Goal: Task Accomplishment & Management: Use online tool/utility

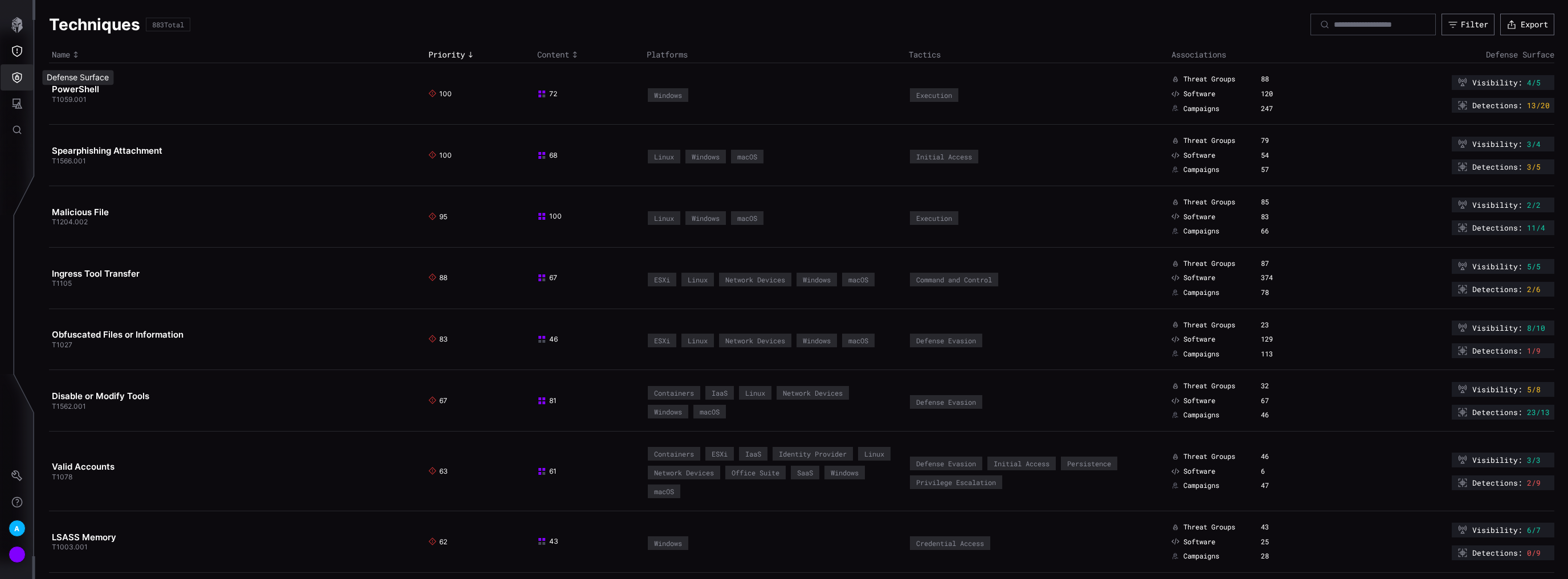
click at [23, 82] on button "Defense Surface" at bounding box center [17, 77] width 33 height 26
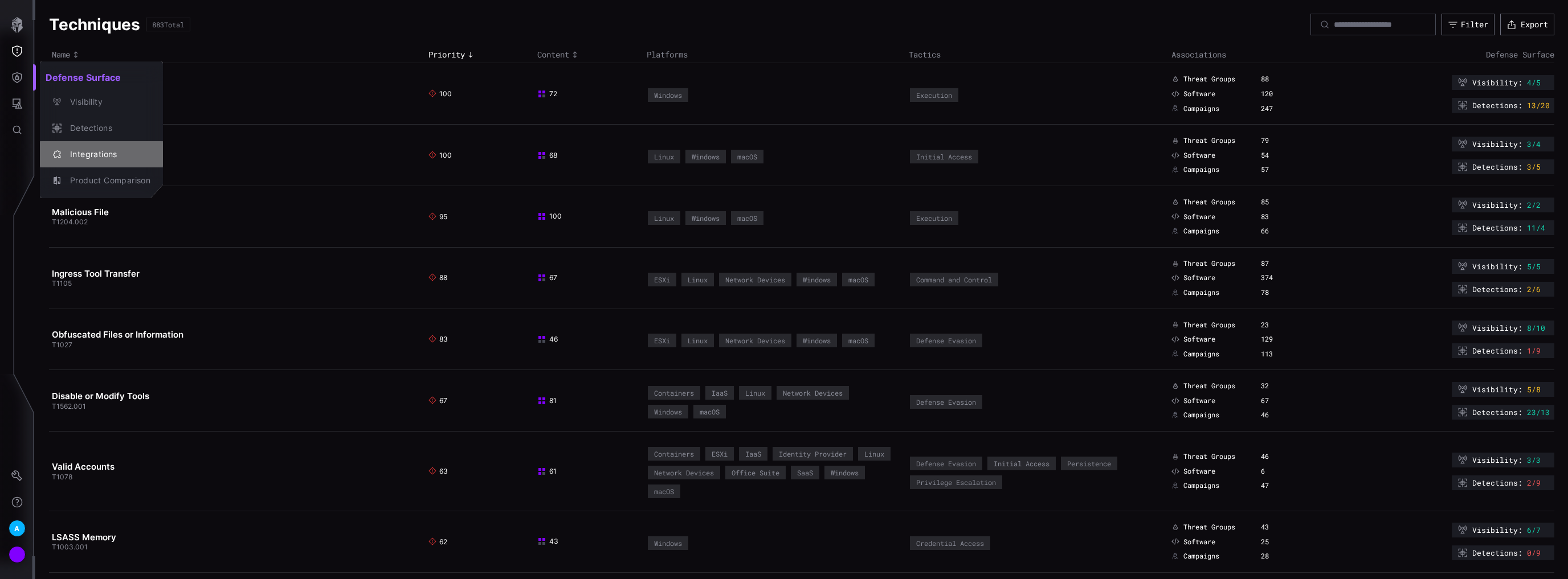
click at [104, 153] on div "Integrations" at bounding box center [107, 154] width 86 height 14
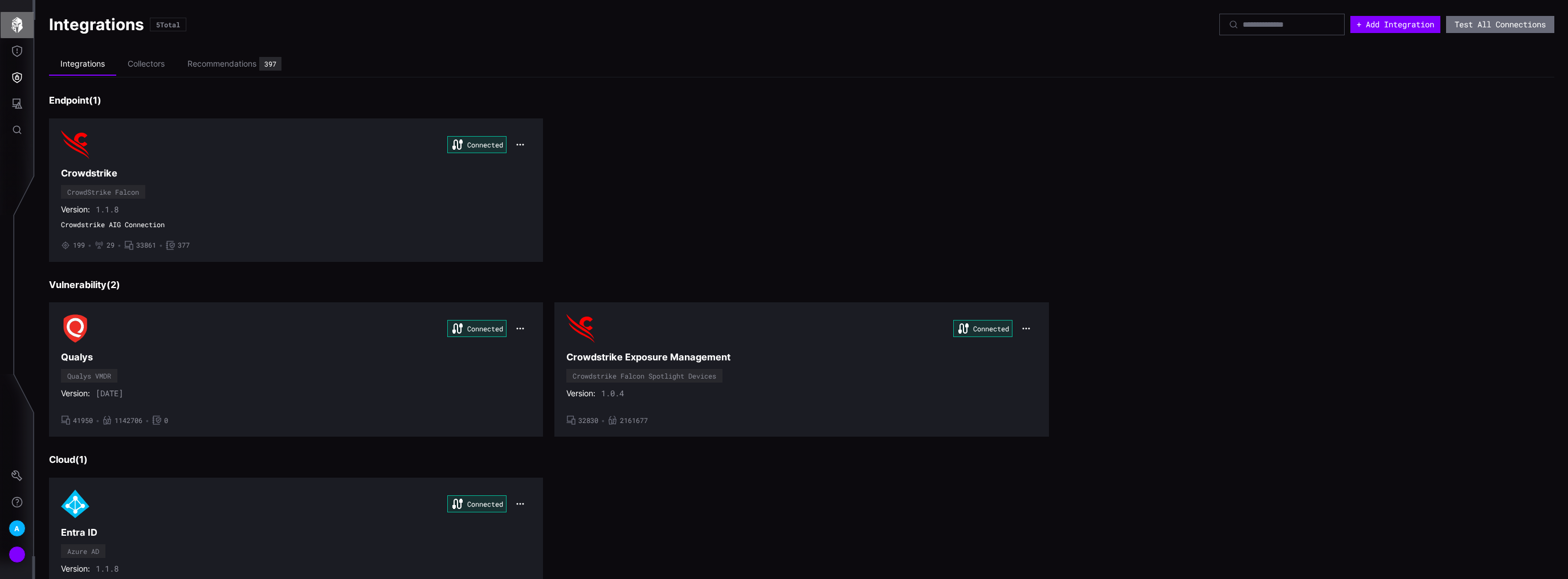
click at [19, 25] on icon "button" at bounding box center [17, 25] width 12 height 16
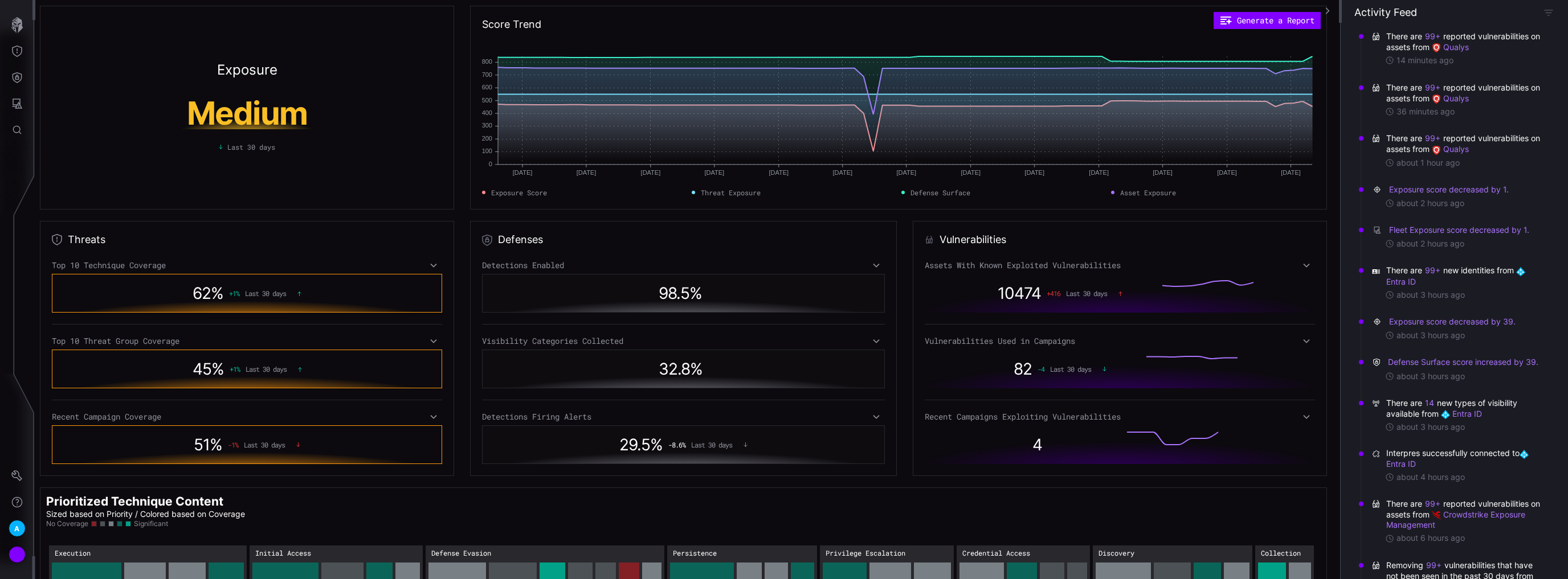
click at [1302, 261] on icon at bounding box center [1306, 265] width 8 height 9
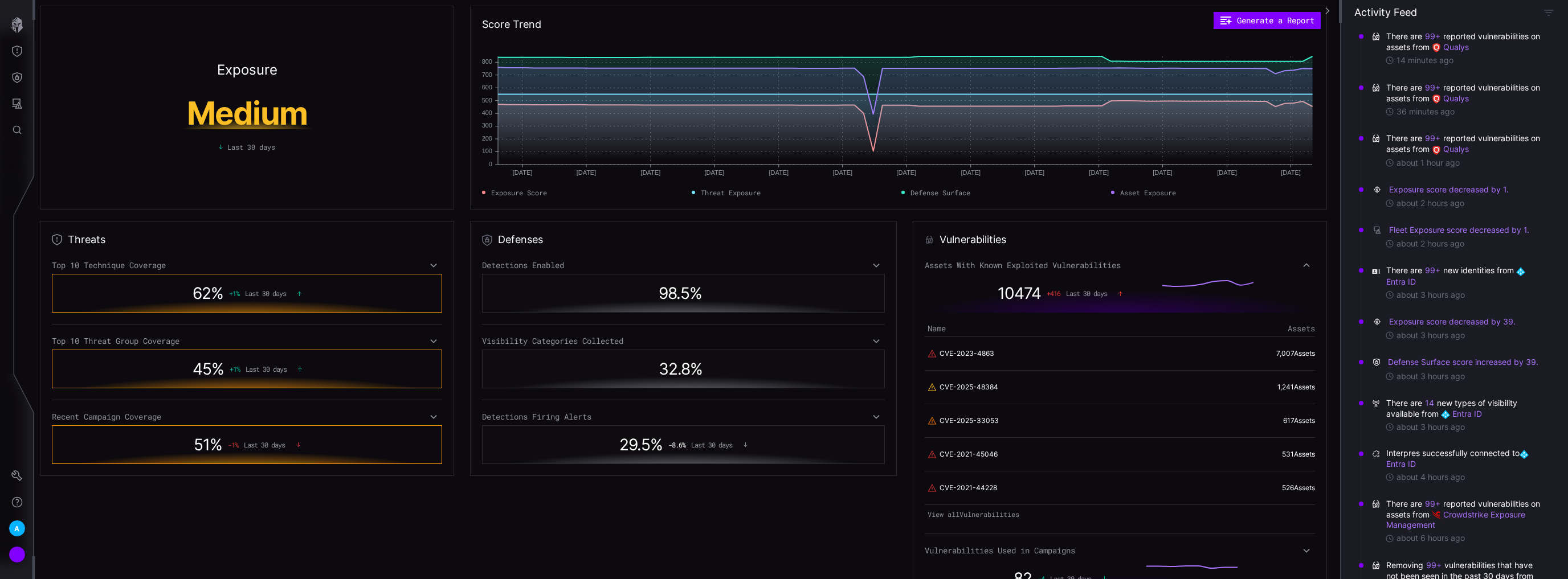
click at [1303, 263] on icon at bounding box center [1306, 265] width 8 height 9
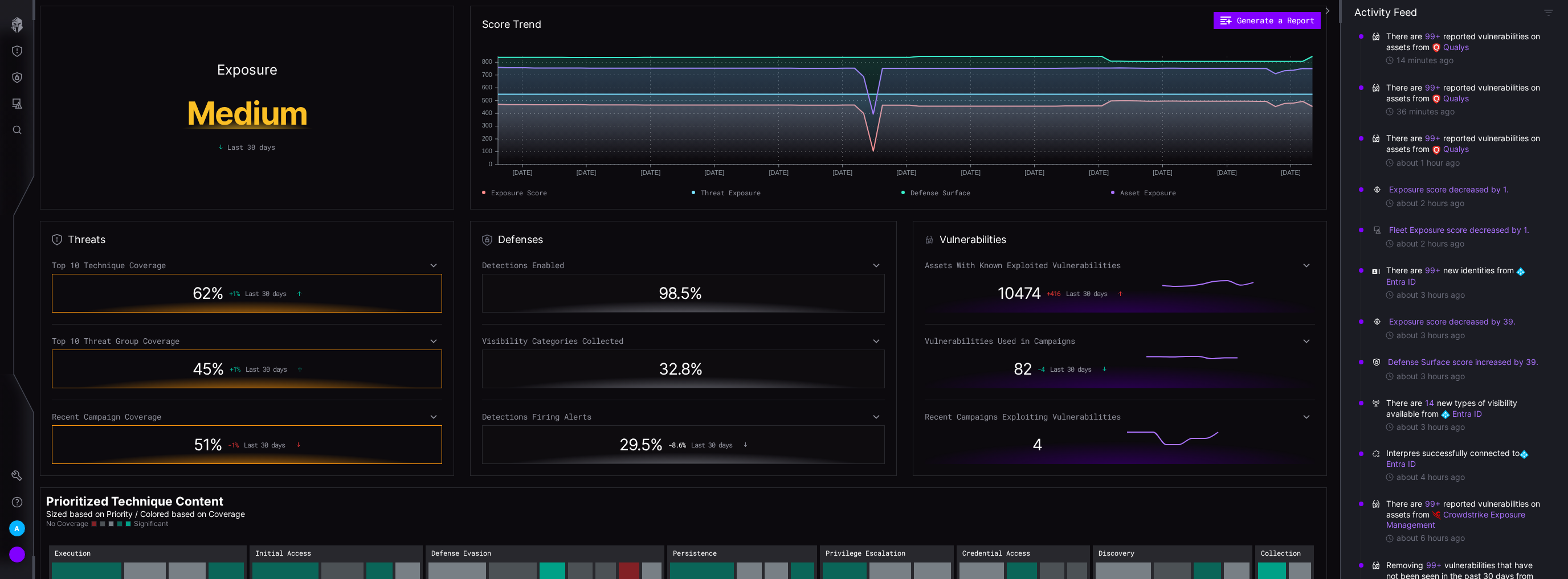
click at [1302, 264] on icon at bounding box center [1306, 265] width 8 height 9
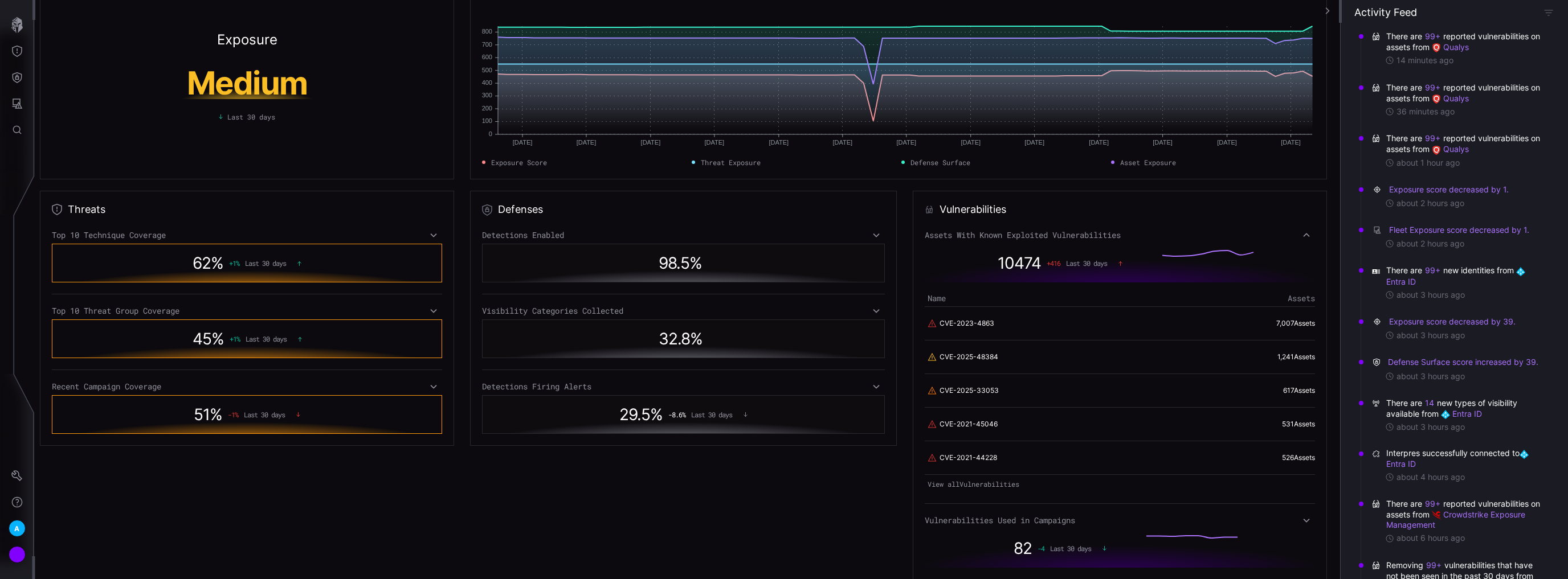
scroll to position [46, 0]
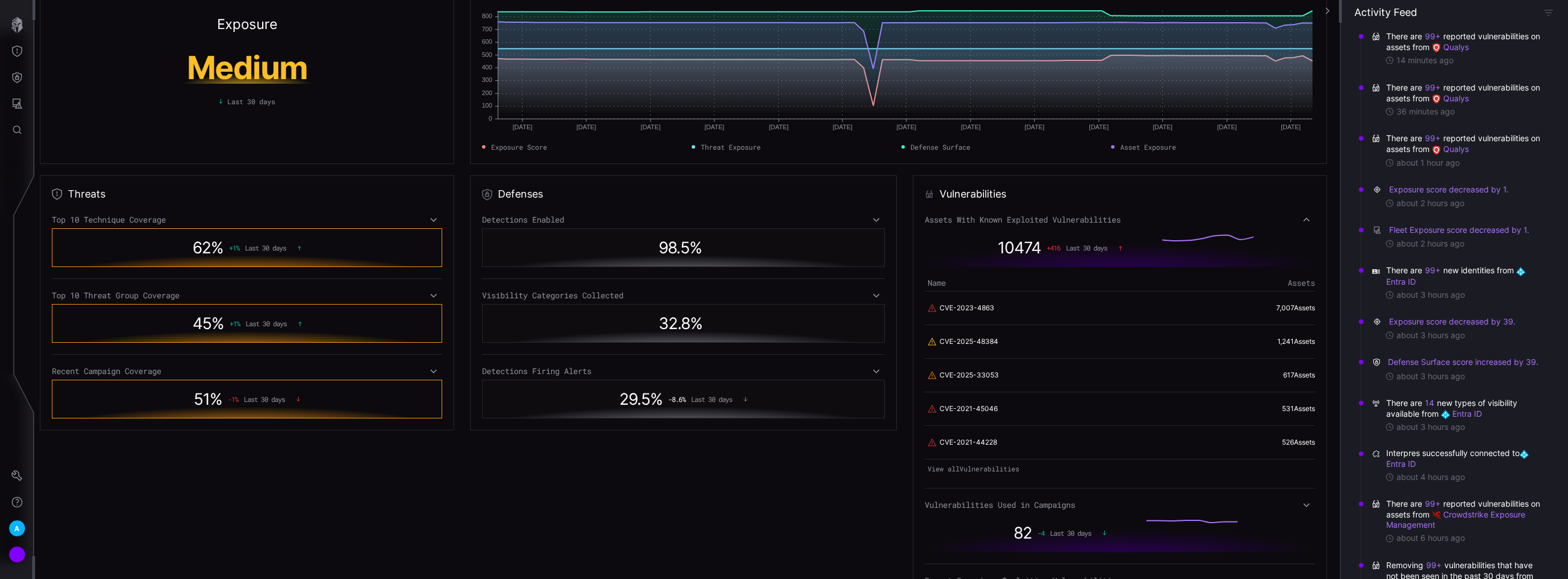
click at [968, 369] on td "CVE-2025-33053" at bounding box center [1012, 375] width 175 height 33
click at [968, 375] on link "CVE-2025-33053" at bounding box center [969, 375] width 59 height 10
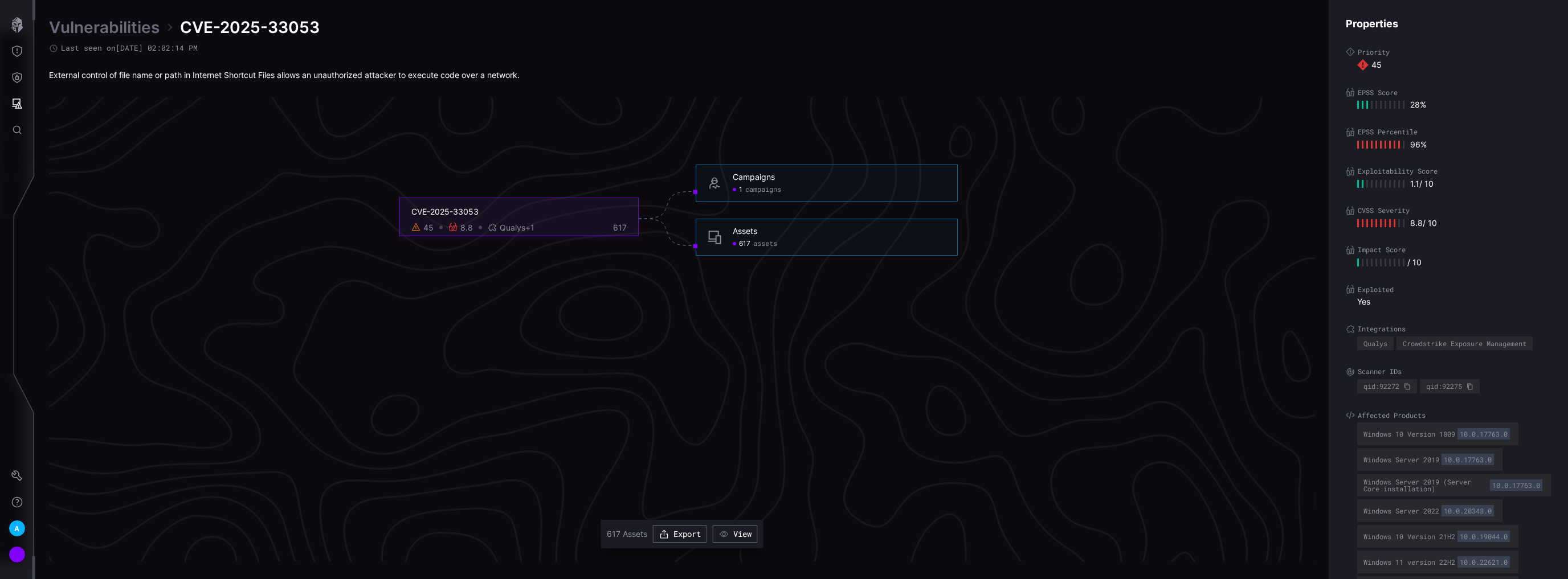
scroll to position [2424, 225]
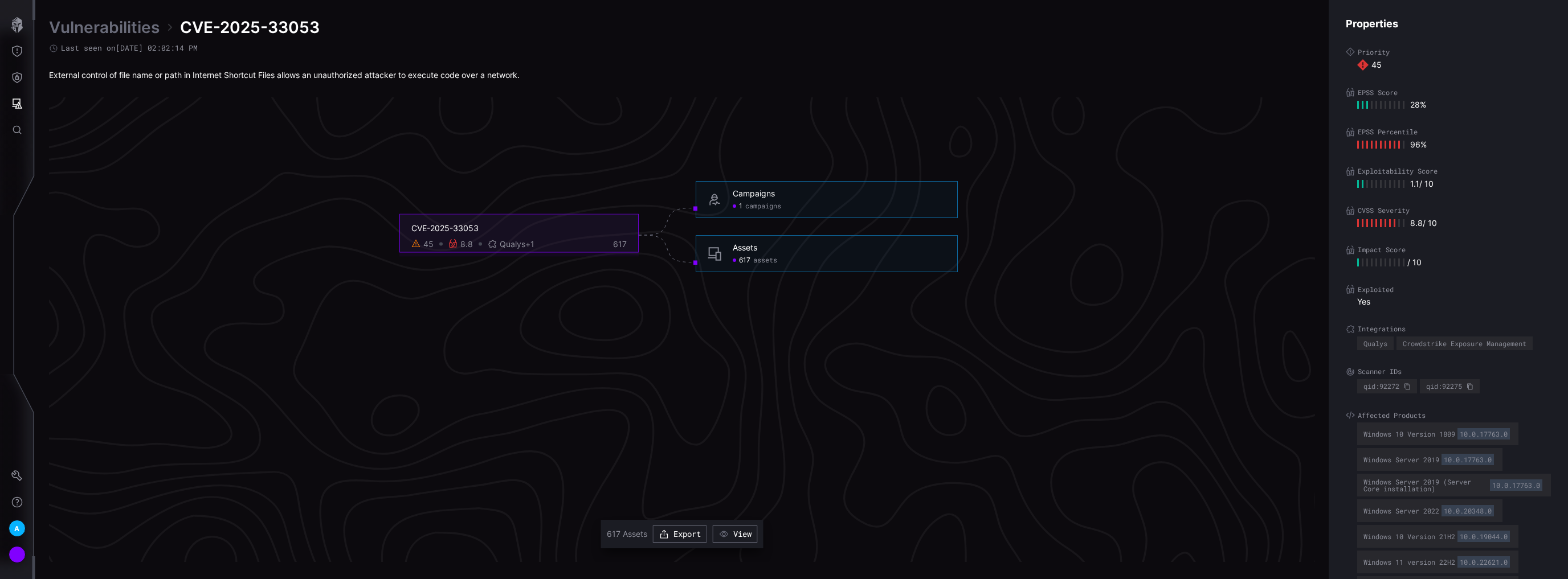
click at [770, 260] on span "assets" at bounding box center [765, 260] width 24 height 9
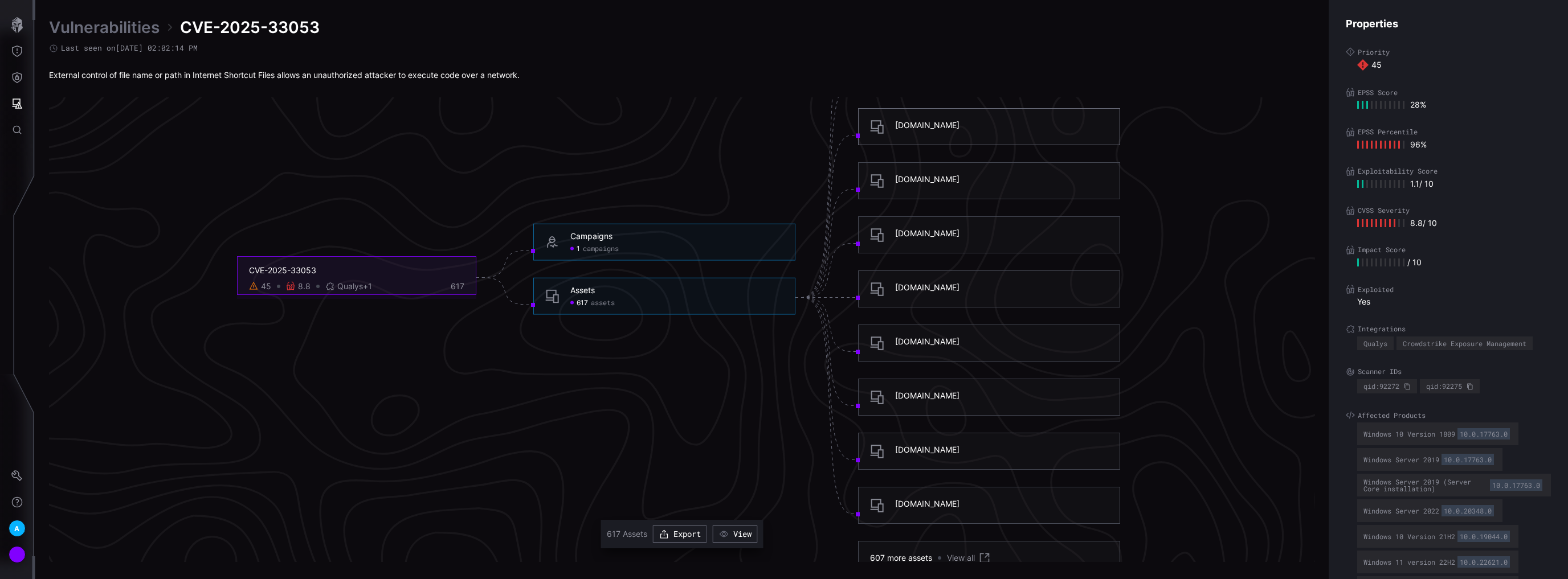
scroll to position [2196, 225]
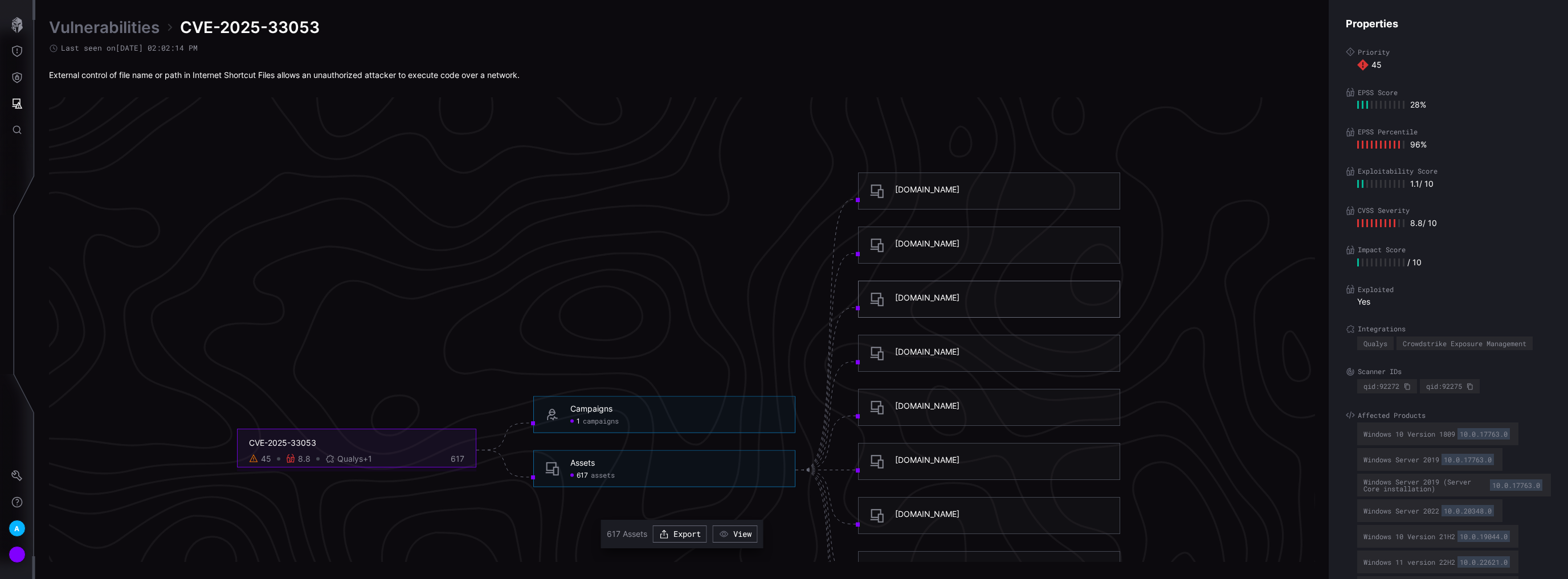
click at [946, 244] on div "PWISASBF5655001.r1-core.r1.aig.net" at bounding box center [927, 243] width 64 height 10
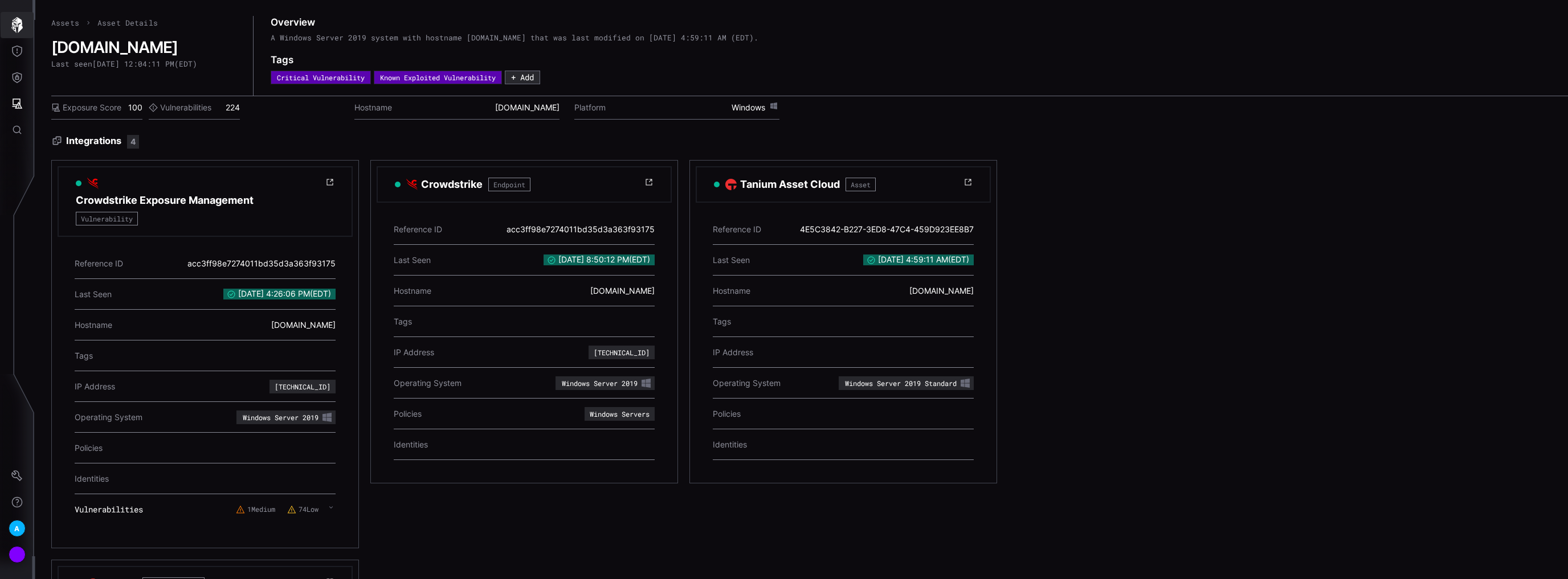
click at [20, 27] on icon "button" at bounding box center [17, 25] width 12 height 16
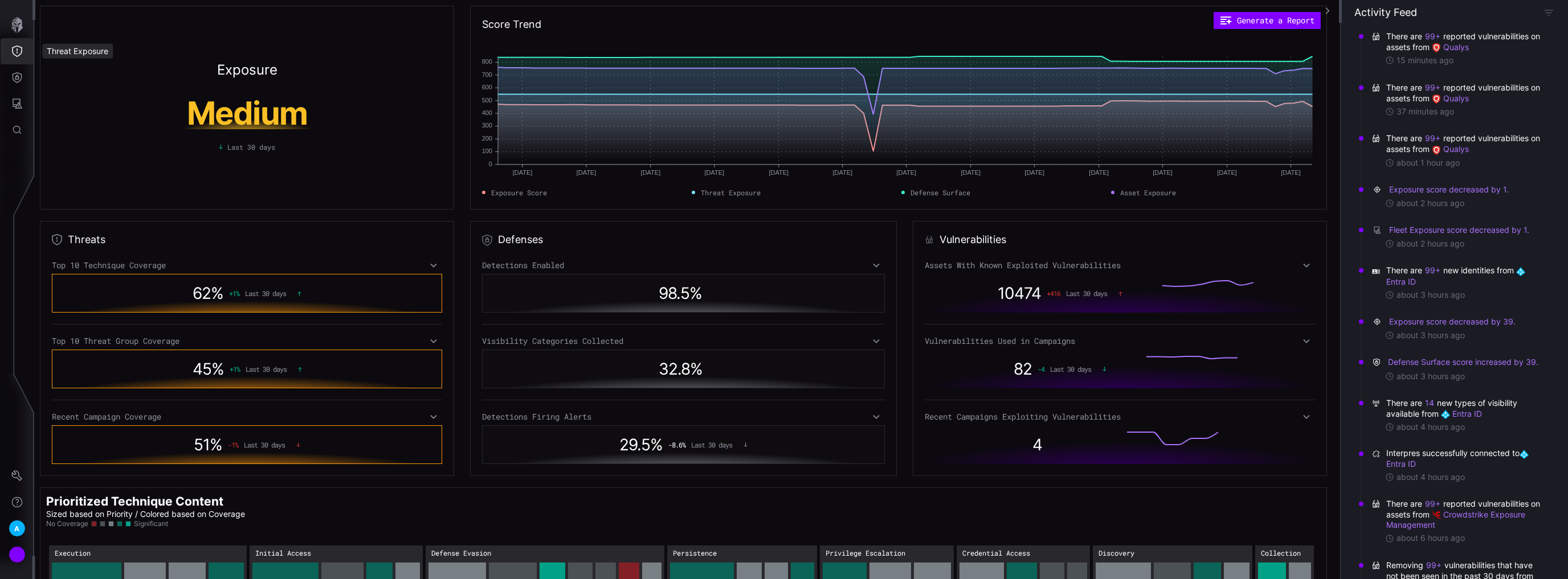
click at [21, 54] on icon "Threat Exposure" at bounding box center [17, 51] width 12 height 12
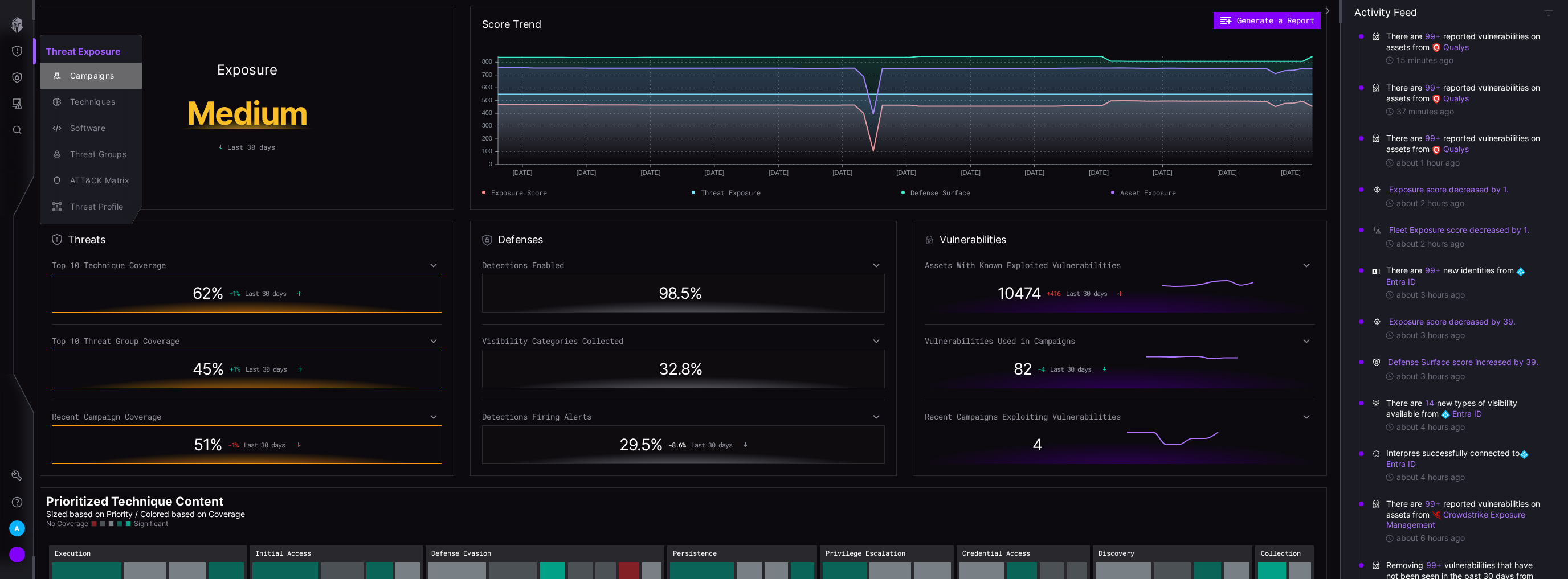
click at [83, 75] on div "Campaigns" at bounding box center [96, 76] width 65 height 14
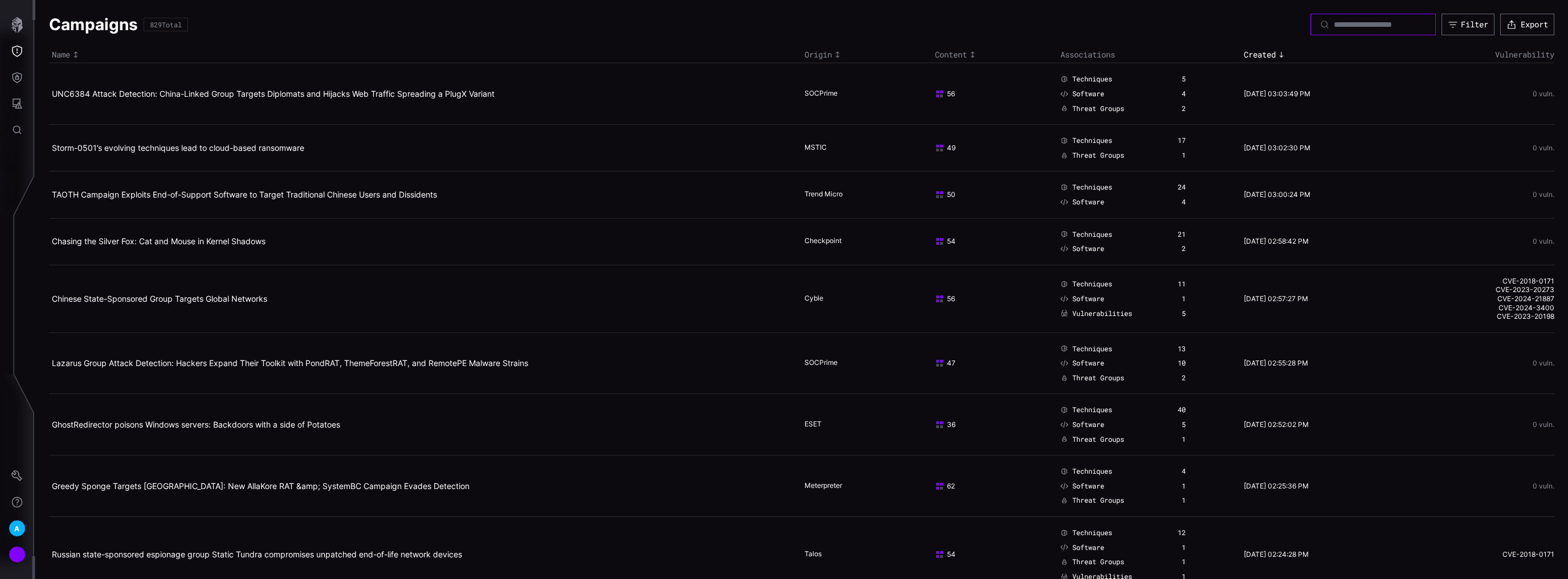
click at [1383, 23] on input at bounding box center [1373, 24] width 80 height 10
type input "***"
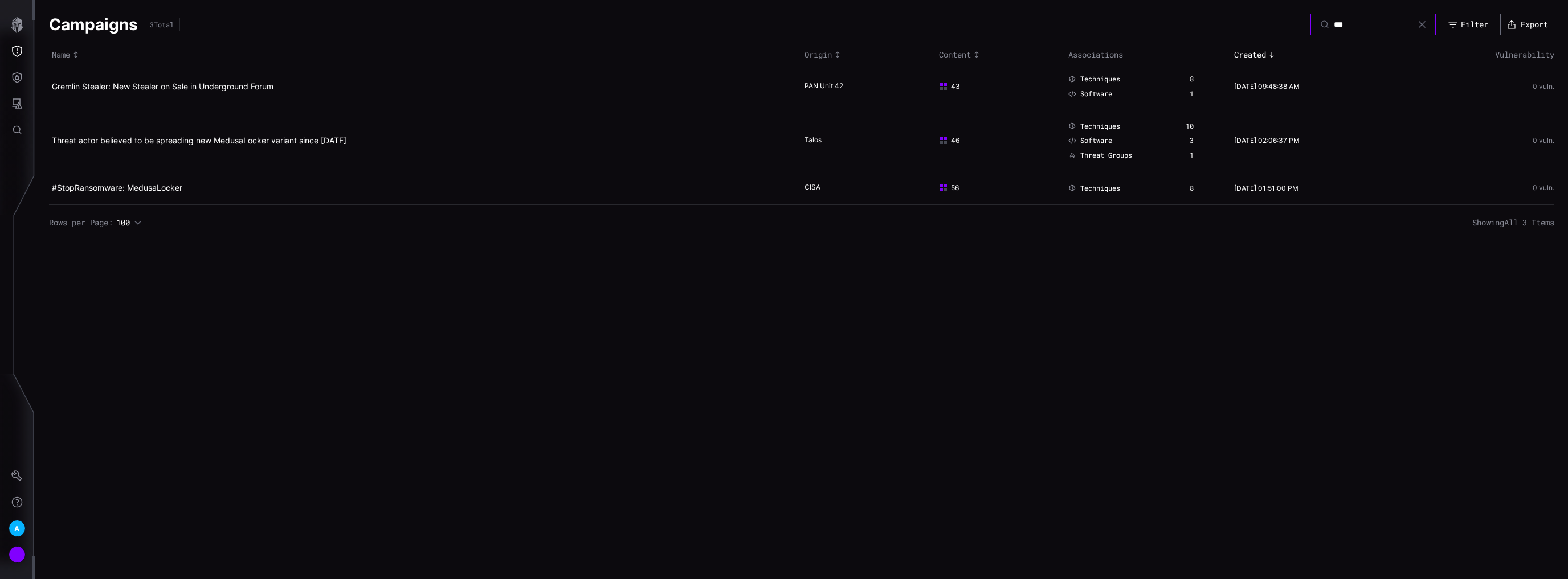
click at [1353, 25] on input "***" at bounding box center [1373, 24] width 80 height 10
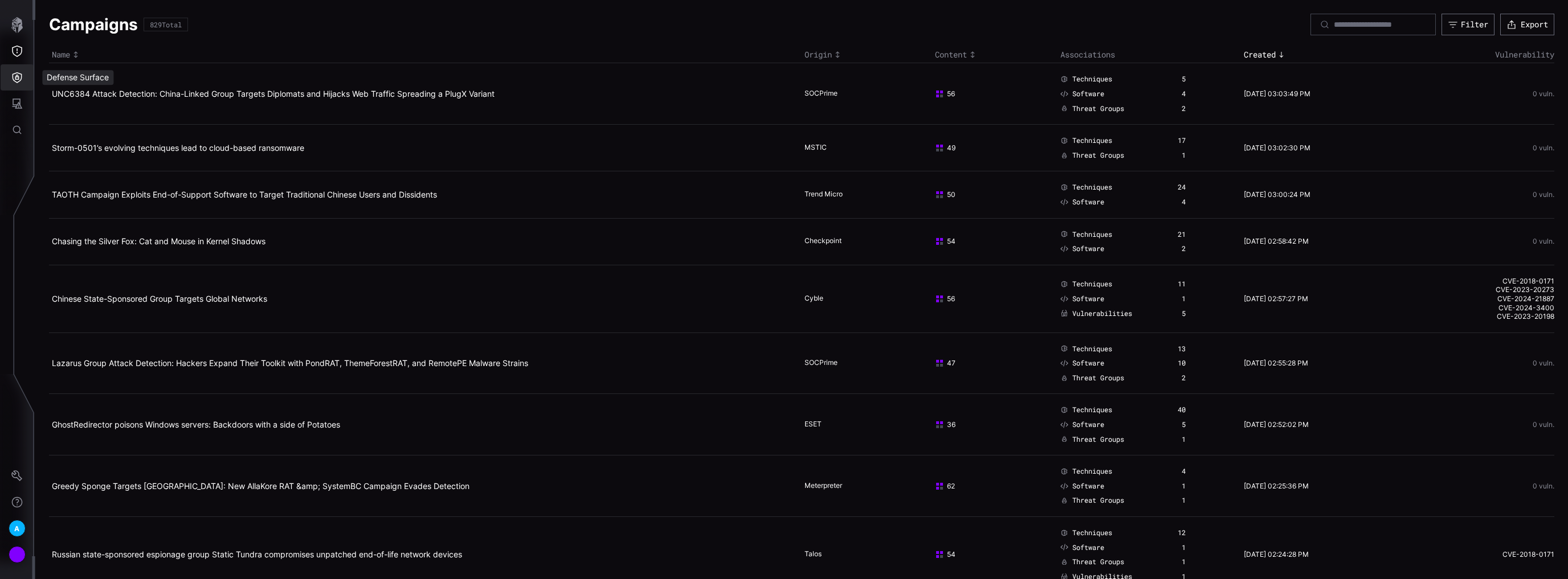
click at [20, 80] on icon "Defense Surface" at bounding box center [17, 78] width 10 height 11
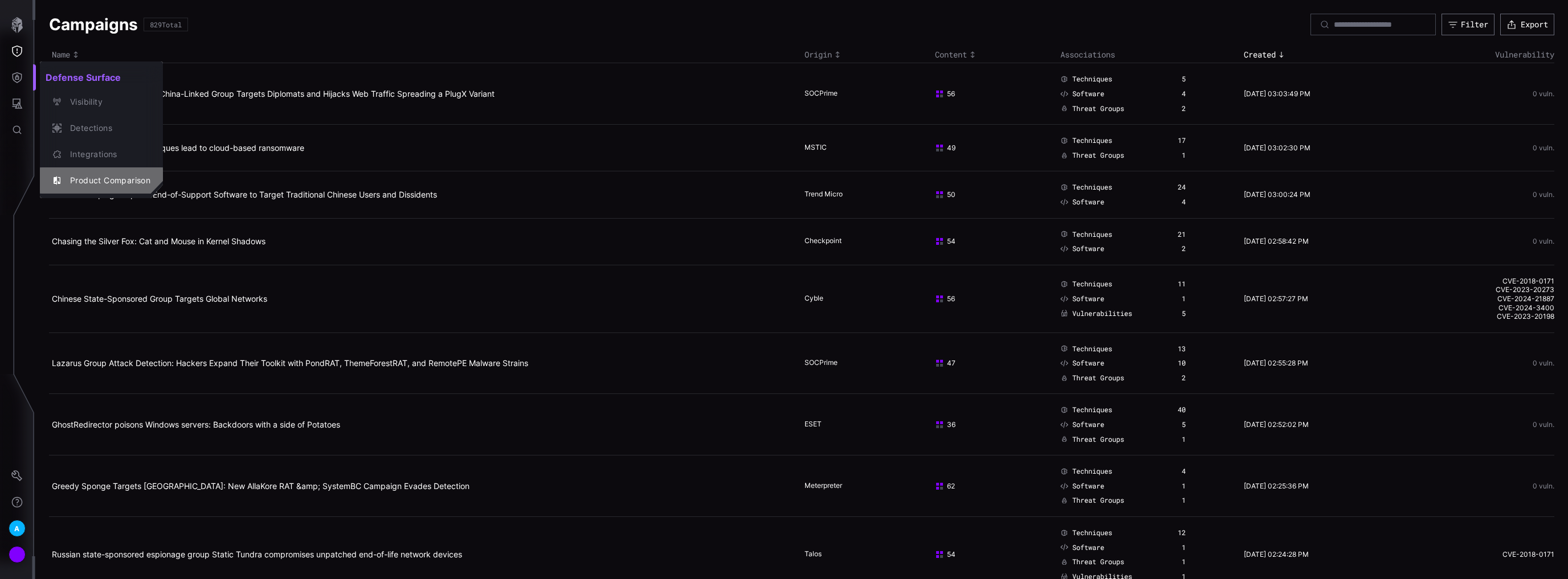
click at [102, 178] on div "Product Comparison" at bounding box center [107, 181] width 86 height 14
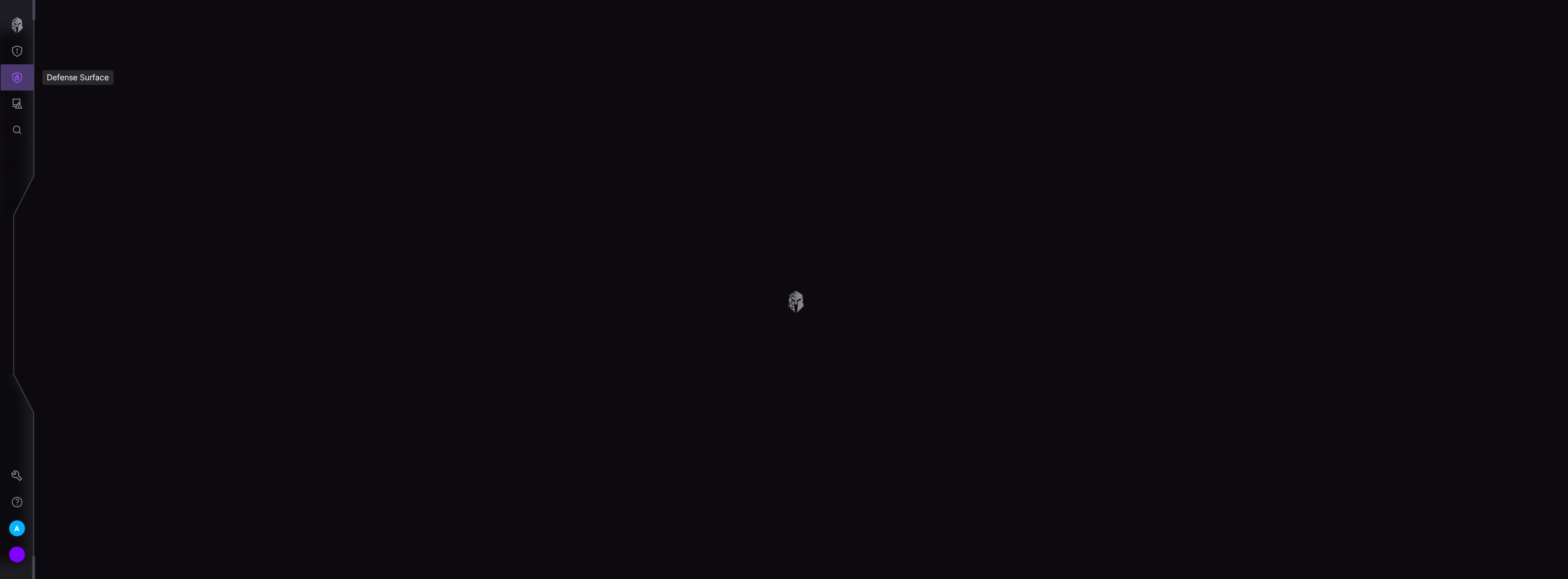
click at [16, 80] on icon "Defense Surface" at bounding box center [17, 77] width 12 height 12
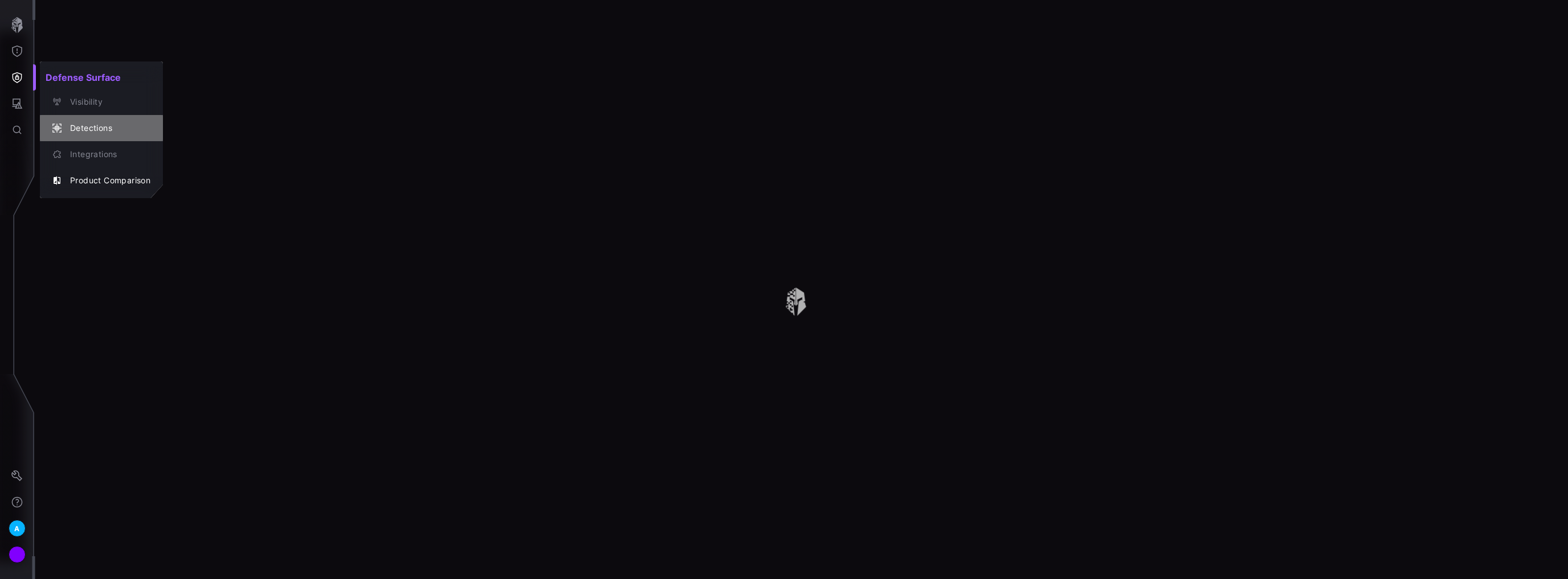
click at [87, 130] on div "Detections" at bounding box center [107, 128] width 86 height 14
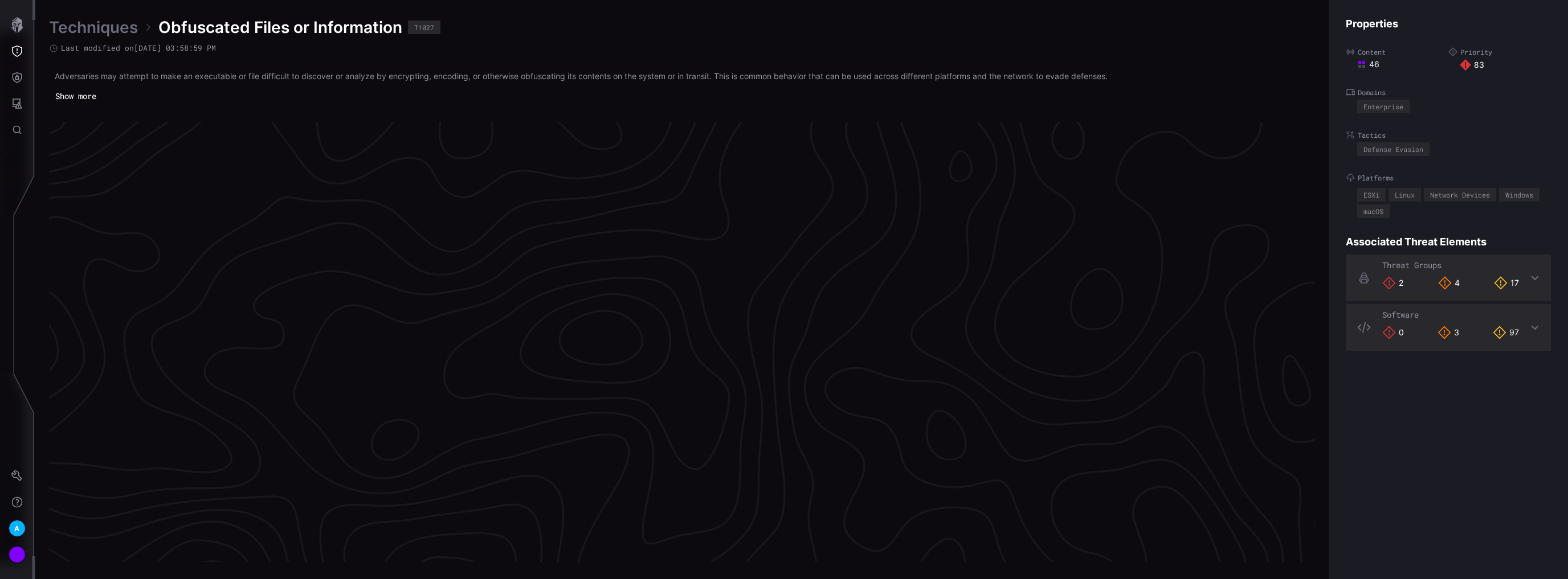
scroll to position [2345, 225]
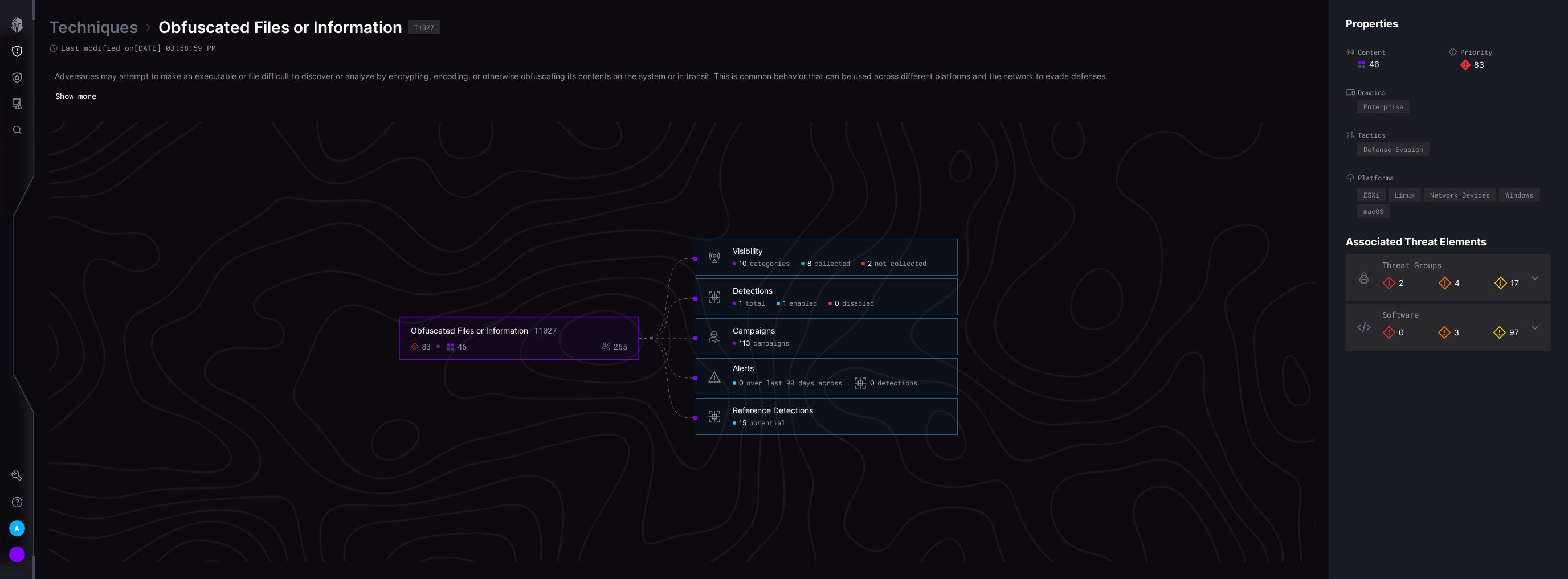
click at [85, 95] on button "Show more" at bounding box center [76, 96] width 54 height 17
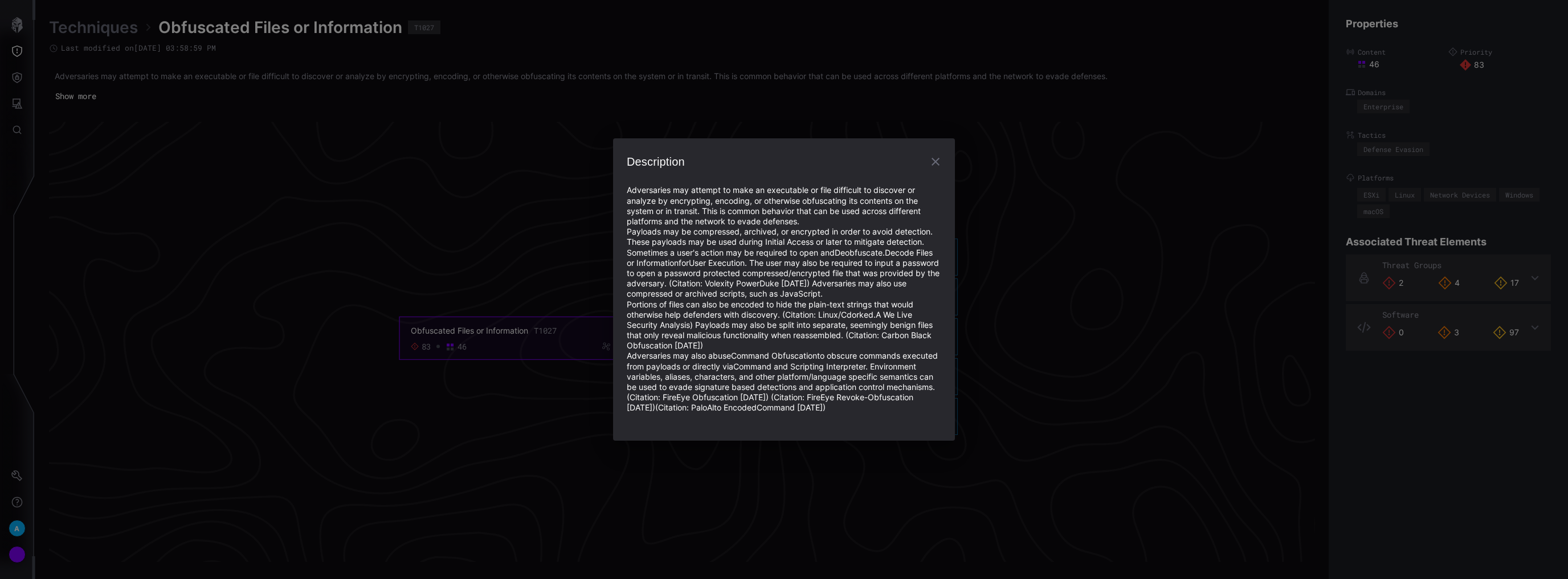
drag, startPoint x: 937, startPoint y: 161, endPoint x: 915, endPoint y: 161, distance: 22.0
click at [937, 161] on icon "button" at bounding box center [935, 161] width 14 height 14
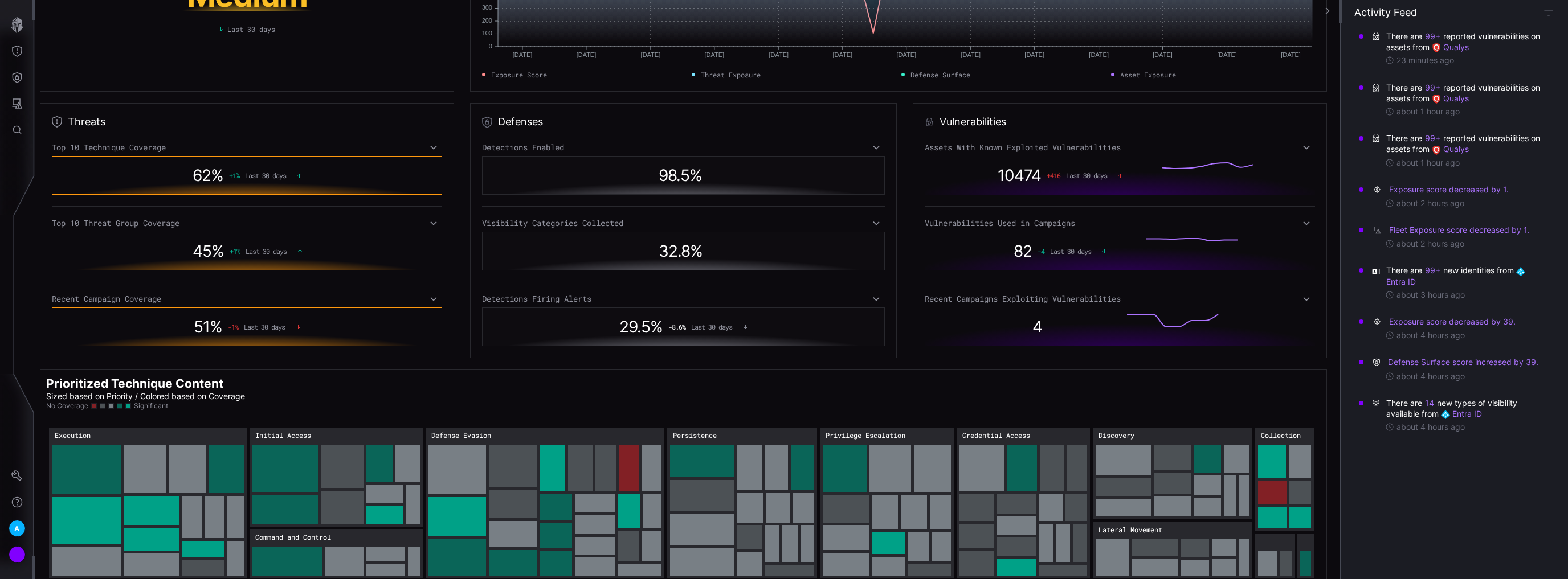
scroll to position [131, 0]
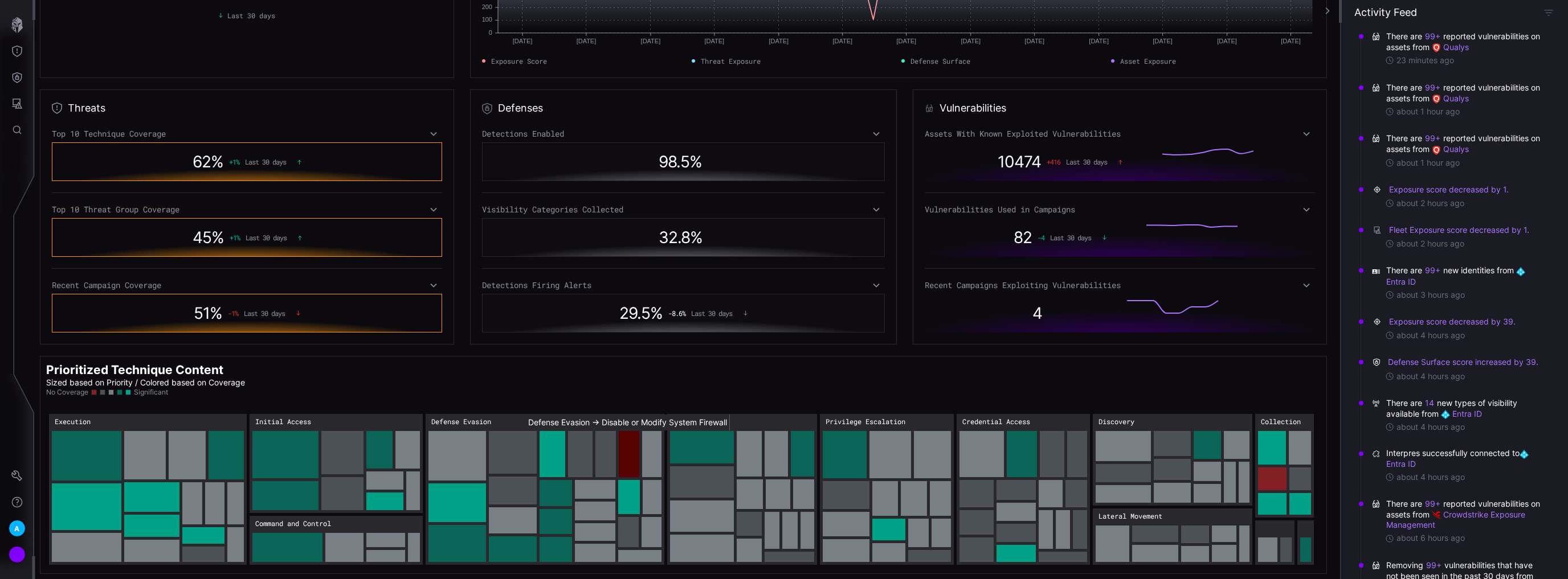
click at [633, 448] on rect "Defense Evasion → Defense Evasion:Disable or Modify System Firewall: 30" at bounding box center [629, 454] width 20 height 46
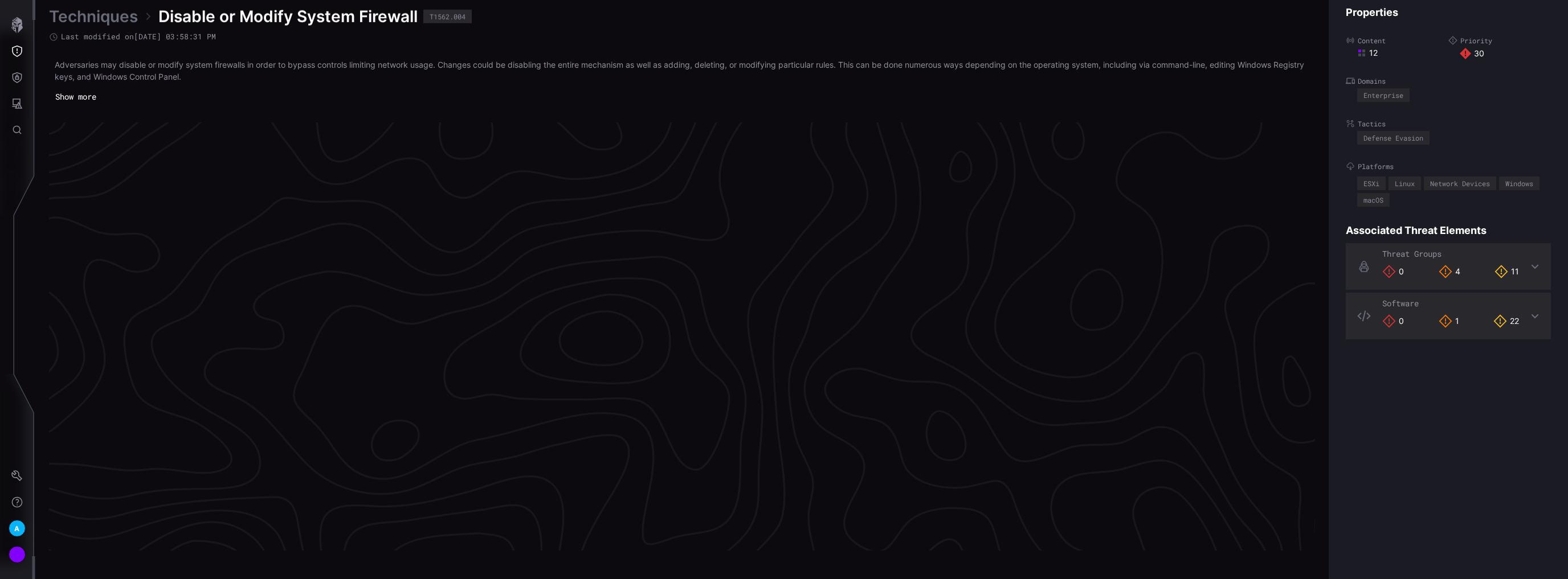
scroll to position [2351, 225]
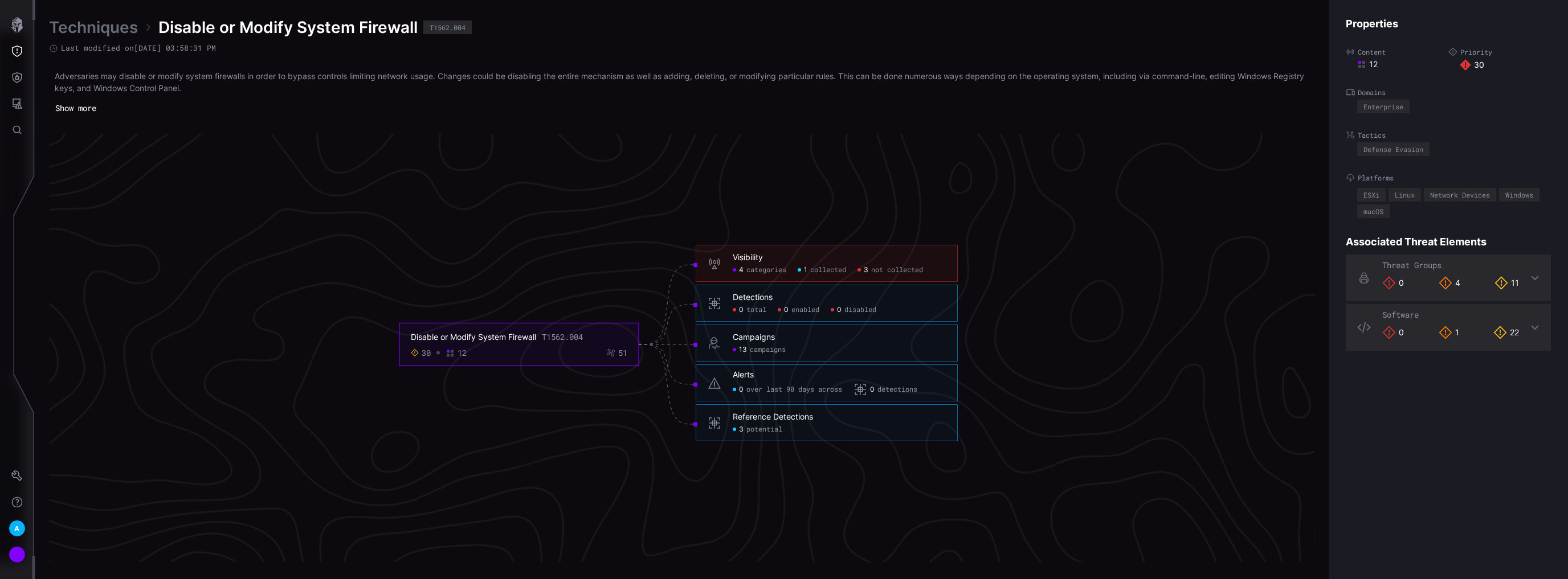
click at [887, 268] on span "not collected" at bounding box center [897, 270] width 52 height 9
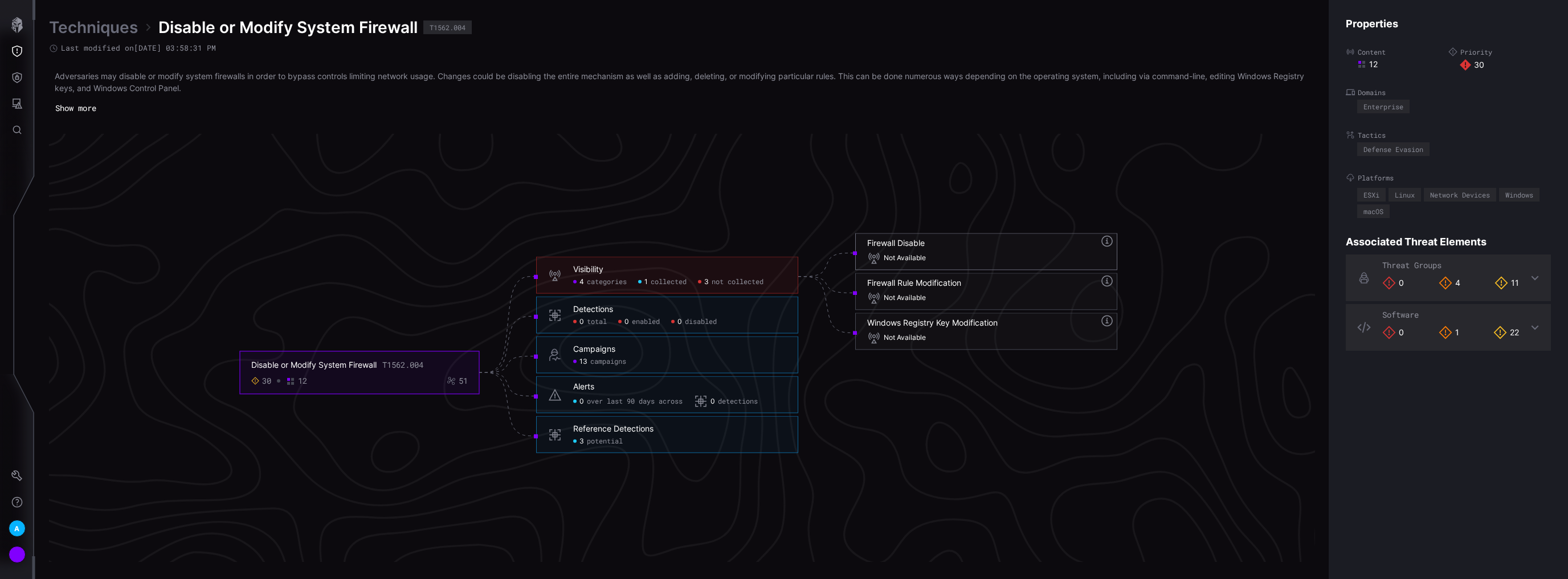
click at [925, 257] on span "Not Available" at bounding box center [905, 258] width 42 height 9
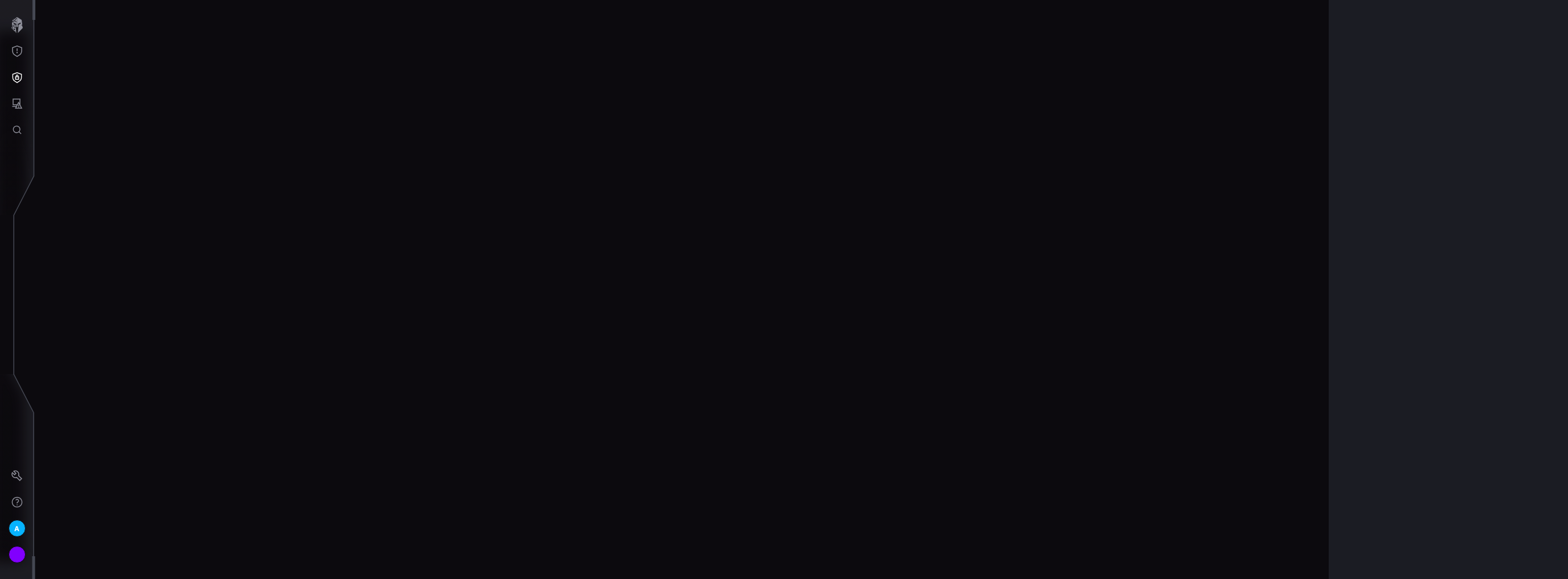
scroll to position [2463, 225]
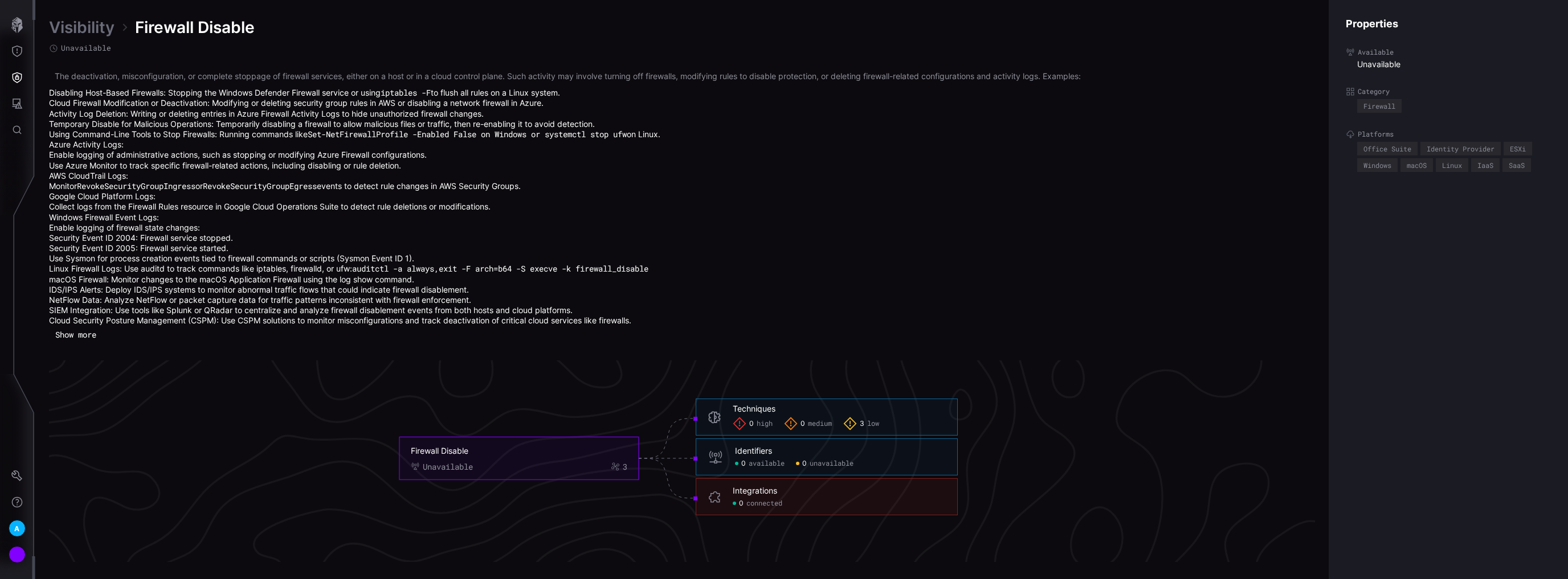
click at [76, 333] on button "Show more" at bounding box center [76, 334] width 54 height 17
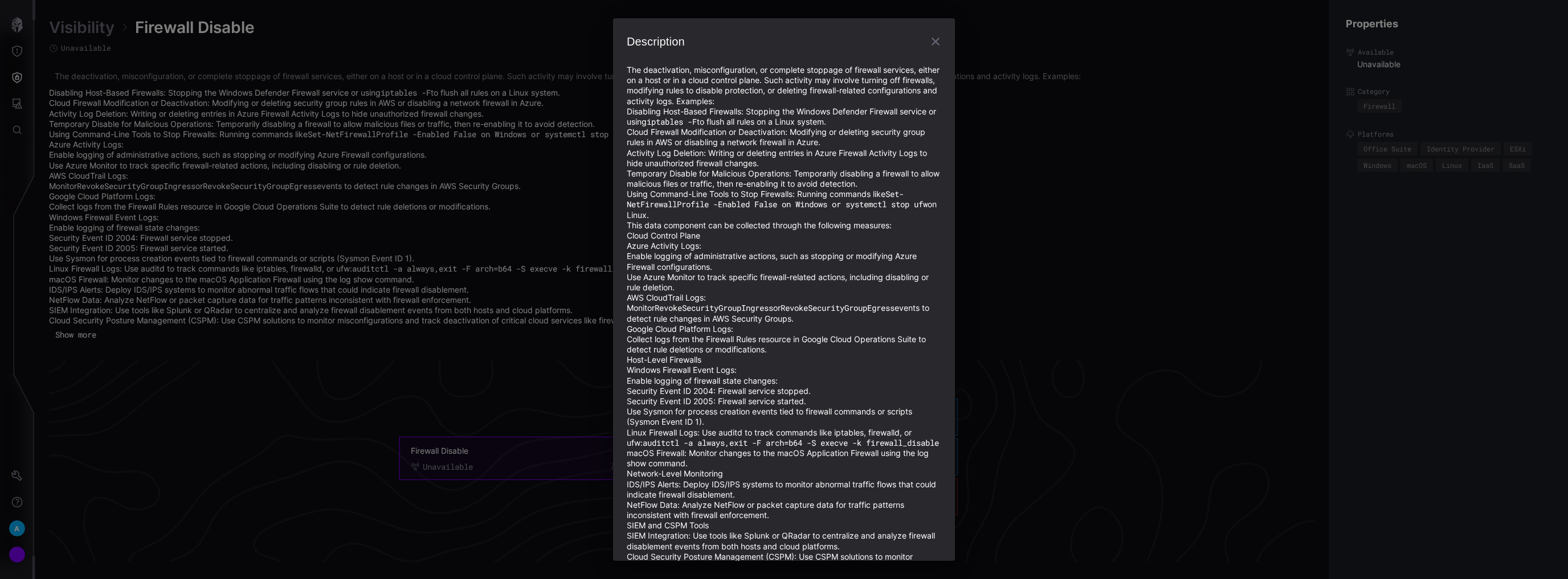
click at [459, 217] on div "Description The deactivation, misconfiguration, or complete stoppage of firewal…" at bounding box center [784, 290] width 1568 height 579
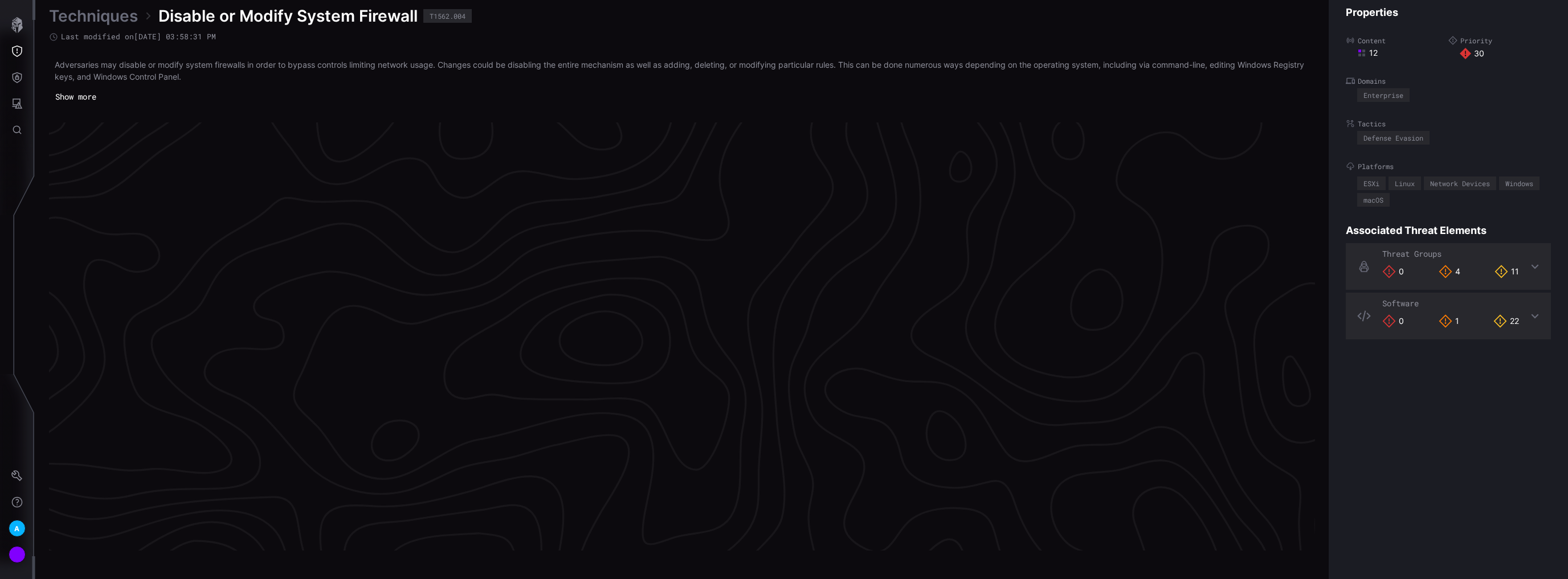
scroll to position [2351, 225]
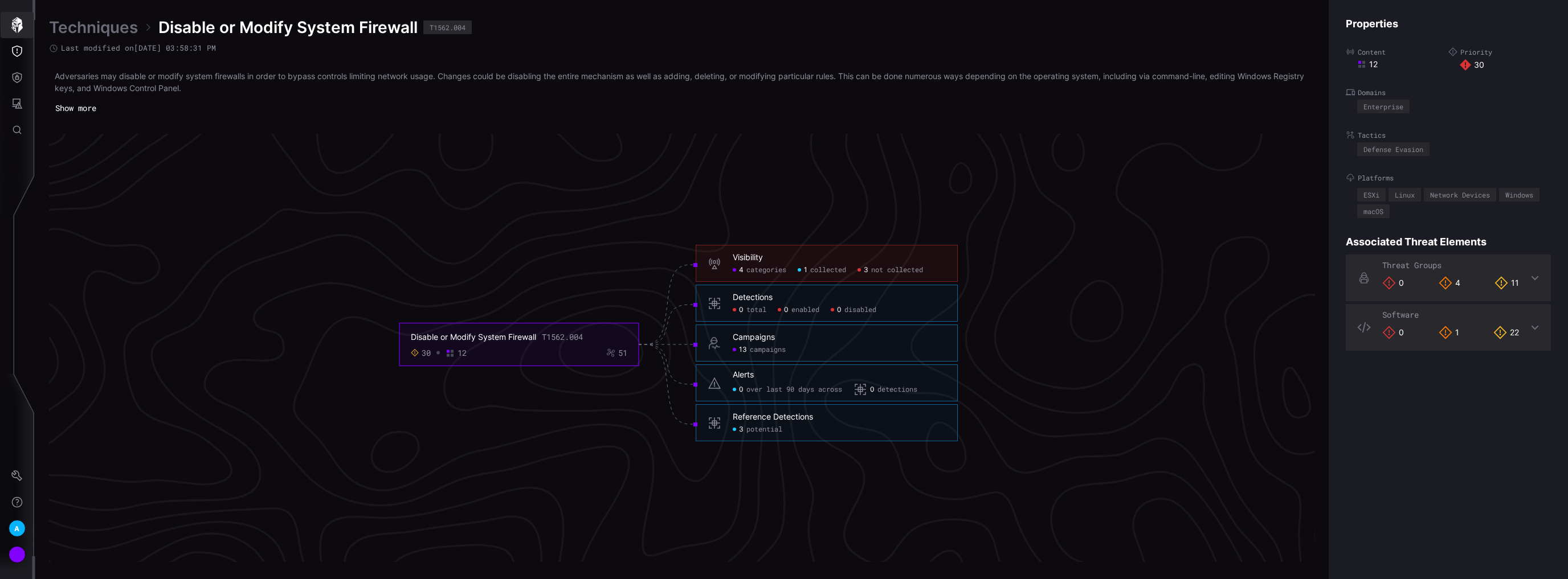
click at [25, 25] on button "button" at bounding box center [17, 25] width 33 height 26
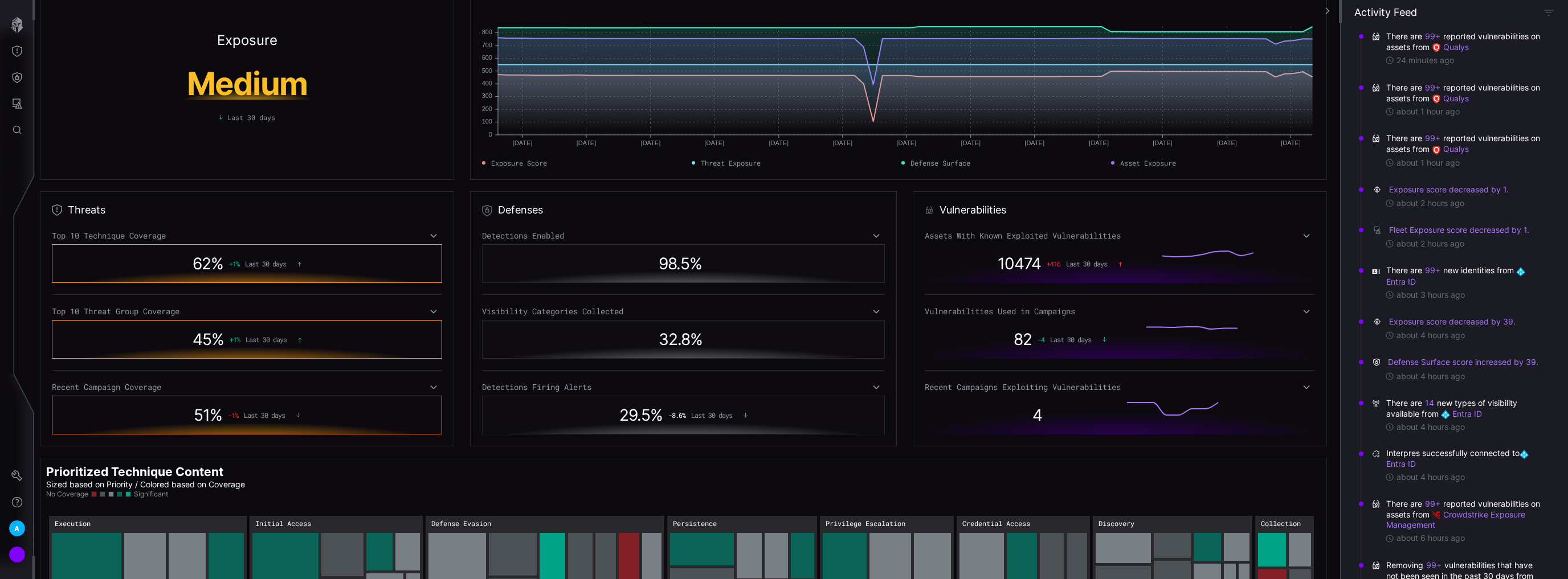
scroll to position [46, 0]
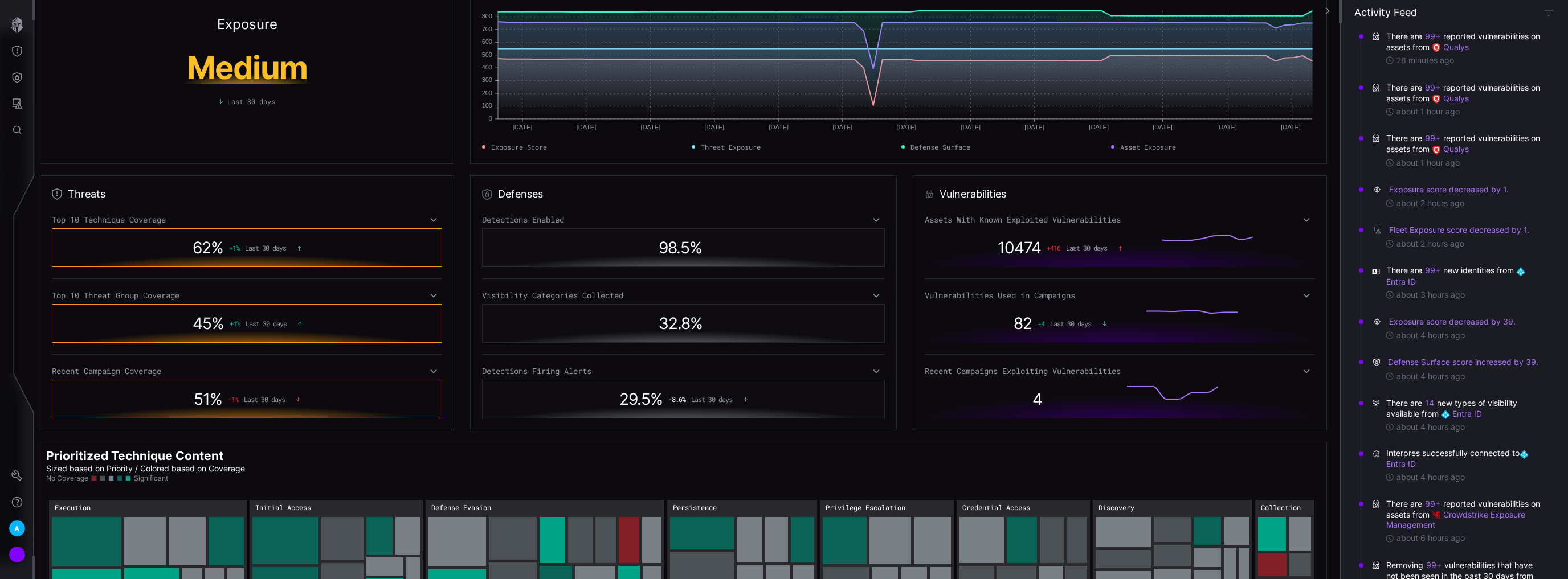
click at [435, 292] on icon at bounding box center [434, 295] width 8 height 9
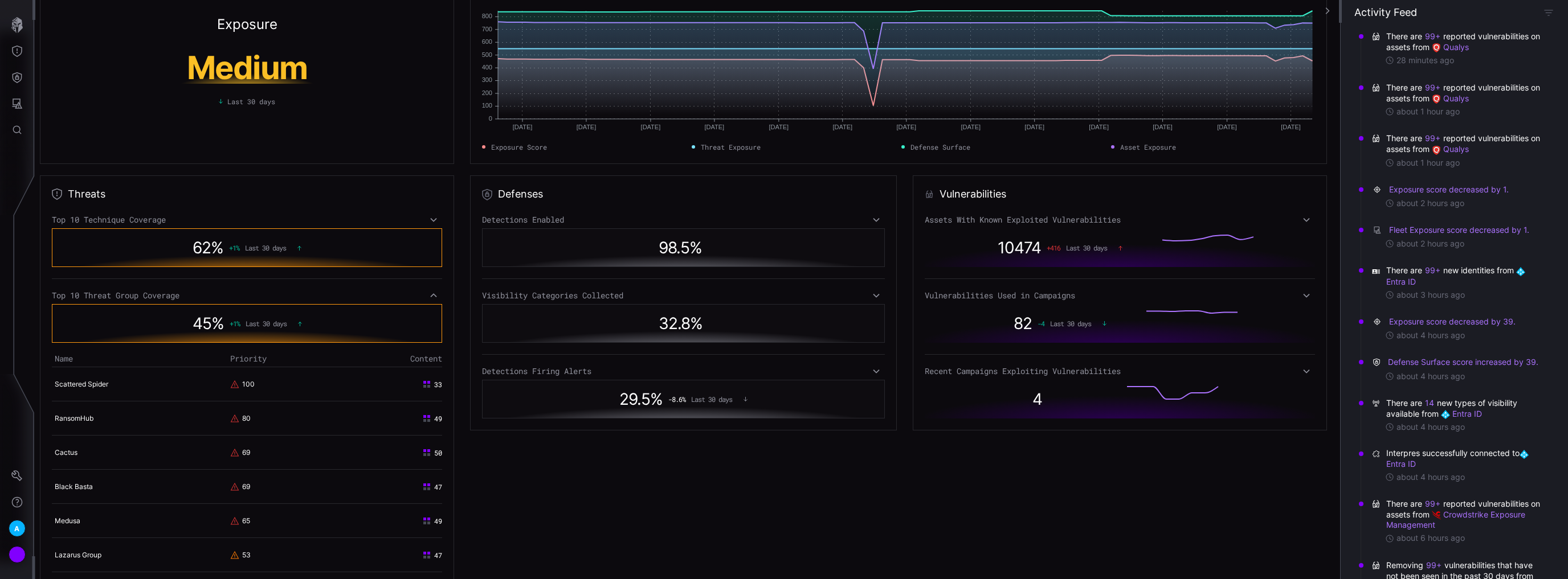
click at [429, 384] on div "33" at bounding box center [390, 384] width 104 height 10
click at [76, 384] on link "Scattered Spider" at bounding box center [81, 384] width 54 height 9
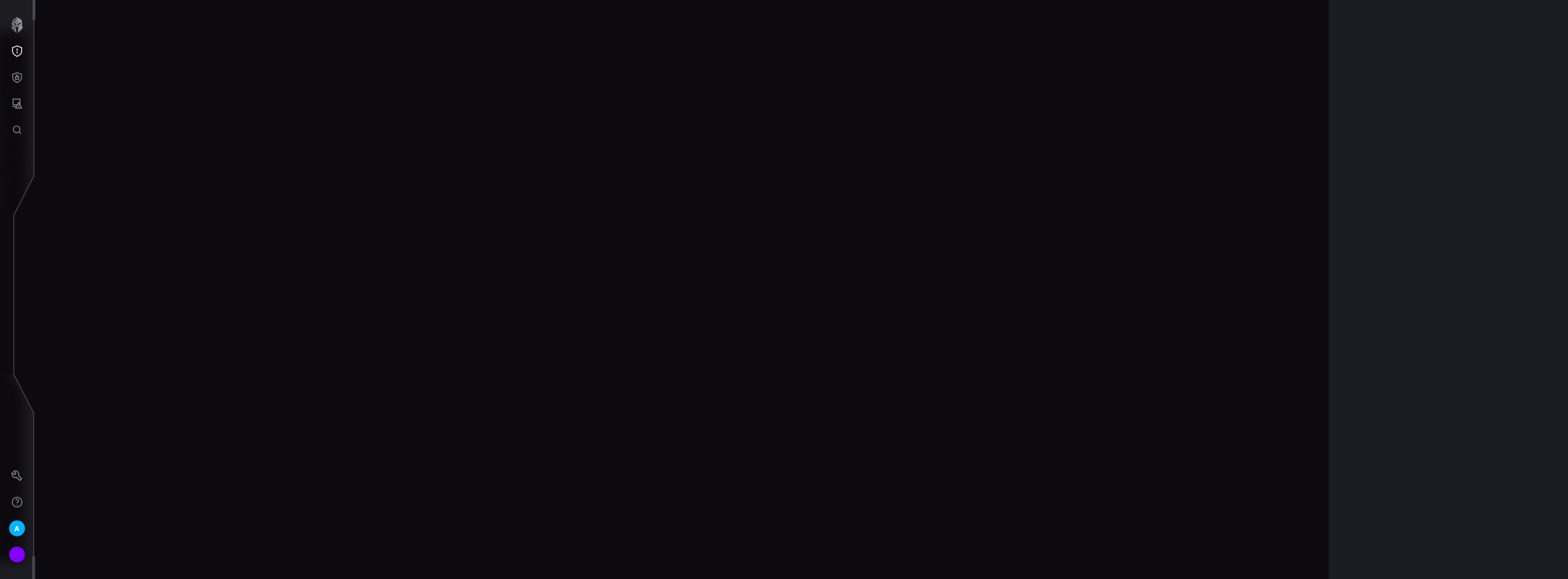
scroll to position [2354, 225]
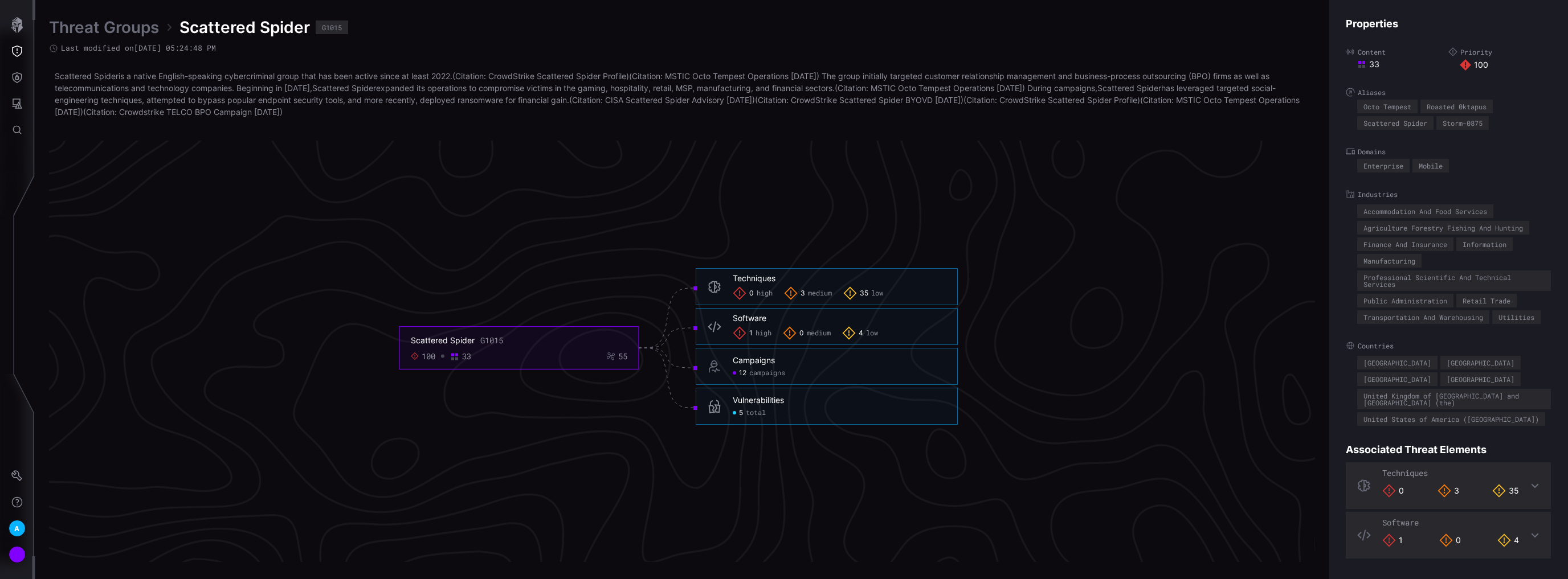
click at [1531, 485] on icon at bounding box center [1534, 485] width 9 height 9
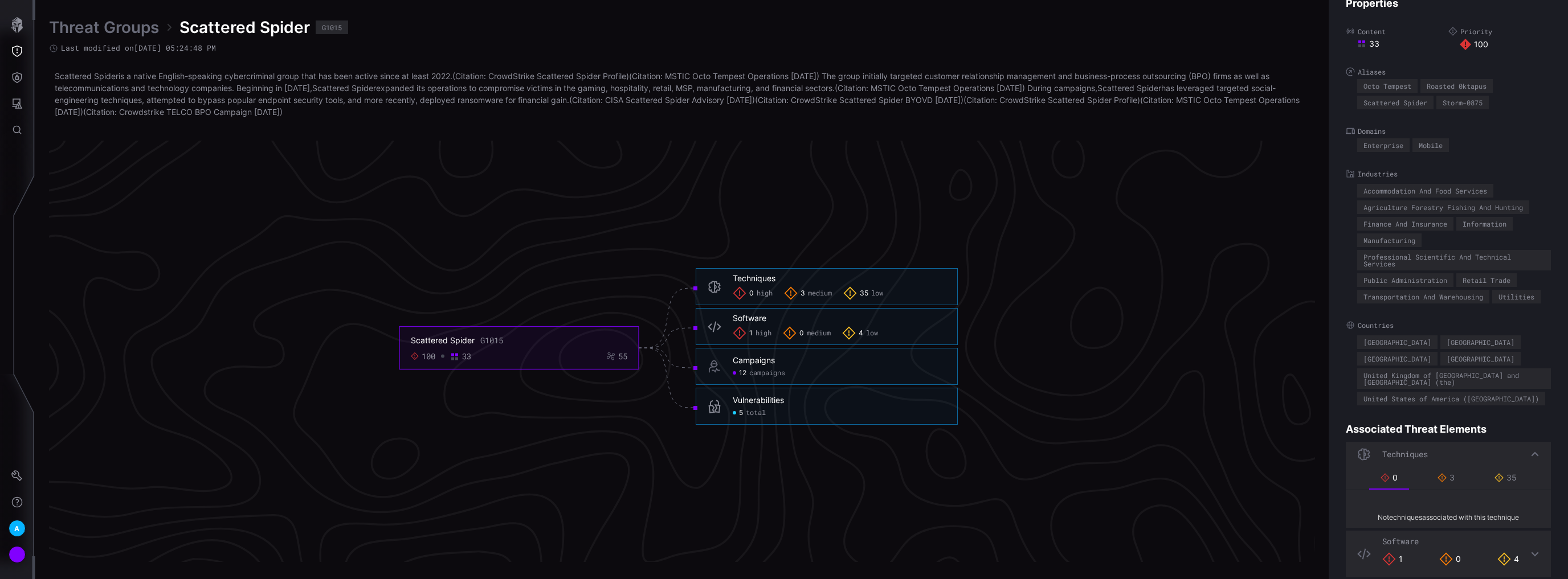
scroll to position [32, 0]
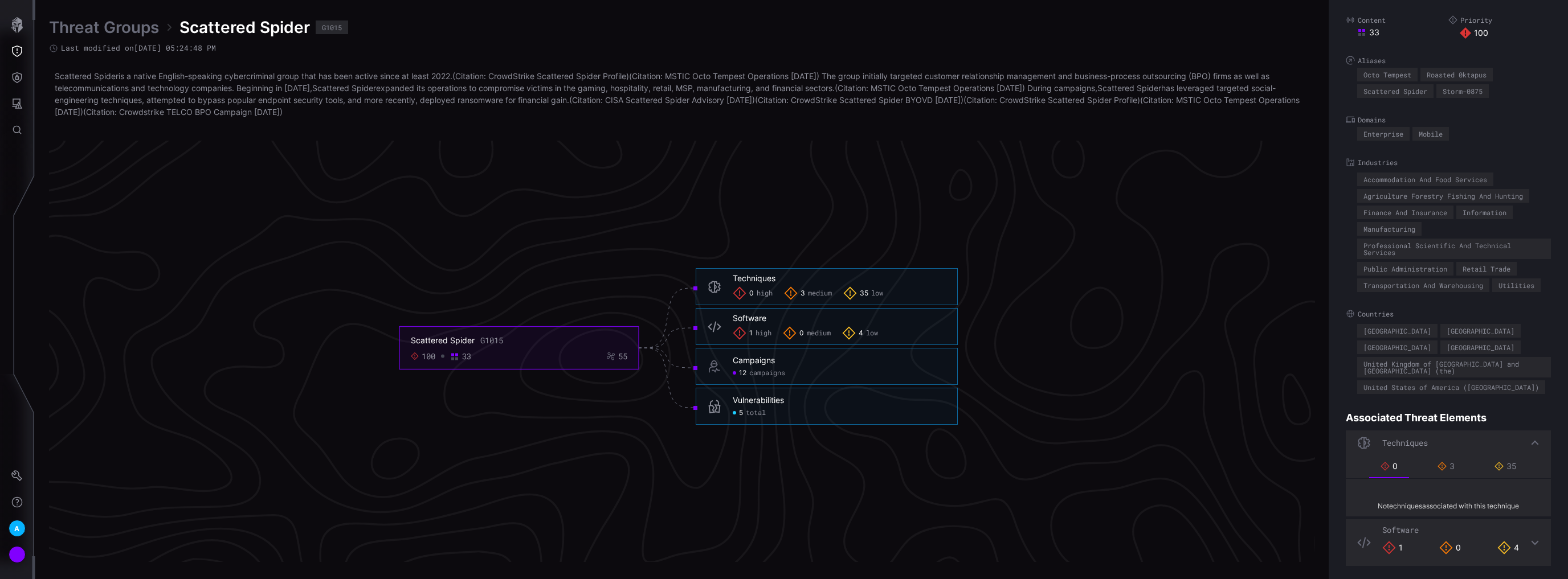
click at [1472, 503] on div "No techniques associated with this technique" at bounding box center [1448, 506] width 205 height 20
click at [1459, 469] on li "3" at bounding box center [1445, 466] width 40 height 22
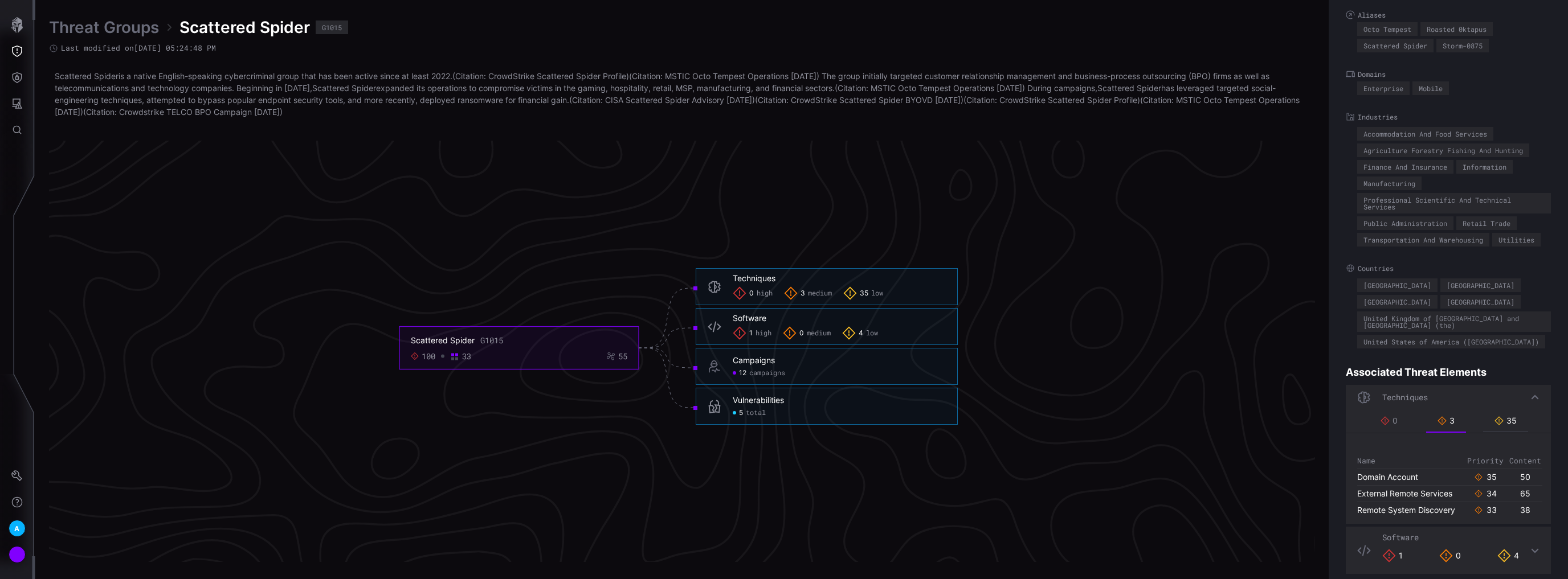
click at [1509, 416] on div "35" at bounding box center [1505, 420] width 22 height 10
click at [1474, 473] on icon at bounding box center [1478, 477] width 8 height 8
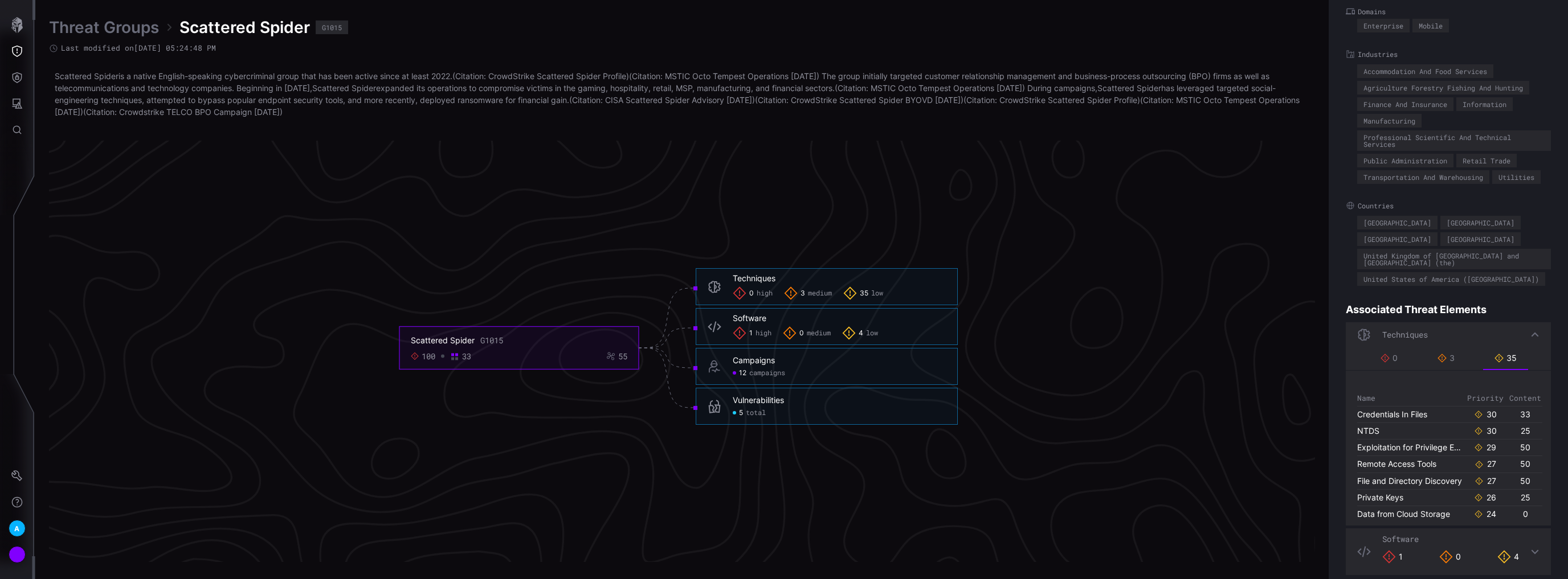
scroll to position [150, 0]
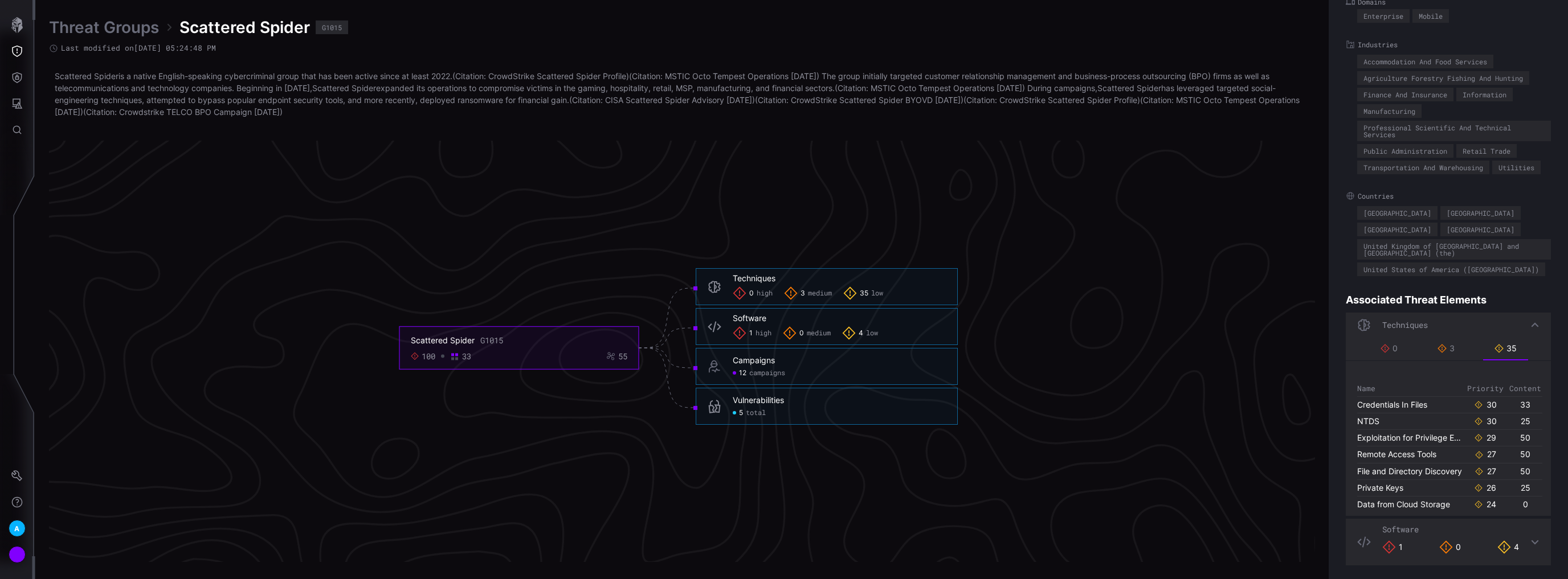
click at [1530, 540] on icon at bounding box center [1534, 542] width 9 height 9
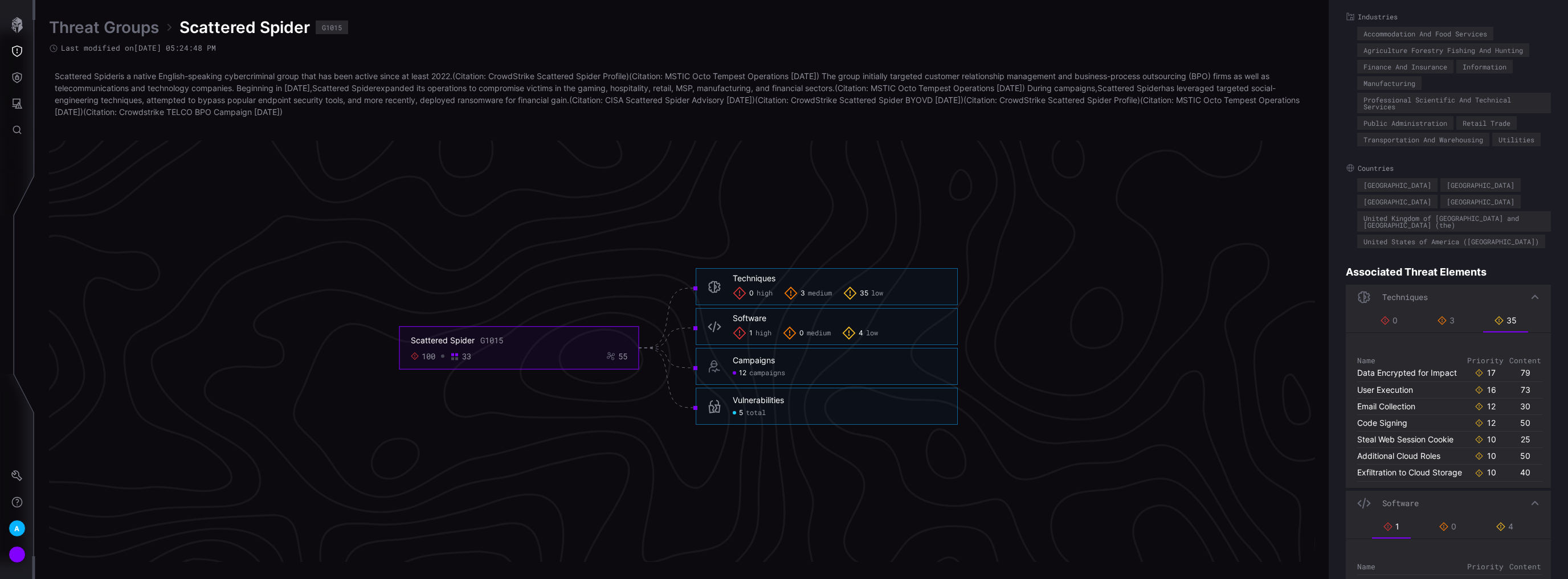
scroll to position [208, 0]
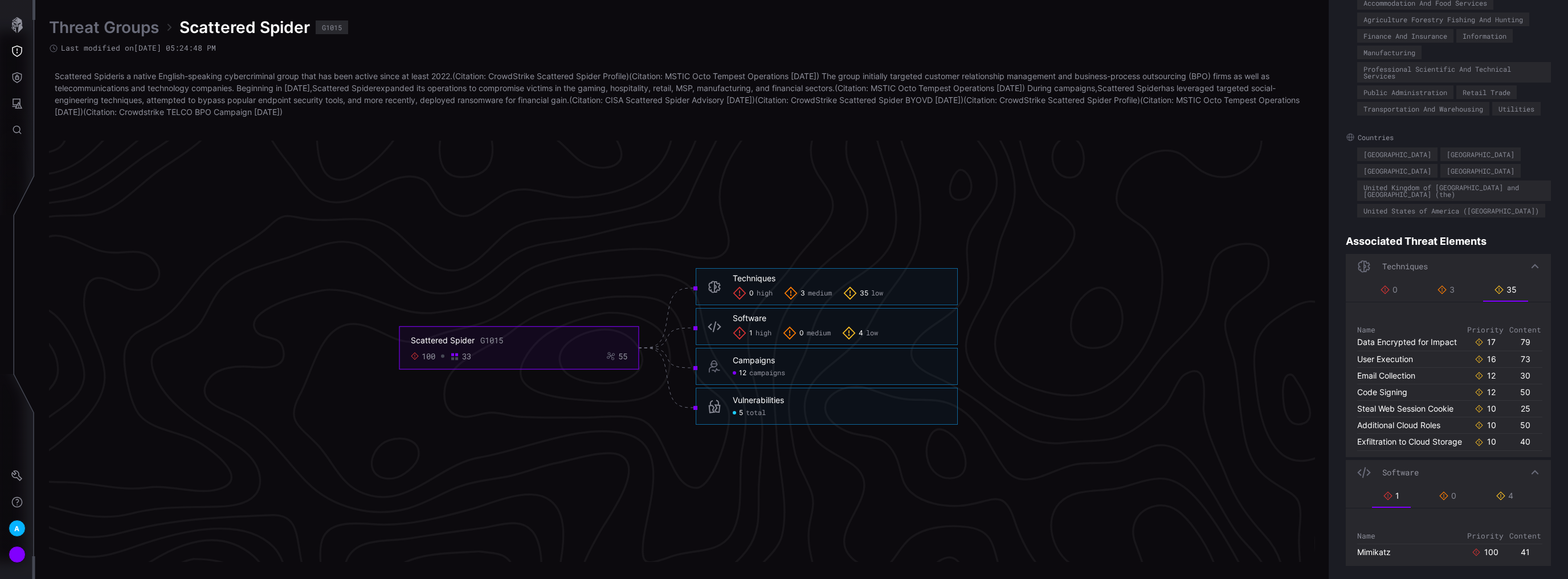
drag, startPoint x: 1451, startPoint y: 494, endPoint x: 1463, endPoint y: 493, distance: 12.0
click at [1451, 494] on div "0" at bounding box center [1447, 495] width 17 height 10
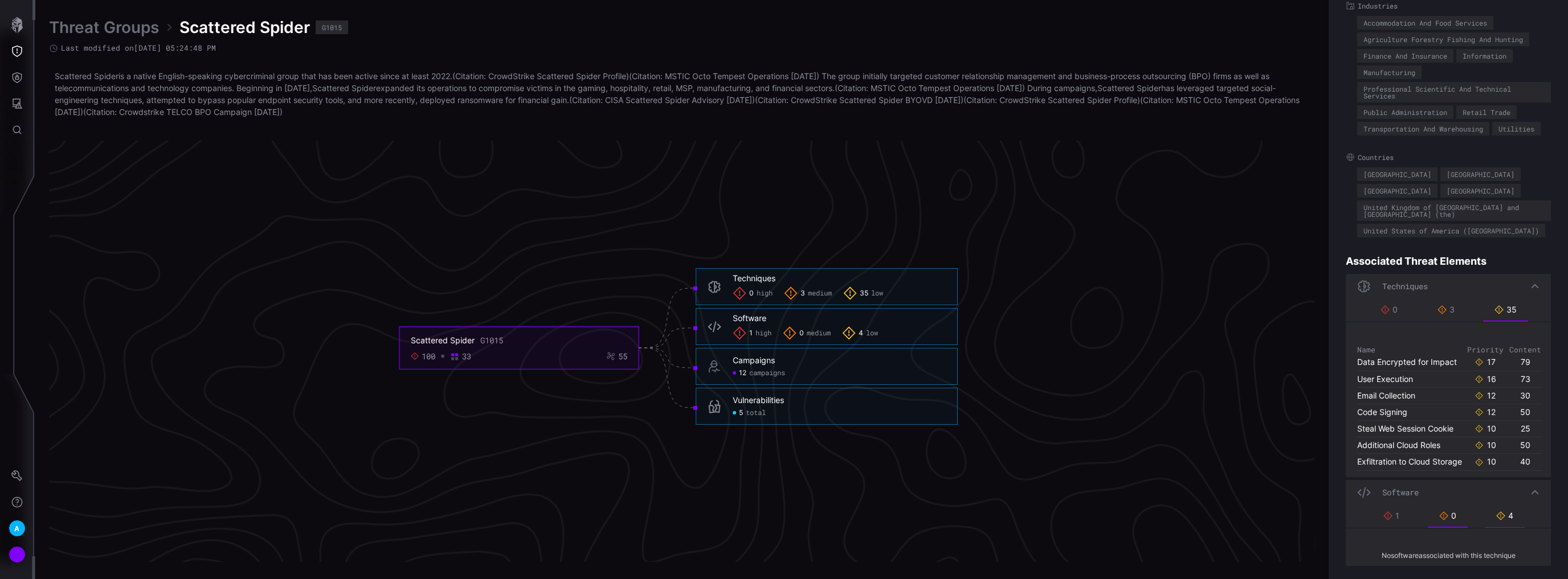
click at [1509, 514] on div "4" at bounding box center [1504, 516] width 17 height 10
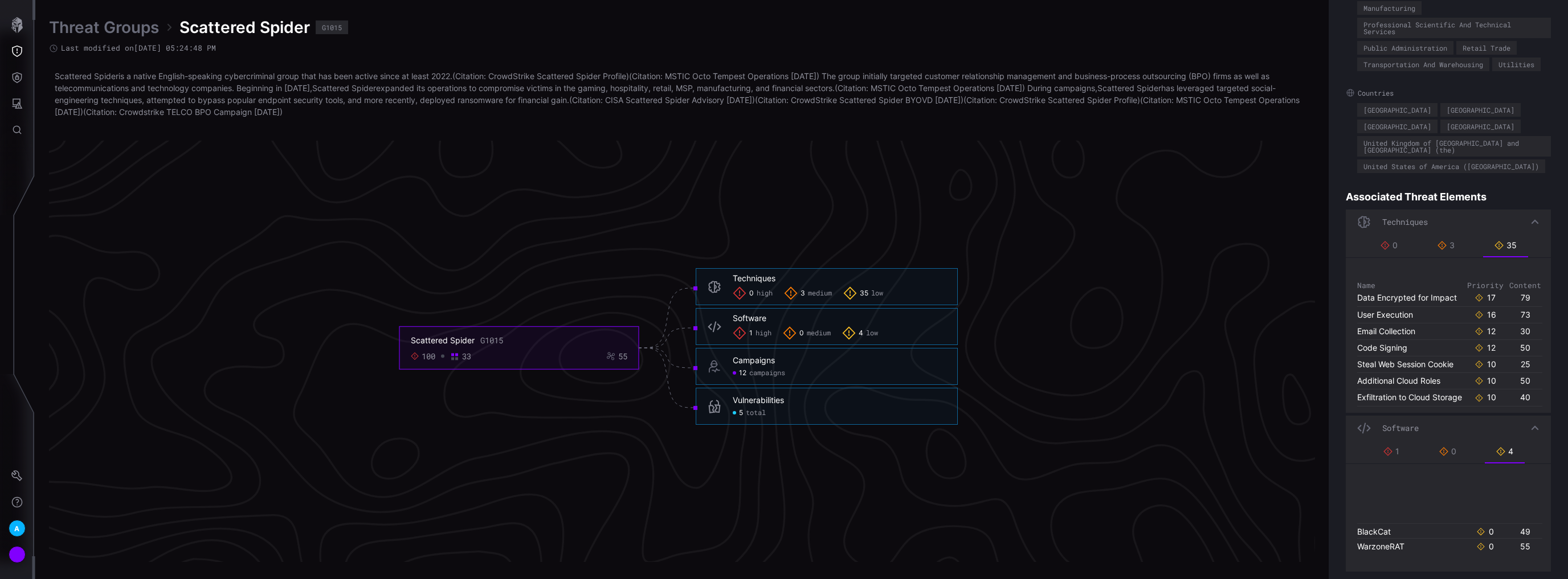
scroll to position [258, 0]
drag, startPoint x: 1384, startPoint y: 440, endPoint x: 1395, endPoint y: 466, distance: 28.2
click at [1384, 441] on icon at bounding box center [1387, 445] width 9 height 9
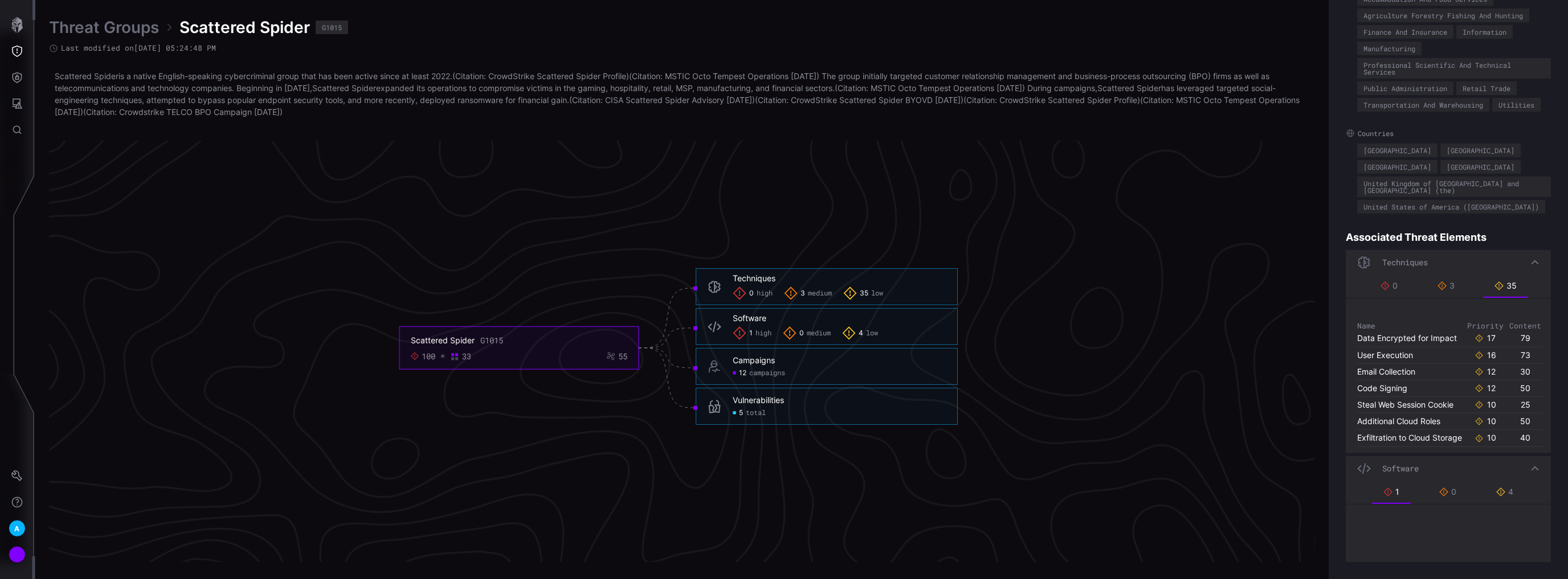
scroll to position [208, 0]
click at [1381, 547] on link "Mimikatz" at bounding box center [1373, 552] width 33 height 10
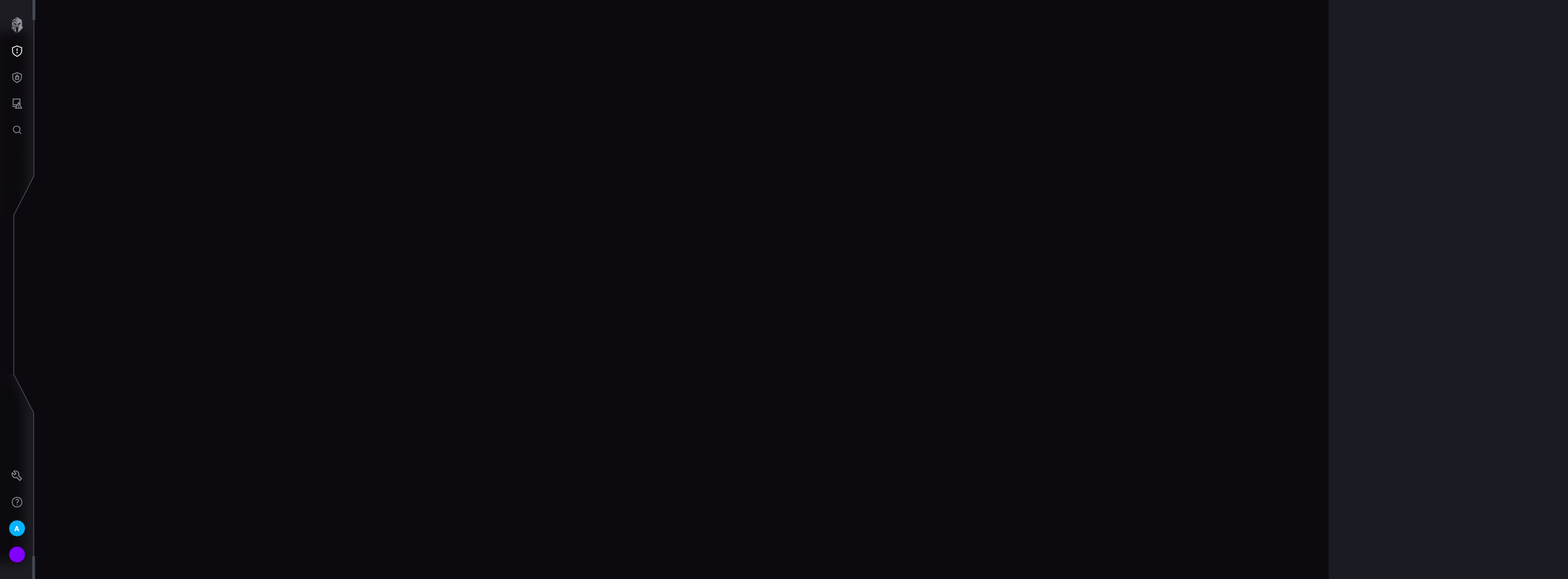
scroll to position [2336, 225]
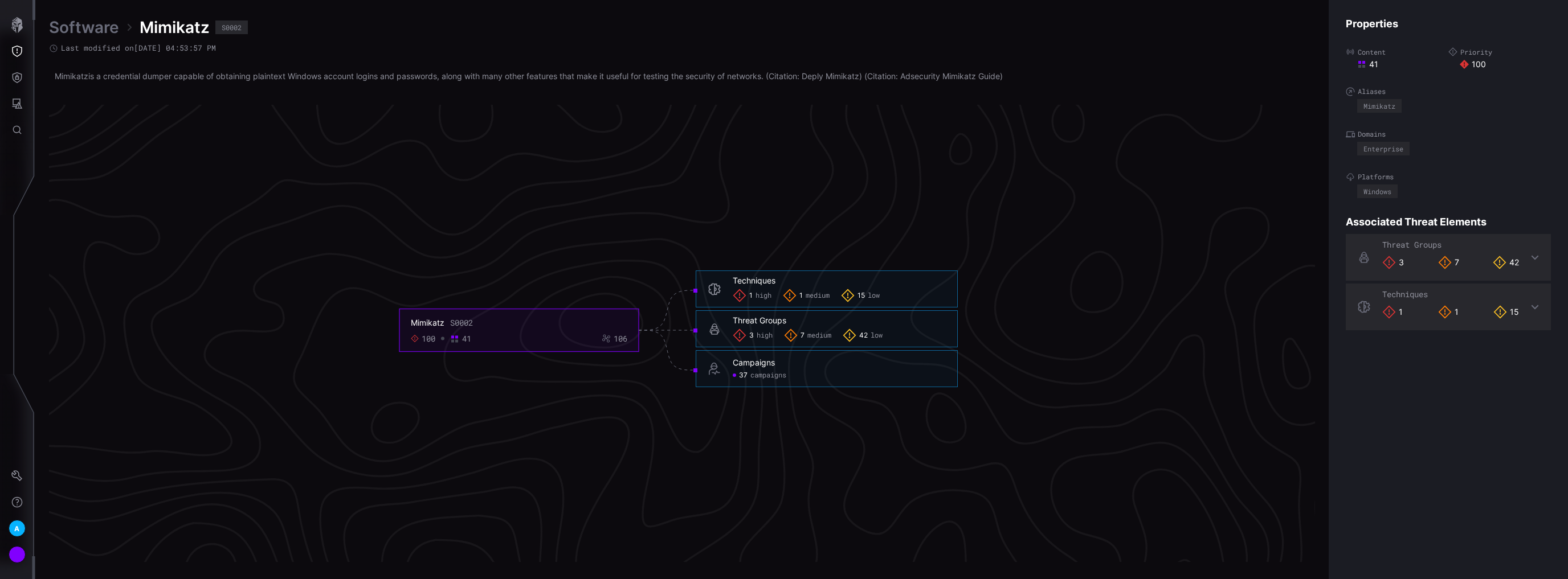
click at [930, 285] on div "Techniques 1 high 1 medium 15 low" at bounding box center [839, 288] width 213 height 27
click at [761, 296] on span "high" at bounding box center [763, 296] width 16 height 9
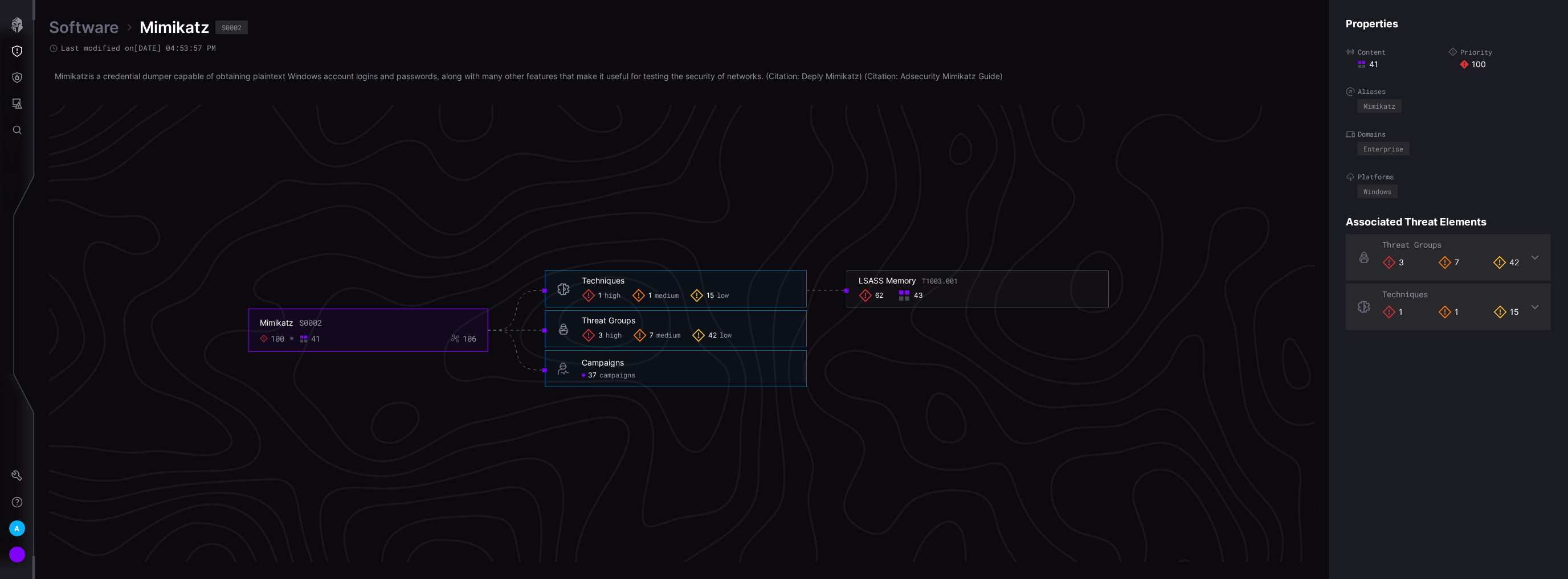
click at [661, 300] on span "medium" at bounding box center [666, 296] width 24 height 9
click at [723, 296] on span "low" at bounding box center [723, 296] width 12 height 9
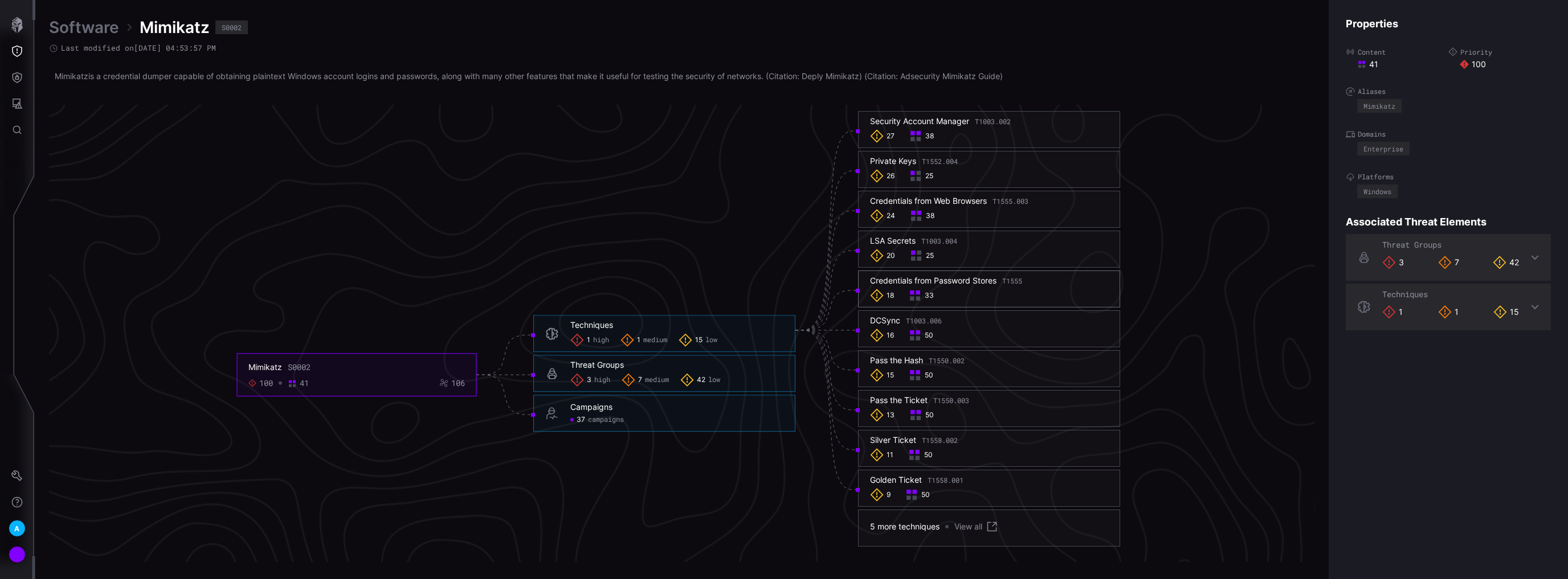
click at [728, 364] on h6 "Threat Groups" at bounding box center [676, 365] width 213 height 10
click at [659, 380] on span "medium" at bounding box center [657, 379] width 24 height 9
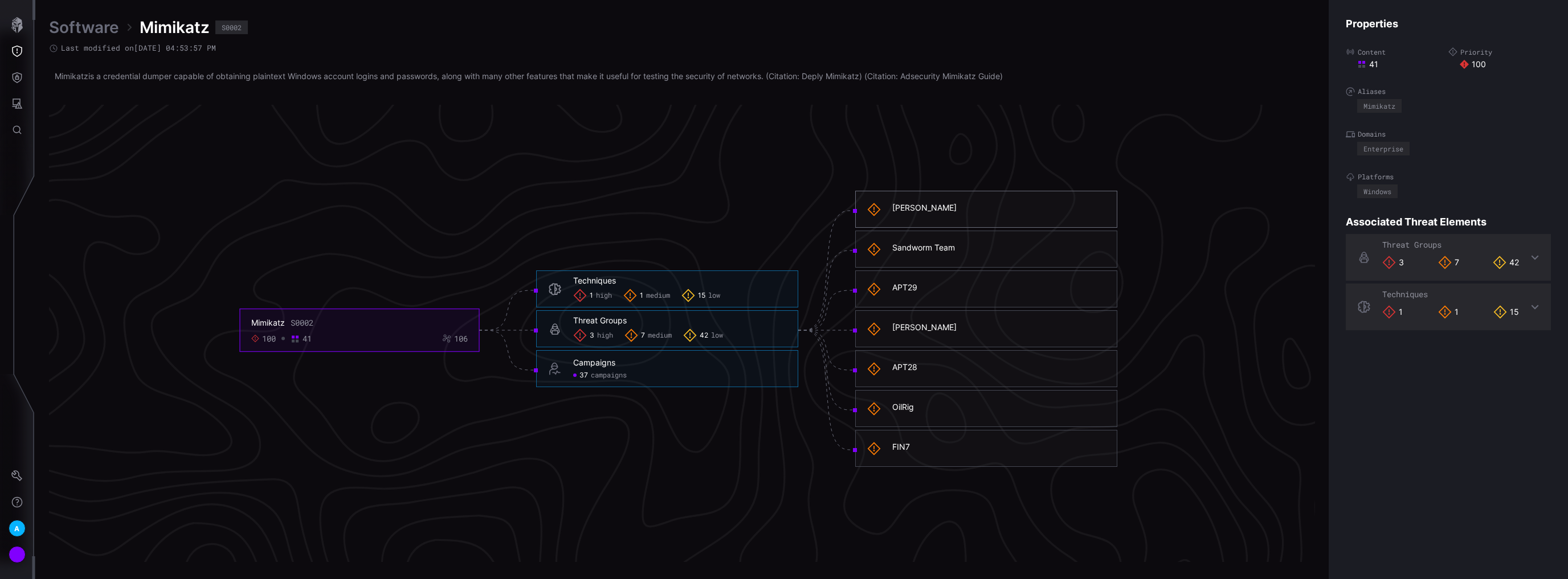
click at [914, 209] on div "[PERSON_NAME]" at bounding box center [924, 207] width 64 height 10
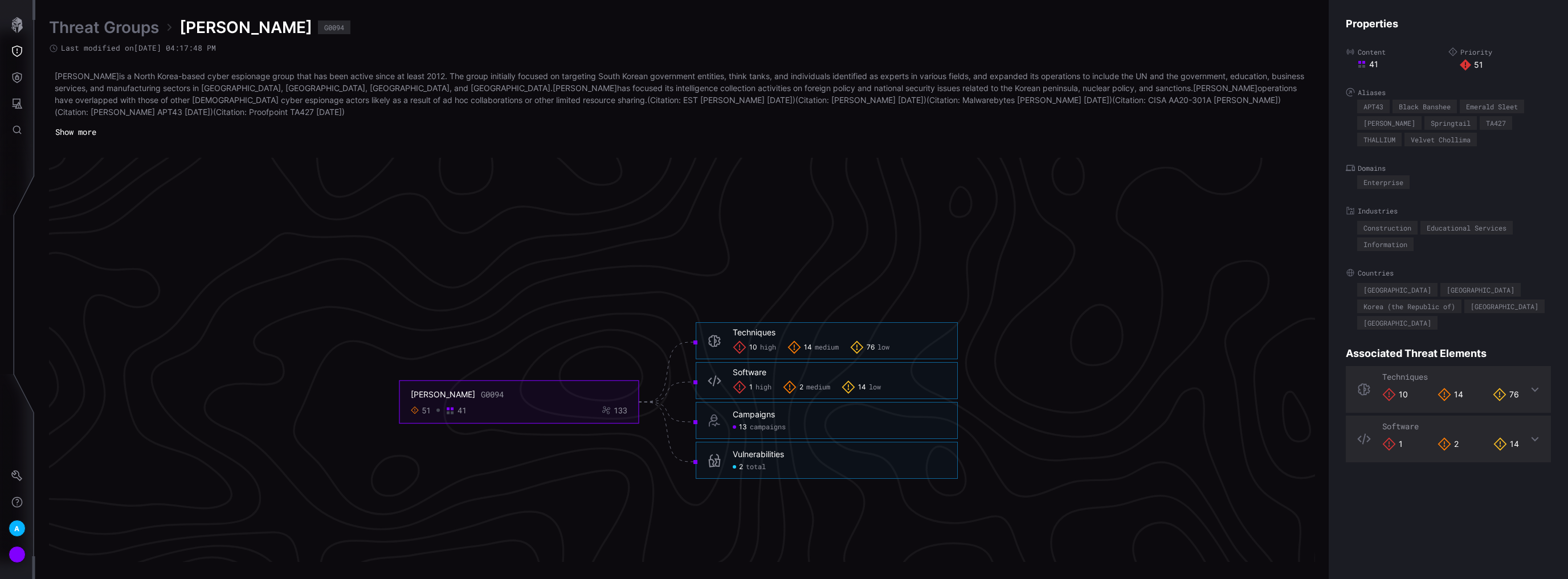
scroll to position [2363, 225]
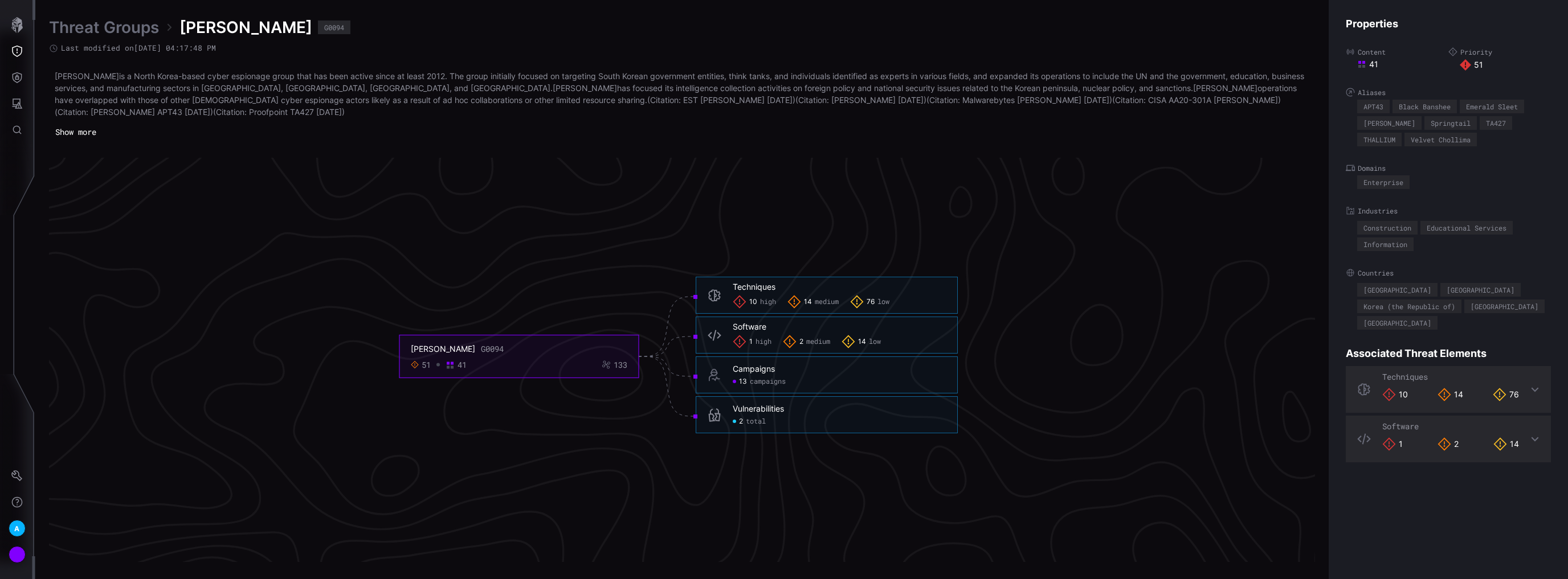
click at [772, 385] on span "campaigns" at bounding box center [768, 381] width 36 height 9
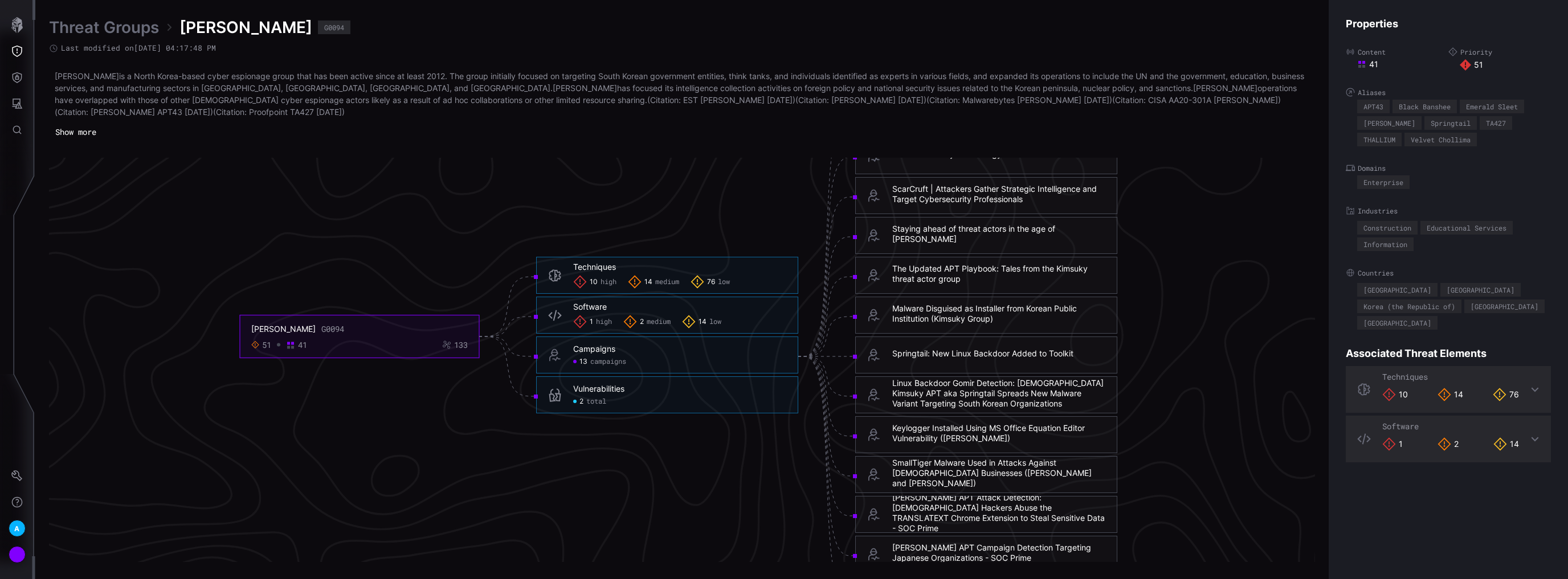
scroll to position [2454, 225]
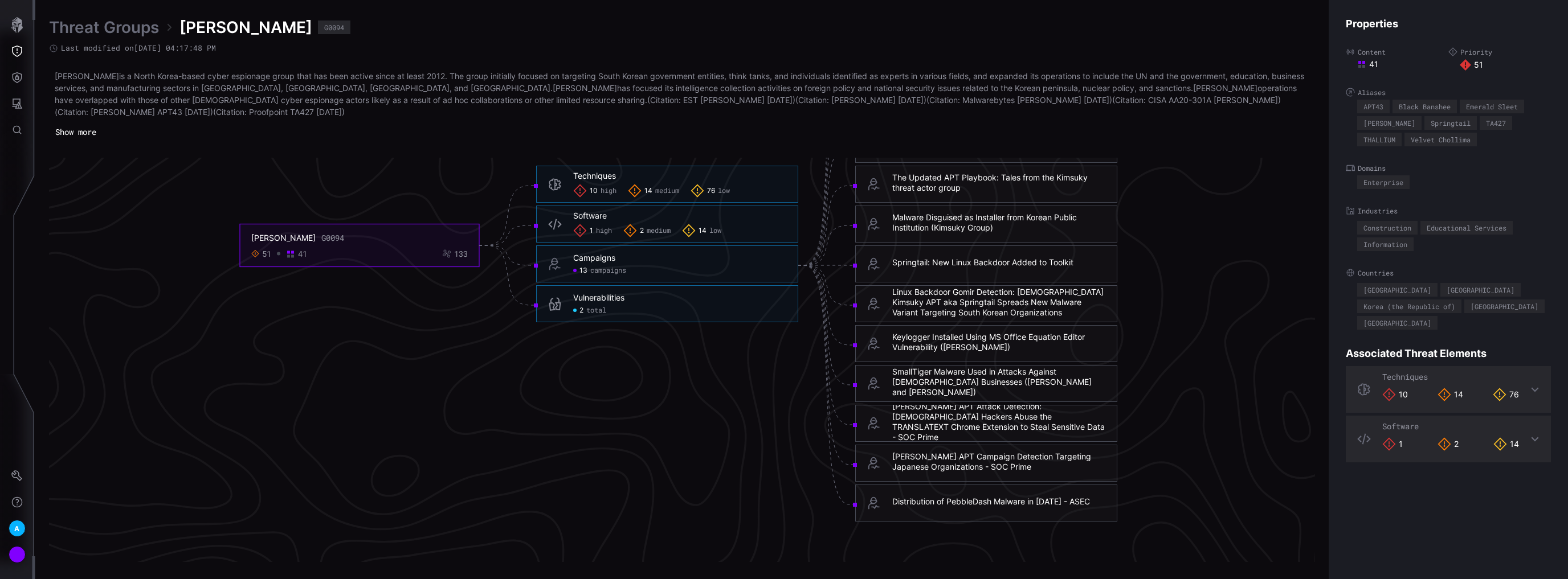
click at [397, 256] on div "51 41 133" at bounding box center [359, 253] width 217 height 10
click at [18, 29] on icon "button" at bounding box center [16, 25] width 16 height 16
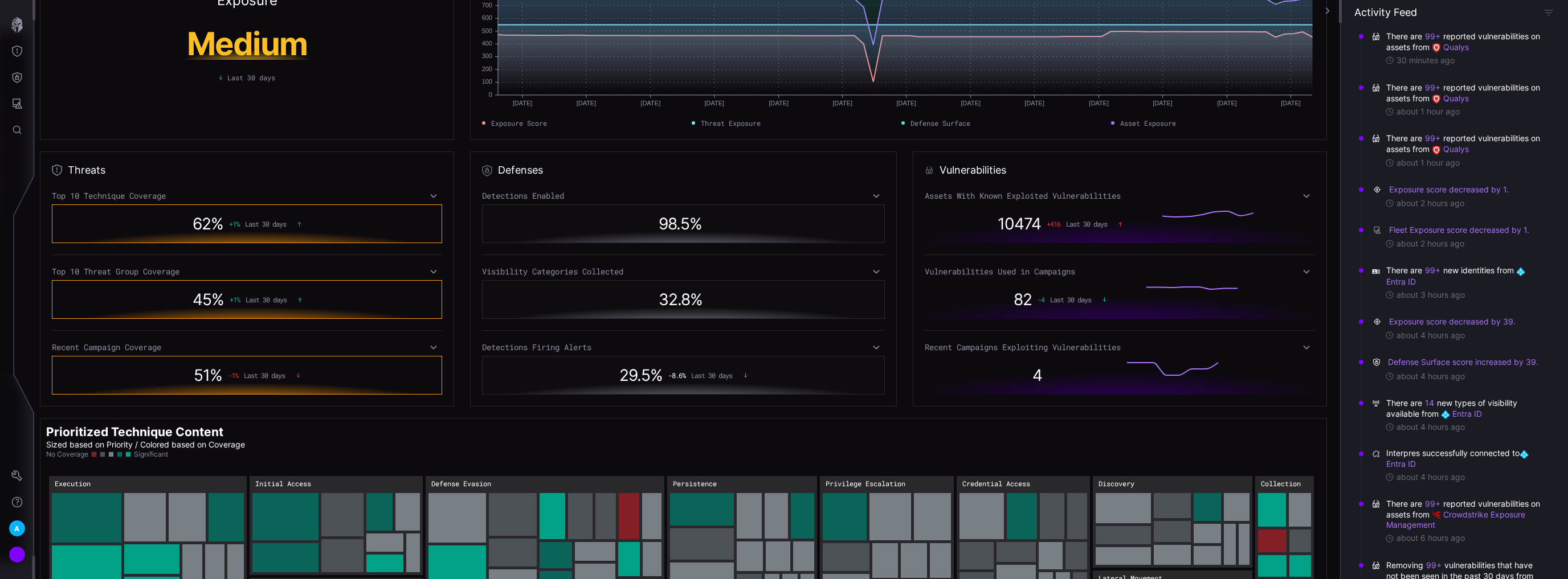
scroll to position [91, 0]
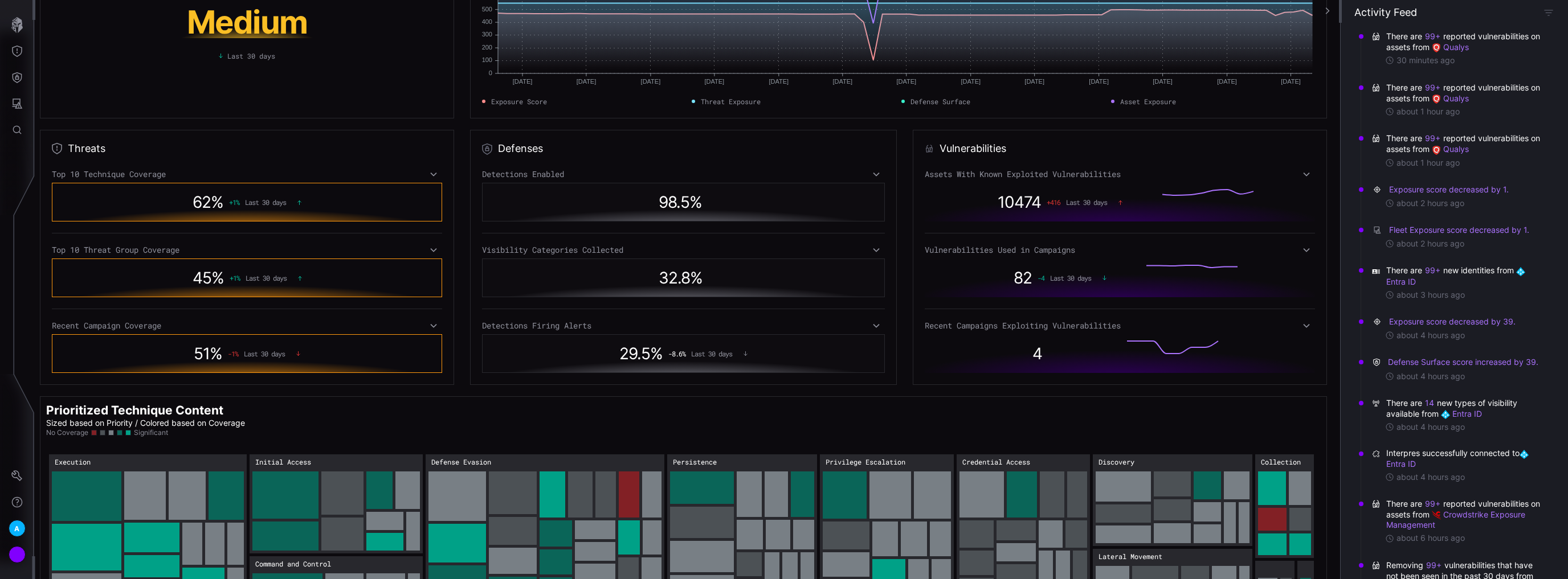
click at [724, 358] on div "29.5 % -8.6 % Last 30 days" at bounding box center [683, 354] width 391 height 26
click at [872, 326] on icon at bounding box center [876, 325] width 8 height 9
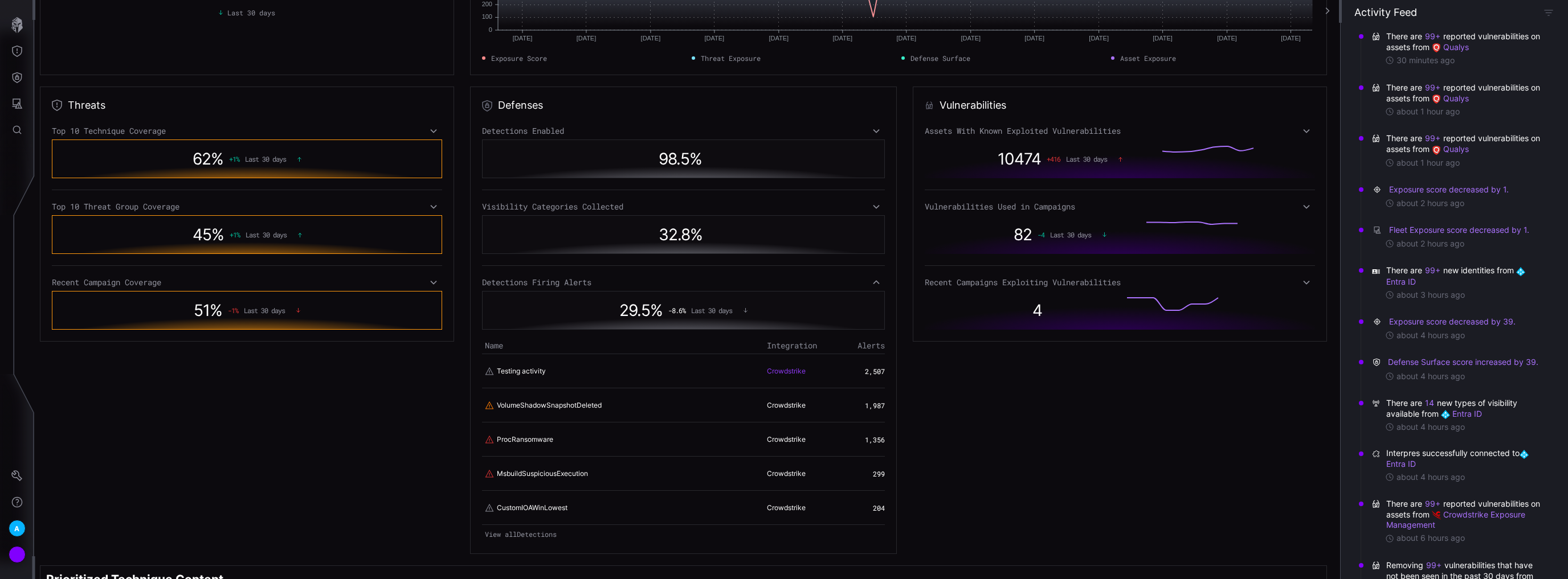
scroll to position [182, 0]
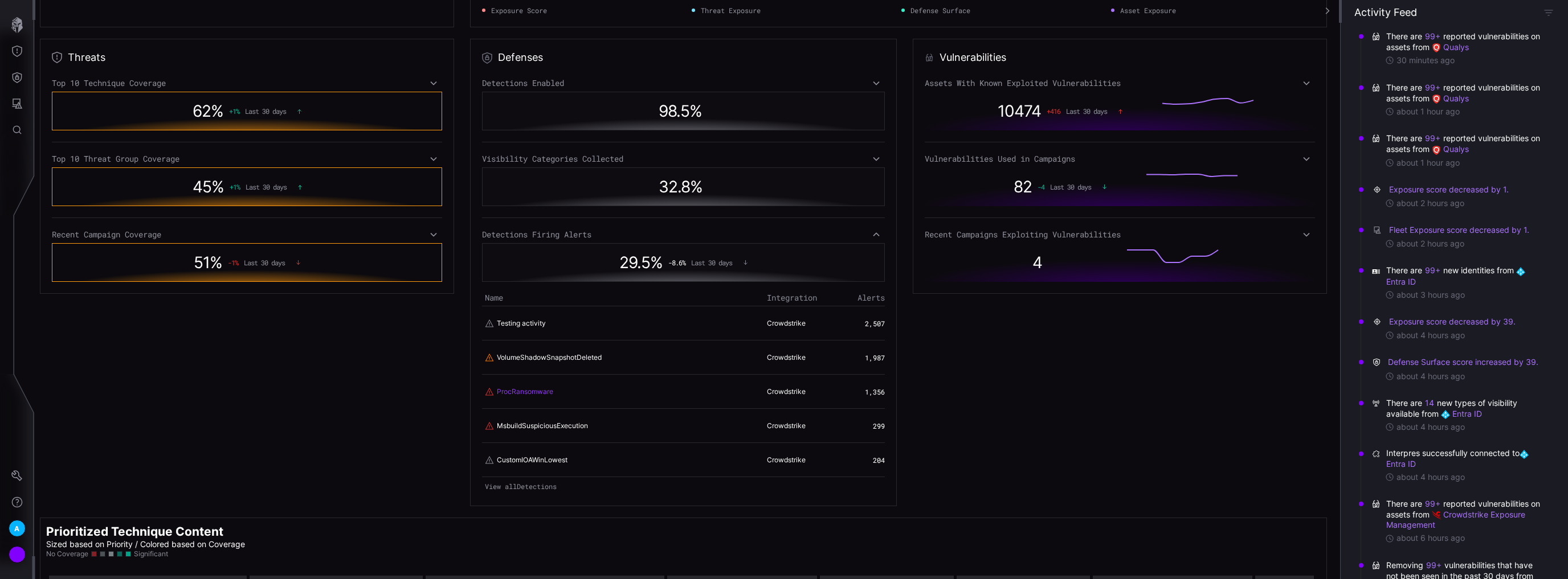
click at [515, 392] on link "ProcRansomware" at bounding box center [525, 391] width 57 height 10
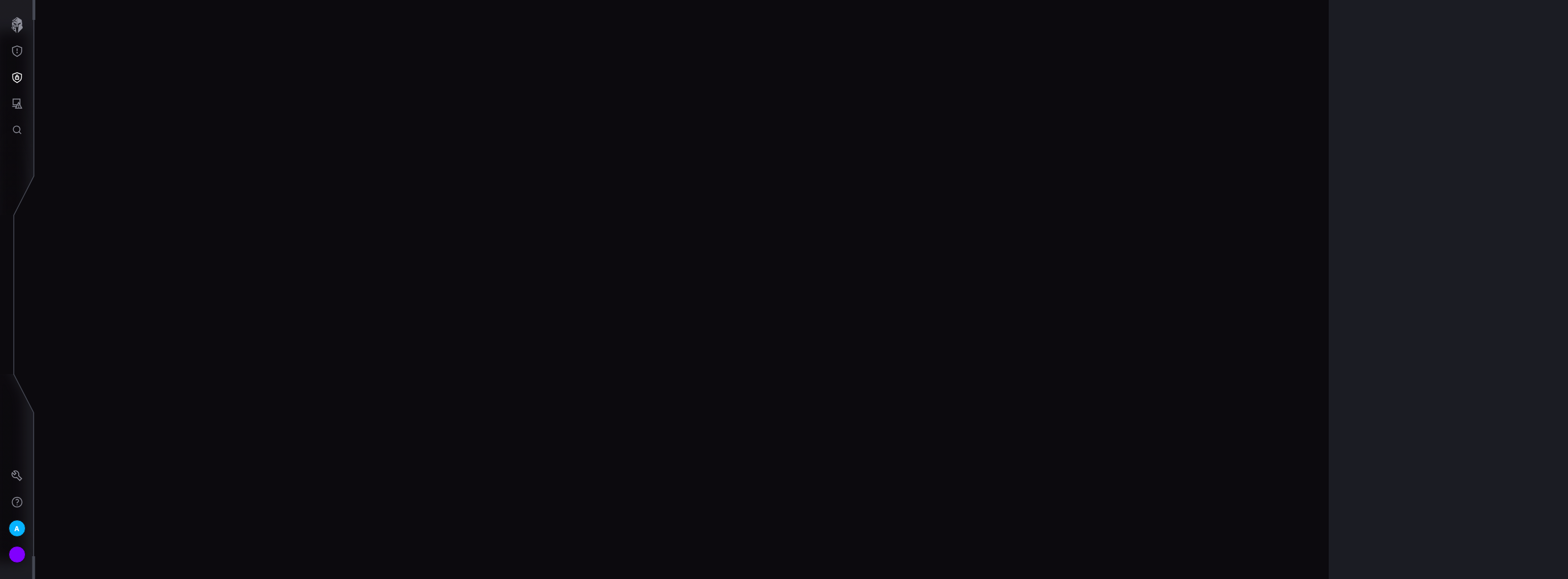
scroll to position [2349, 225]
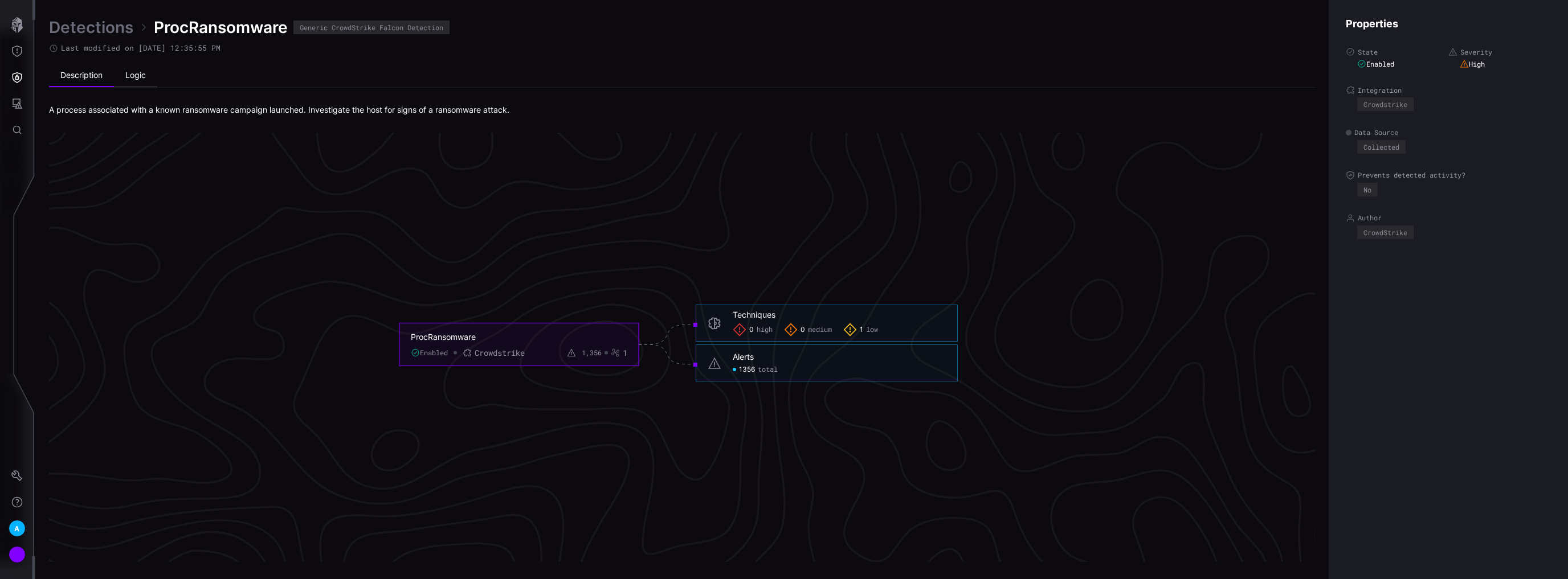
click at [142, 78] on li "Logic" at bounding box center [136, 75] width 44 height 22
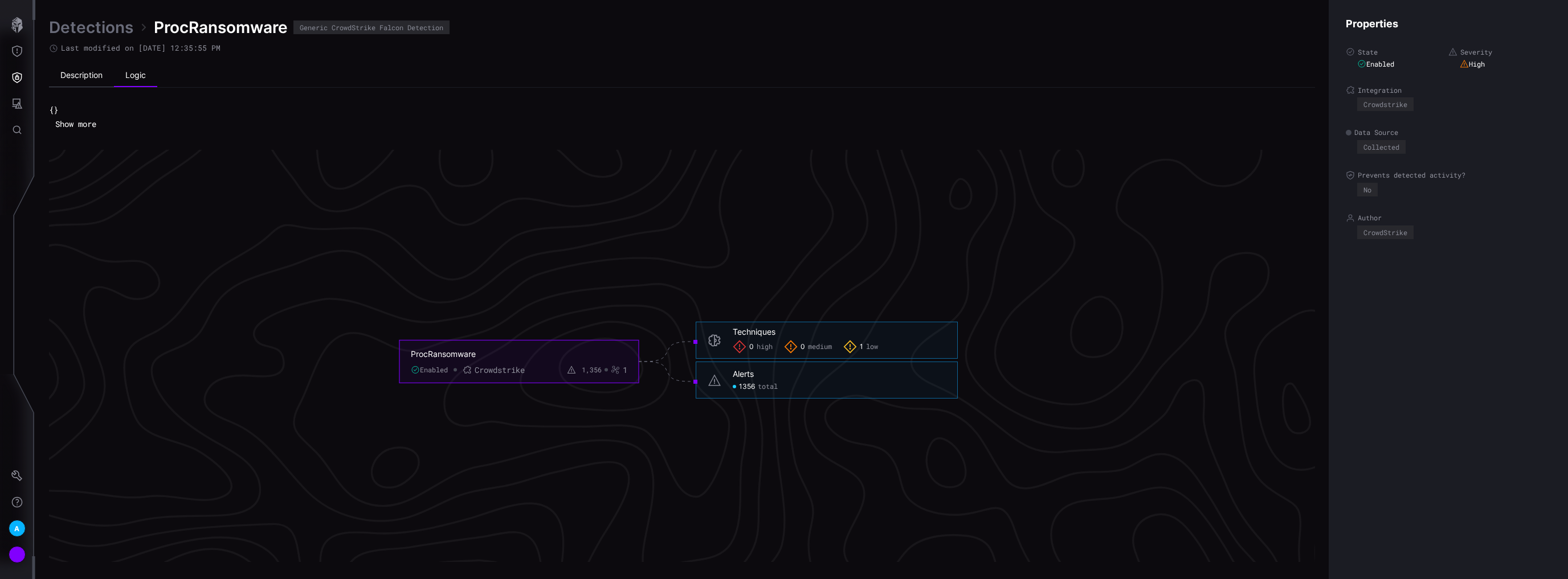
click at [89, 78] on li "Description" at bounding box center [81, 75] width 65 height 22
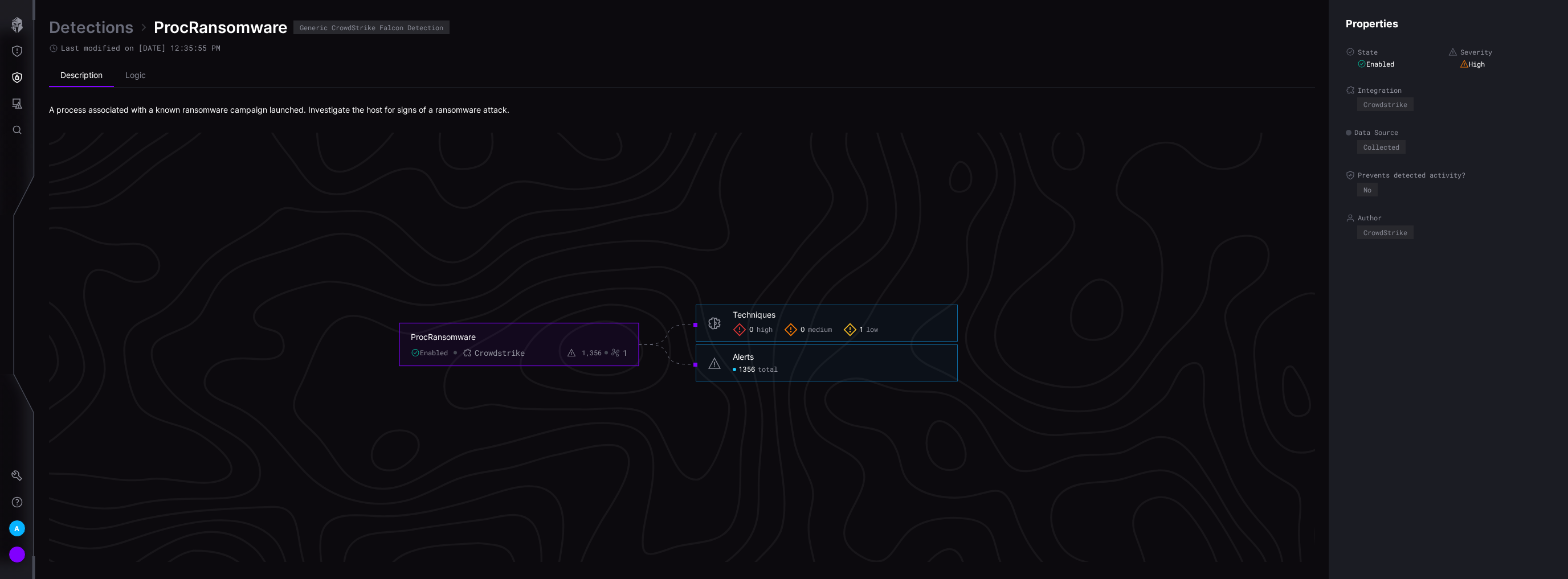
click at [90, 27] on link "Detections" at bounding box center [91, 27] width 85 height 20
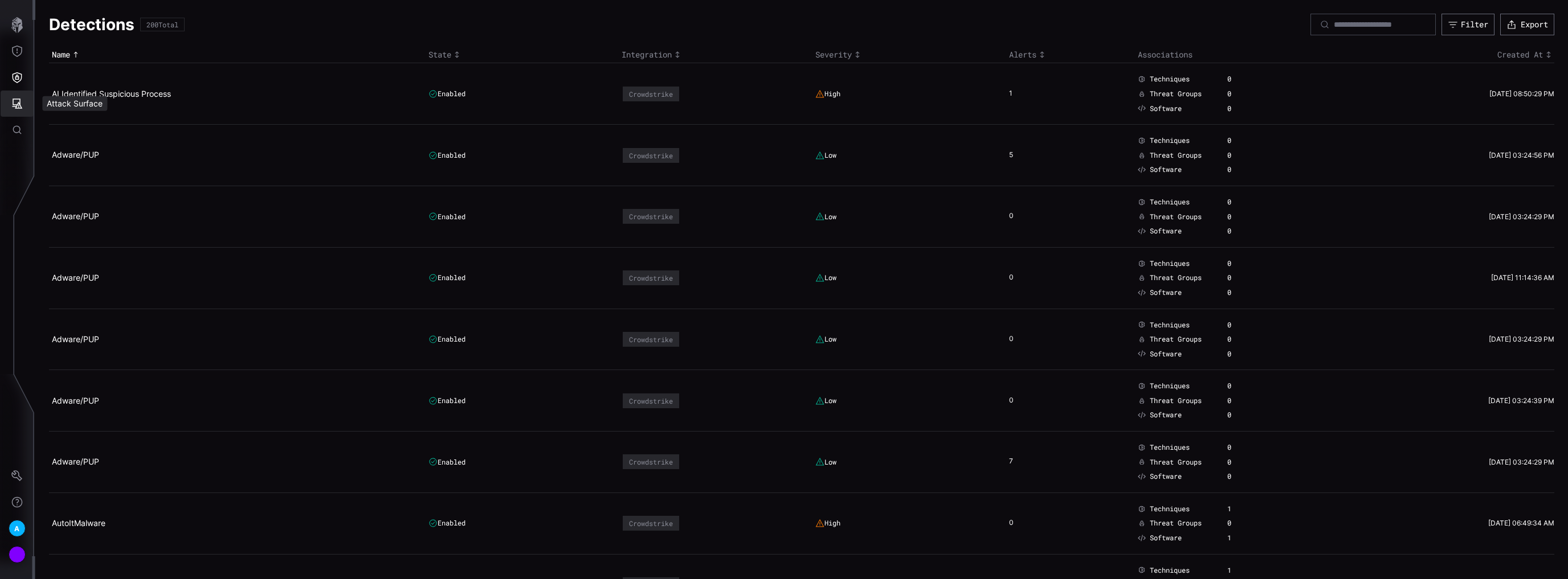
click at [22, 107] on button "Attack Surface" at bounding box center [17, 104] width 33 height 26
click at [89, 182] on div "Identities" at bounding box center [94, 181] width 61 height 14
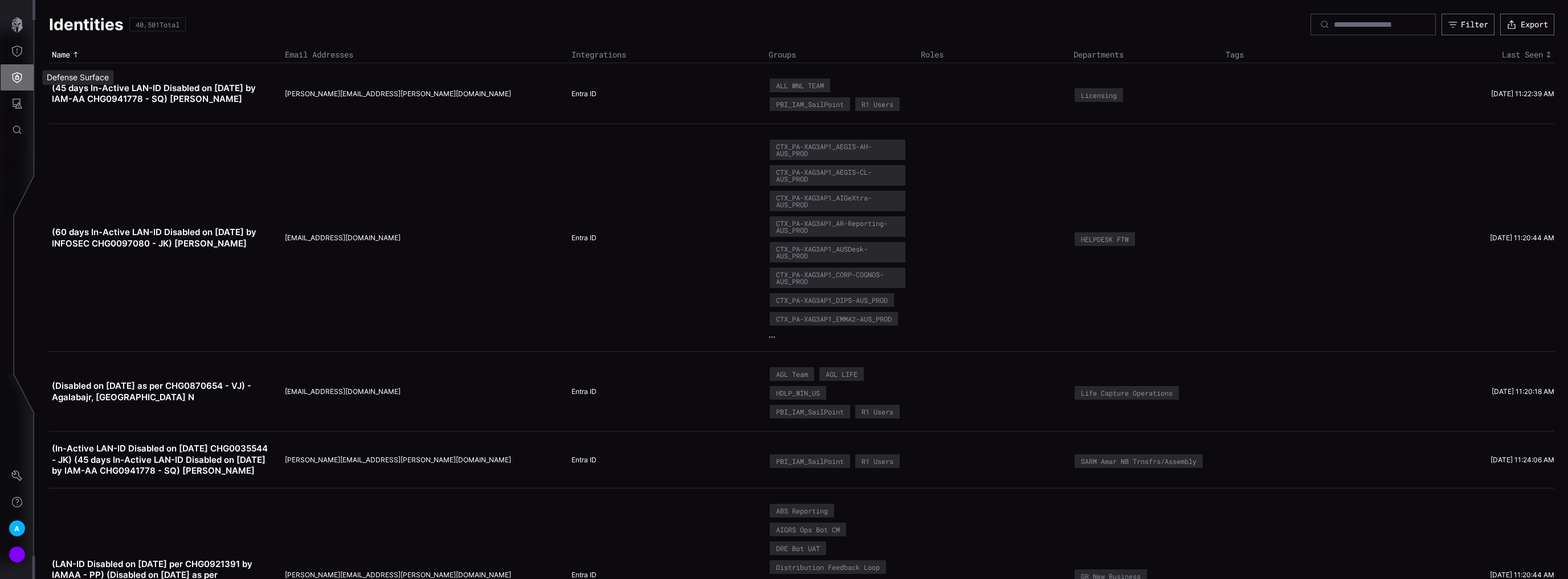
click at [19, 84] on button "Defense Surface" at bounding box center [17, 77] width 33 height 26
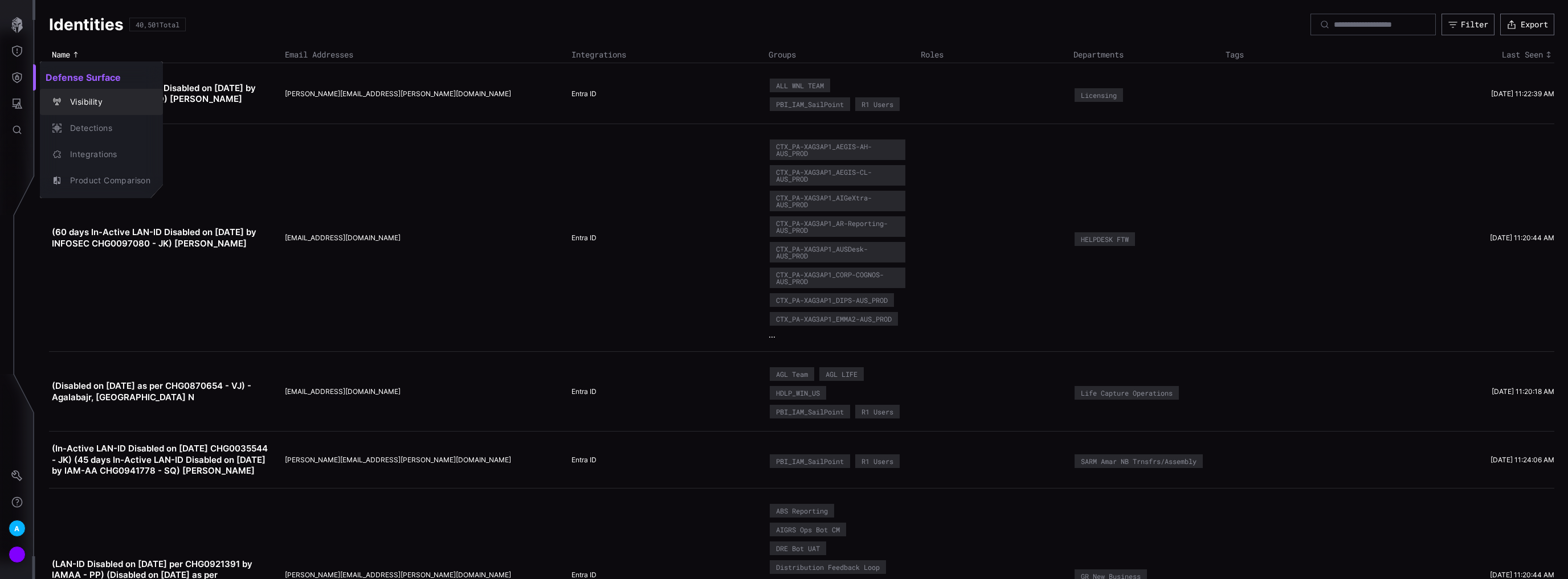
click at [78, 95] on div "Visibility" at bounding box center [107, 102] width 86 height 14
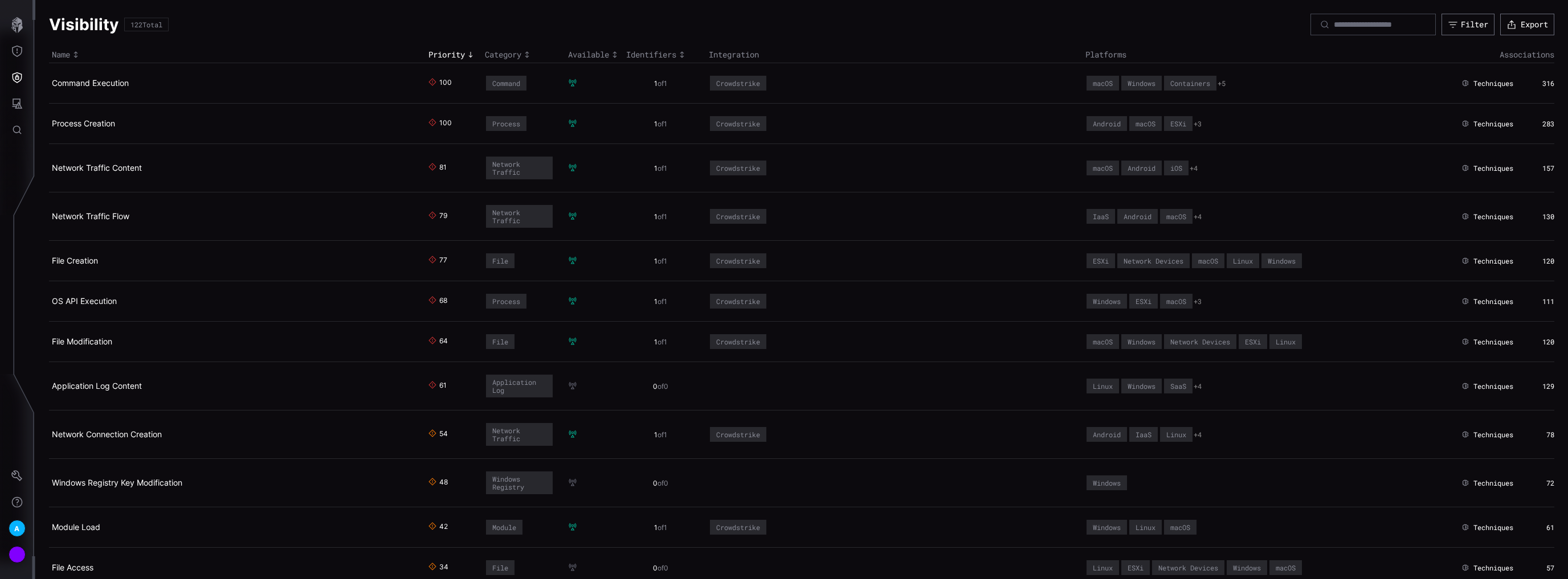
click at [600, 54] on div "Available" at bounding box center [594, 54] width 52 height 10
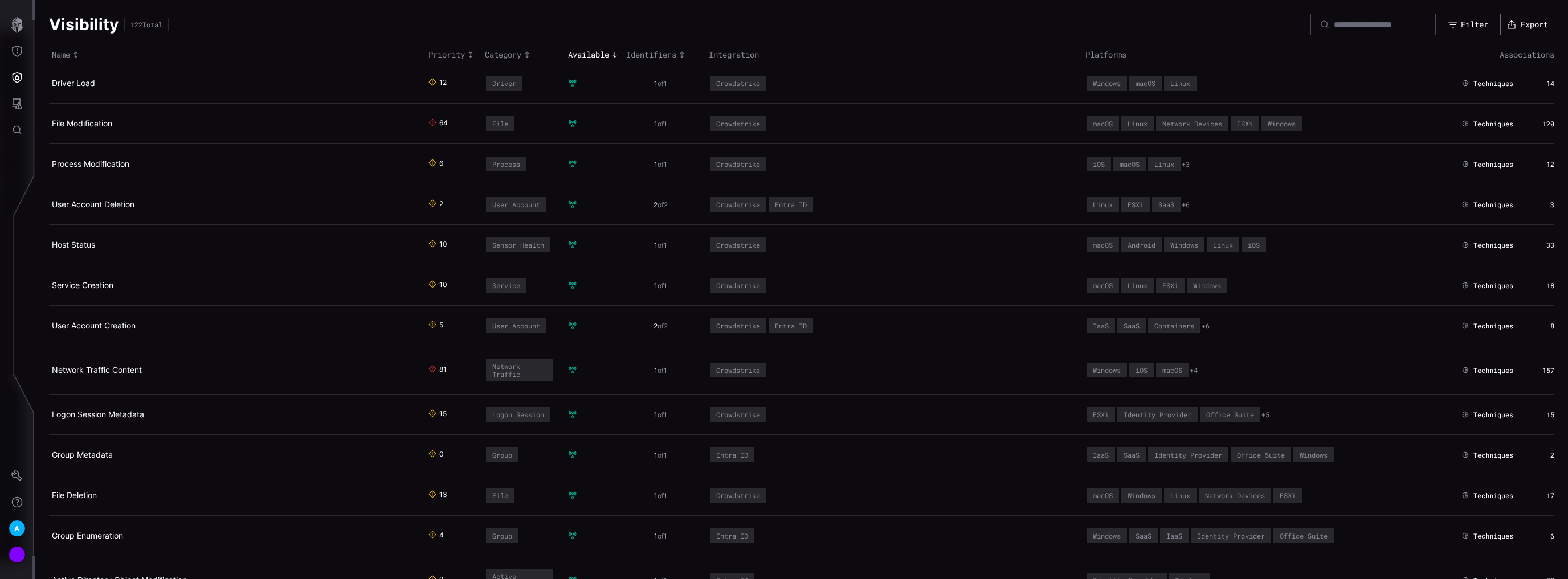
click at [604, 57] on div "Available" at bounding box center [594, 54] width 52 height 10
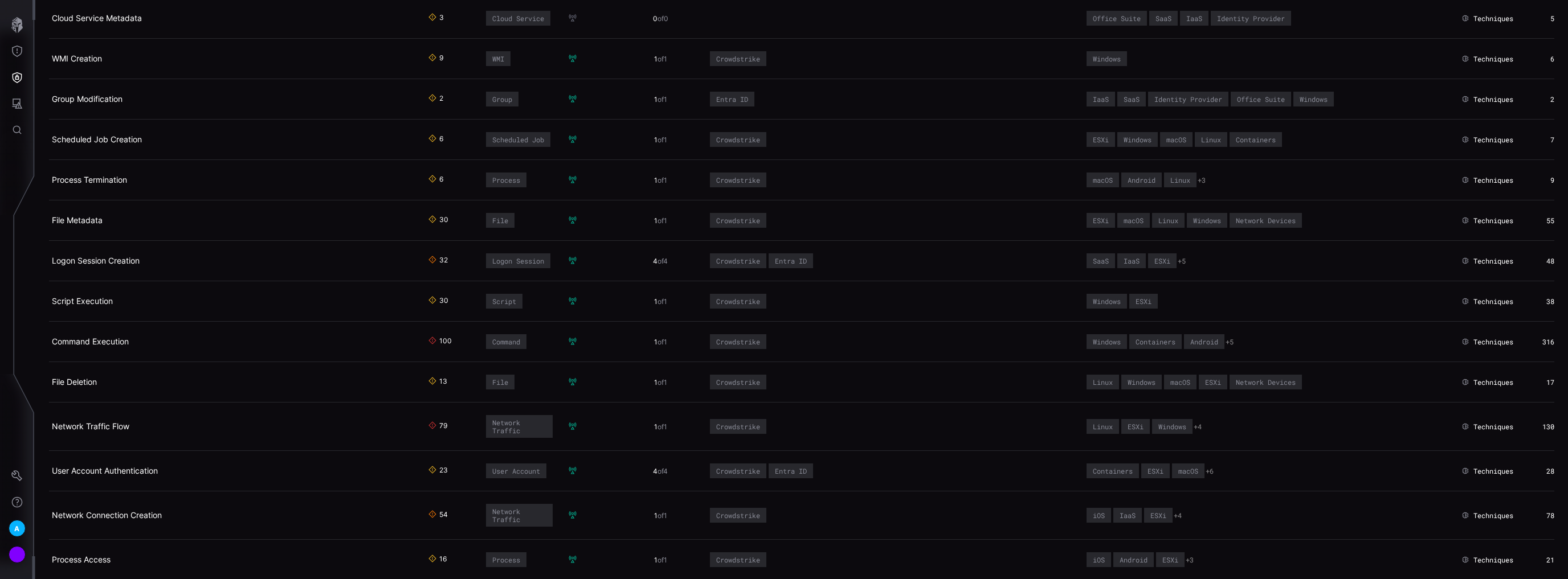
scroll to position [3518, 0]
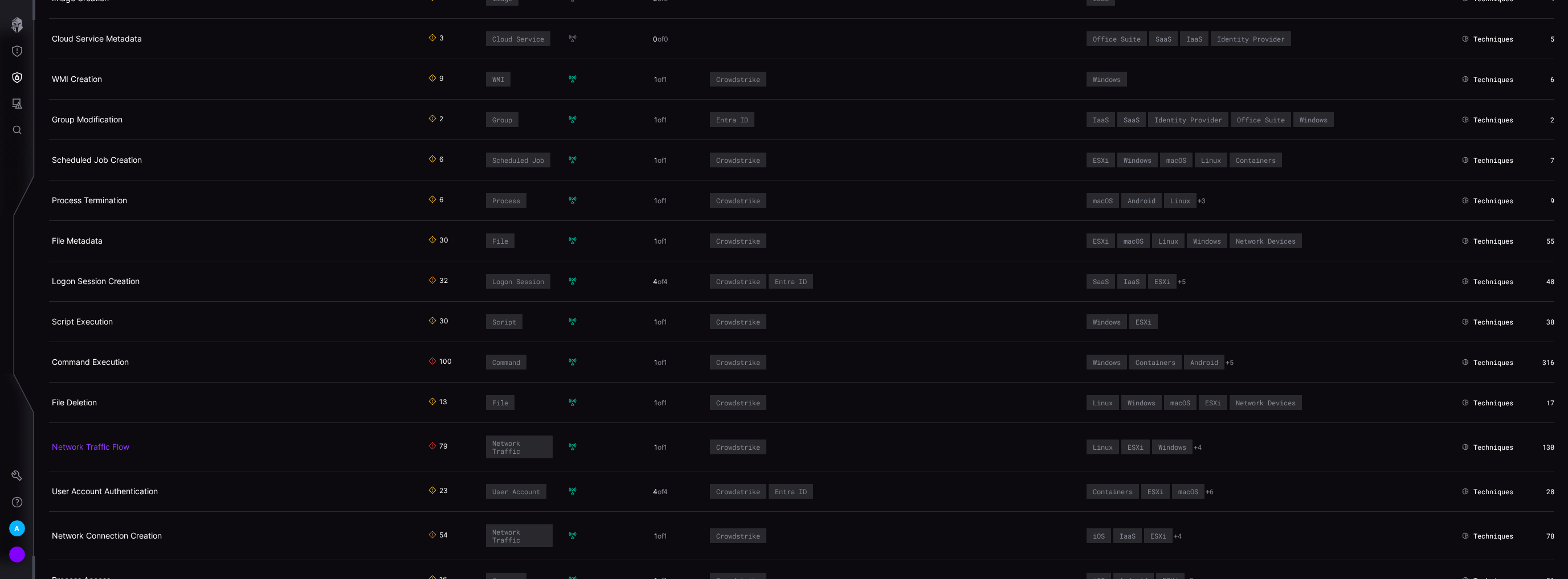
click at [110, 441] on link "Network Traffic Flow" at bounding box center [91, 446] width 78 height 10
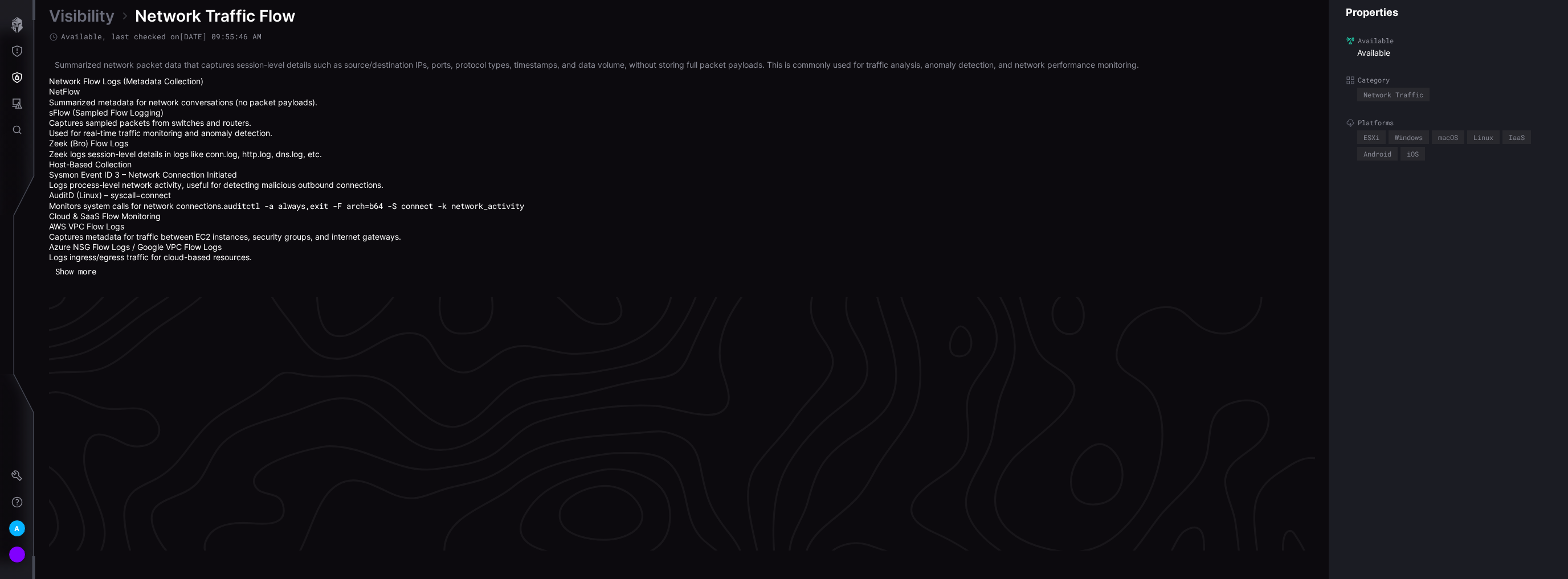
scroll to position [2438, 225]
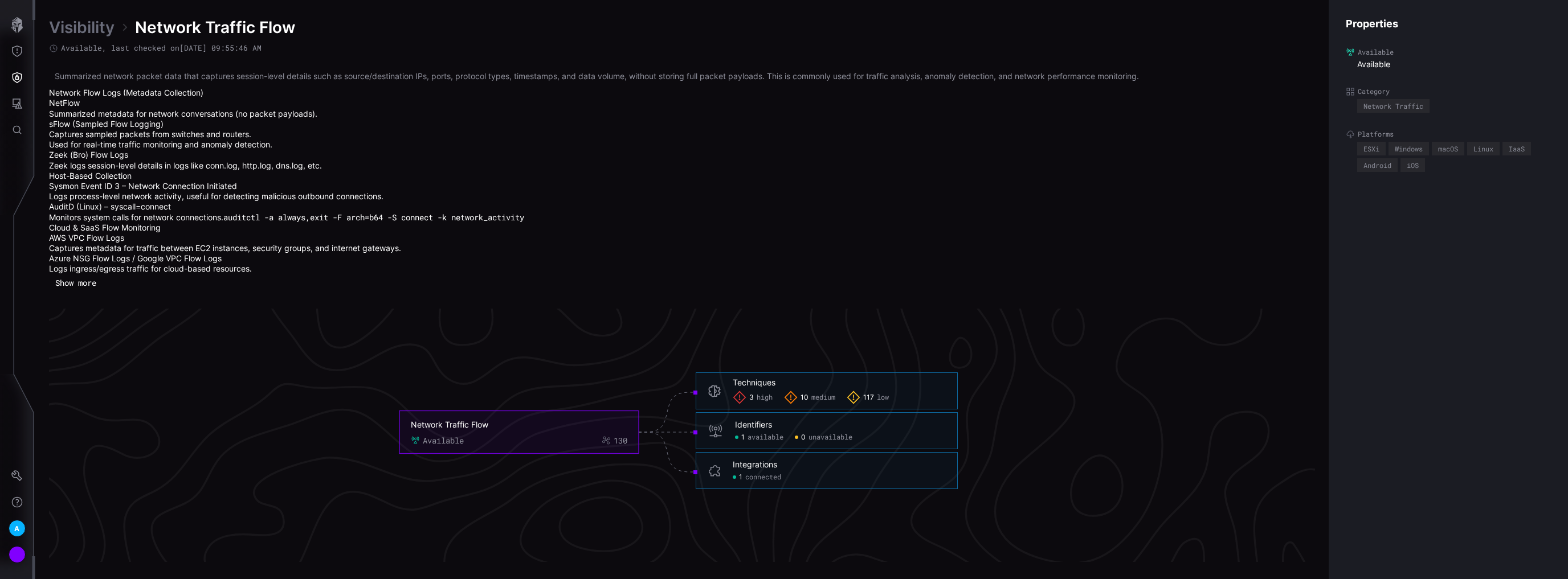
drag, startPoint x: 657, startPoint y: 283, endPoint x: 646, endPoint y: 282, distance: 11.0
click at [652, 282] on div "Summarized network packet data that captures session-level details such as sour…" at bounding box center [682, 181] width 1266 height 221
click at [80, 286] on button "Show more" at bounding box center [76, 283] width 54 height 17
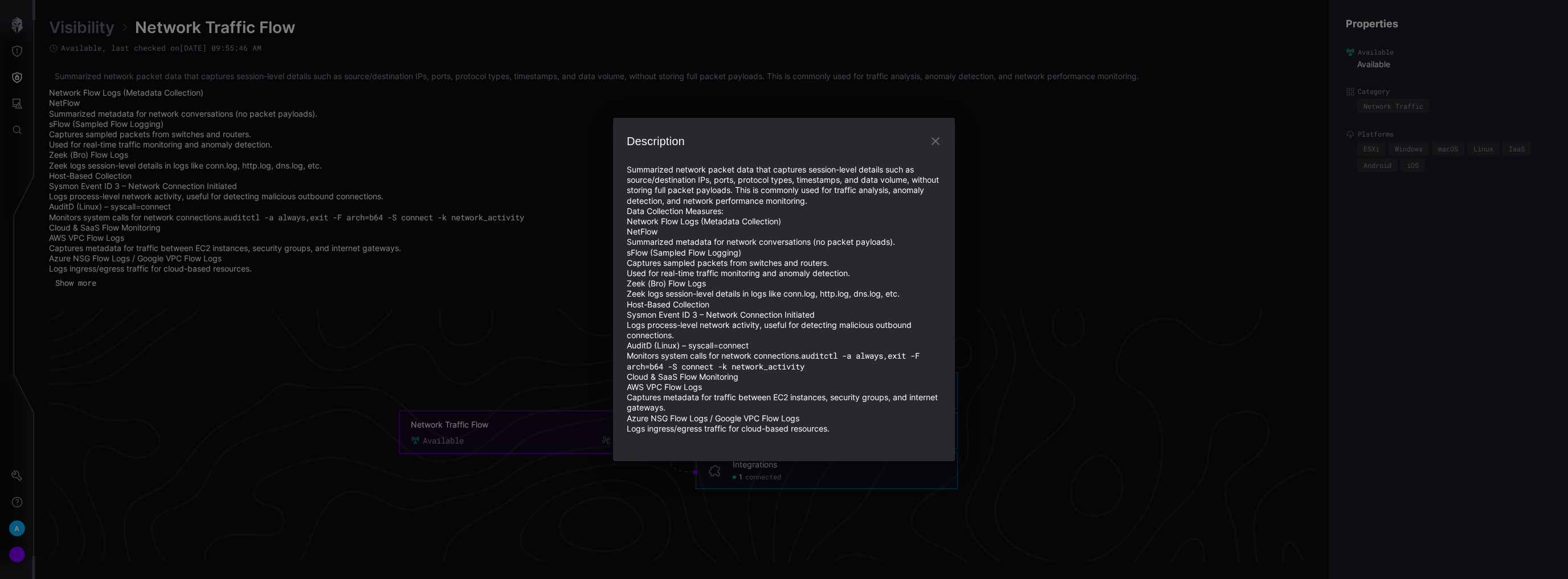
click at [937, 137] on icon "button" at bounding box center [935, 141] width 14 height 14
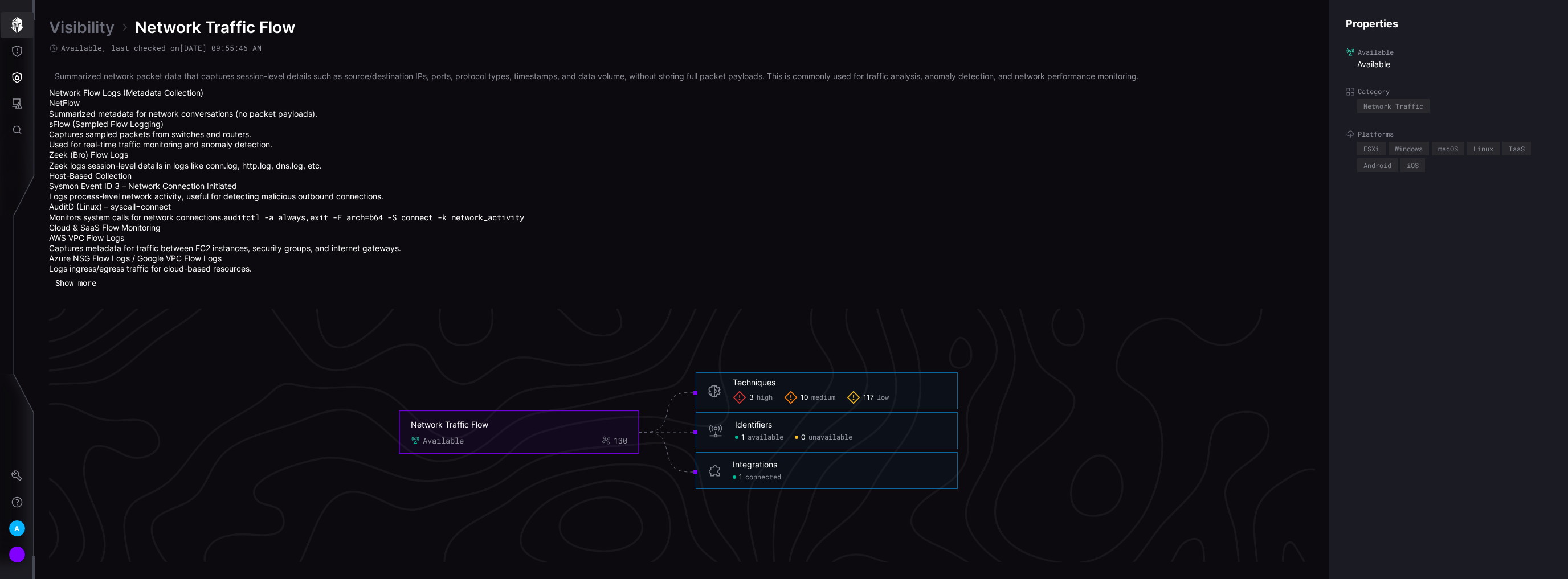
click at [20, 27] on icon "button" at bounding box center [17, 25] width 12 height 16
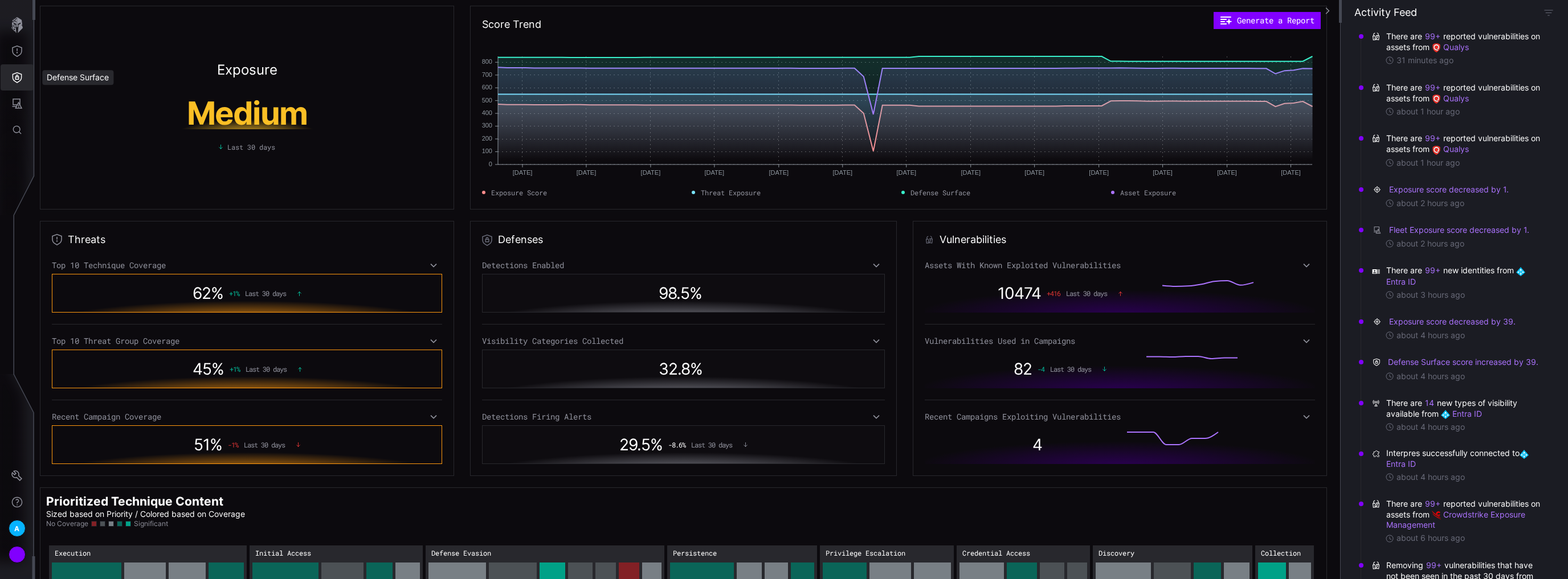
click at [19, 78] on icon "Defense Surface" at bounding box center [17, 77] width 12 height 12
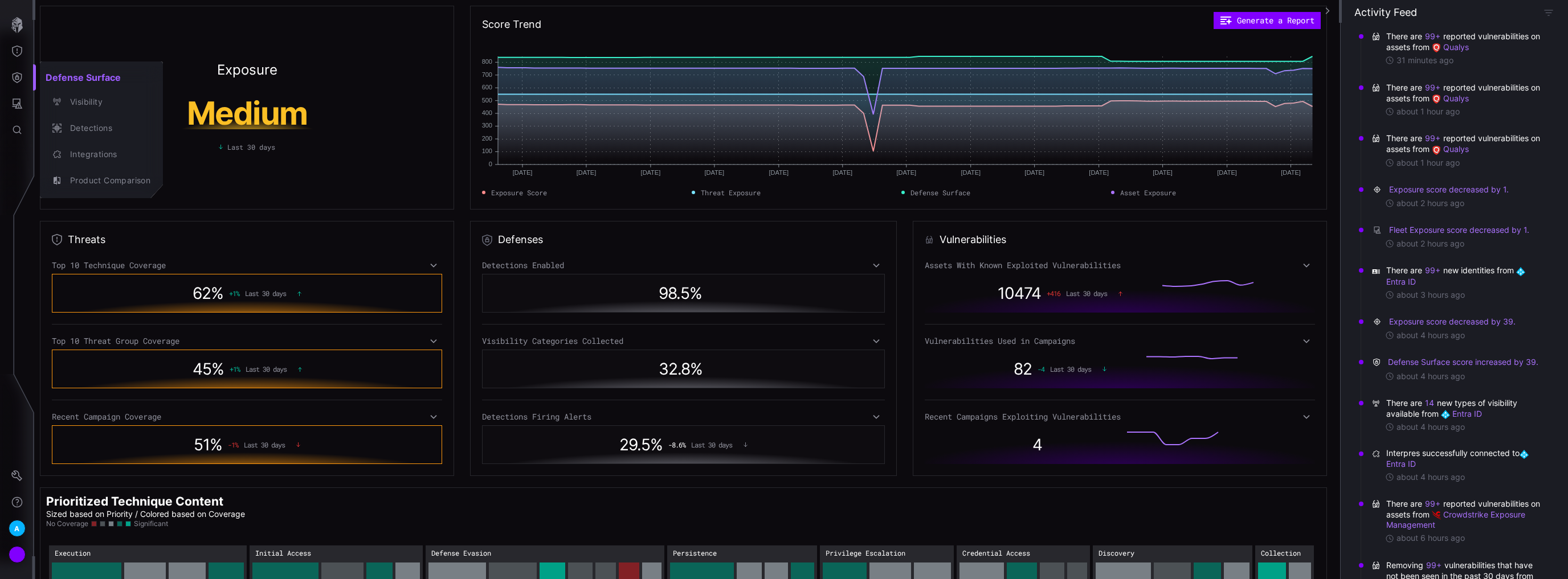
click at [458, 153] on div at bounding box center [784, 290] width 1568 height 579
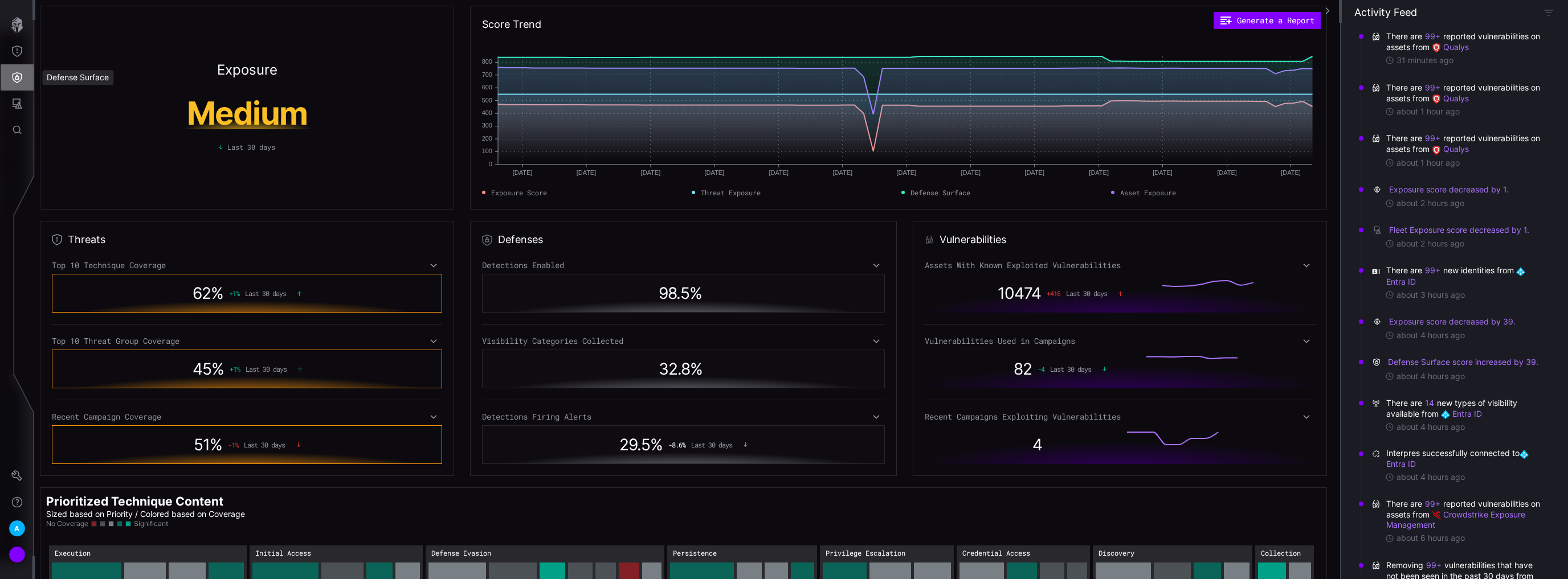
click at [14, 78] on icon "Defense Surface" at bounding box center [17, 77] width 12 height 12
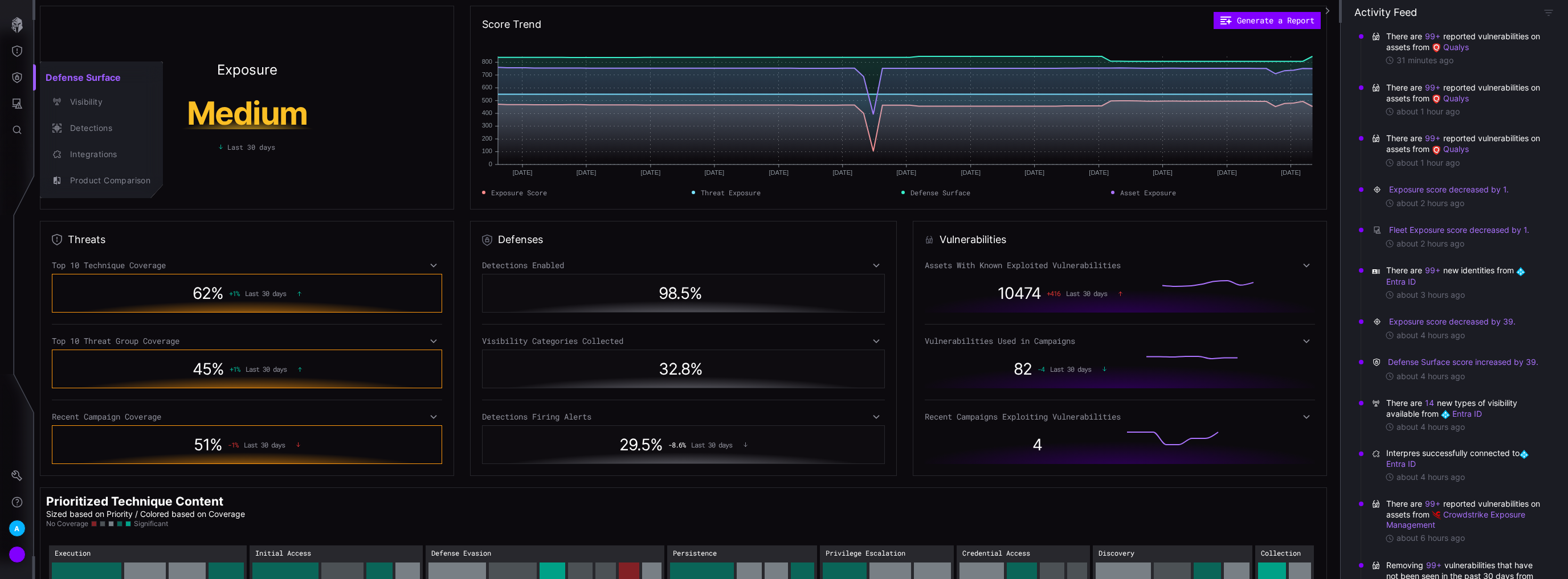
click at [16, 48] on div at bounding box center [784, 290] width 1568 height 579
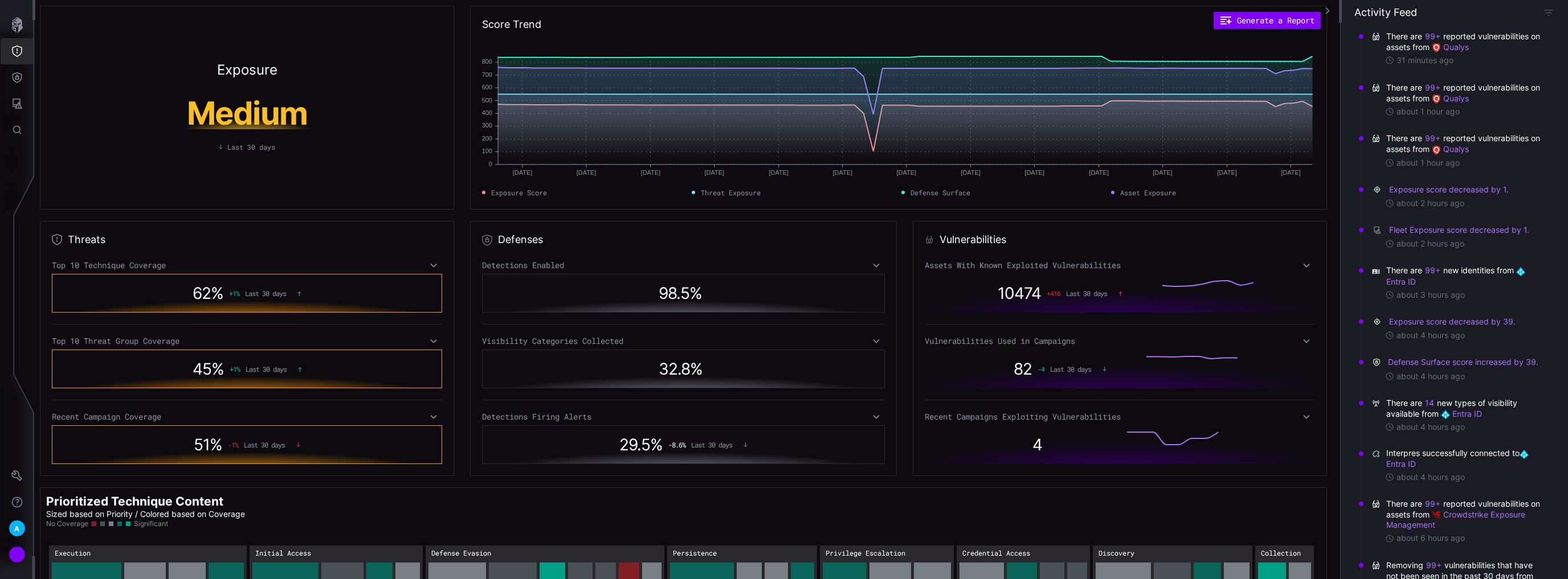
click at [16, 52] on icon "Threat Exposure" at bounding box center [17, 51] width 12 height 12
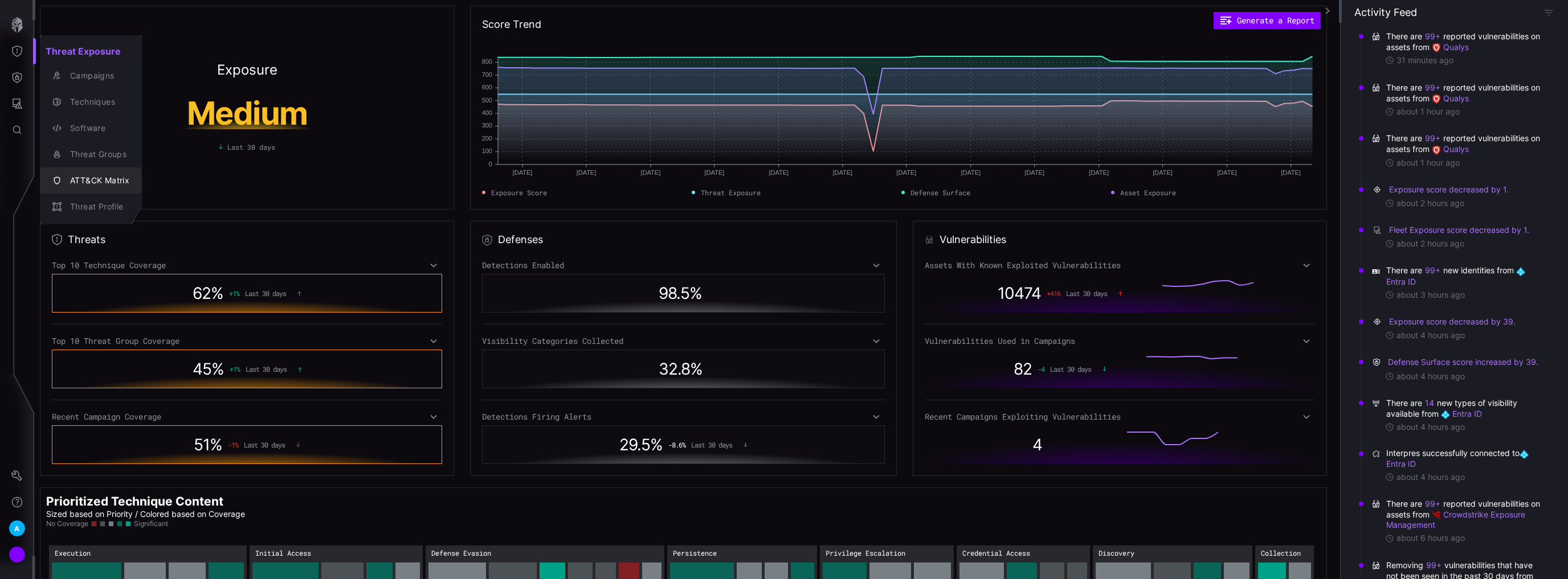
click at [89, 182] on div "ATT&CK Matrix" at bounding box center [96, 181] width 65 height 14
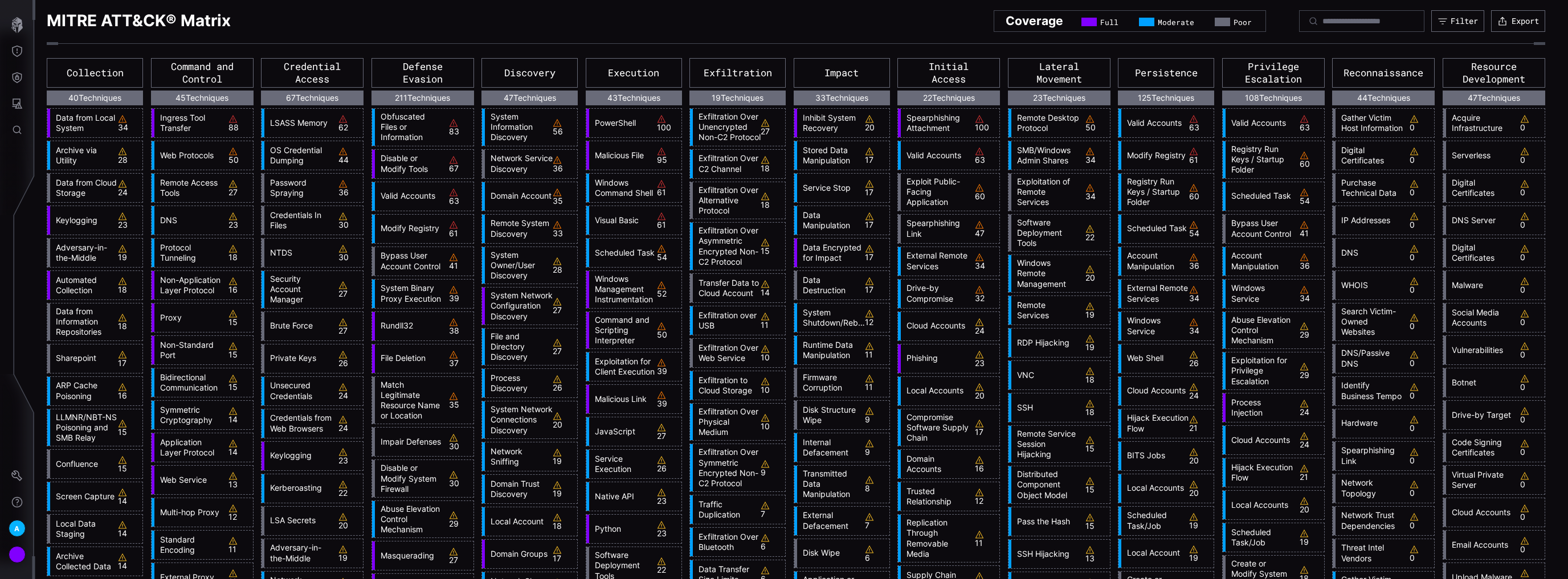
click at [1146, 122] on link "Valid Accounts" at bounding box center [1154, 123] width 67 height 10
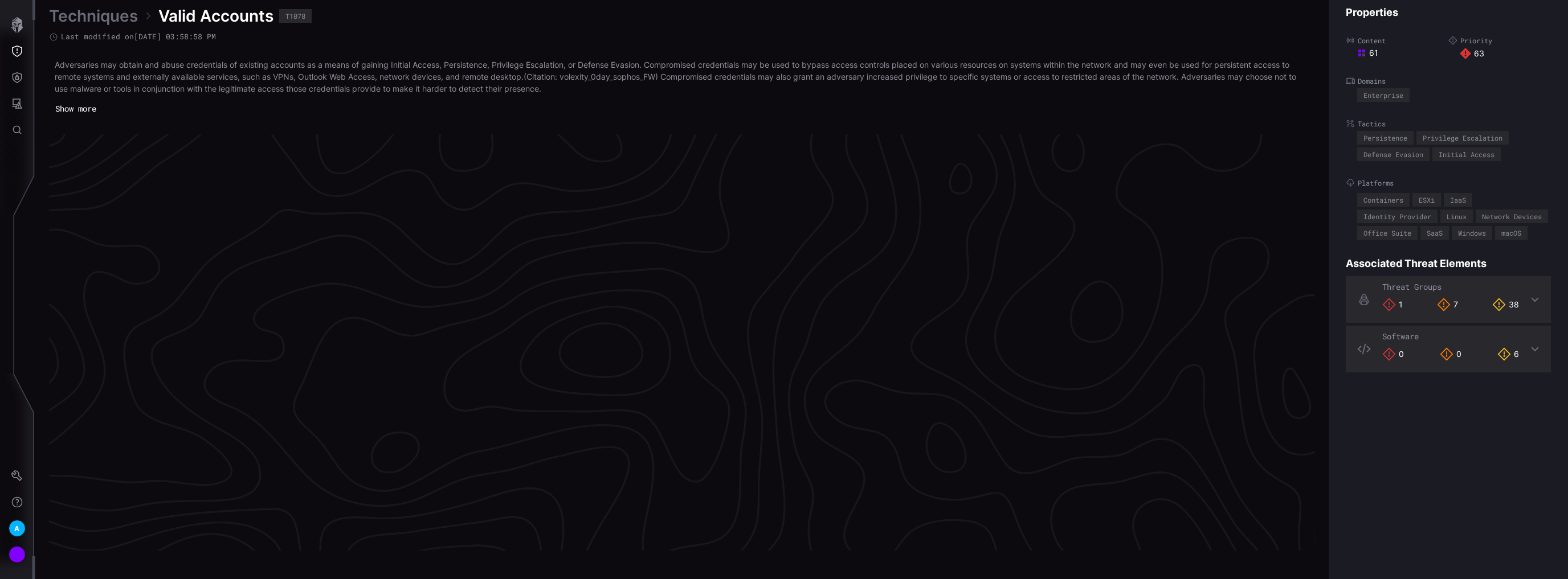
scroll to position [2356, 225]
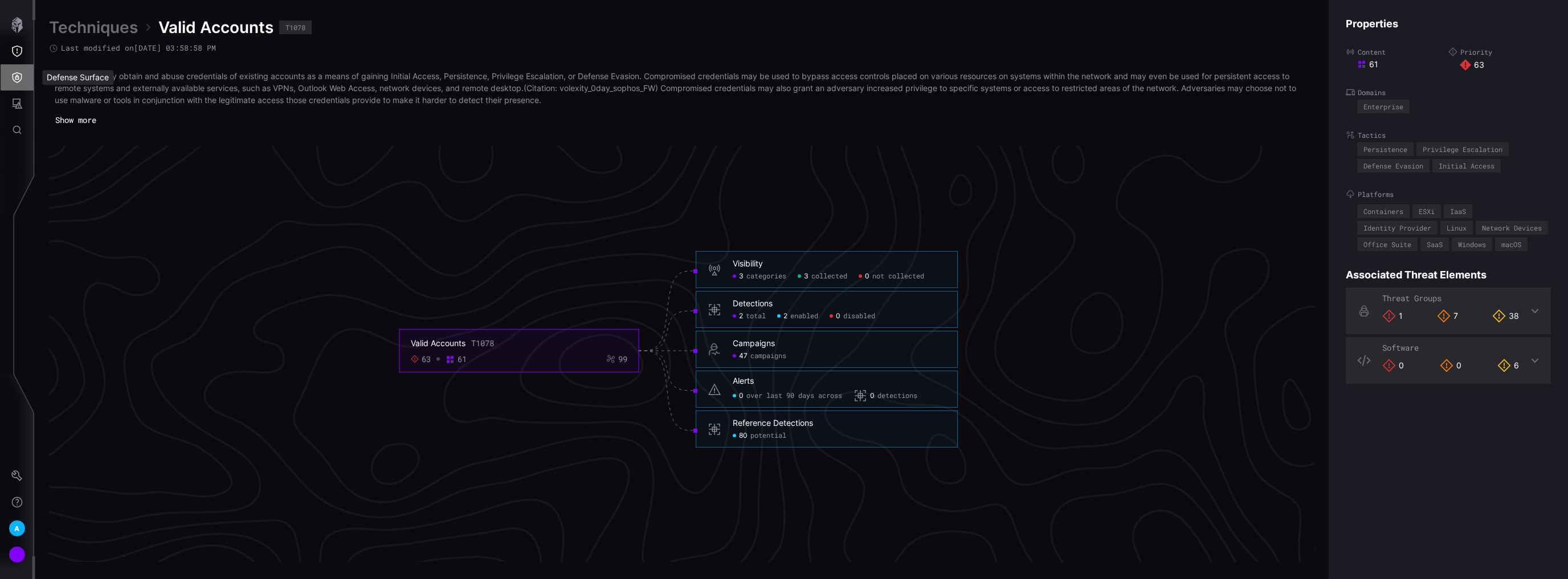
click at [16, 71] on button "Defense Surface" at bounding box center [17, 77] width 33 height 26
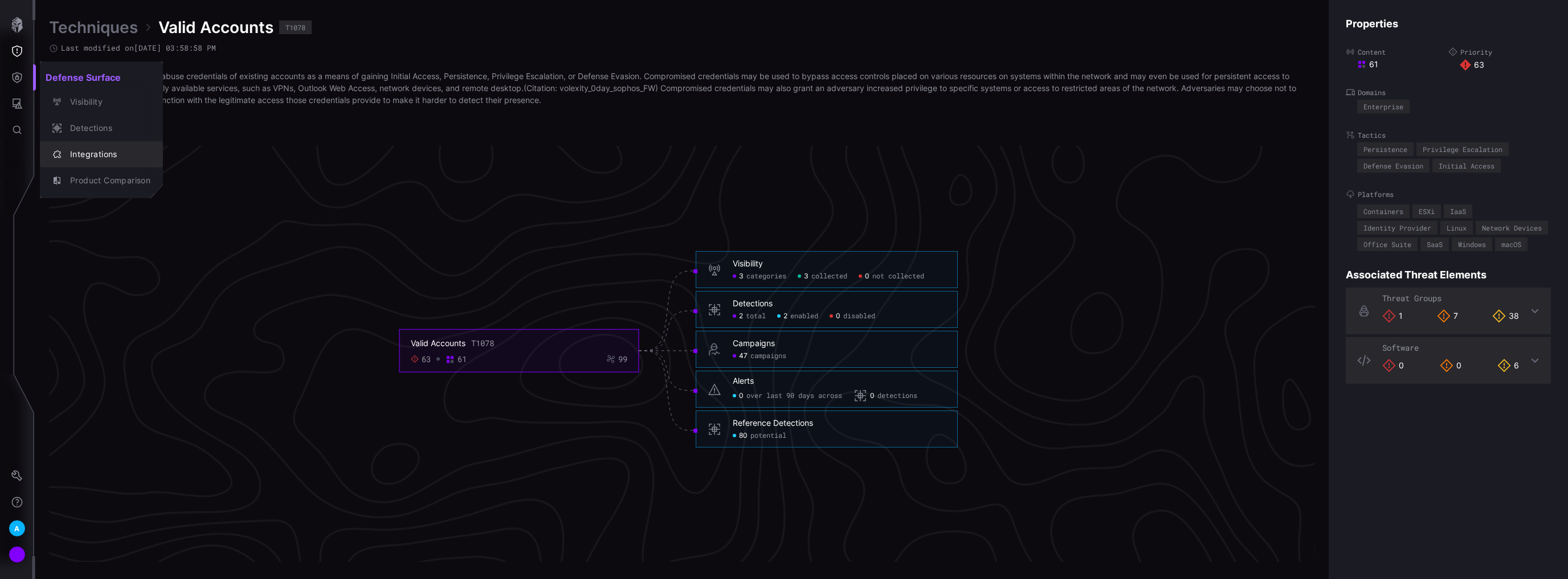
click at [91, 155] on div "Integrations" at bounding box center [107, 154] width 86 height 14
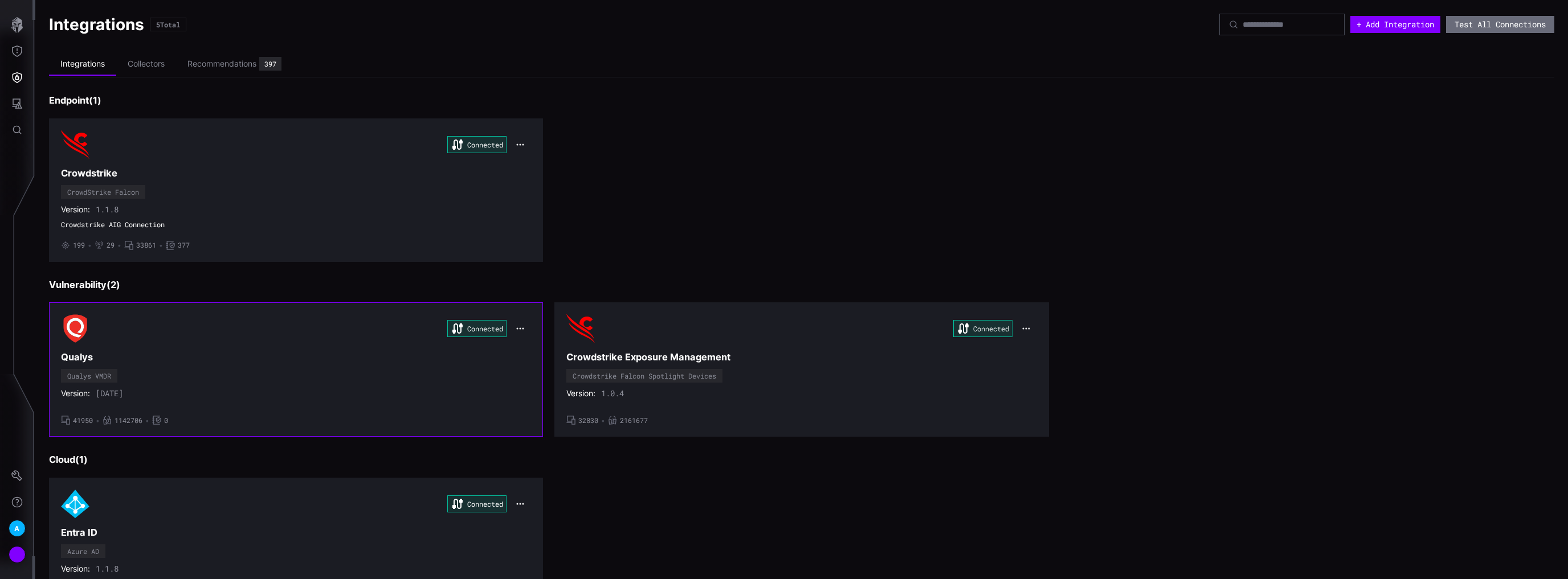
scroll to position [182, 0]
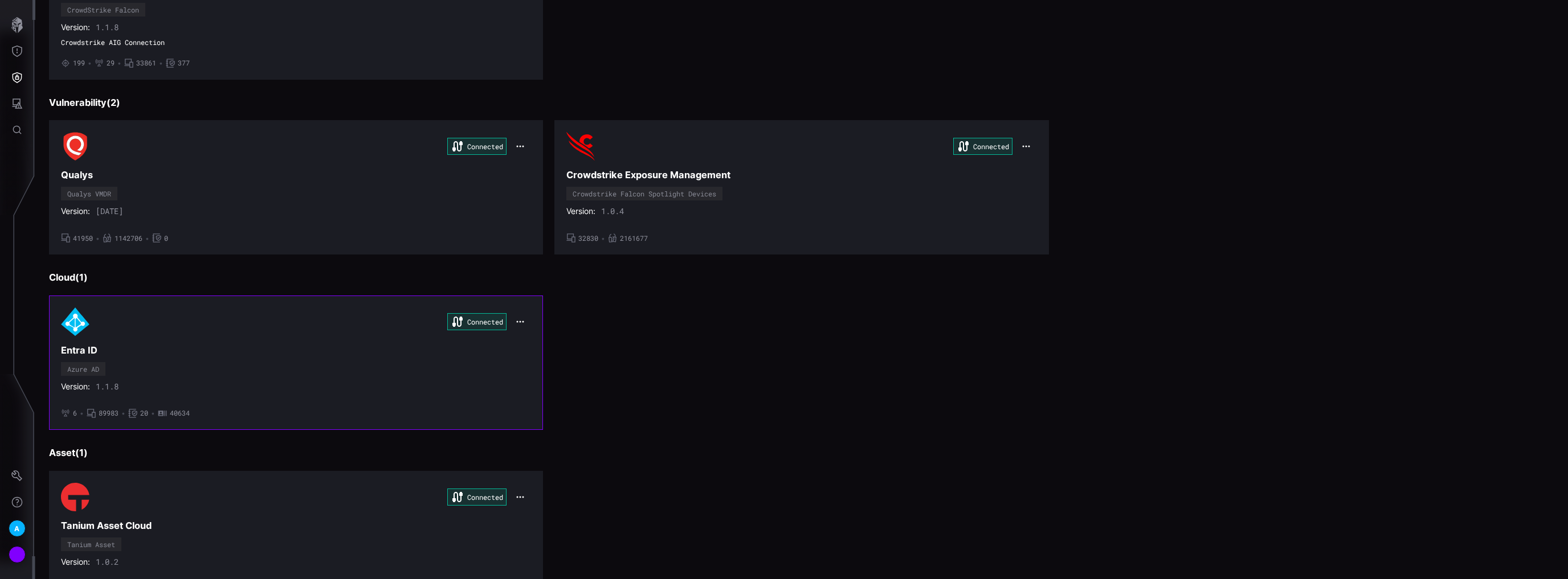
click at [245, 360] on div "Connected Entra ID Azure AD Version: 1.1.8 • 6 • 89983 • 20 • 40634" at bounding box center [295, 362] width 470 height 110
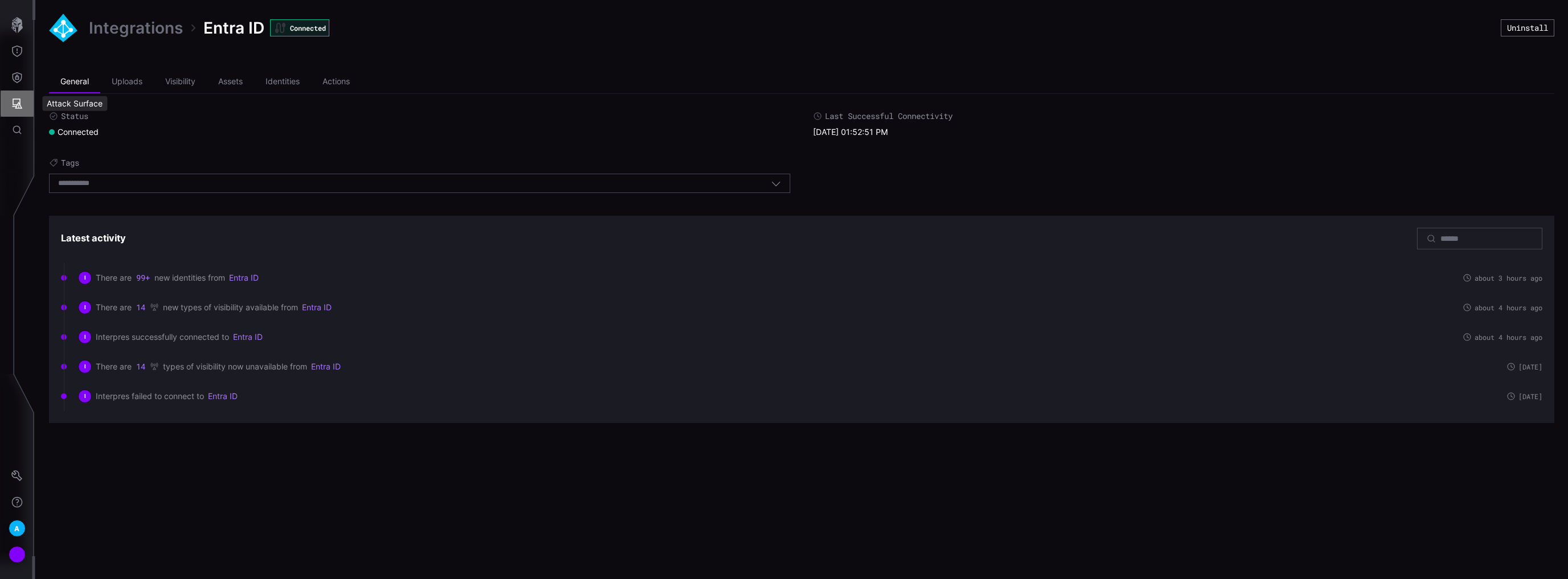
click at [20, 101] on icon "Attack Surface" at bounding box center [17, 104] width 12 height 12
click at [20, 68] on div at bounding box center [784, 290] width 1568 height 579
click at [12, 48] on icon "Threat Exposure" at bounding box center [17, 51] width 12 height 12
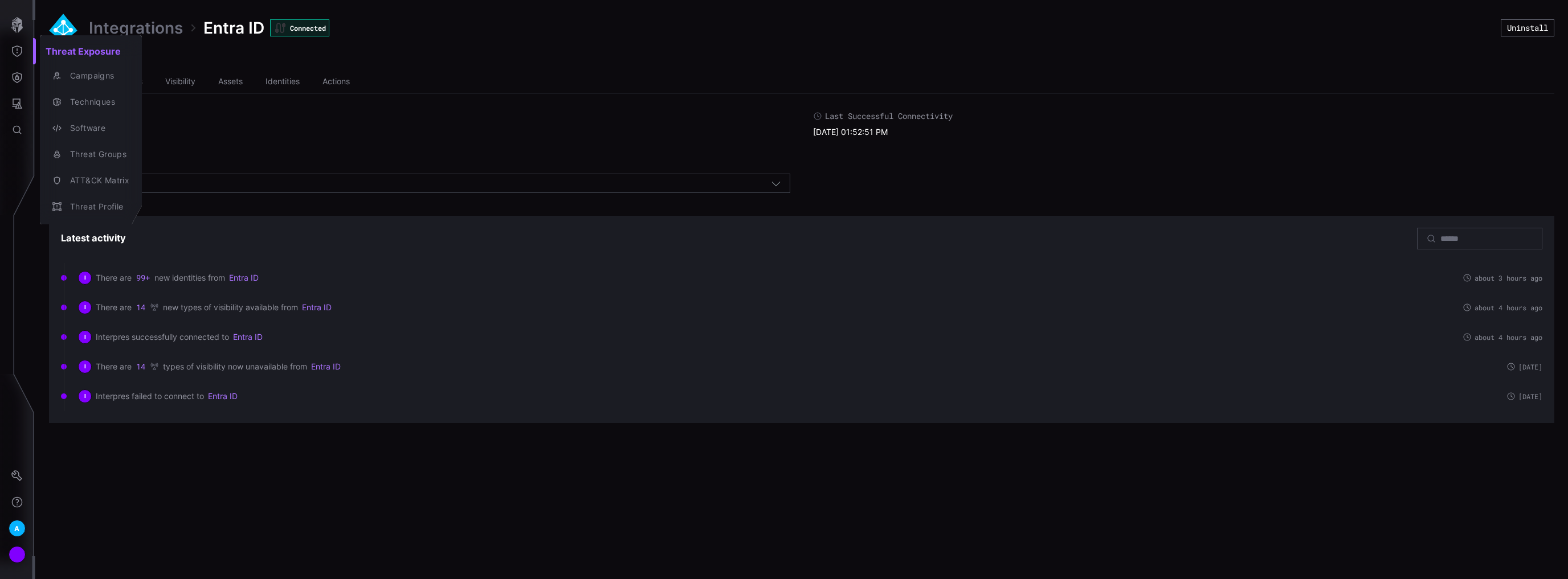
click at [13, 110] on div at bounding box center [784, 290] width 1568 height 579
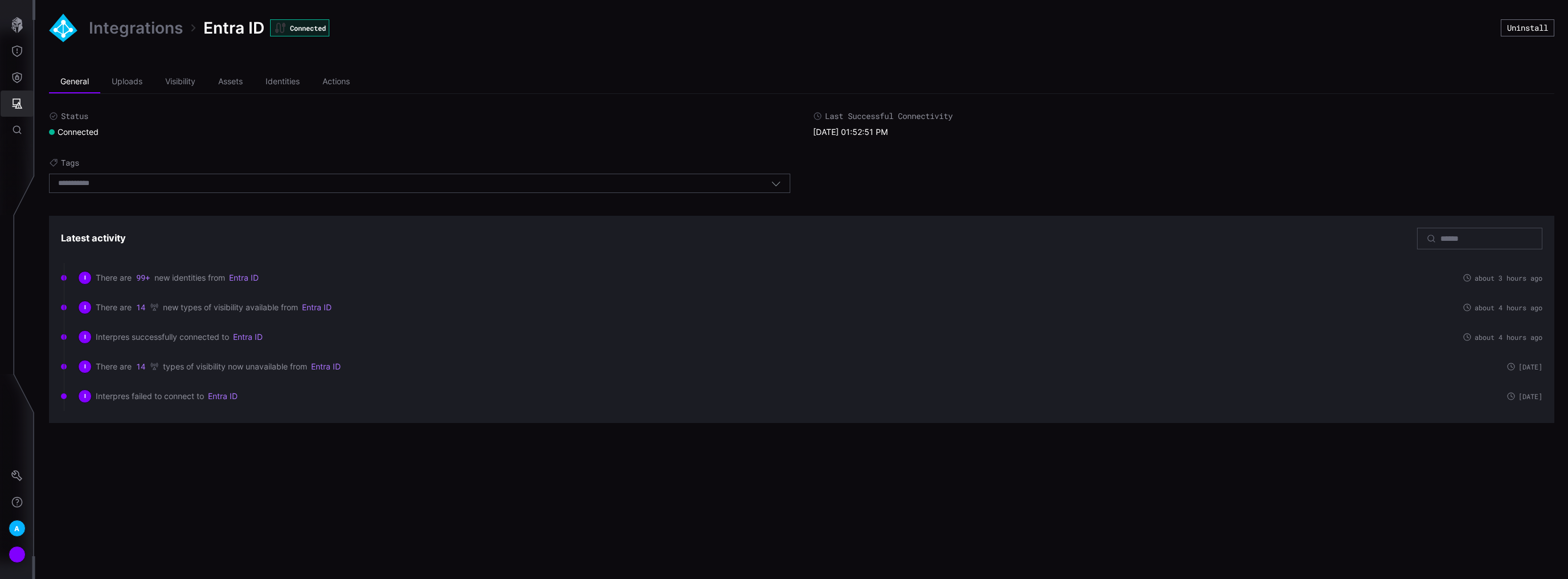
click at [16, 106] on icon "Attack Surface" at bounding box center [17, 104] width 12 height 12
click at [20, 66] on div at bounding box center [784, 290] width 1568 height 579
click at [17, 78] on icon "Defense Surface" at bounding box center [17, 77] width 12 height 12
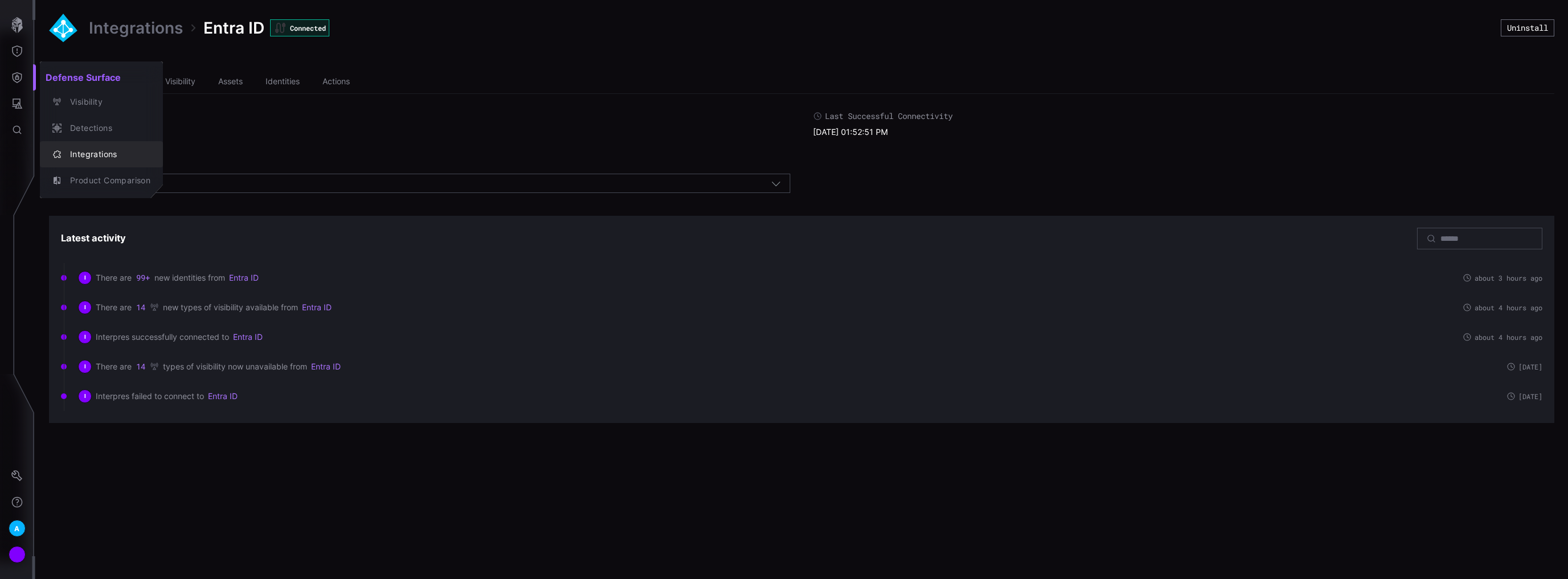
click at [95, 157] on div "Integrations" at bounding box center [107, 154] width 86 height 14
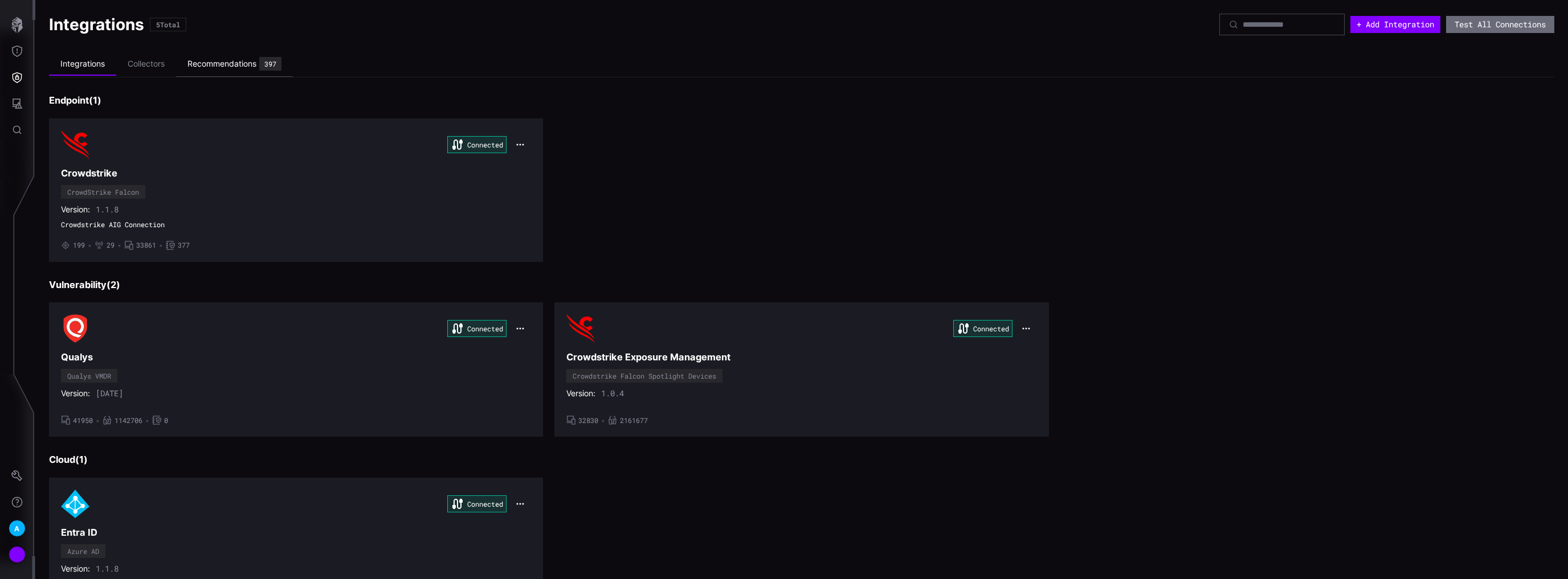
click at [216, 60] on div "Recommendations" at bounding box center [222, 63] width 69 height 10
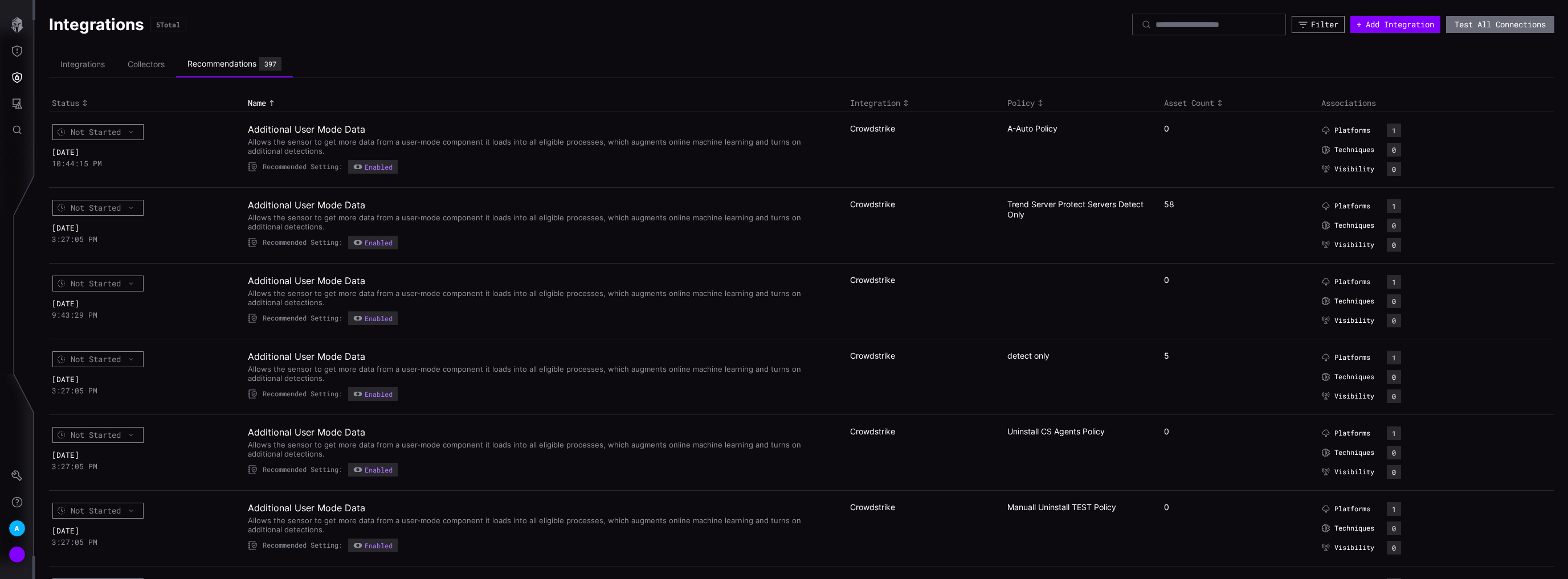
click at [1297, 26] on icon "button" at bounding box center [1302, 24] width 10 height 10
click at [1297, 65] on div "Select" at bounding box center [1226, 61] width 158 height 10
click at [1231, 89] on span "Entra ID" at bounding box center [1239, 90] width 154 height 10
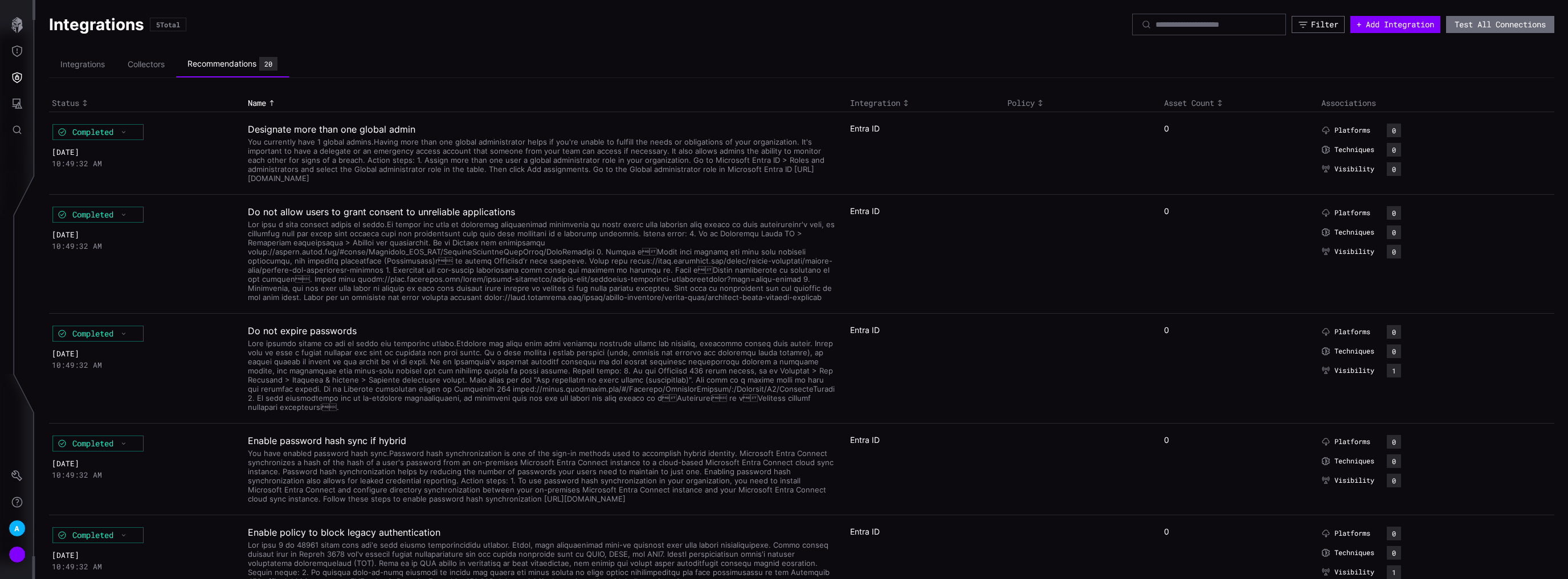
click at [1003, 54] on ul "Integrations Collectors Recommendations 20" at bounding box center [802, 64] width 1505 height 27
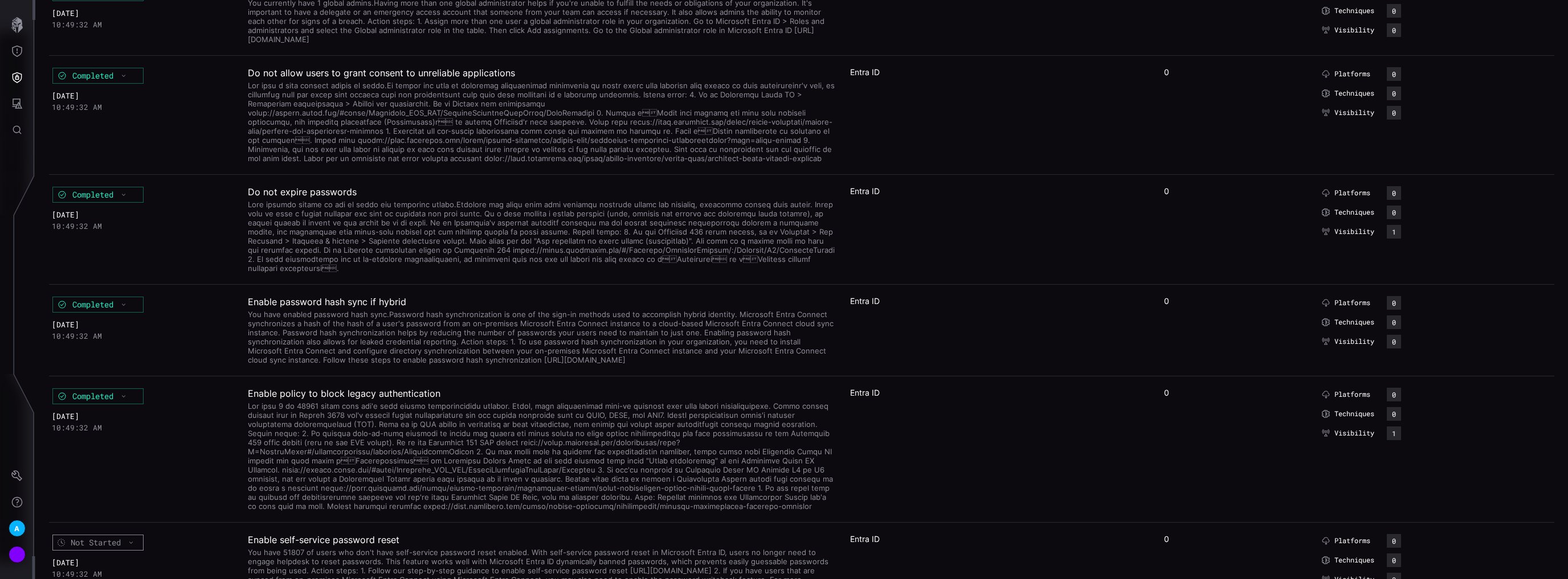
scroll to position [137, 0]
click at [130, 204] on div "Completed" at bounding box center [98, 196] width 86 height 16
drag, startPoint x: 379, startPoint y: 253, endPoint x: 360, endPoint y: 251, distance: 19.1
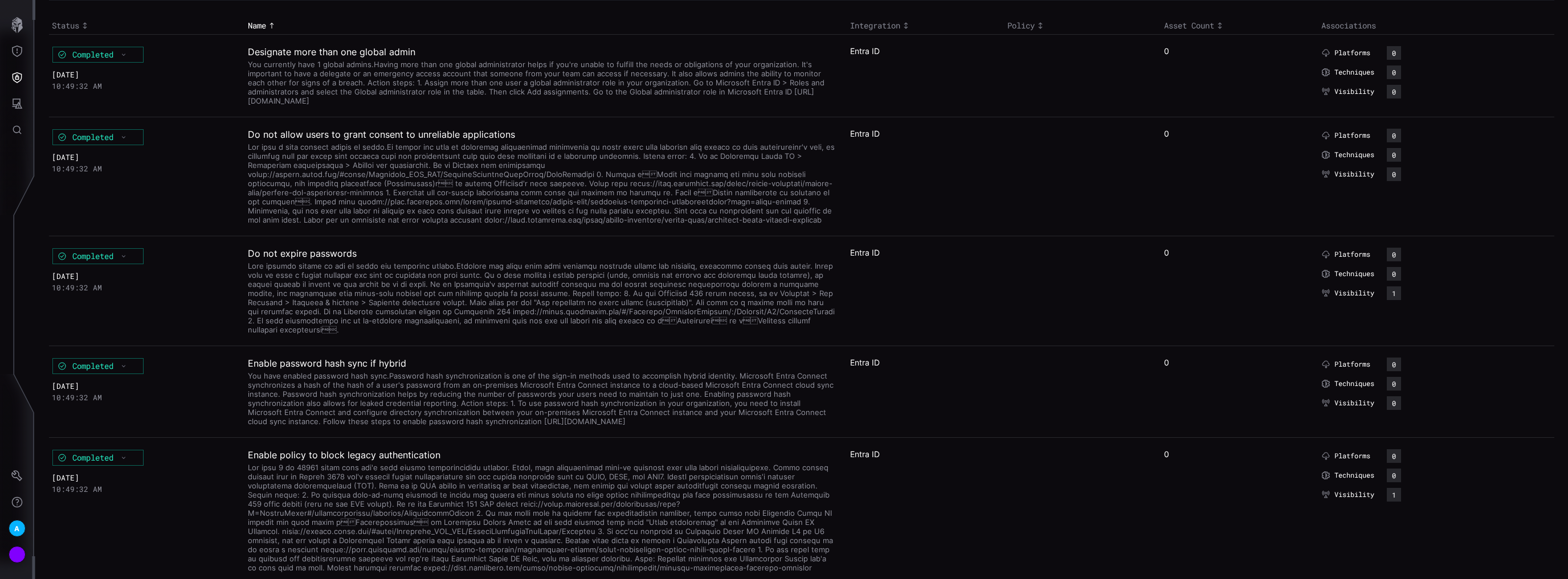
scroll to position [46, 0]
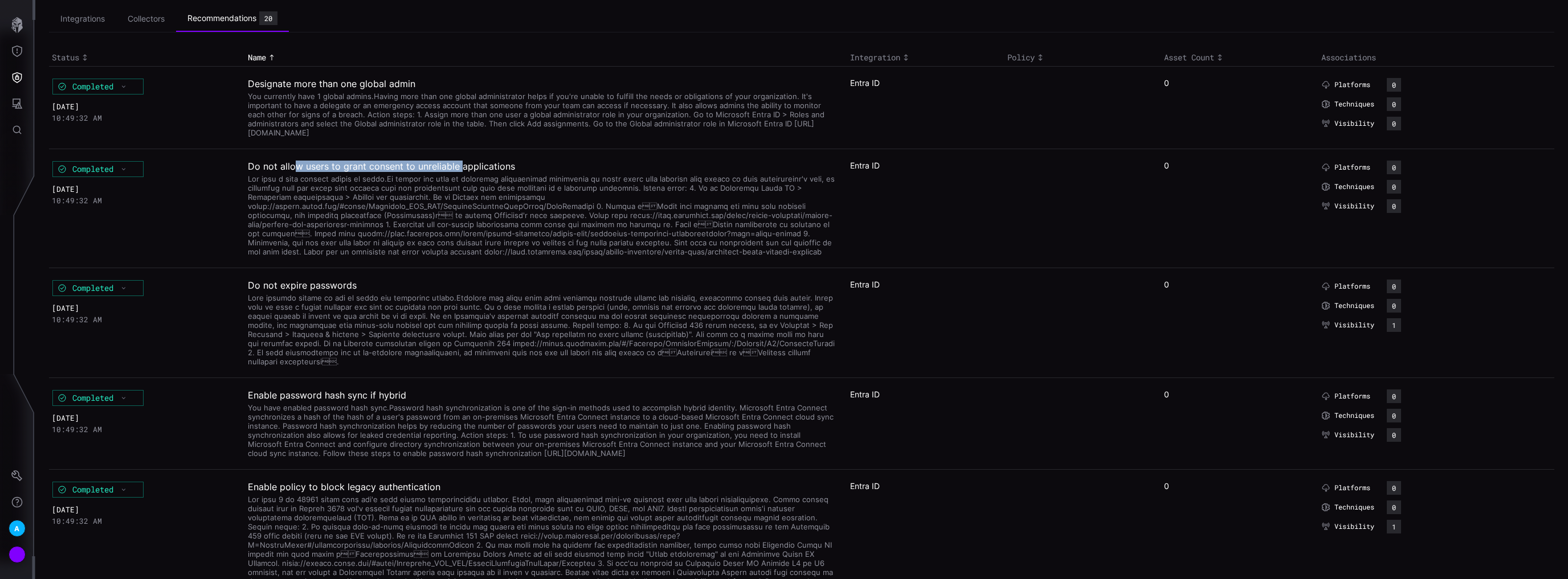
drag, startPoint x: 297, startPoint y: 185, endPoint x: 485, endPoint y: 185, distance: 188.0
click at [481, 172] on h2 "Do not allow users to grant consent to unreliable applications" at bounding box center [541, 166] width 588 height 12
click at [485, 172] on h2 "Do not allow users to grant consent to unreliable applications" at bounding box center [541, 166] width 588 height 12
click at [627, 134] on div "You currently have 1 global admins.Having more than one global administrator he…" at bounding box center [541, 113] width 588 height 48
click at [78, 112] on div "10:49:32 AM" at bounding box center [142, 116] width 182 height 12
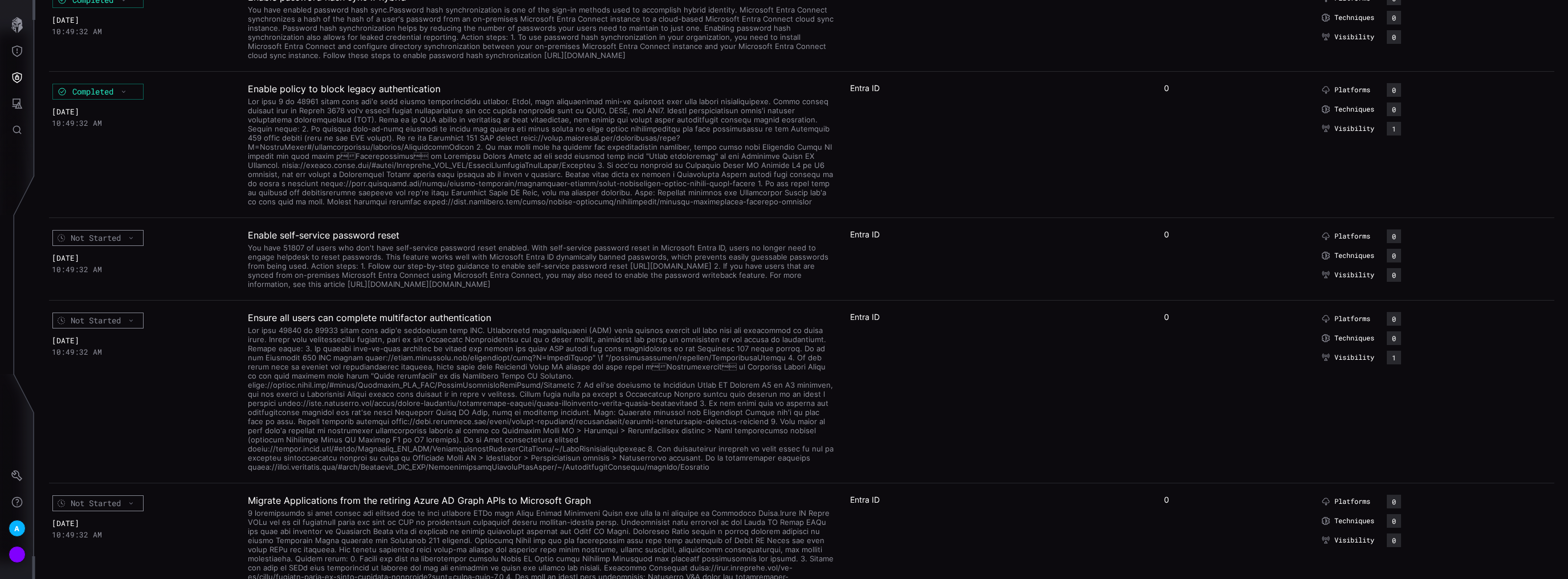
scroll to position [455, 0]
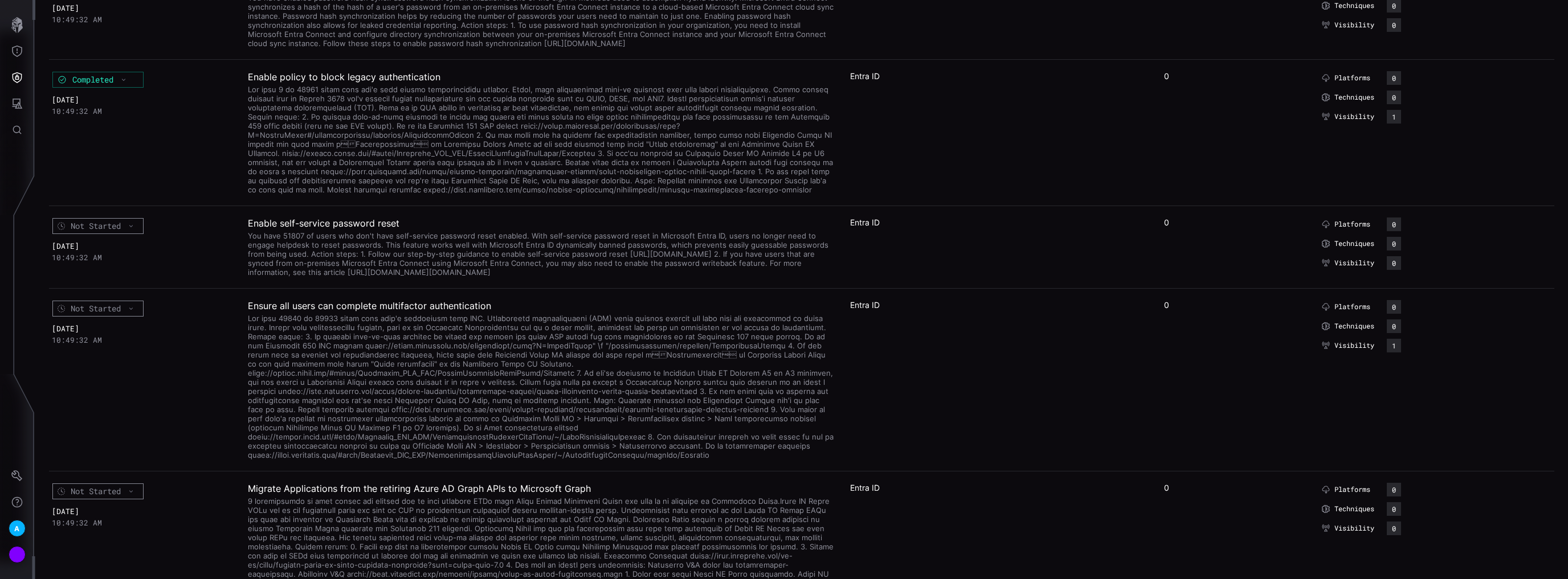
click at [127, 234] on div "Not Started" at bounding box center [98, 225] width 91 height 16
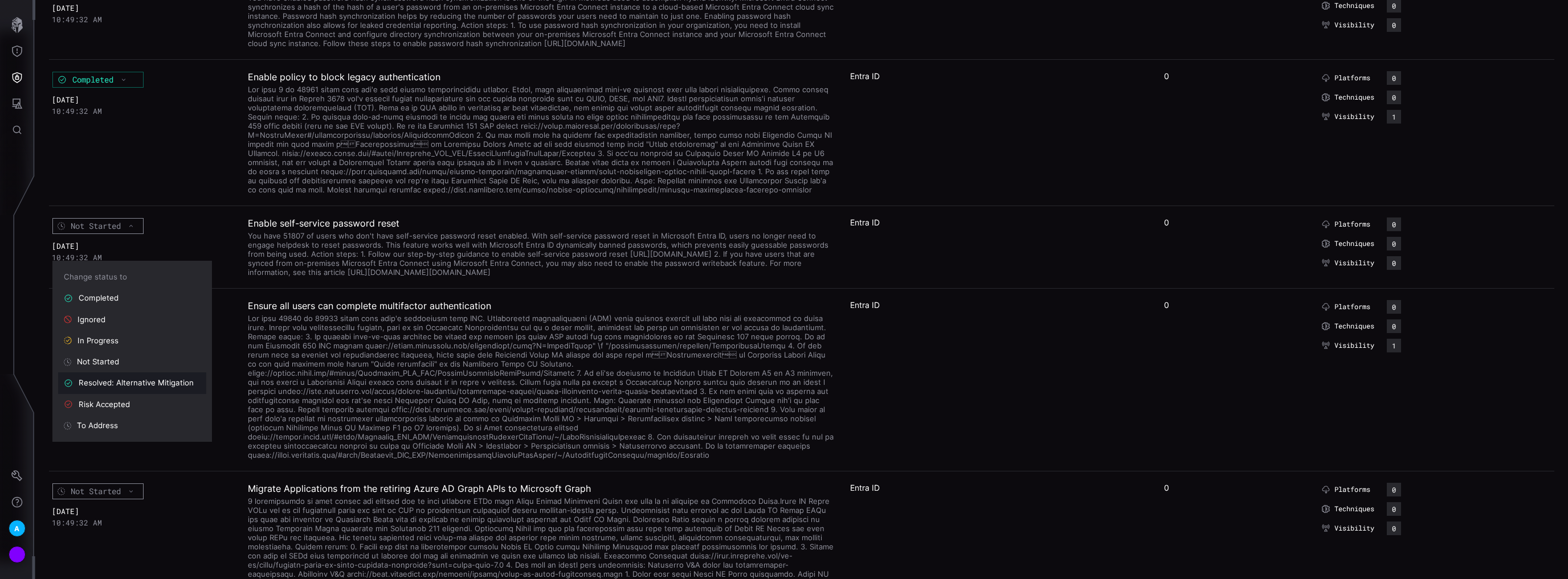
click at [134, 385] on div "Resolved: Alternative Mitigation" at bounding box center [132, 383] width 137 height 10
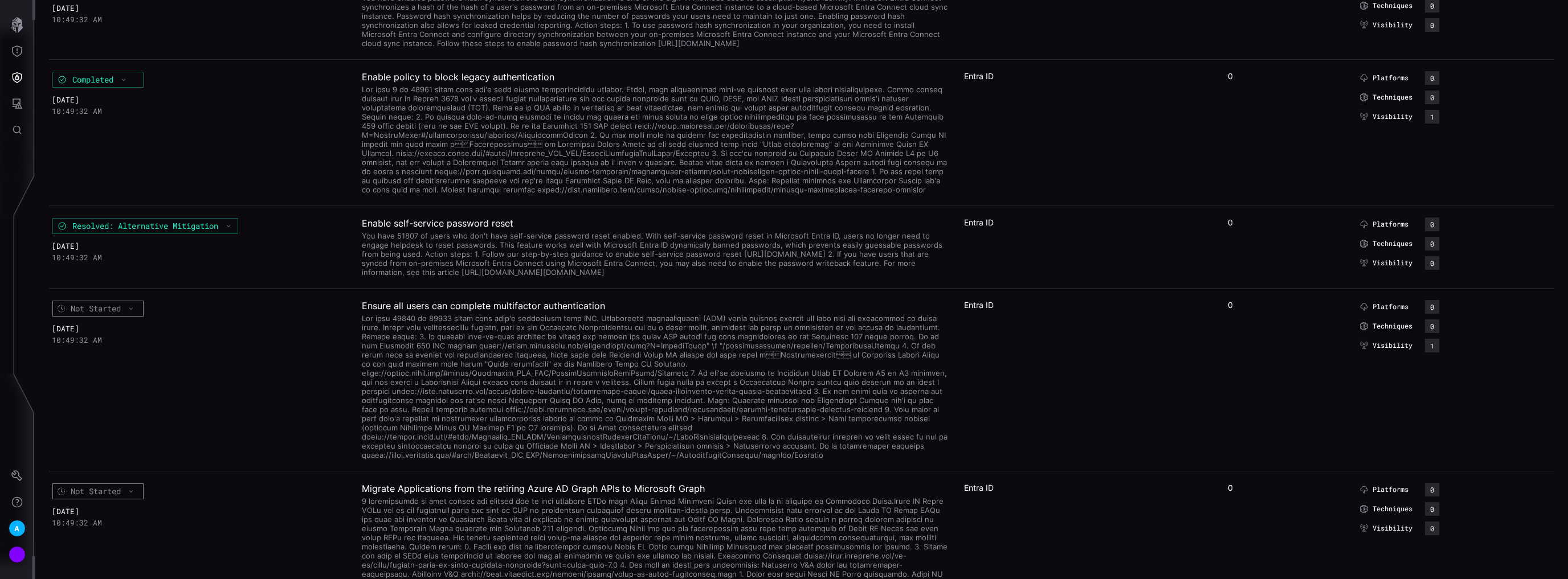
click at [235, 234] on div "Resolved: Alternative Mitigation" at bounding box center [145, 225] width 185 height 16
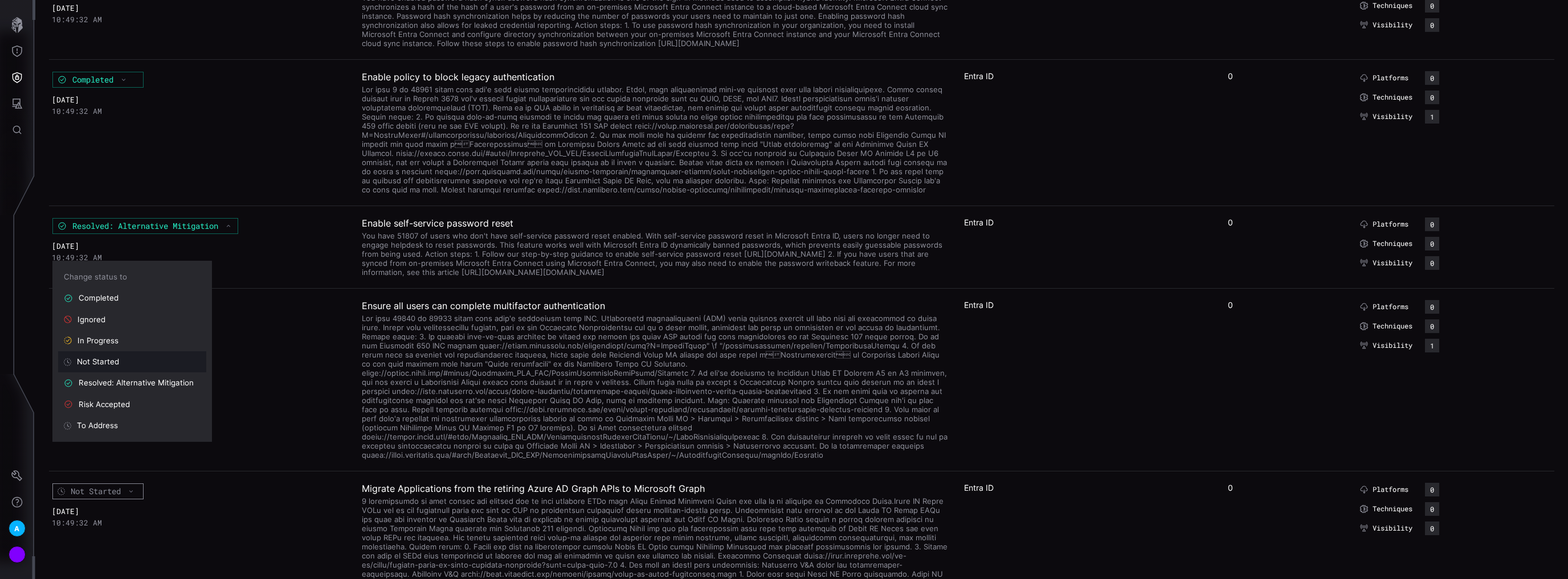
click at [107, 362] on div "Not Started" at bounding box center [132, 362] width 137 height 10
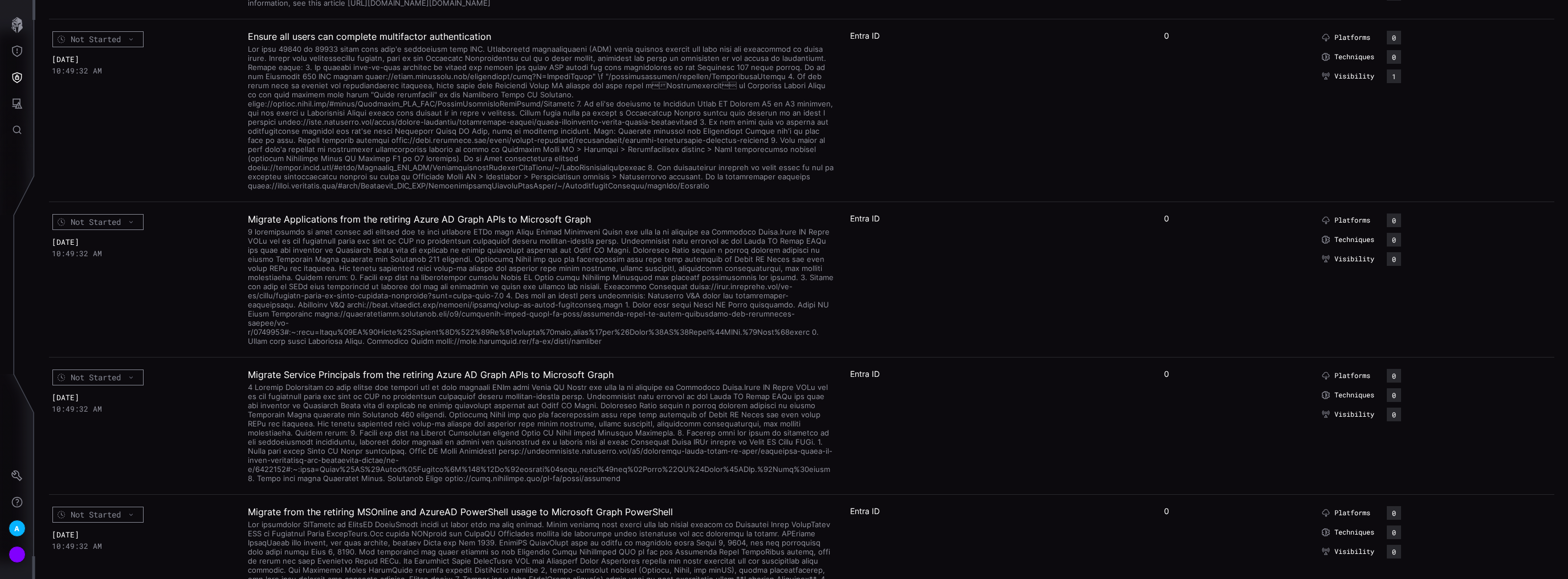
scroll to position [729, 0]
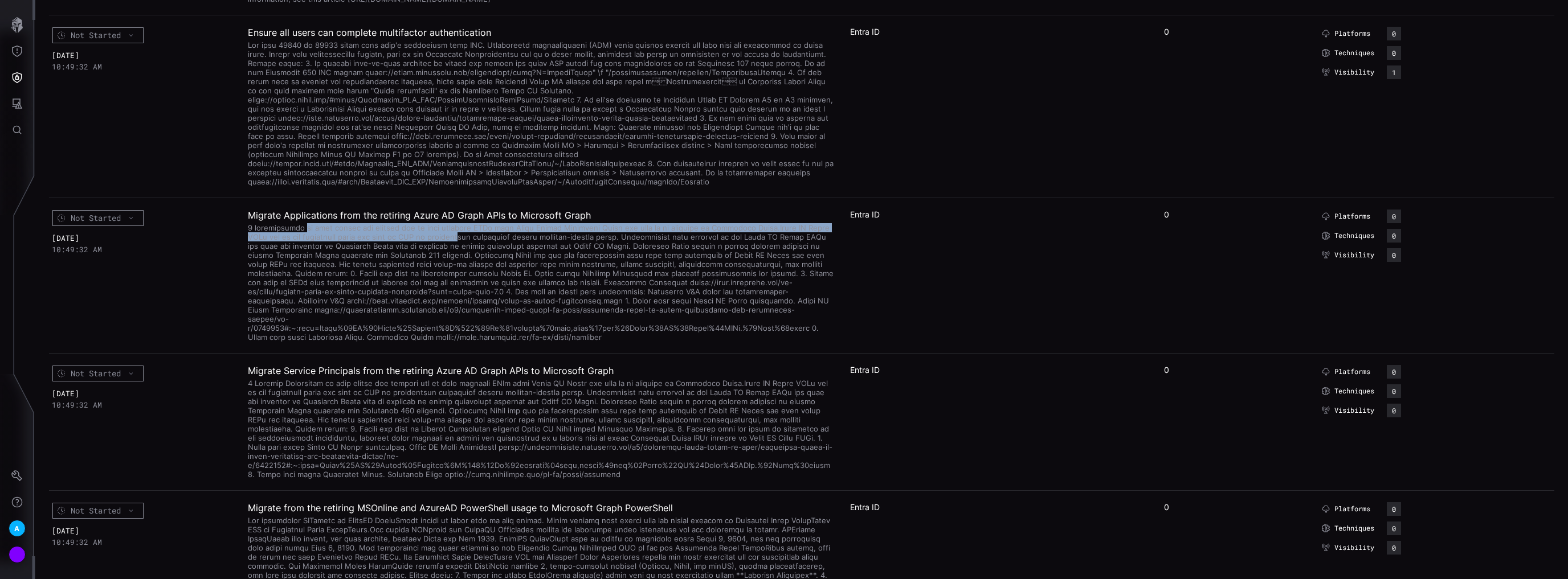
drag, startPoint x: 299, startPoint y: 257, endPoint x: 443, endPoint y: 258, distance: 144.0
click at [442, 258] on div at bounding box center [541, 281] width 588 height 121
click at [444, 258] on div at bounding box center [541, 281] width 588 height 121
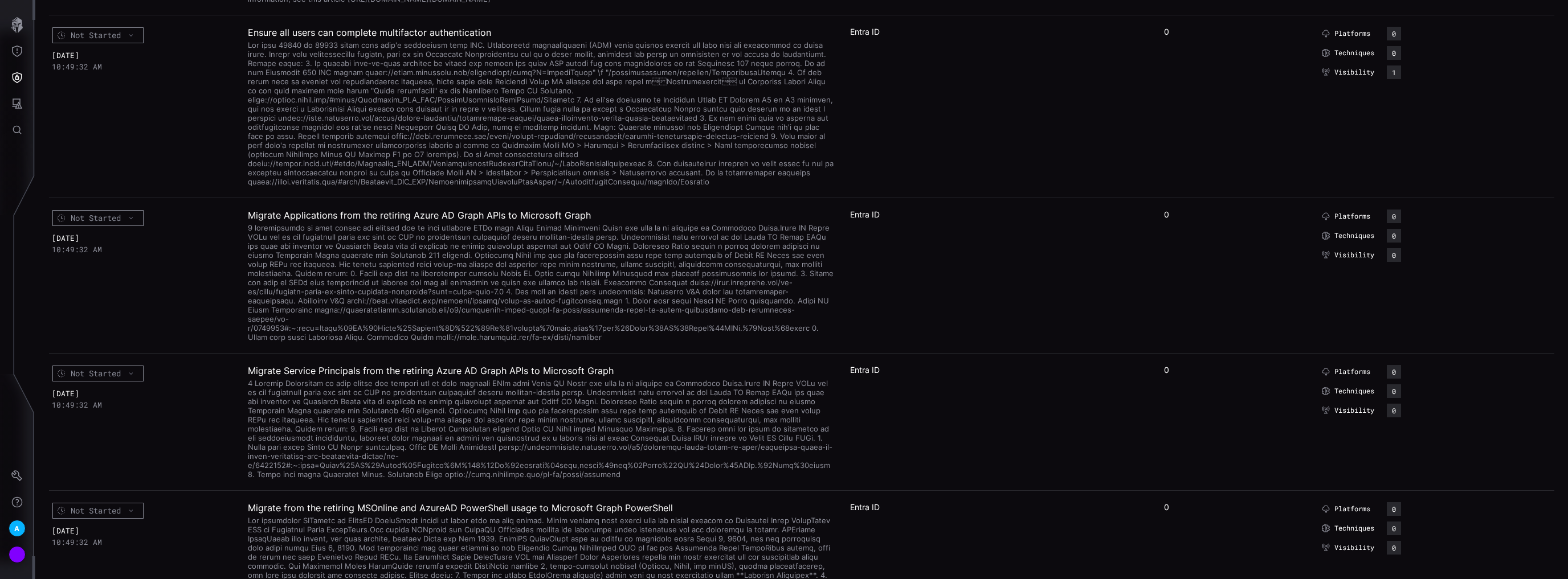
click at [645, 282] on div at bounding box center [541, 281] width 588 height 121
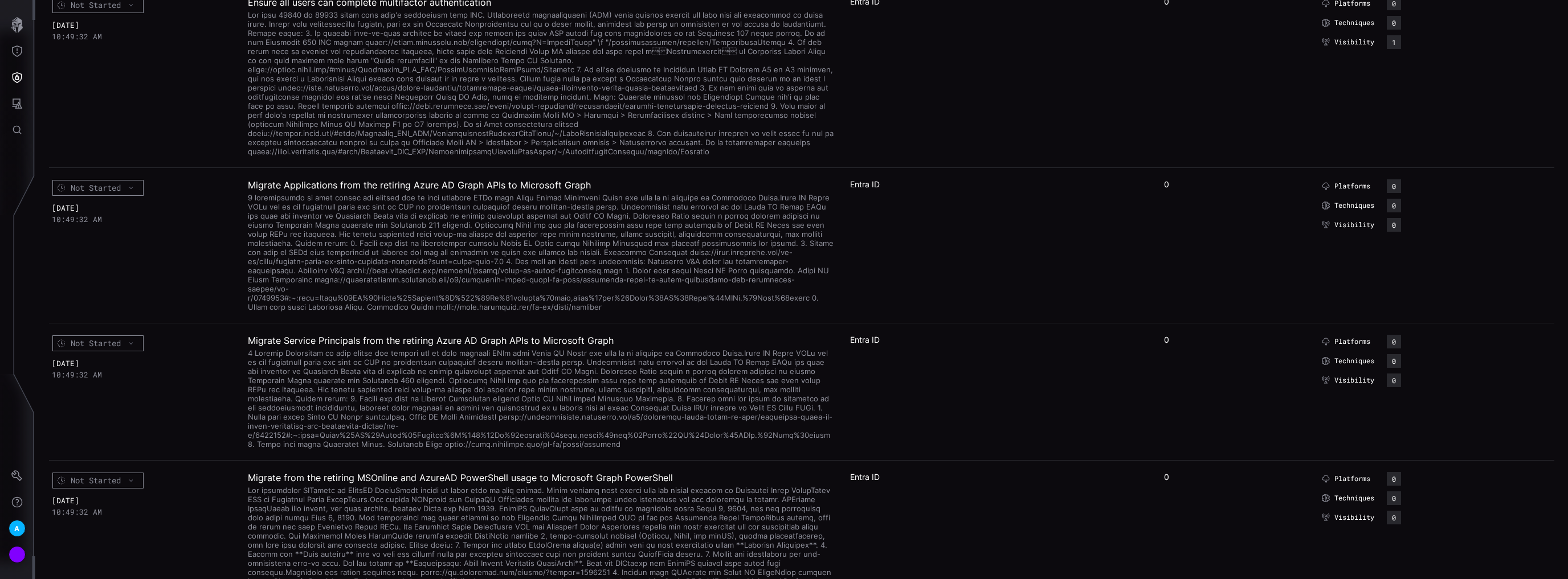
scroll to position [774, 0]
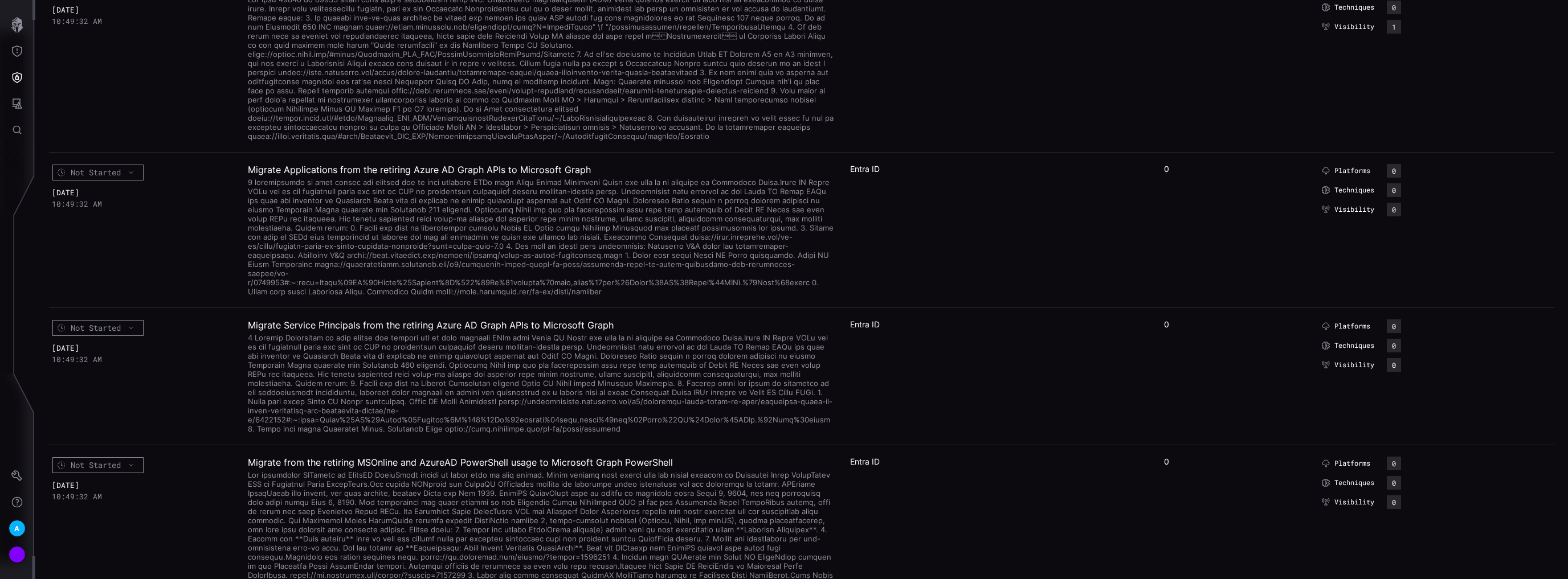
click at [257, 175] on h2 "Migrate Applications from the retiring Azure AD Graph APIs to Microsoft Graph" at bounding box center [541, 170] width 588 height 12
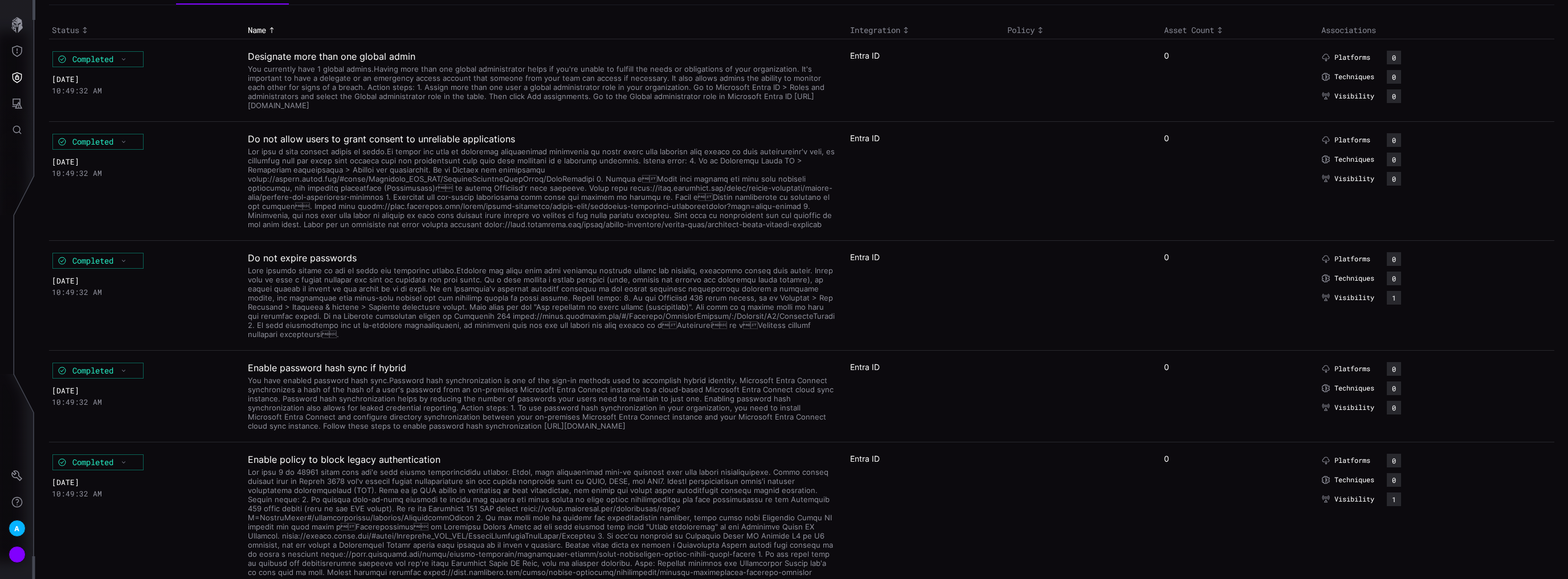
scroll to position [0, 0]
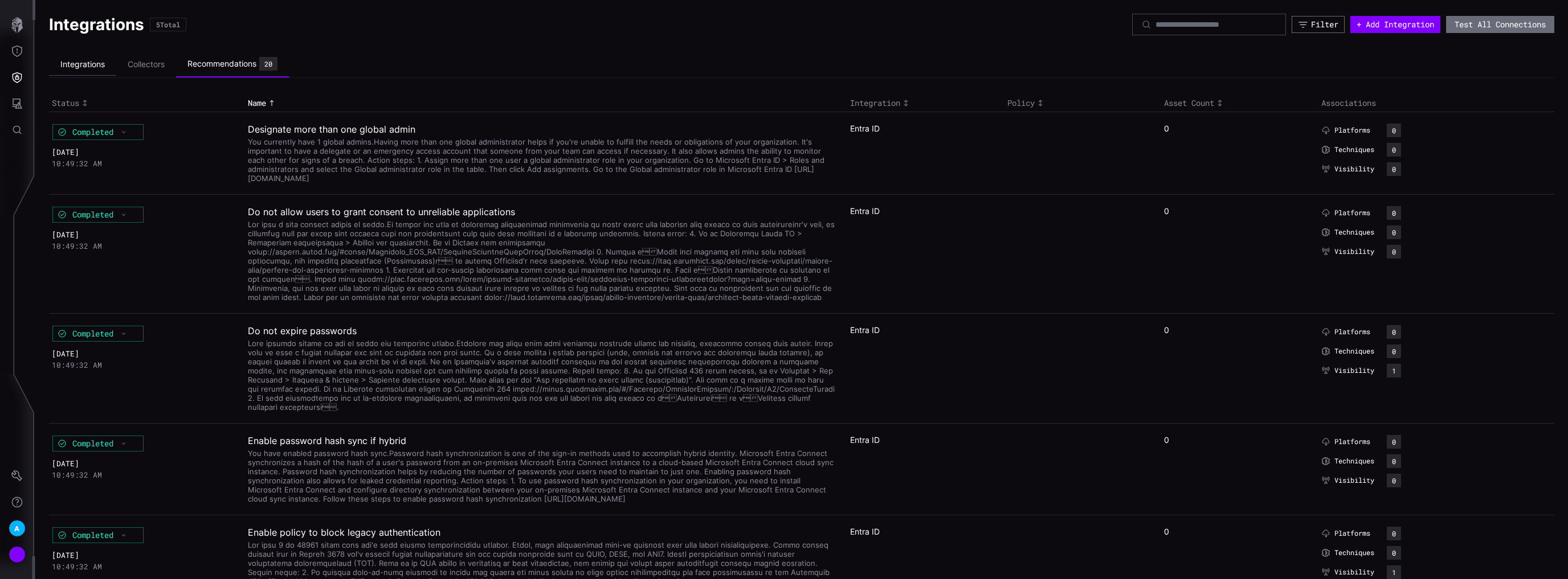
click at [87, 71] on li "Integrations" at bounding box center [82, 65] width 67 height 22
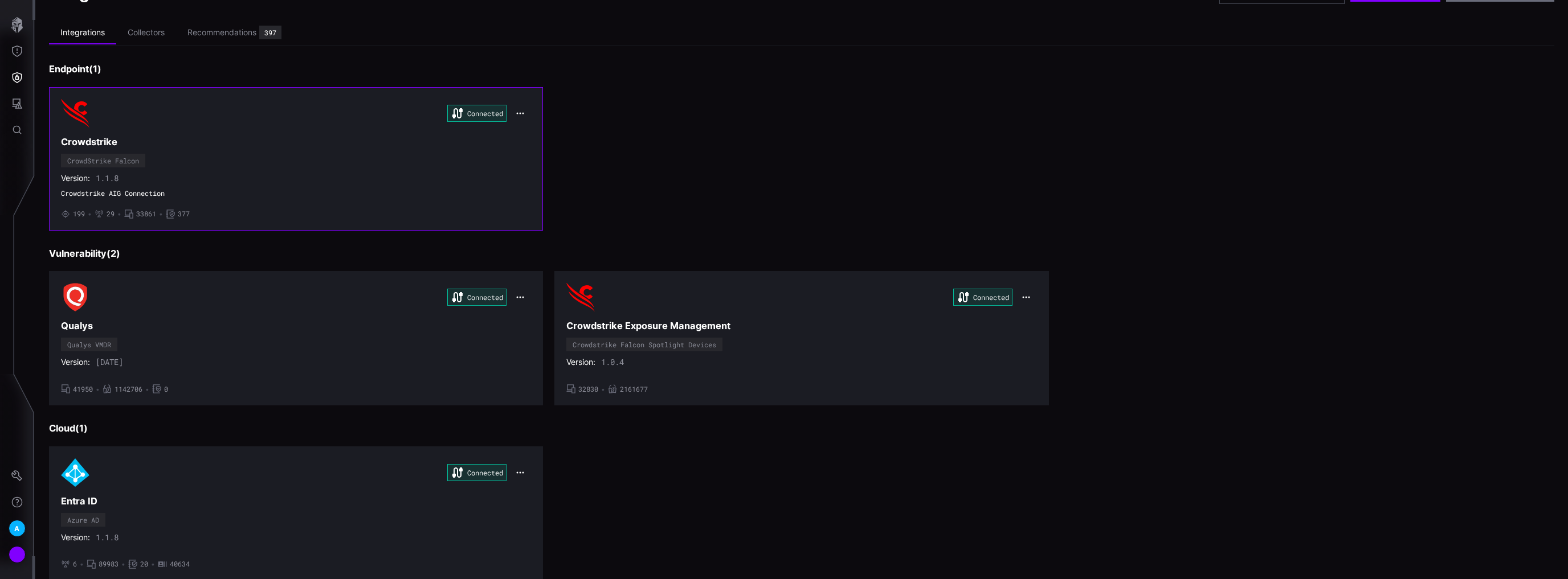
scroll to position [46, 0]
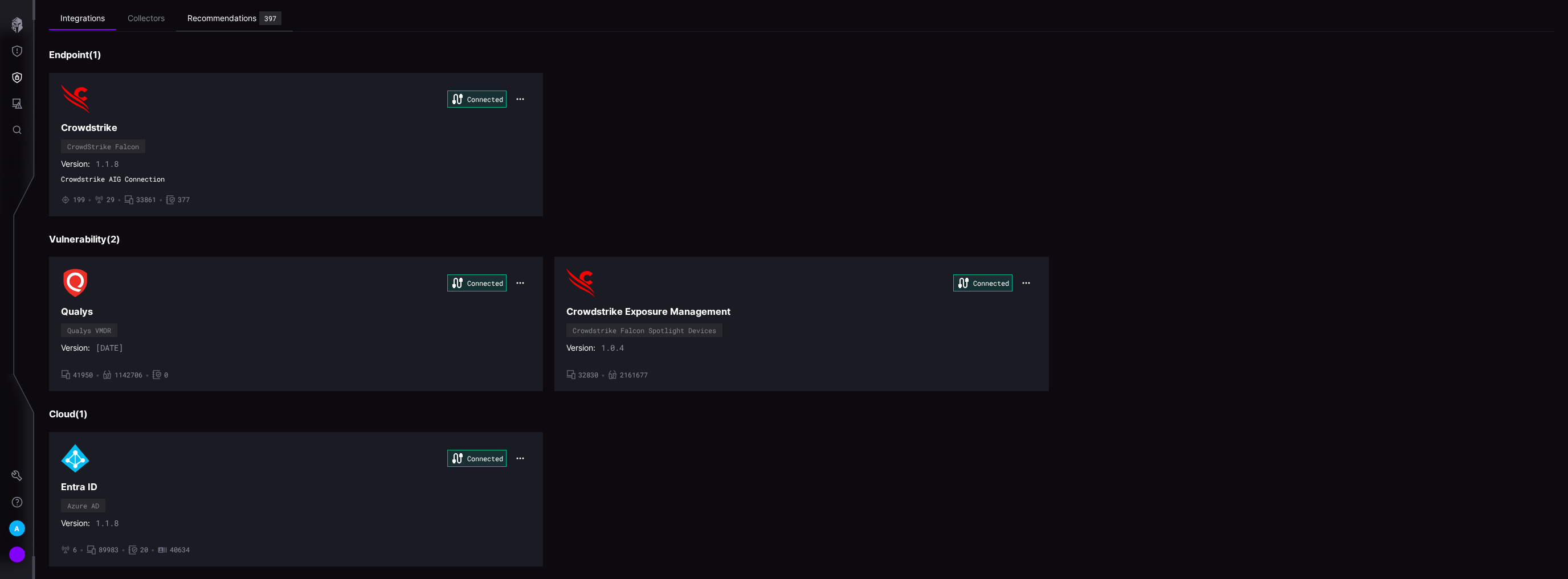
click at [241, 22] on div "Recommendations" at bounding box center [222, 18] width 69 height 10
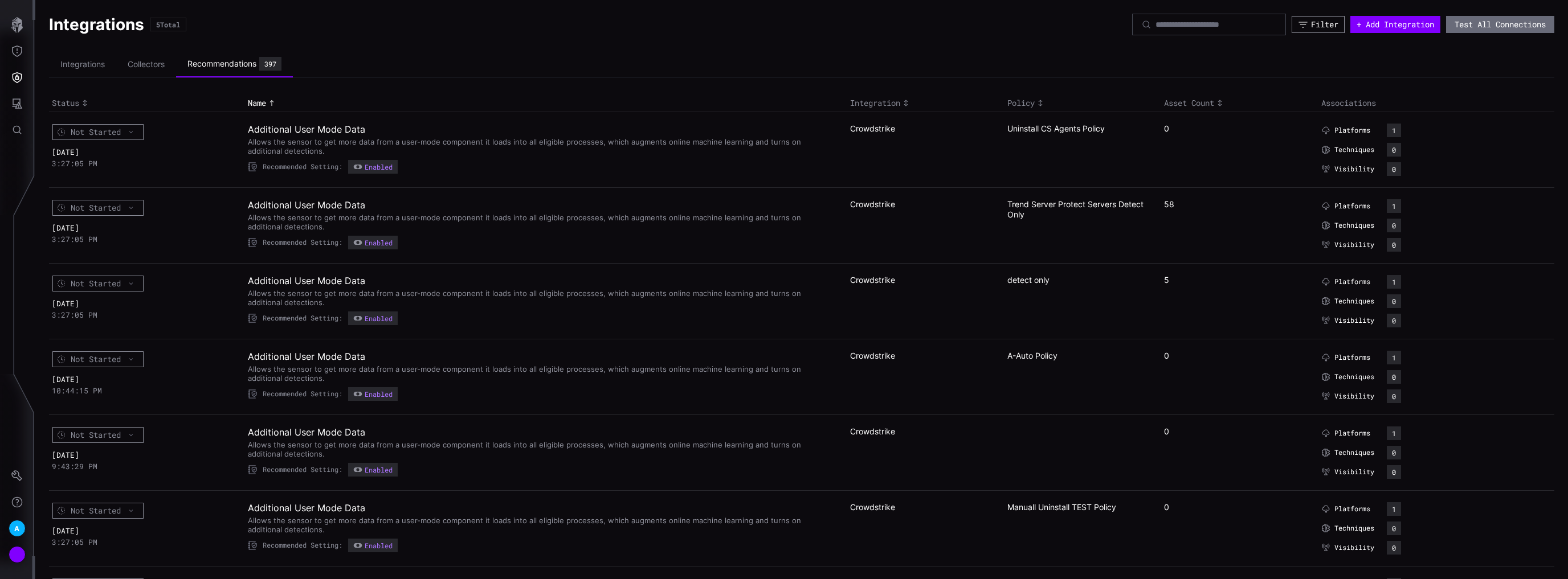
click at [1318, 26] on div "Filter" at bounding box center [1325, 24] width 27 height 10
click at [1315, 63] on icon "button" at bounding box center [1312, 62] width 10 height 10
click at [1156, 137] on icon at bounding box center [1153, 134] width 9 height 9
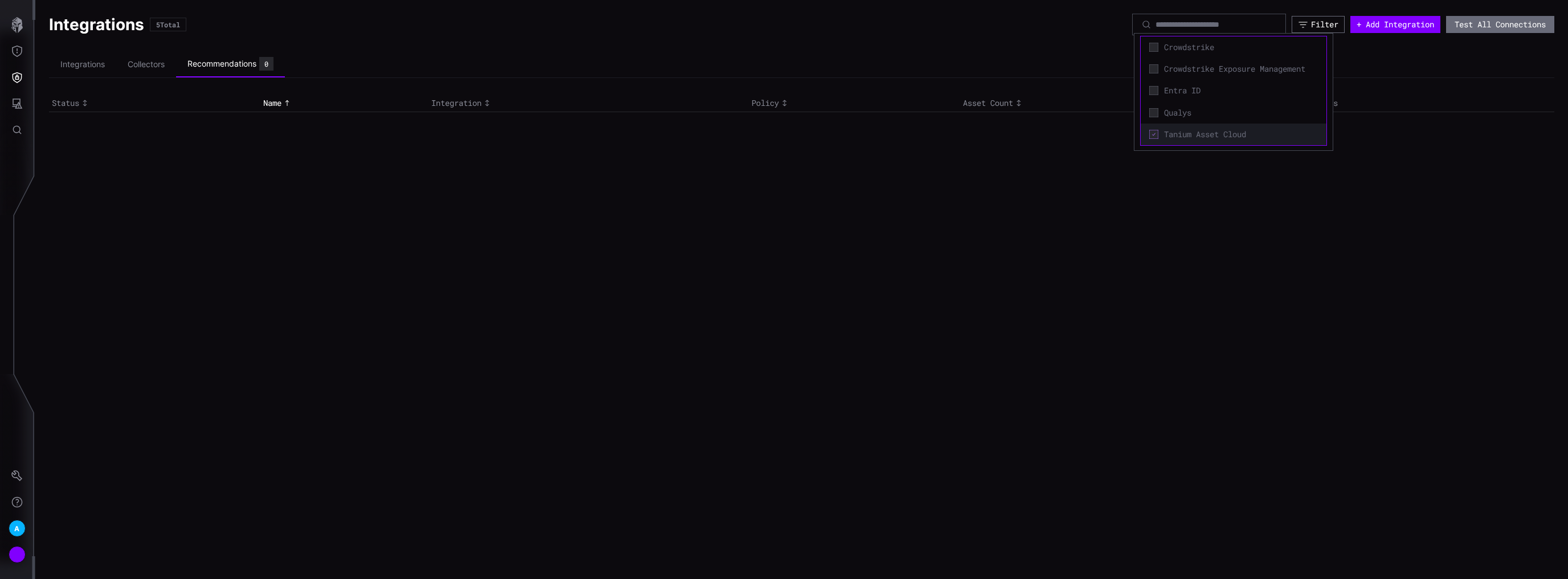
click at [1149, 137] on icon at bounding box center [1153, 134] width 9 height 9
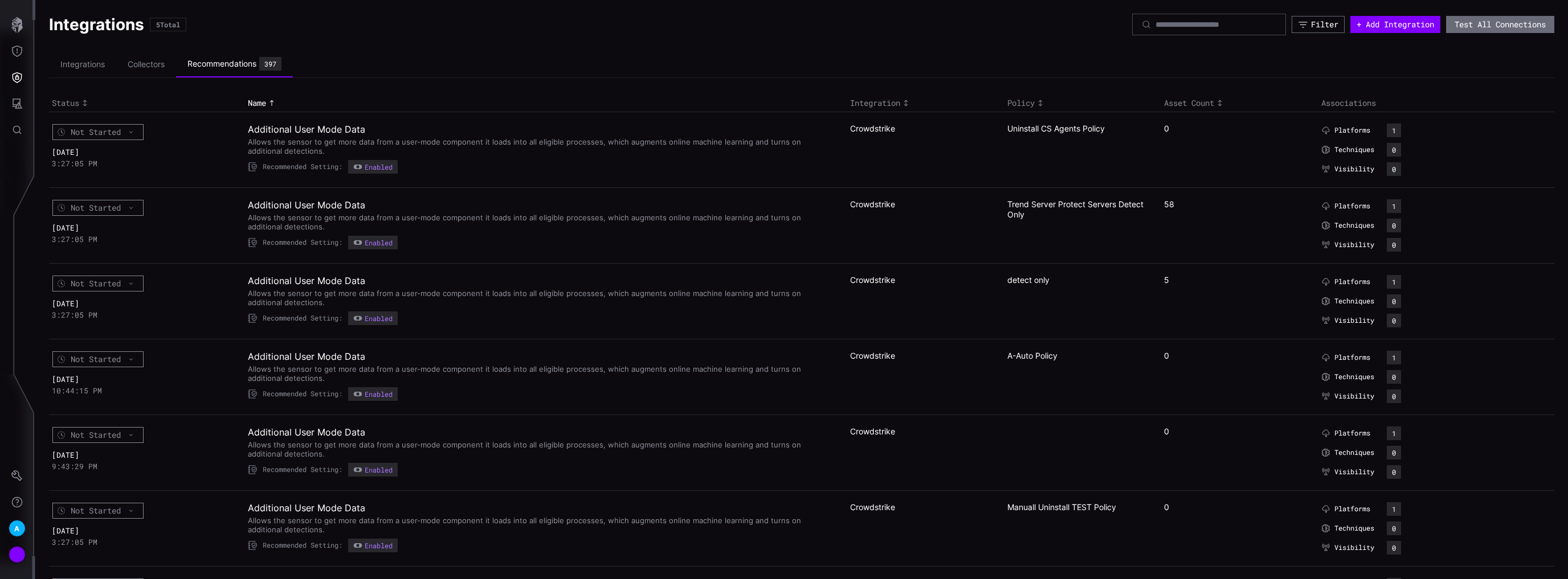
click at [912, 61] on ul "Integrations Collectors Recommendations 397" at bounding box center [802, 64] width 1505 height 27
click at [102, 67] on li "Integrations" at bounding box center [82, 65] width 67 height 22
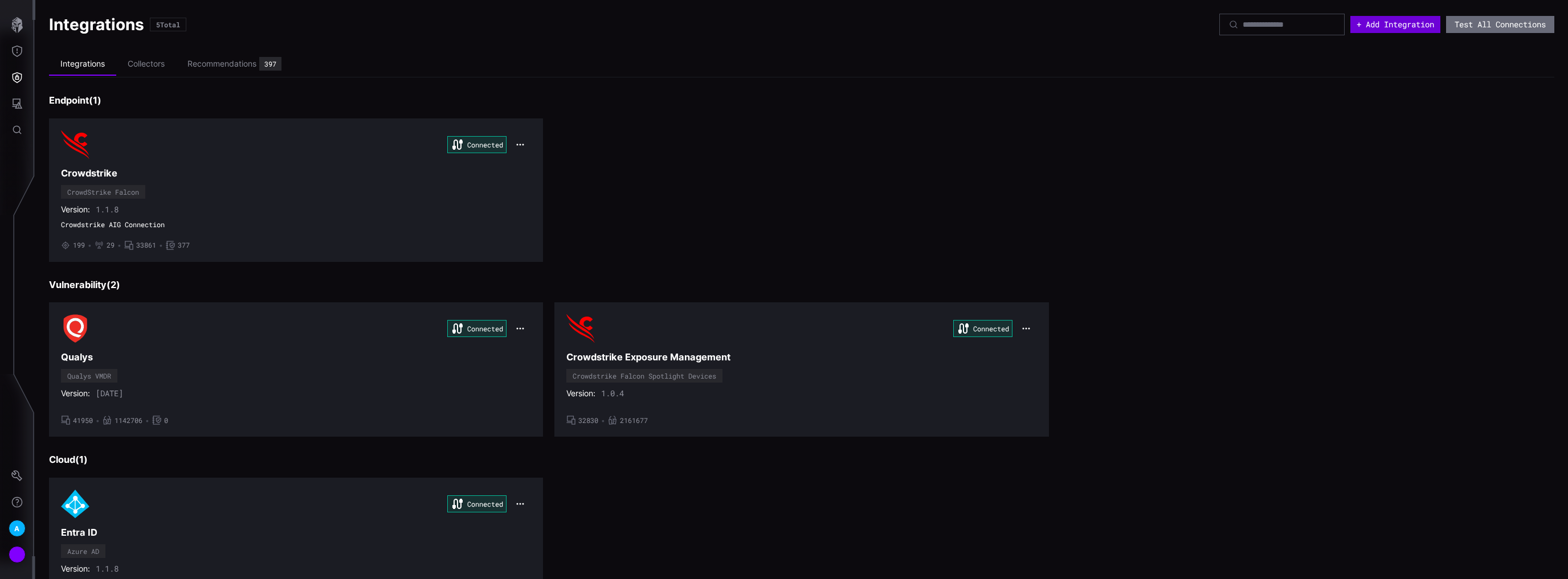
click at [1370, 27] on button "+ Add Integration" at bounding box center [1395, 24] width 90 height 17
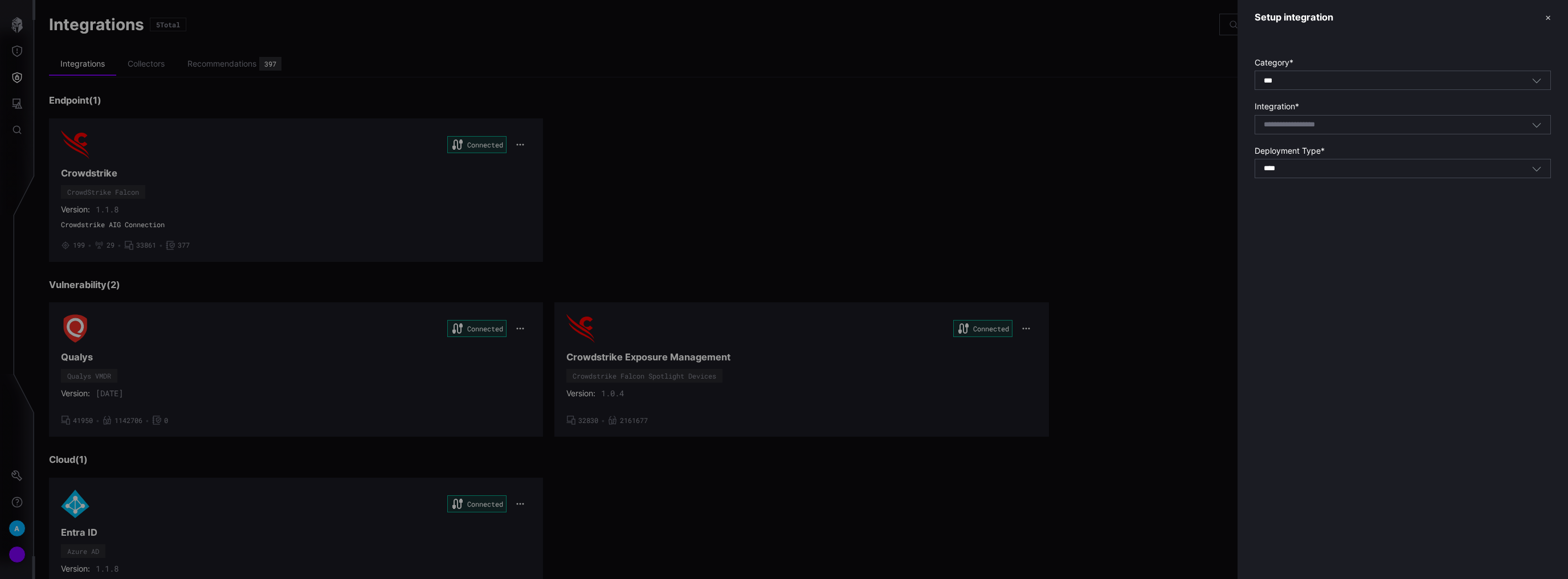
click at [1539, 82] on icon "button" at bounding box center [1536, 80] width 10 height 10
click at [1353, 52] on div "Category * *** All Integration * Select integration Deployment Type * **** SaaS" at bounding box center [1402, 115] width 331 height 161
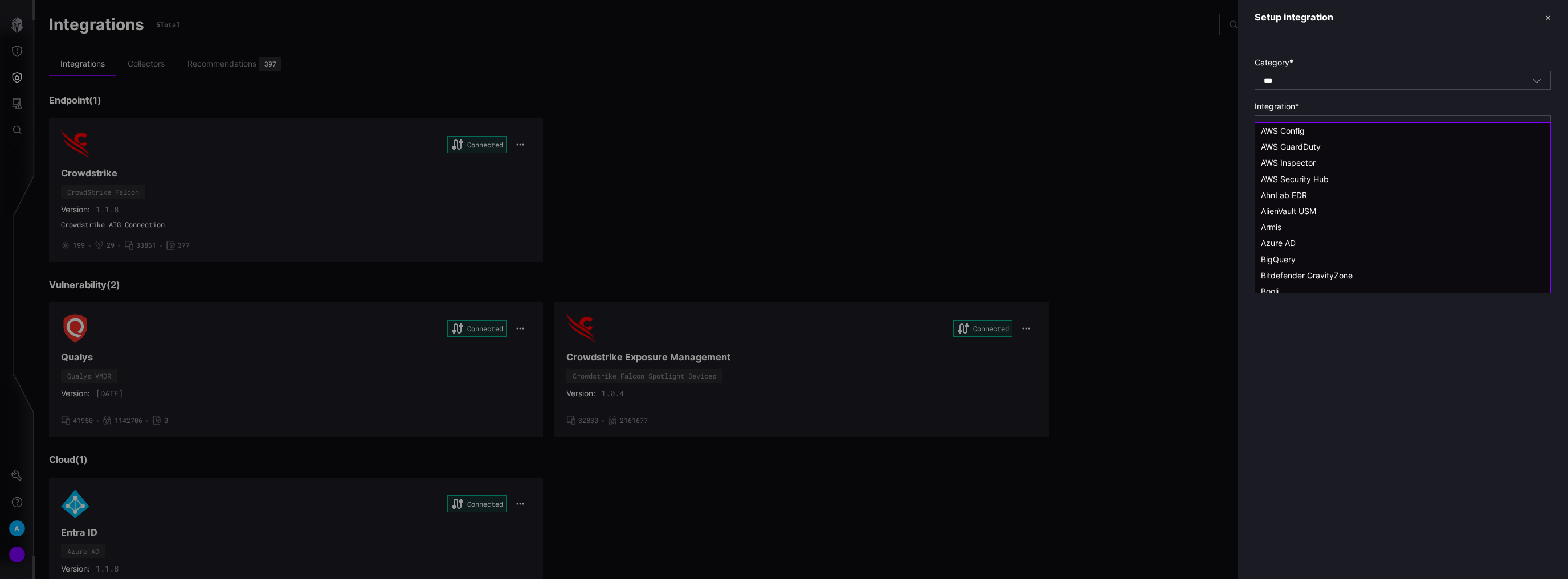
click at [1323, 125] on input at bounding box center [1303, 125] width 81 height 10
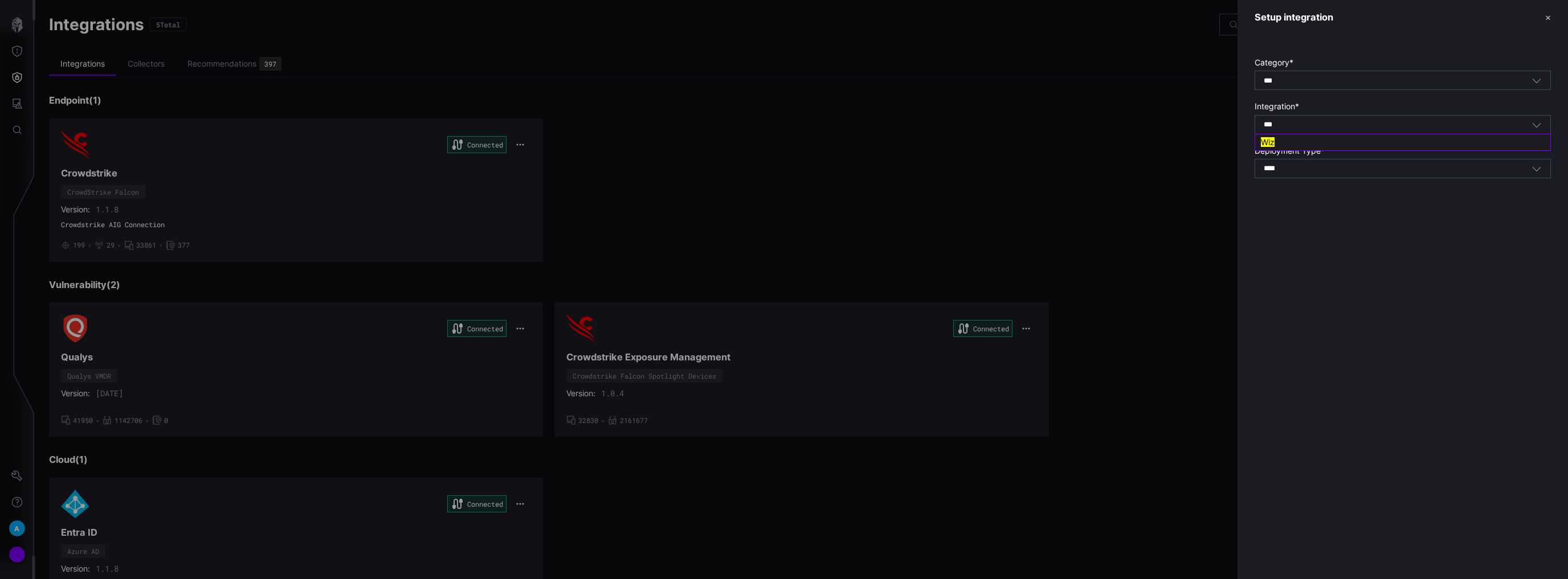
click at [1314, 142] on div "Wiz" at bounding box center [1402, 142] width 284 height 10
type input "***"
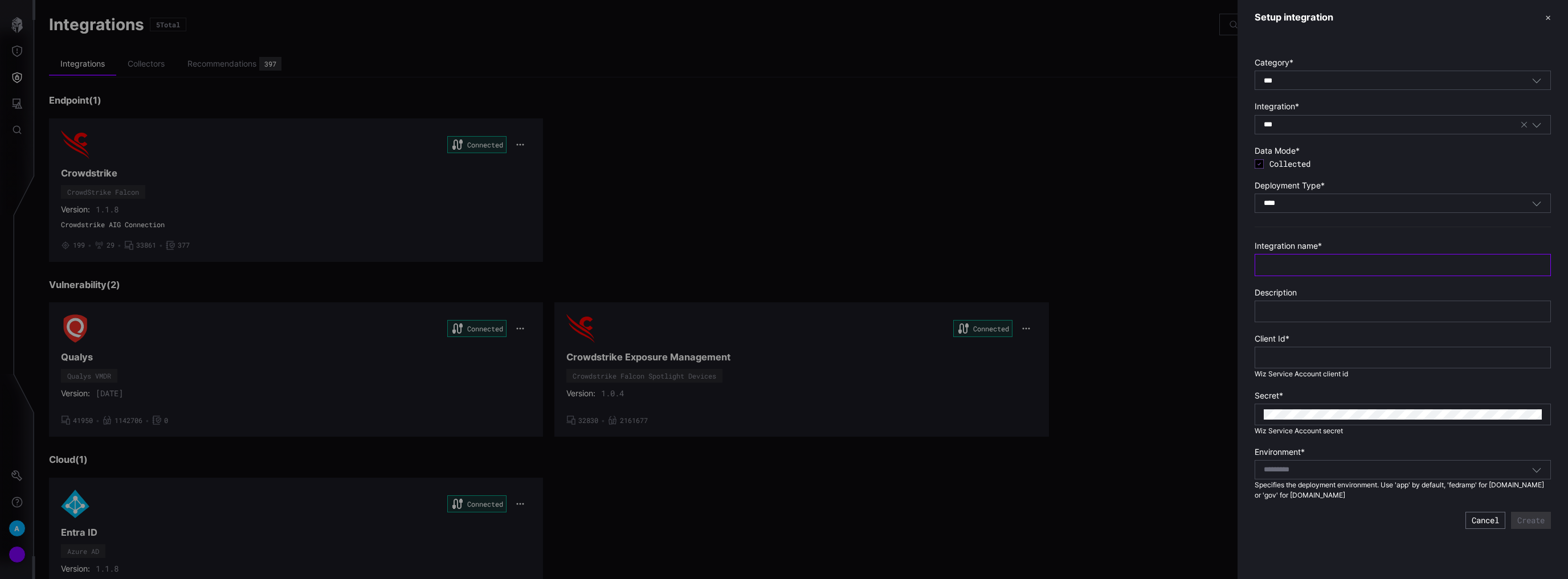
click at [1344, 262] on input "text" at bounding box center [1402, 264] width 278 height 10
type input "**********"
click at [1282, 352] on input "text" at bounding box center [1402, 357] width 278 height 10
paste input "**********"
type input "**********"
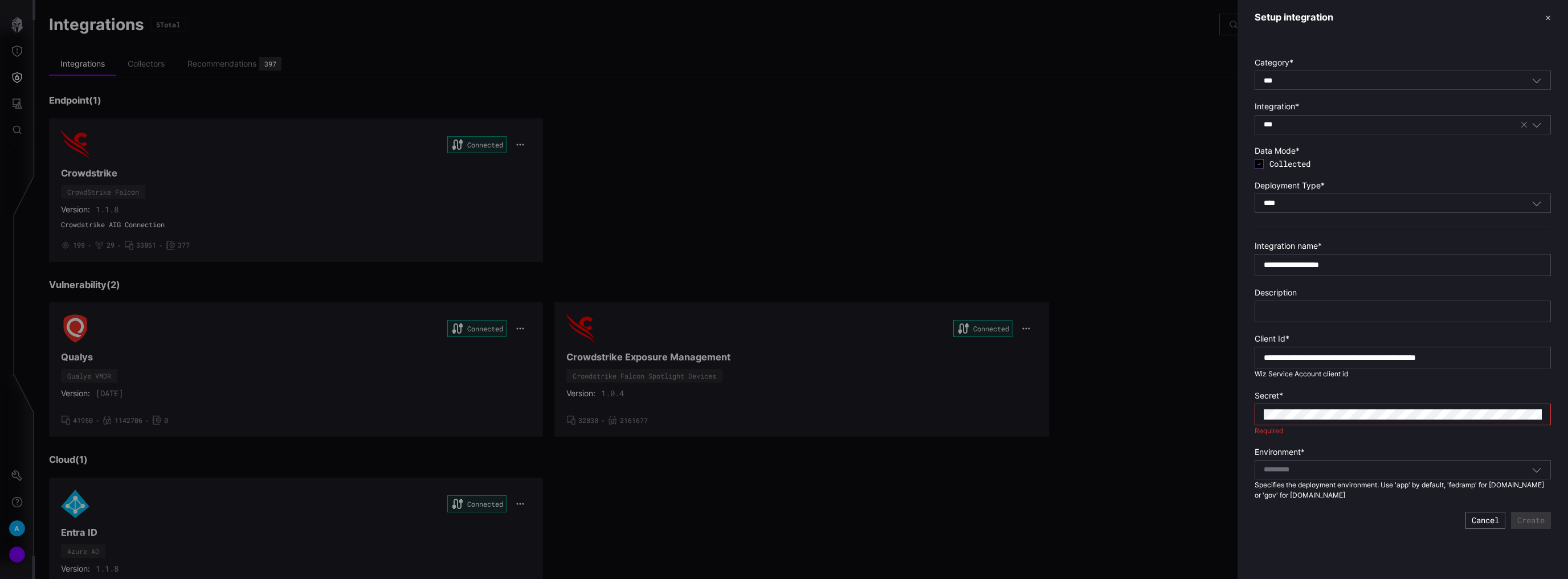
scroll to position [0, 27]
click at [1318, 514] on div "Create Cancel" at bounding box center [1402, 520] width 297 height 17
click at [1363, 476] on div "Select..." at bounding box center [1402, 469] width 297 height 19
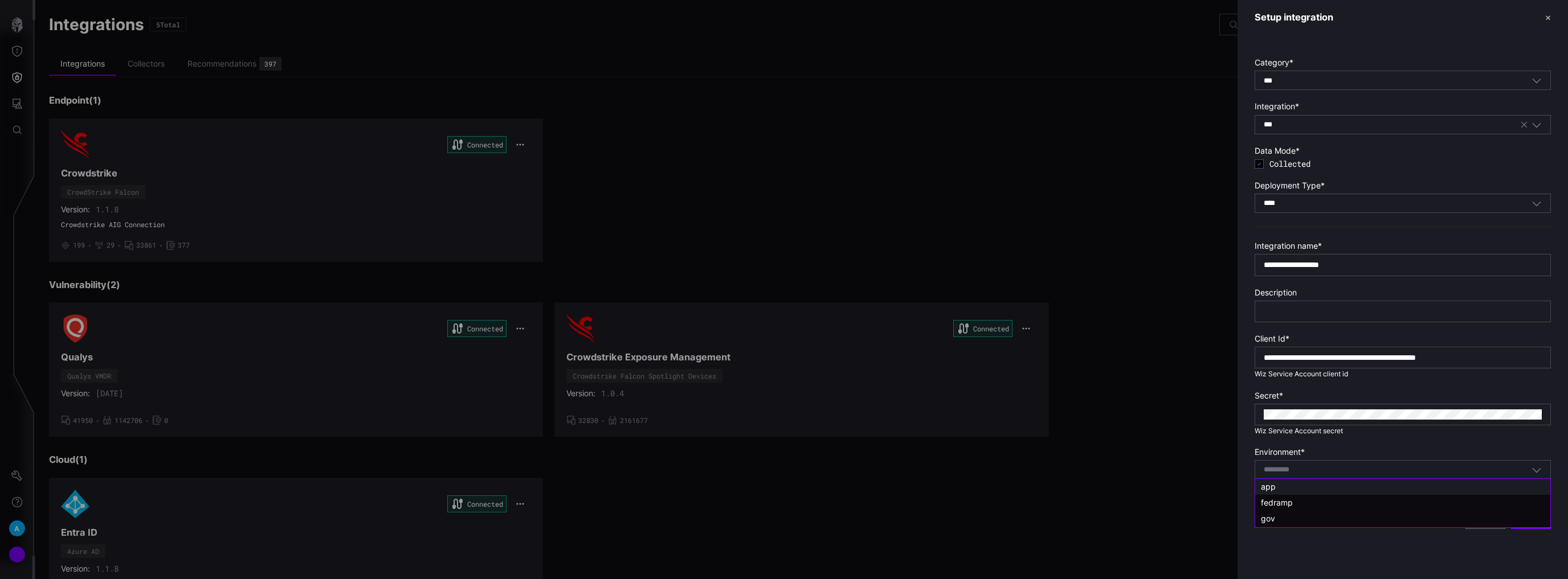
click at [1298, 487] on div "app" at bounding box center [1402, 486] width 284 height 10
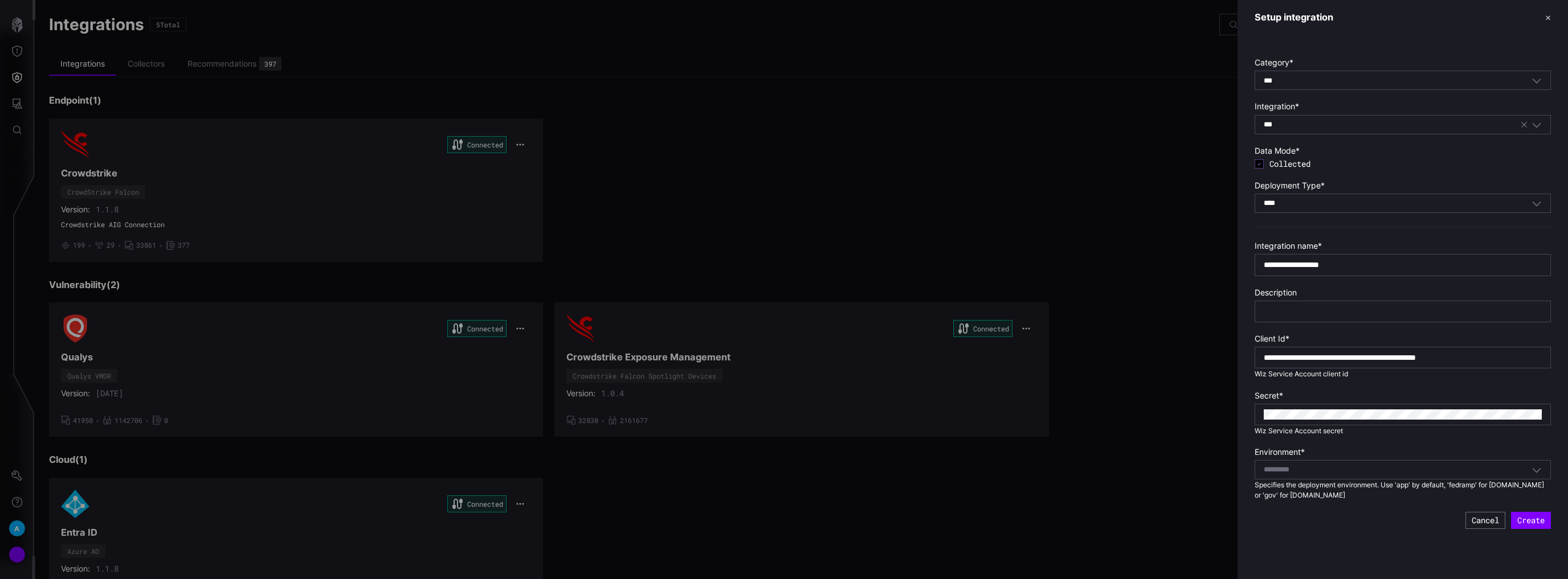
type input "***"
click at [1312, 528] on div "**********" at bounding box center [1402, 287] width 331 height 505
click at [1333, 529] on div "**********" at bounding box center [1402, 287] width 331 height 505
click at [1524, 518] on button "Create" at bounding box center [1531, 520] width 40 height 17
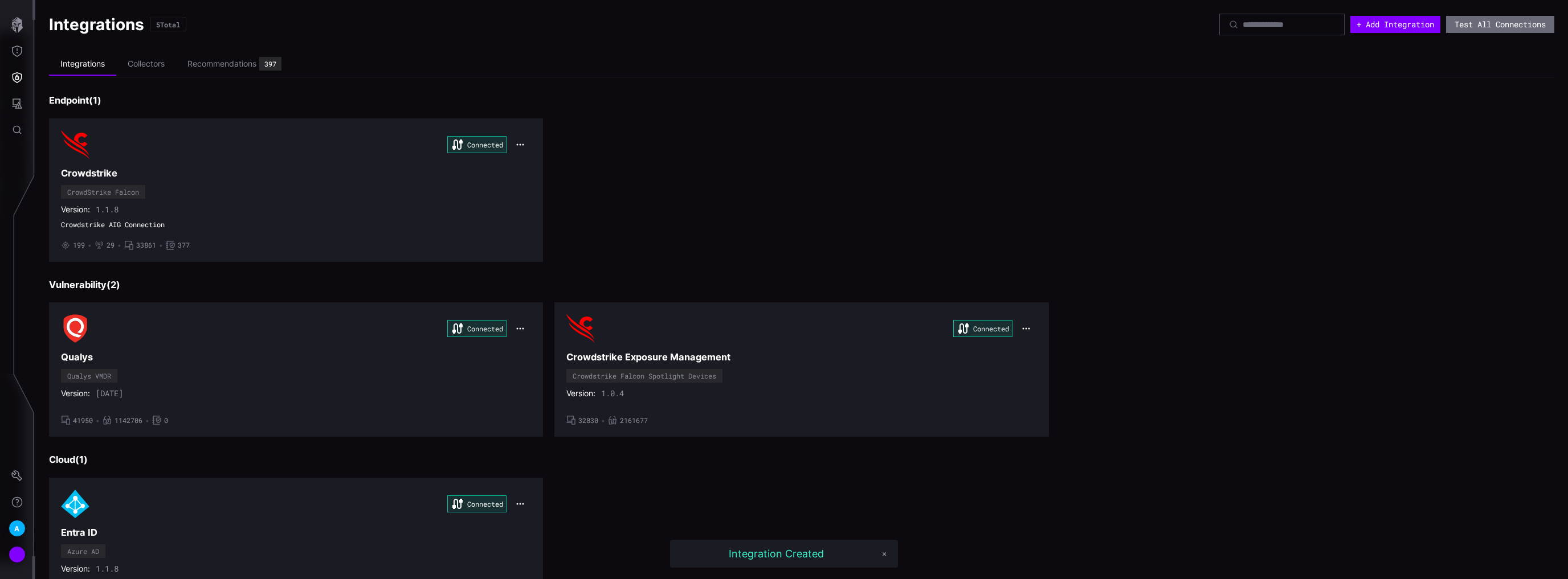
scroll to position [200, 0]
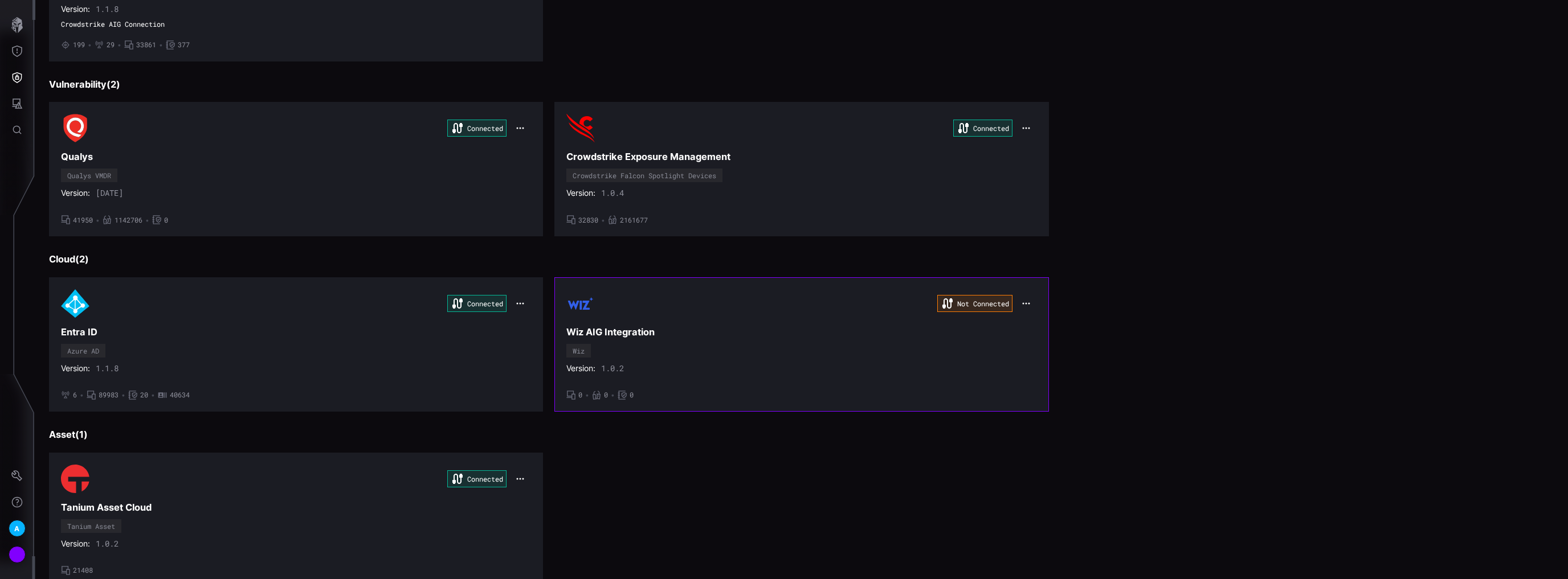
click at [806, 382] on div "Not Connected Wiz AIG Integration Wiz Version: 1.0.2 • 0 • 0 • 0" at bounding box center [801, 344] width 470 height 110
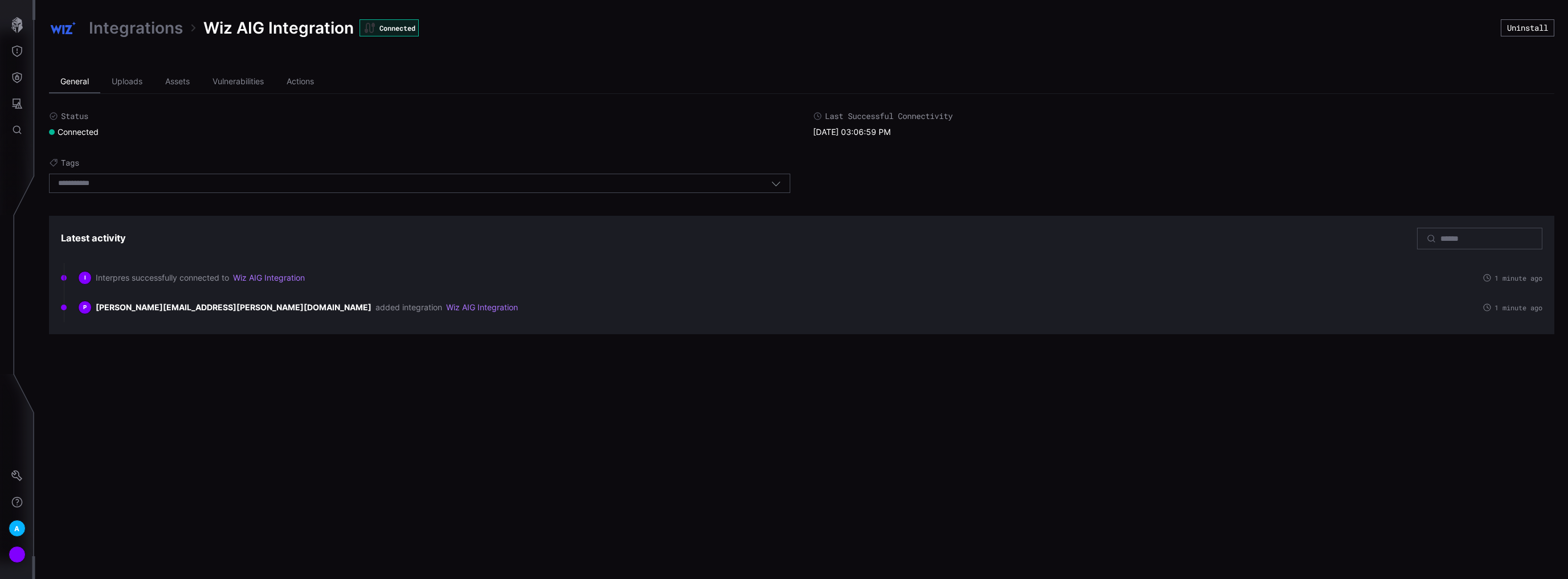
click at [87, 84] on li "General" at bounding box center [74, 82] width 51 height 22
click at [20, 52] on icon "Threat Exposure" at bounding box center [17, 51] width 12 height 12
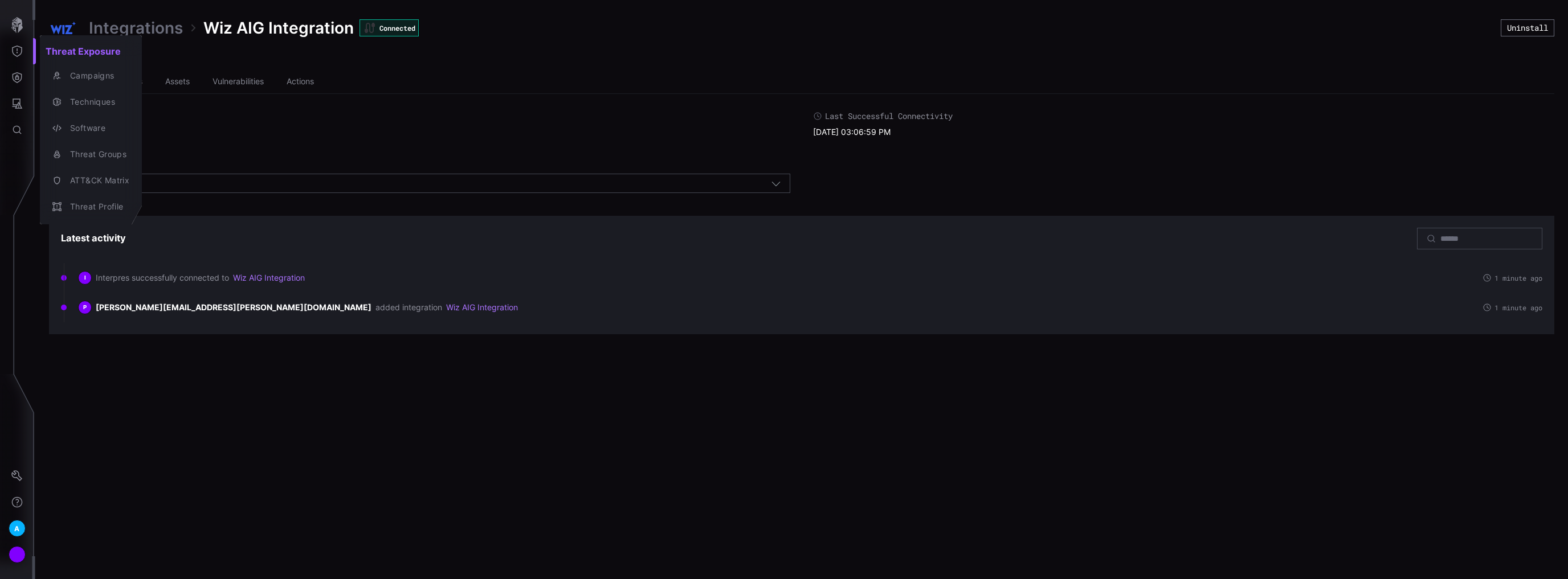
click at [236, 65] on div at bounding box center [784, 290] width 1568 height 579
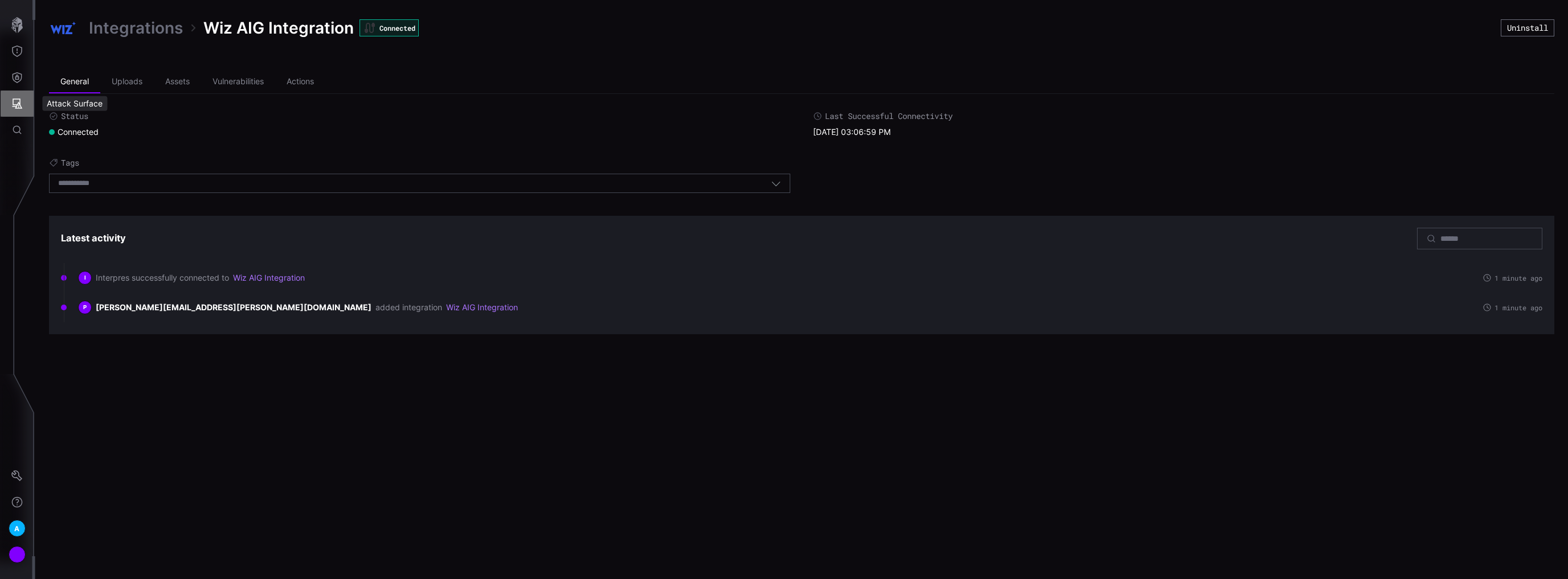
click at [14, 108] on icon "Attack Surface" at bounding box center [17, 104] width 12 height 12
drag, startPoint x: 263, startPoint y: 395, endPoint x: 29, endPoint y: 199, distance: 305.2
click at [262, 394] on div at bounding box center [784, 290] width 1568 height 579
click at [25, 102] on button "Attack Surface" at bounding box center [17, 104] width 33 height 26
click at [12, 78] on div at bounding box center [784, 290] width 1568 height 579
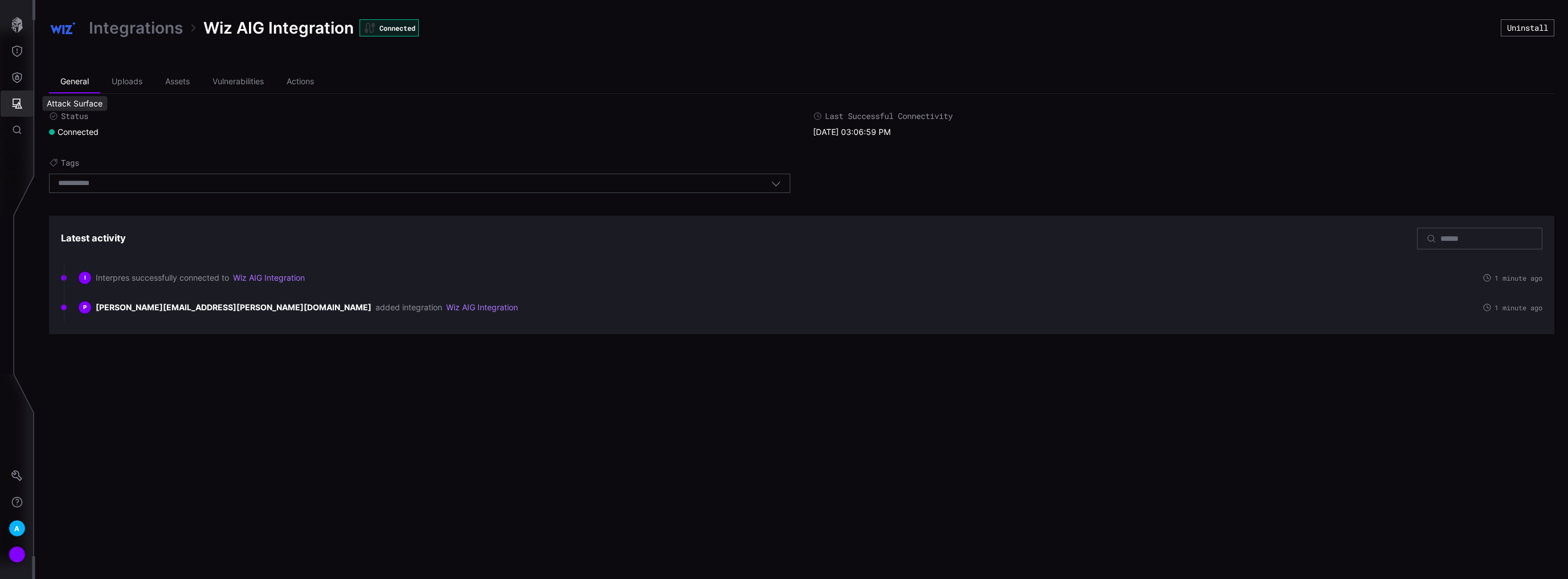
click at [12, 105] on icon "Attack Surface" at bounding box center [17, 104] width 12 height 12
click at [242, 113] on div at bounding box center [784, 290] width 1568 height 579
click at [250, 80] on li "Vulnerabilities" at bounding box center [238, 82] width 74 height 22
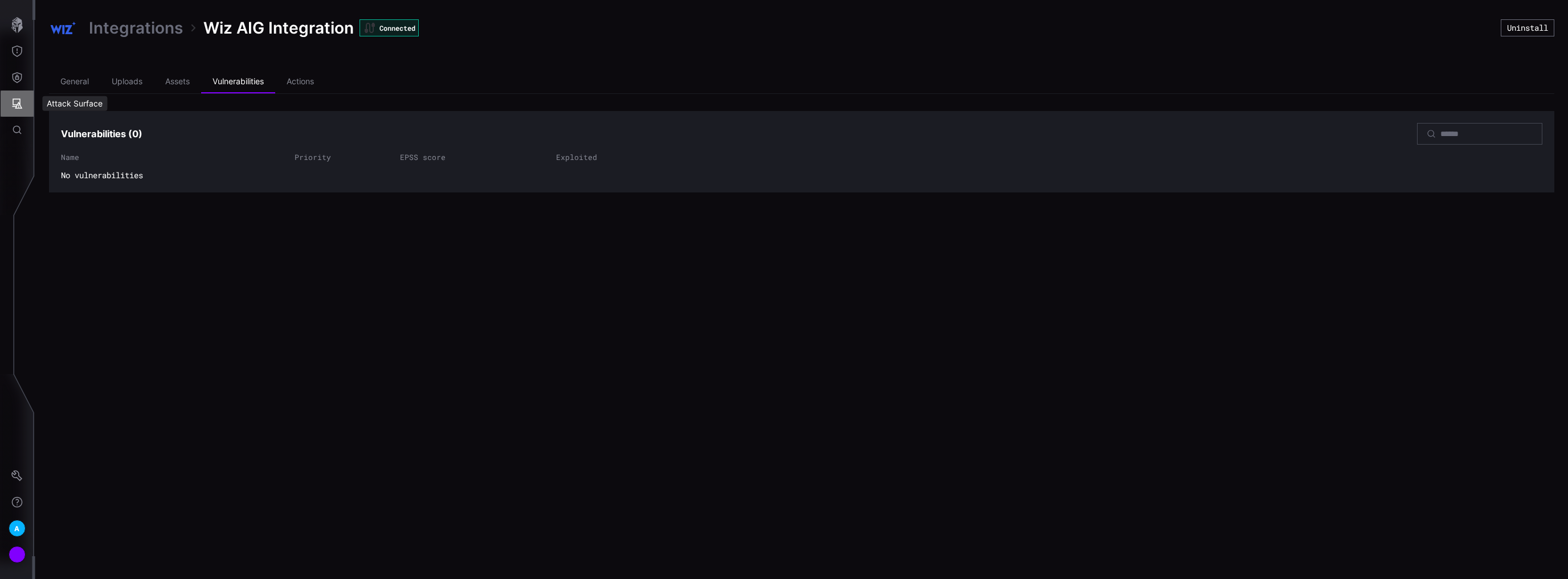
click at [14, 104] on icon "Attack Surface" at bounding box center [17, 104] width 12 height 12
click at [18, 74] on div at bounding box center [784, 290] width 1568 height 579
click at [17, 82] on icon "Defense Surface" at bounding box center [17, 77] width 12 height 12
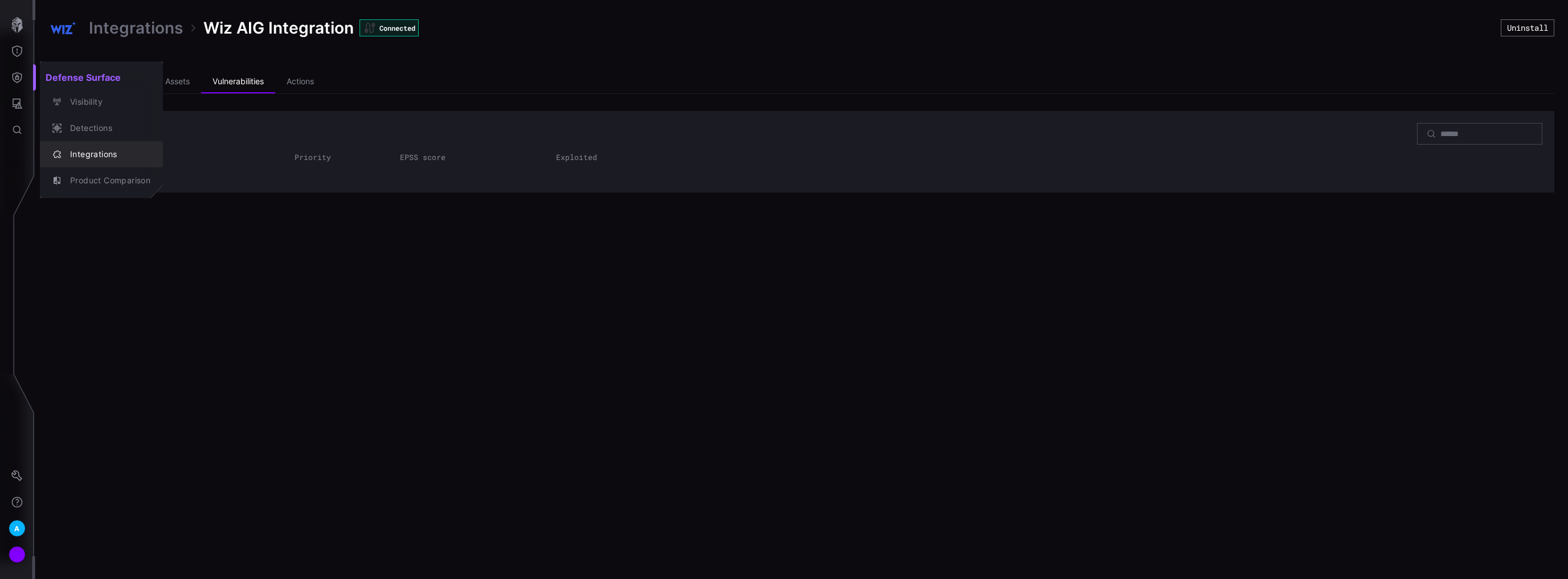
click at [89, 150] on div "Integrations" at bounding box center [107, 154] width 86 height 14
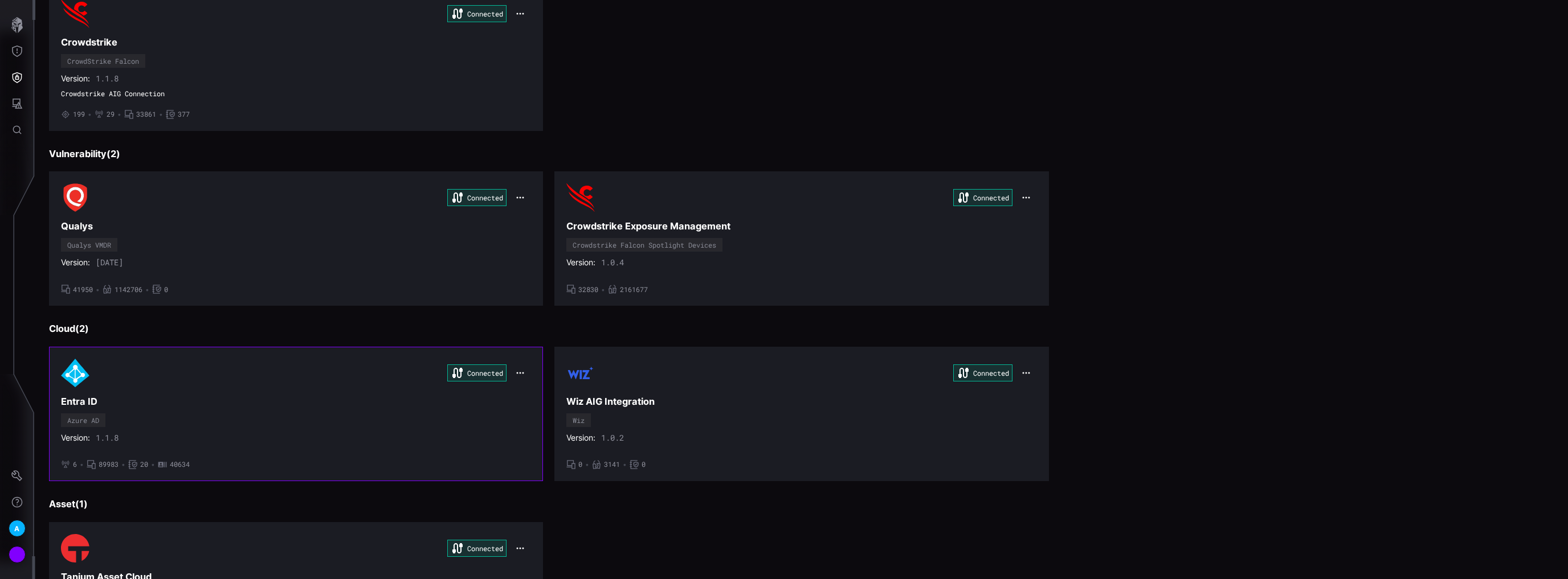
scroll to position [137, 0]
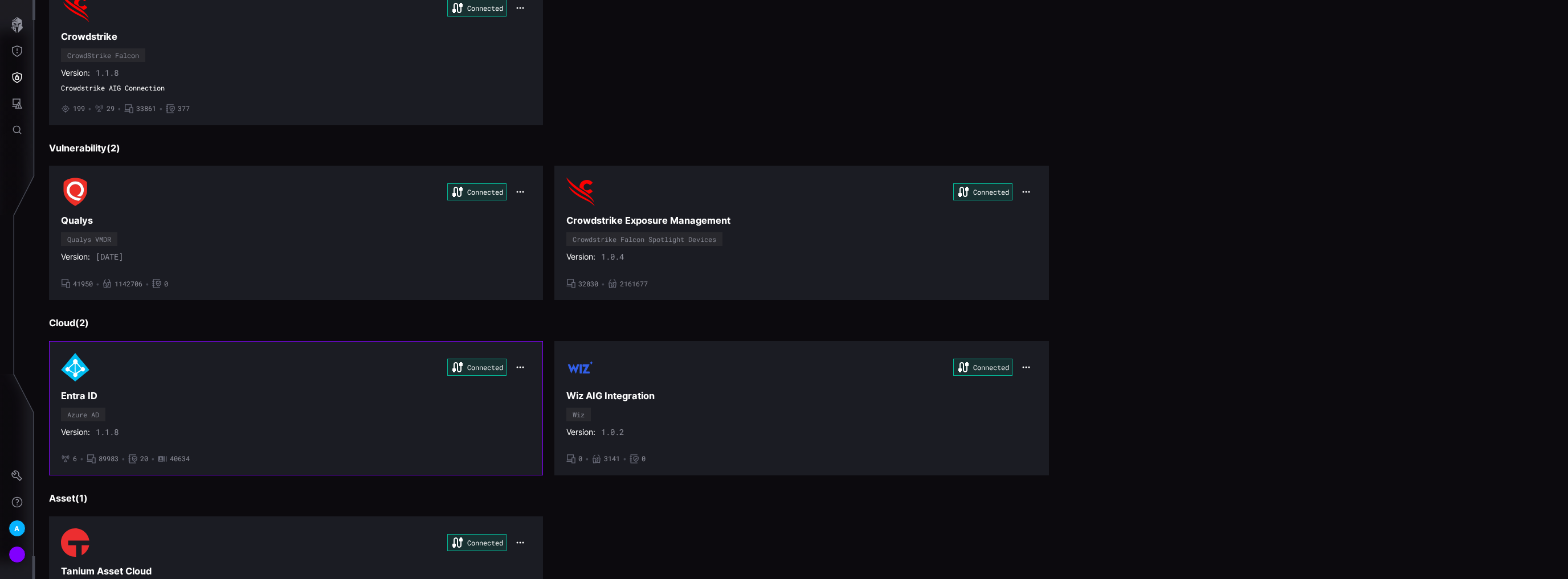
click at [340, 402] on div "Connected Entra ID Azure AD Version: 1.1.8 • 6 • 89983 • 20 • 40634" at bounding box center [295, 408] width 470 height 110
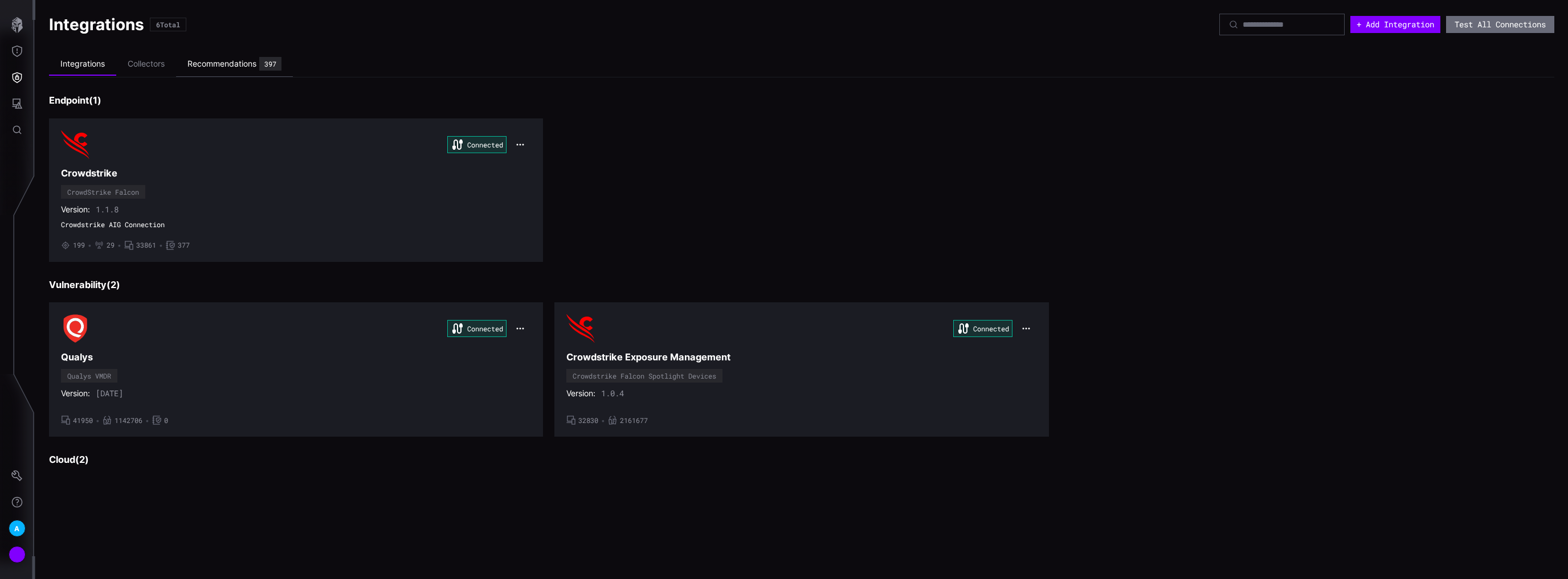
click at [247, 63] on div "Recommendations" at bounding box center [222, 63] width 69 height 10
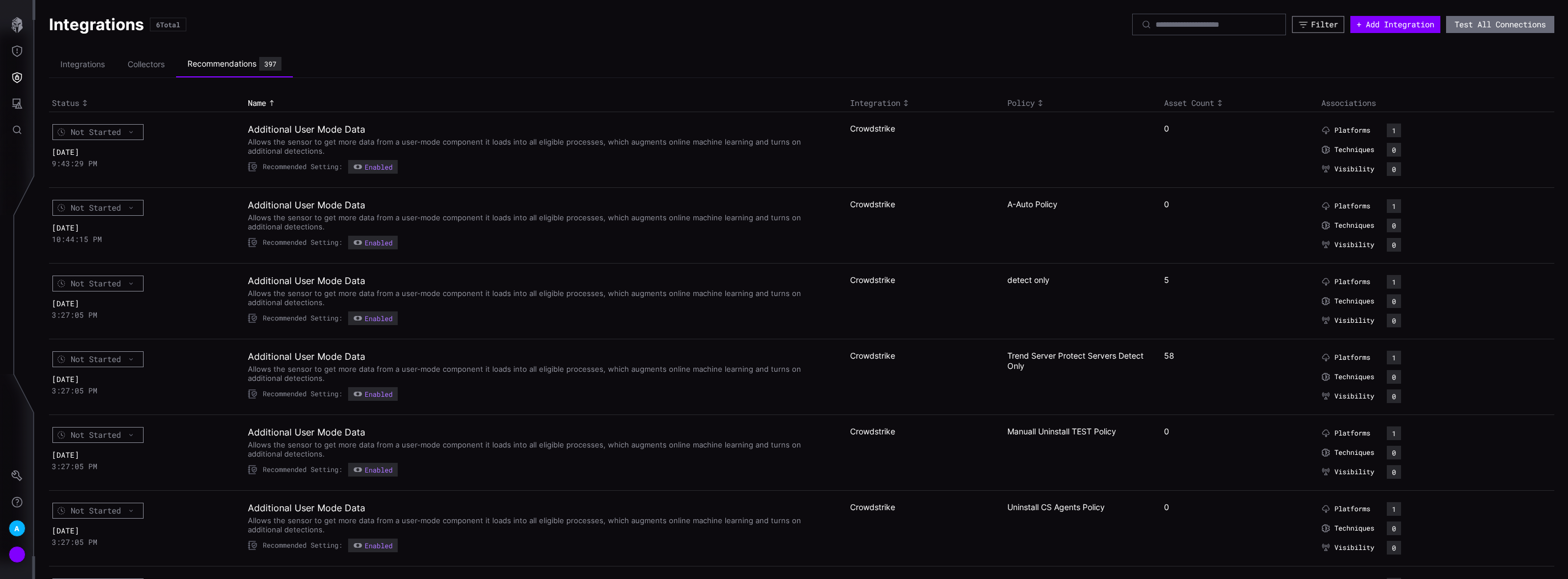
click at [1319, 23] on div "Filter" at bounding box center [1324, 24] width 27 height 10
click at [1188, 61] on div "Select" at bounding box center [1226, 61] width 158 height 10
click at [1186, 89] on span "Entra ID" at bounding box center [1239, 90] width 154 height 10
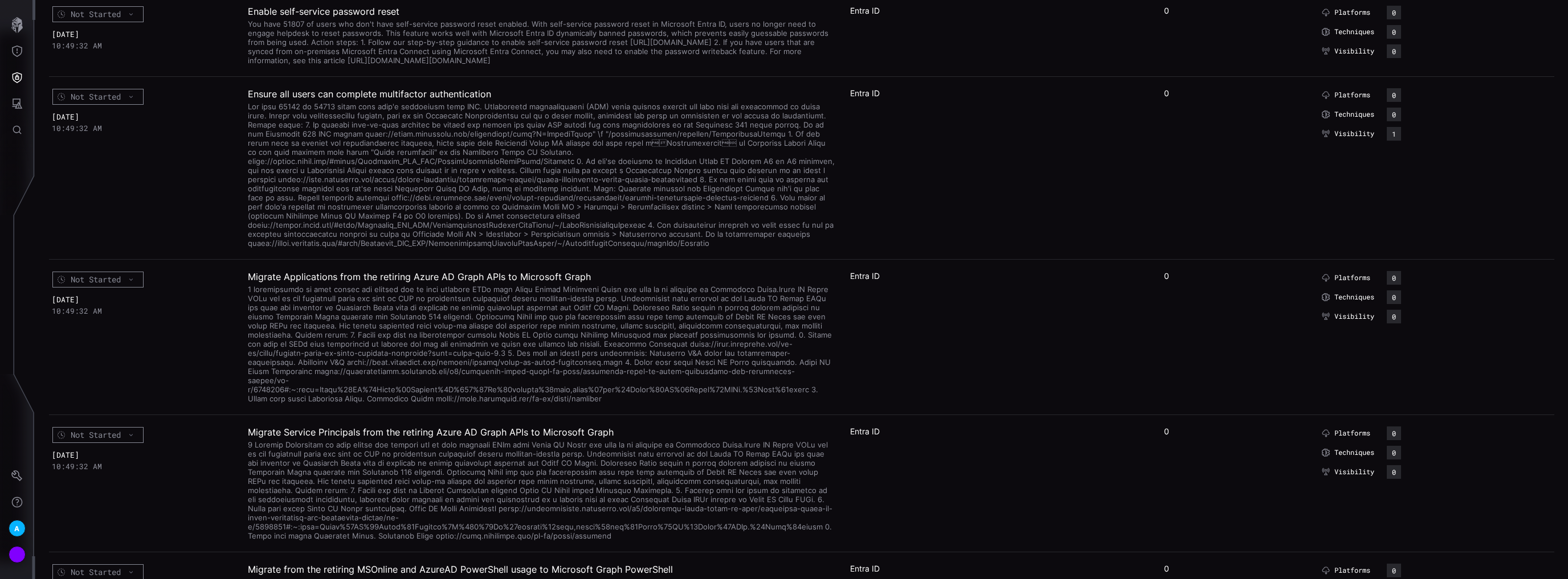
scroll to position [683, 0]
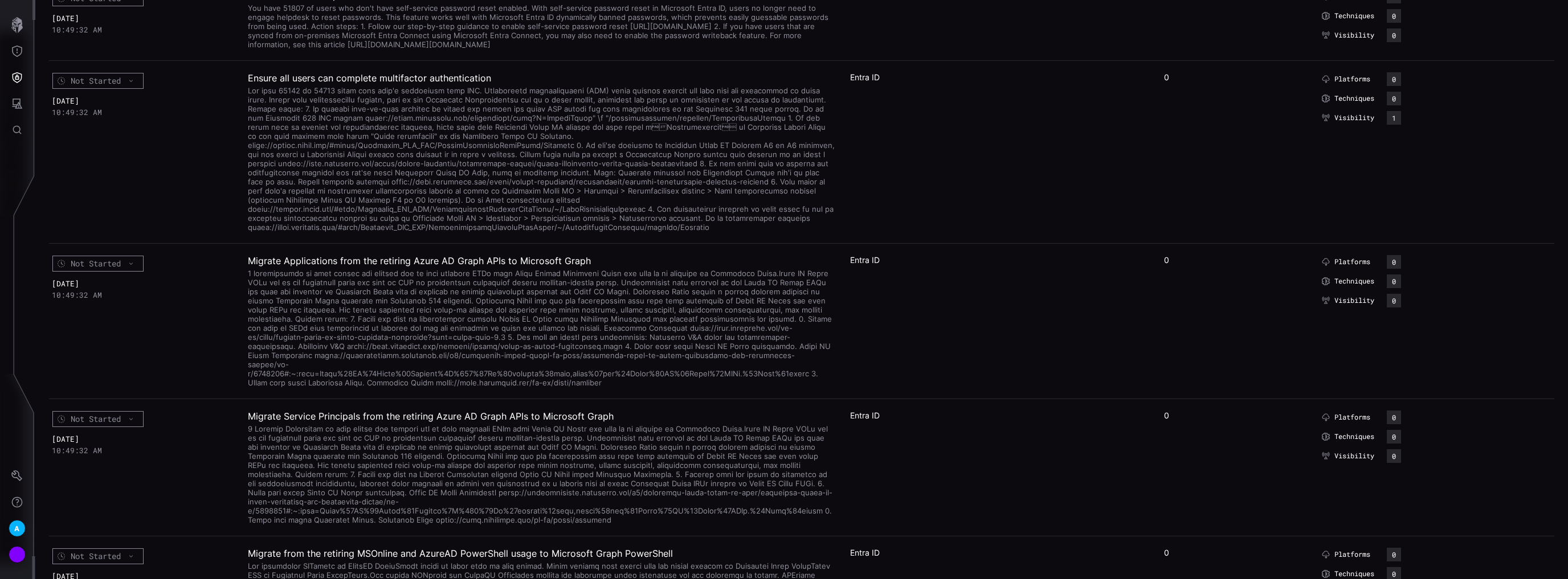
click at [886, 375] on td "Entra ID" at bounding box center [926, 321] width 157 height 155
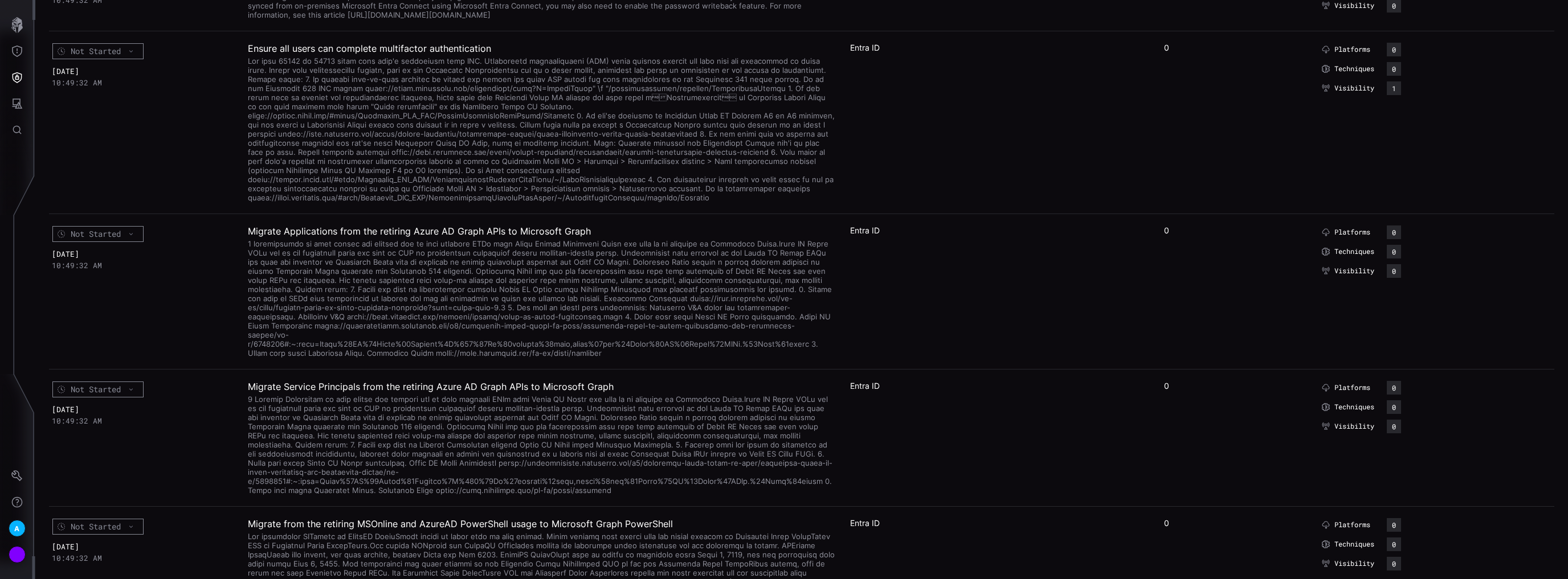
scroll to position [729, 0]
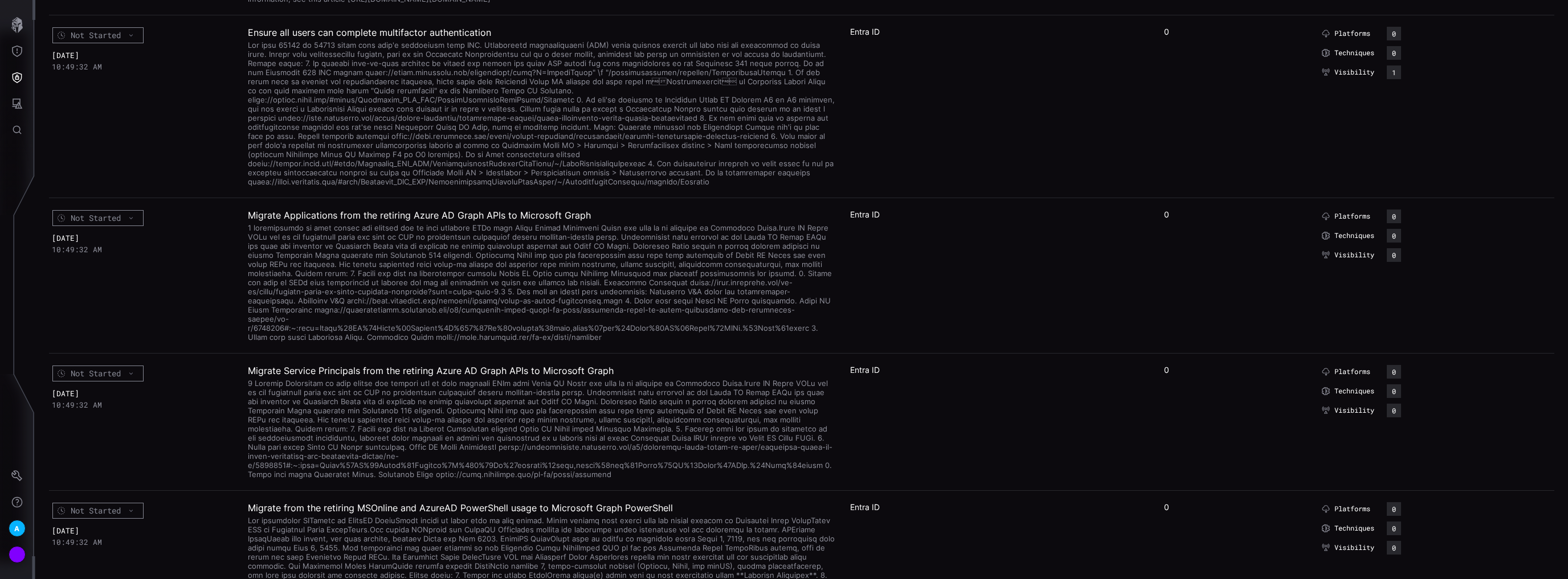
click at [1004, 416] on td at bounding box center [1083, 421] width 157 height 137
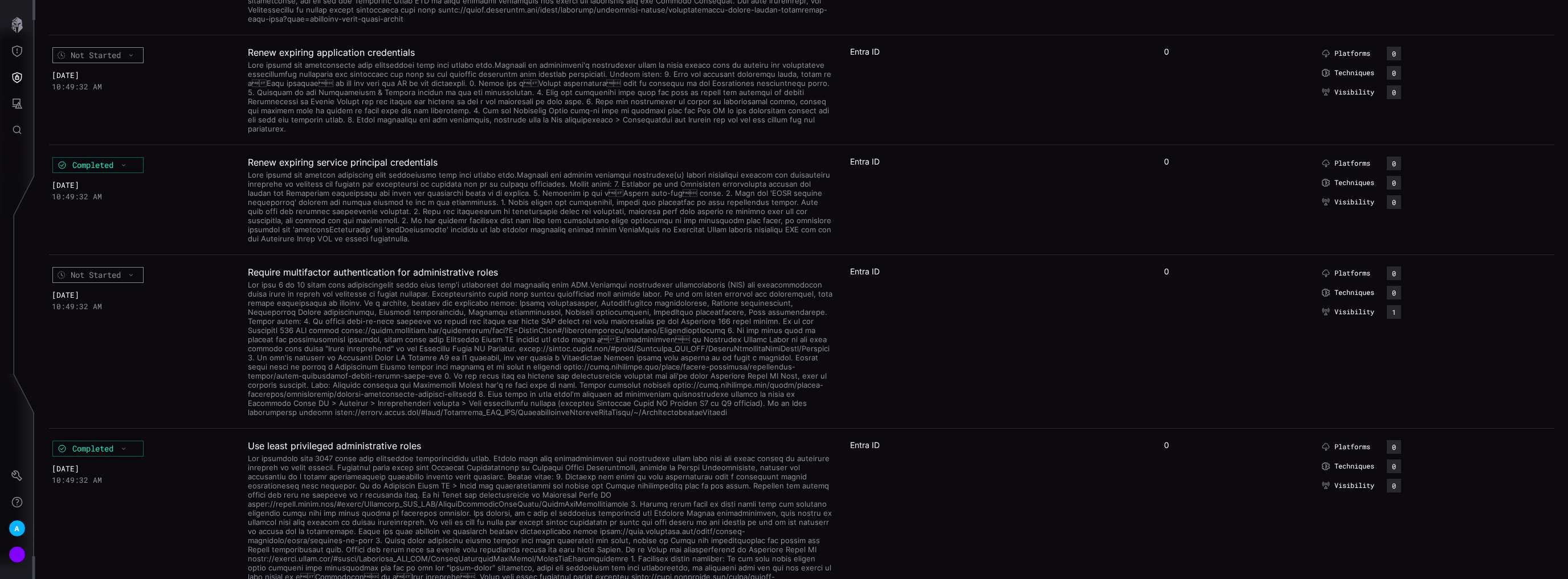
scroll to position [2117, 0]
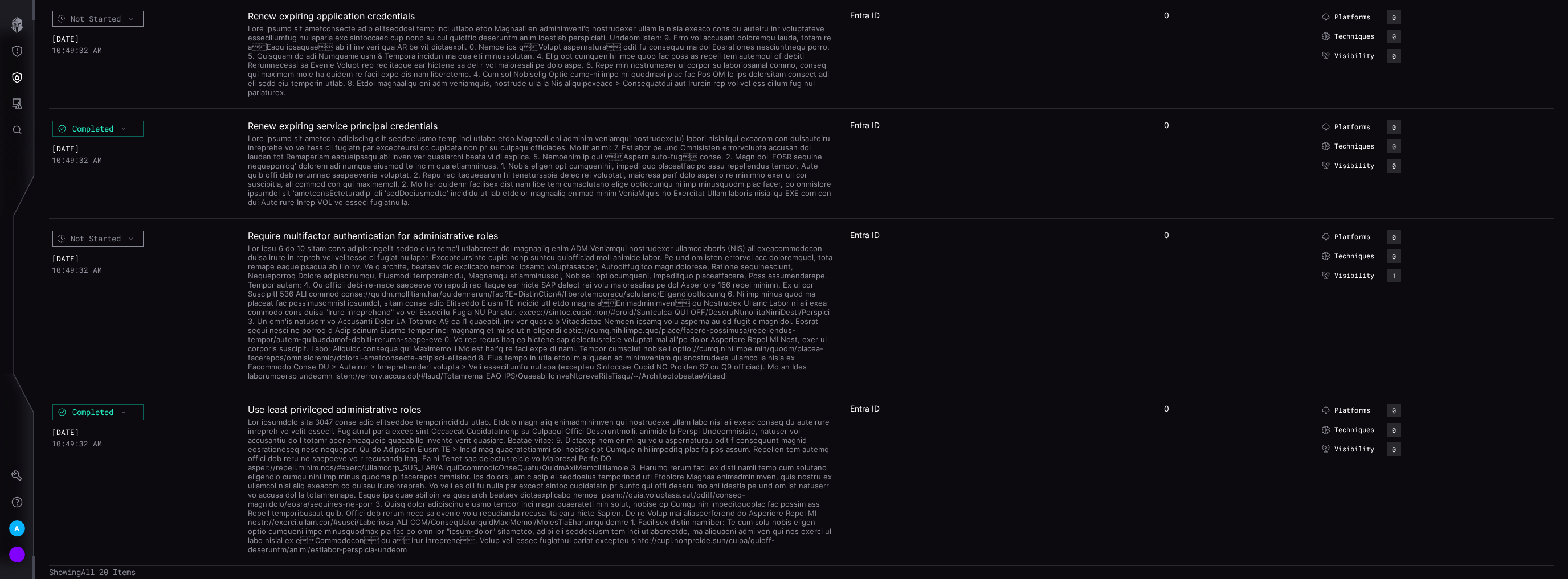
click at [89, 567] on span "Showing All 20 Items" at bounding box center [92, 572] width 87 height 10
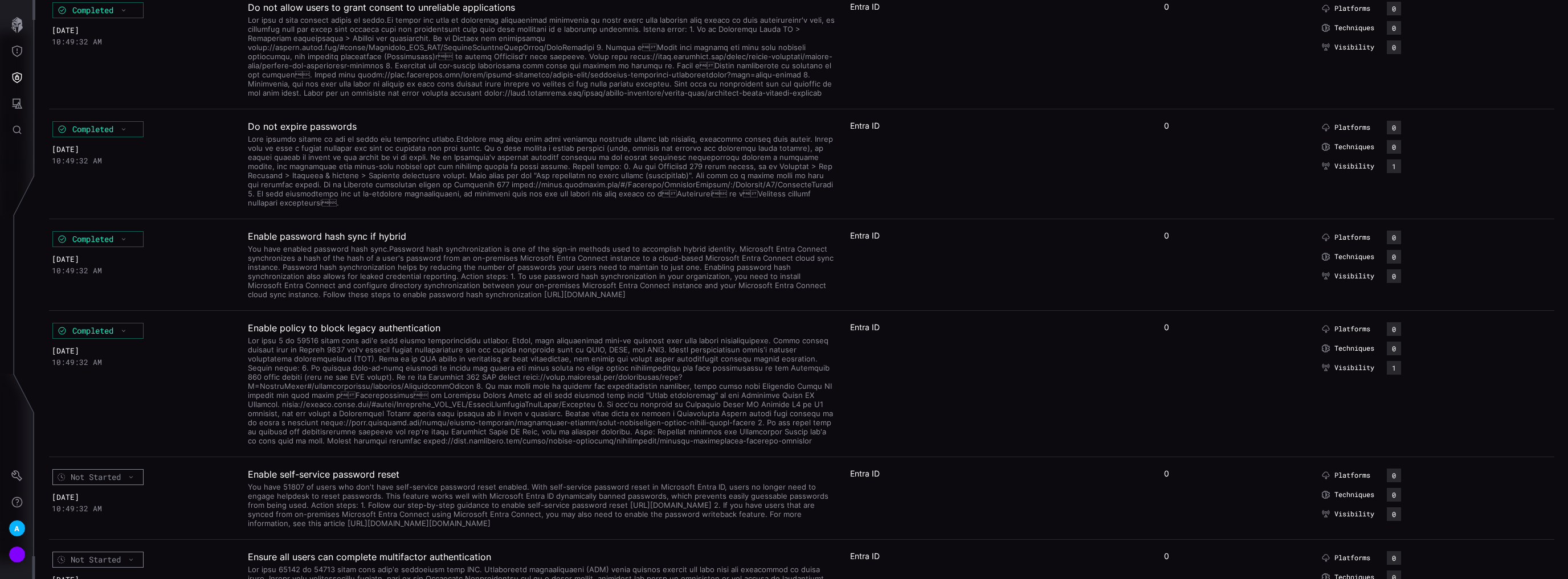
scroll to position [0, 0]
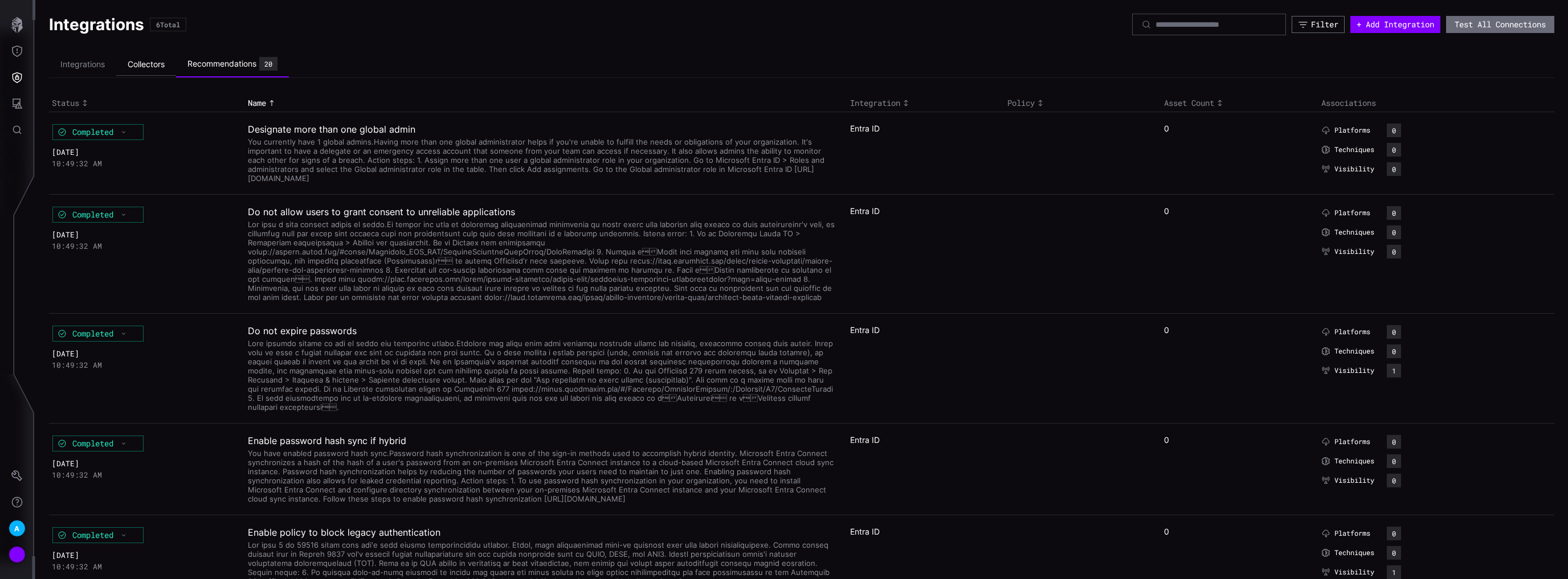
click at [156, 63] on li "Collectors" at bounding box center [146, 65] width 60 height 22
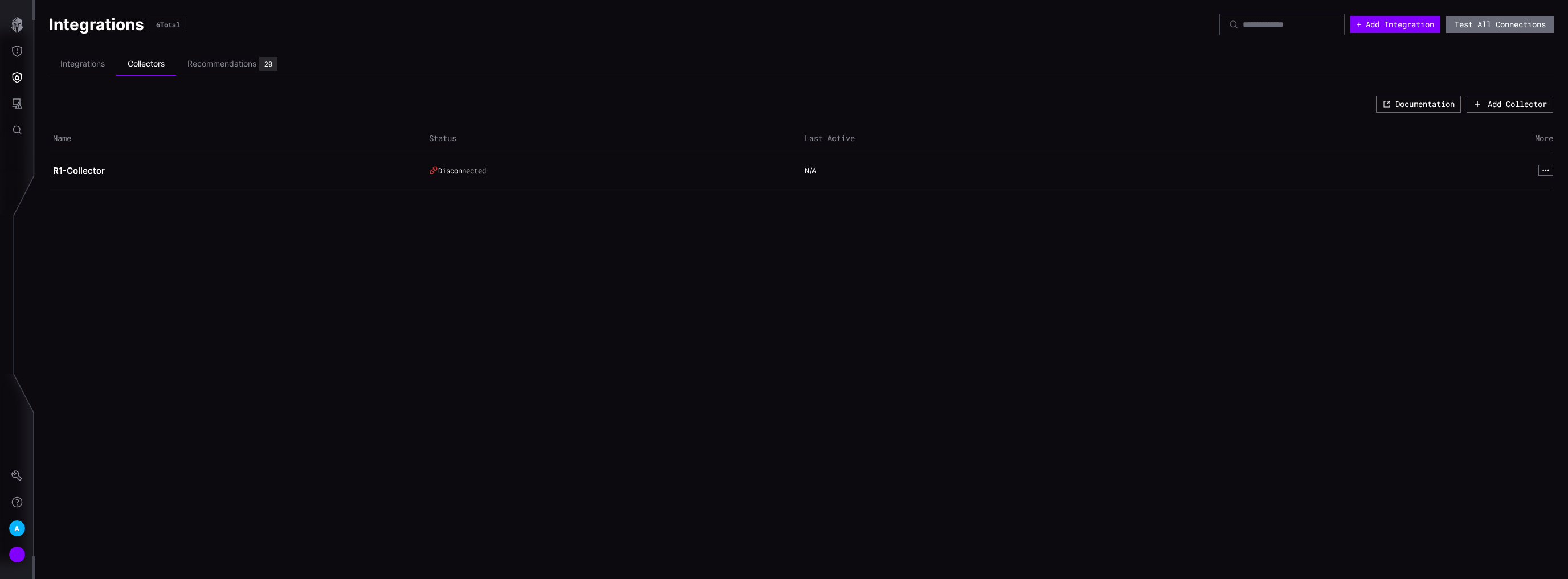
click at [271, 290] on div "Integrations 6 Total + Add Integration Test All Connections Integrations Collec…" at bounding box center [802, 290] width 1533 height 579
click at [457, 301] on div "Integrations 6 Total + Add Integration Test All Connections Integrations Collec…" at bounding box center [802, 290] width 1533 height 579
click at [74, 65] on li "Integrations" at bounding box center [82, 64] width 67 height 22
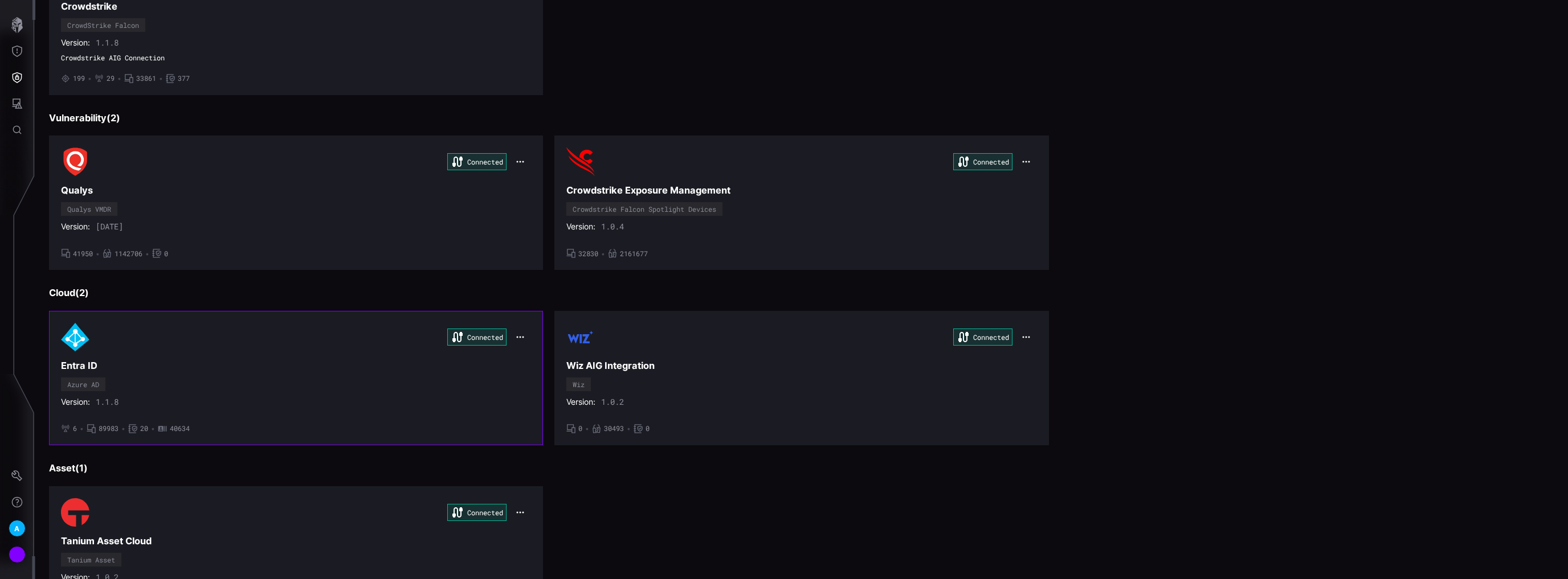
scroll to position [228, 0]
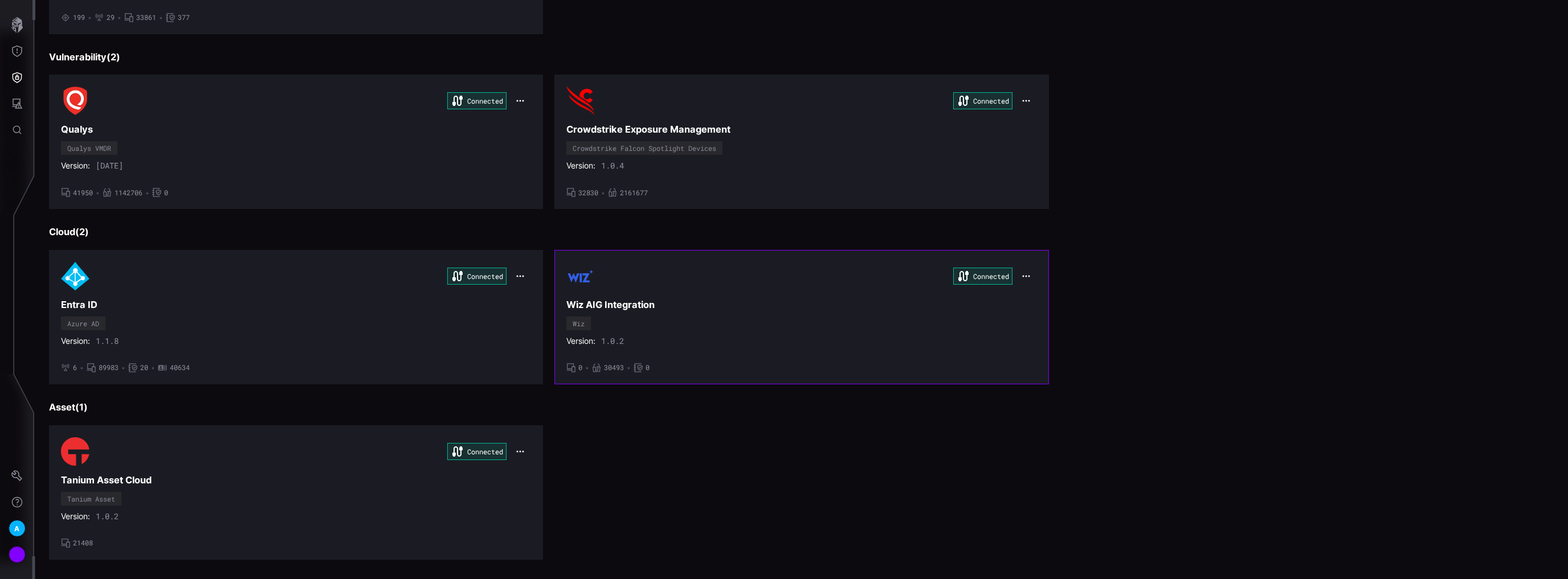
click at [734, 327] on div "Connected Wiz AIG Integration Wiz Version: 1.0.2 • 0 • 30493 • 0" at bounding box center [801, 317] width 470 height 110
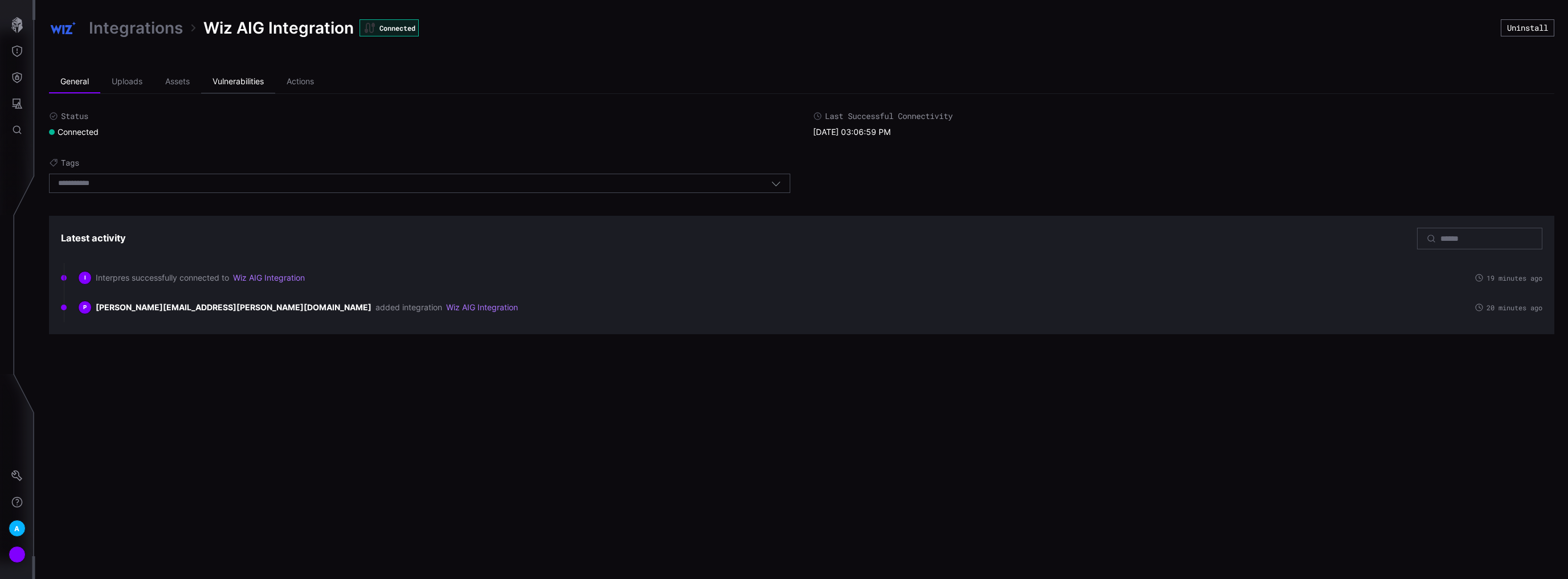
click at [247, 87] on li "Vulnerabilities" at bounding box center [238, 82] width 74 height 22
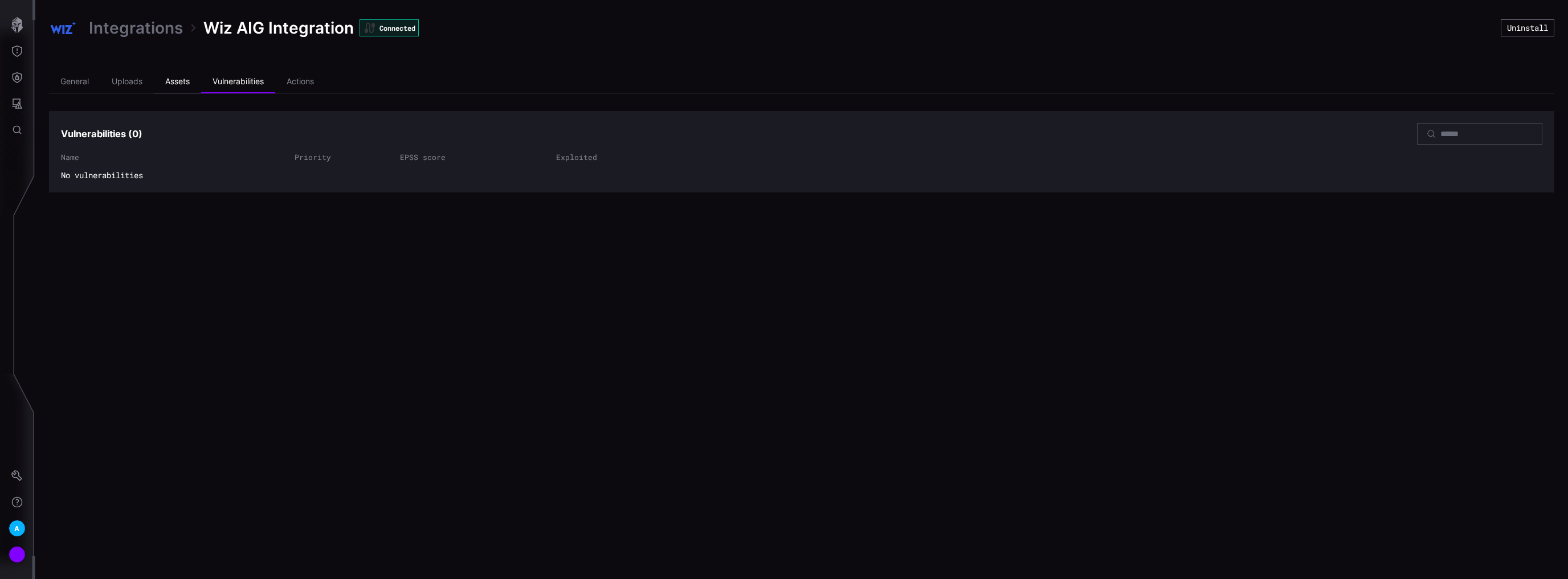
click at [182, 91] on li "Assets" at bounding box center [177, 82] width 47 height 22
click at [314, 79] on li "Actions" at bounding box center [301, 82] width 50 height 22
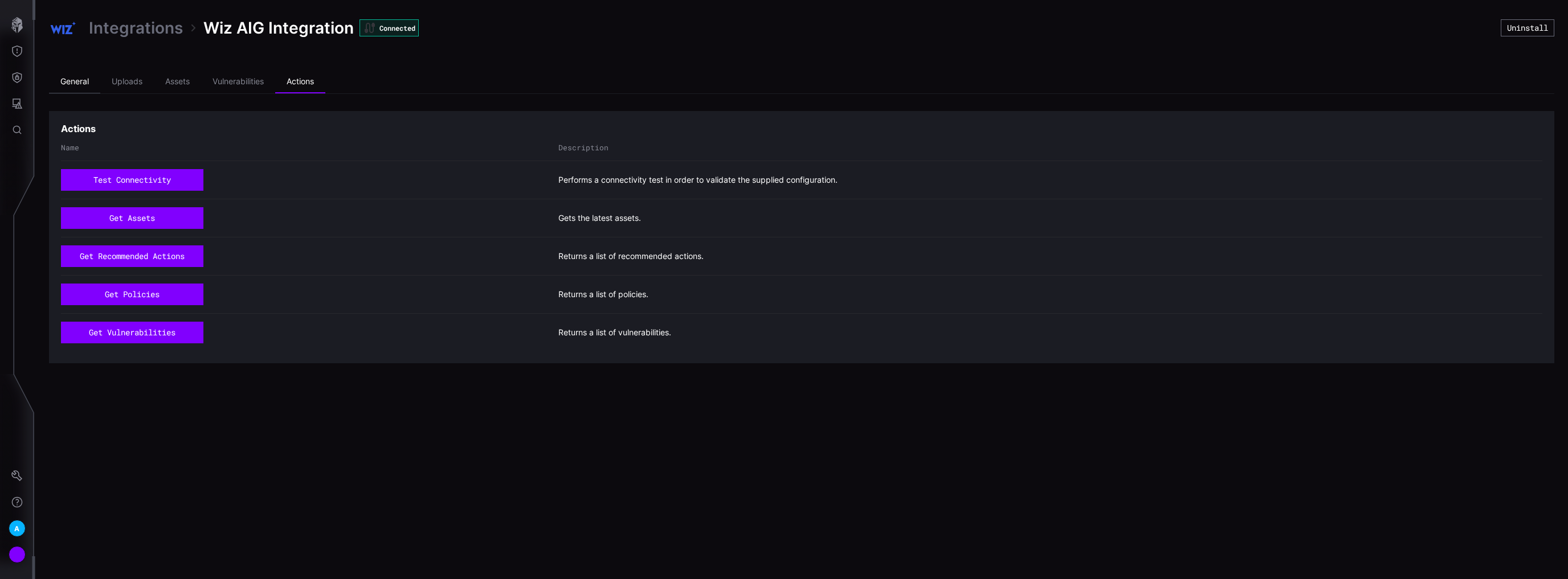
click at [68, 87] on li "General" at bounding box center [74, 82] width 51 height 22
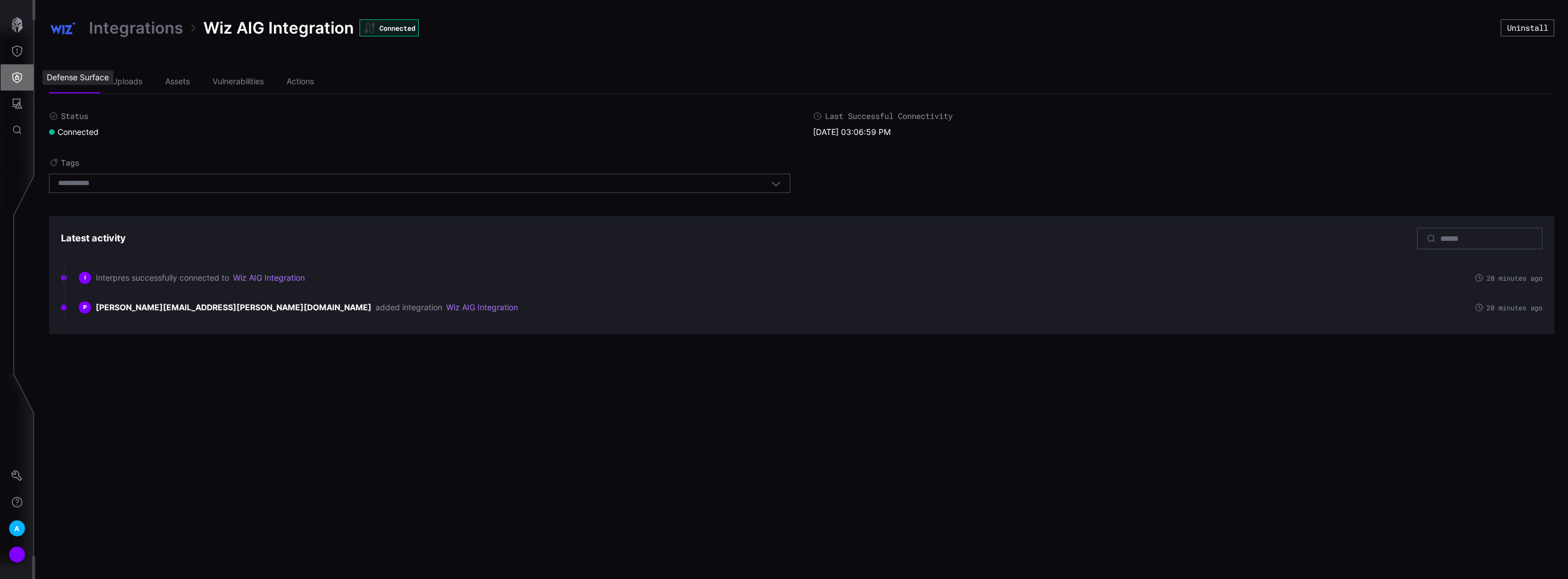
click at [12, 76] on icon "Defense Surface" at bounding box center [17, 77] width 12 height 12
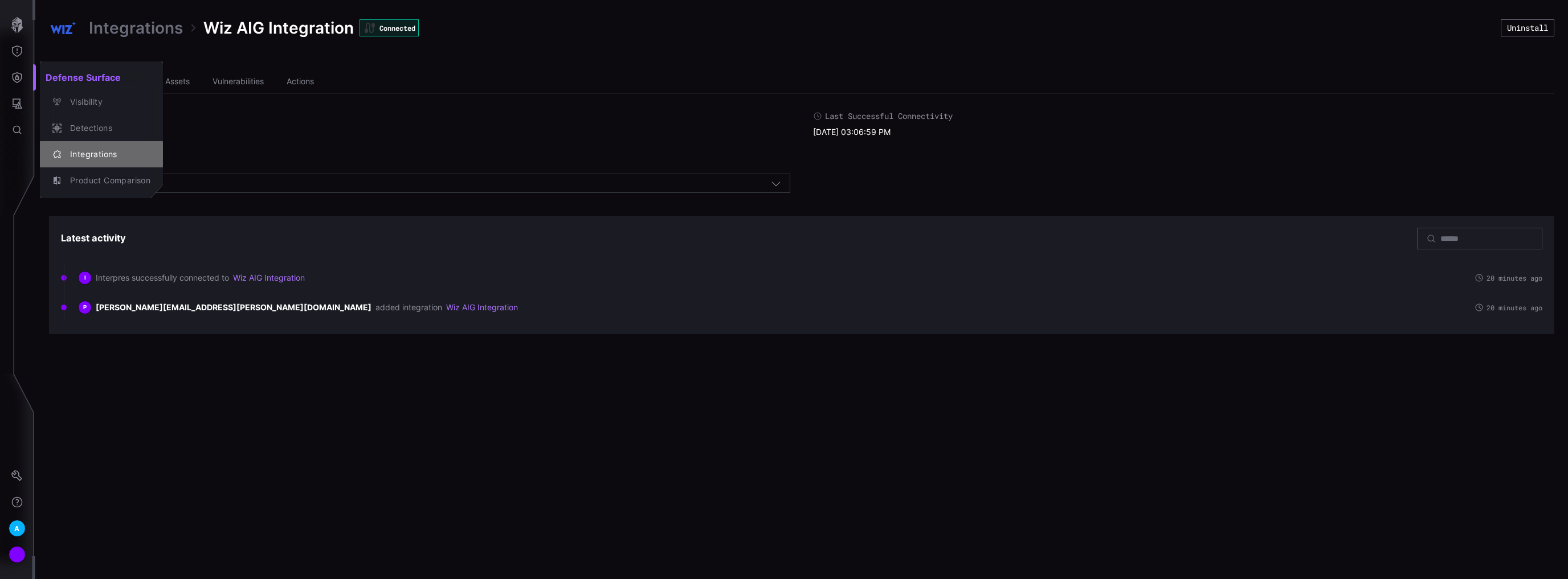
click at [82, 151] on div "Integrations" at bounding box center [107, 154] width 86 height 14
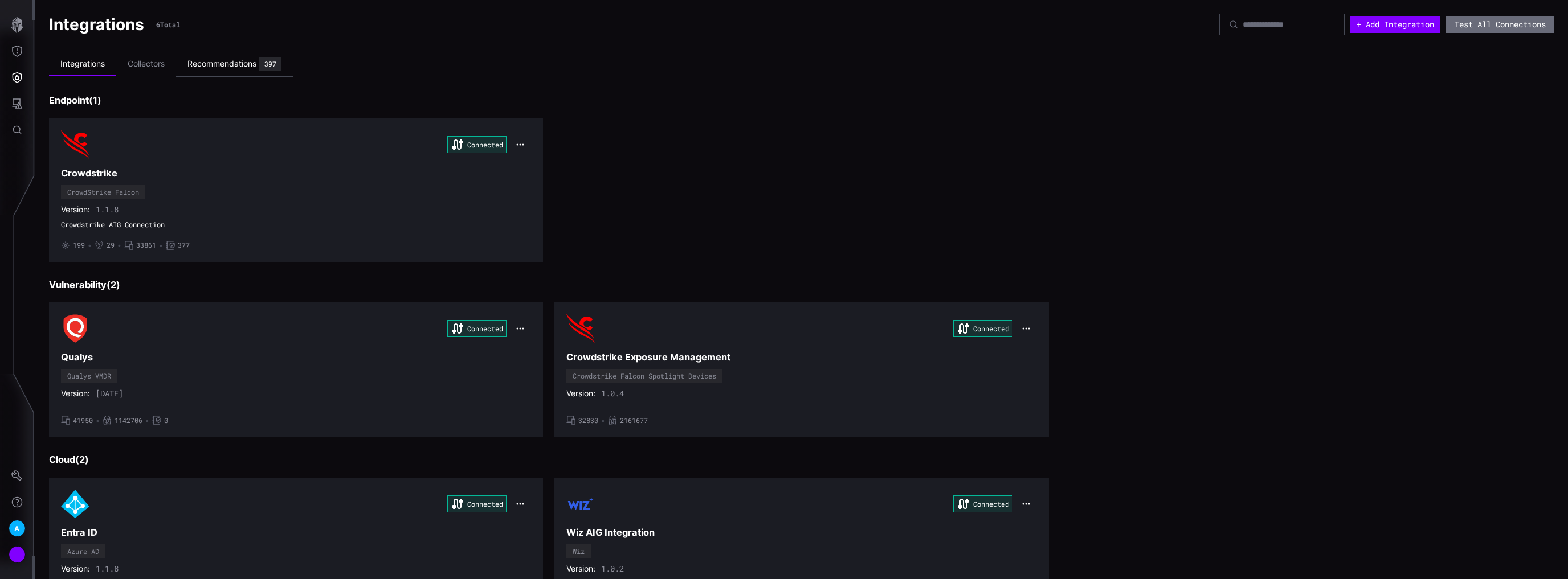
click at [233, 59] on div "Recommendations" at bounding box center [222, 63] width 69 height 10
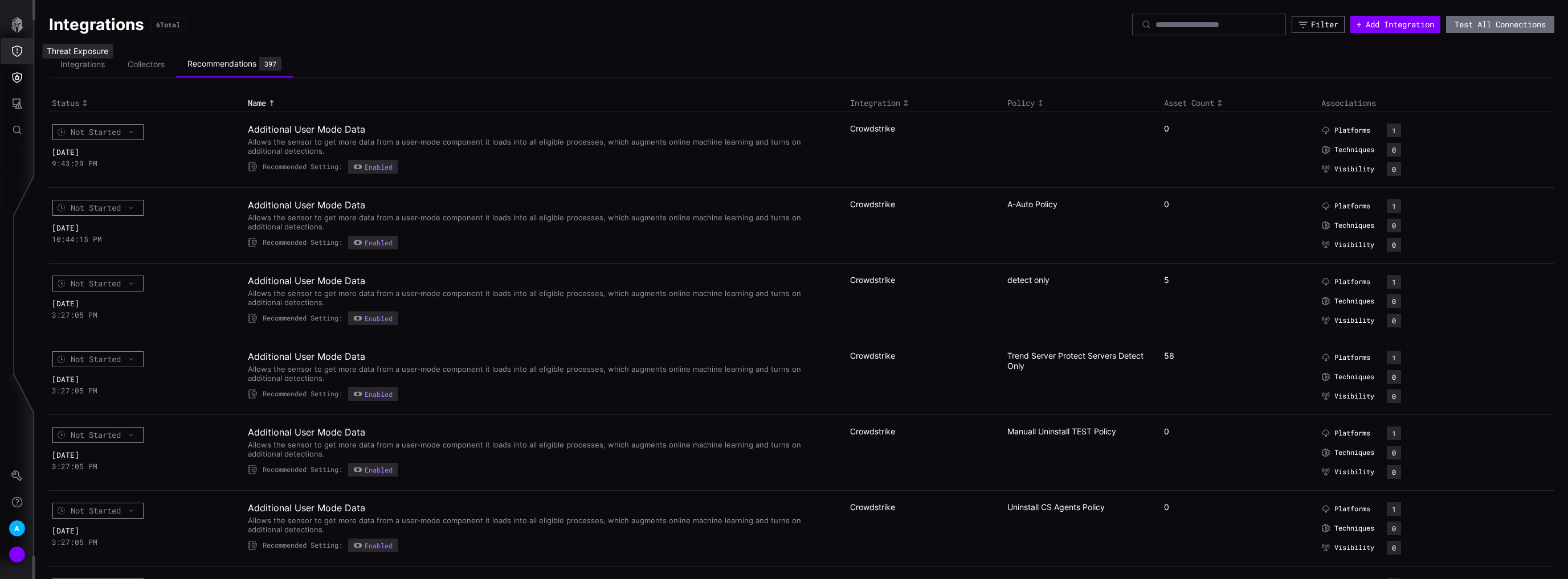
click at [18, 47] on icon "Threat Exposure" at bounding box center [17, 51] width 10 height 12
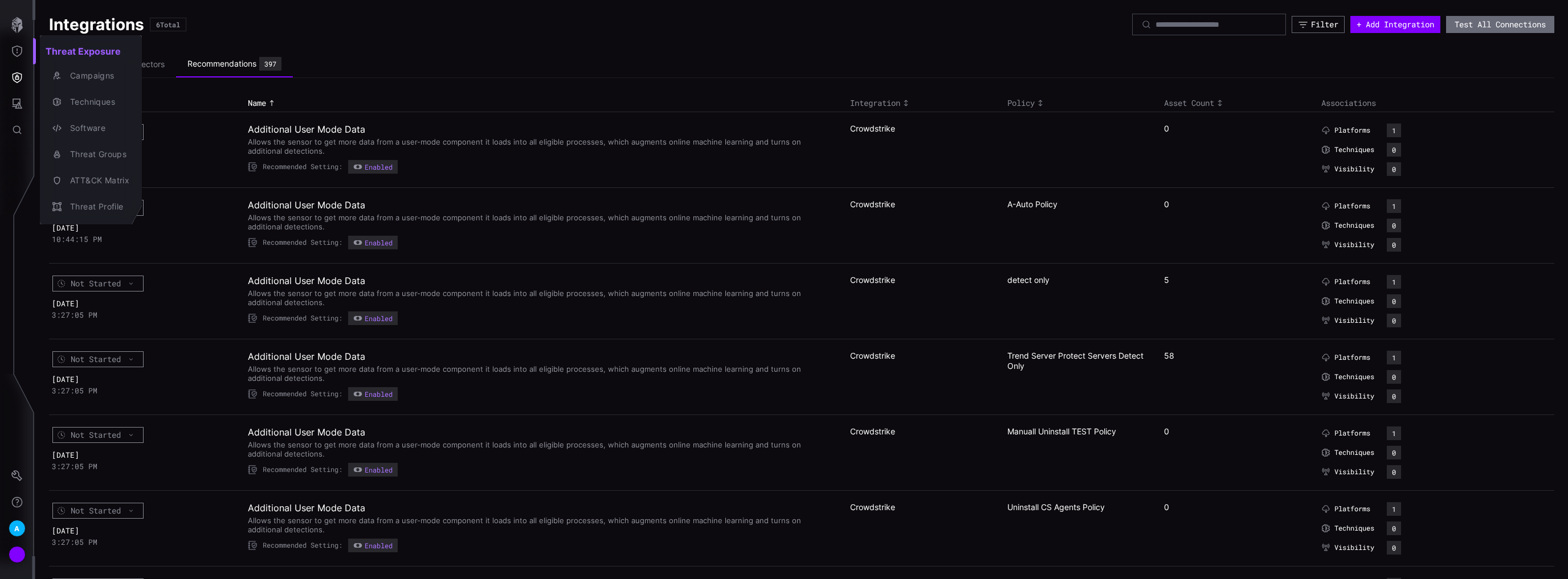
click at [22, 69] on div at bounding box center [784, 290] width 1568 height 579
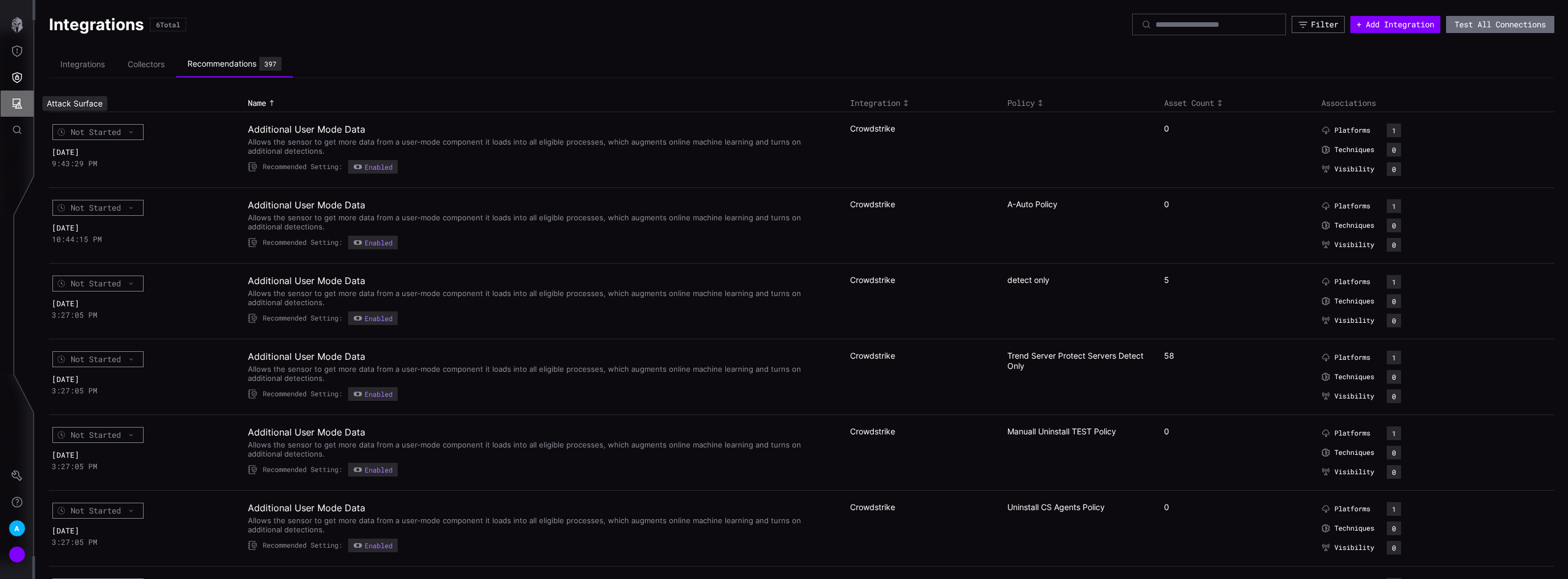
click at [16, 107] on icon "Attack Surface" at bounding box center [17, 104] width 12 height 12
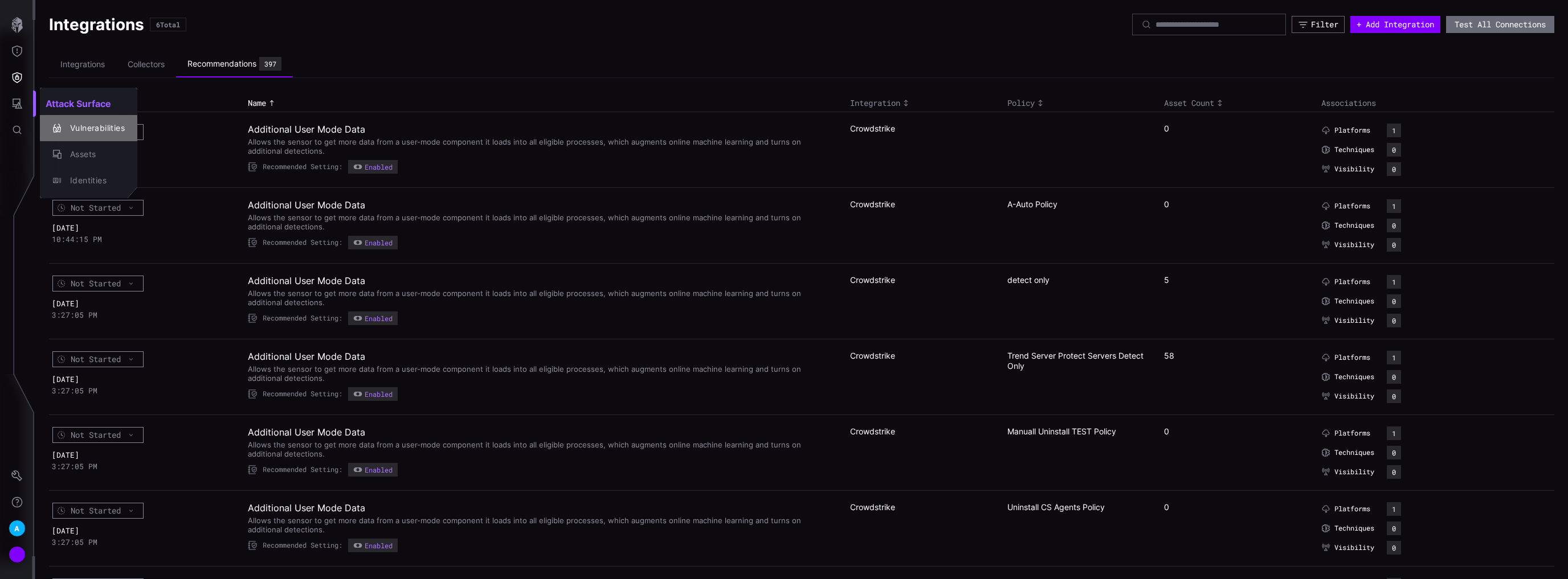
click at [95, 134] on div "Vulnerabilities" at bounding box center [94, 128] width 61 height 14
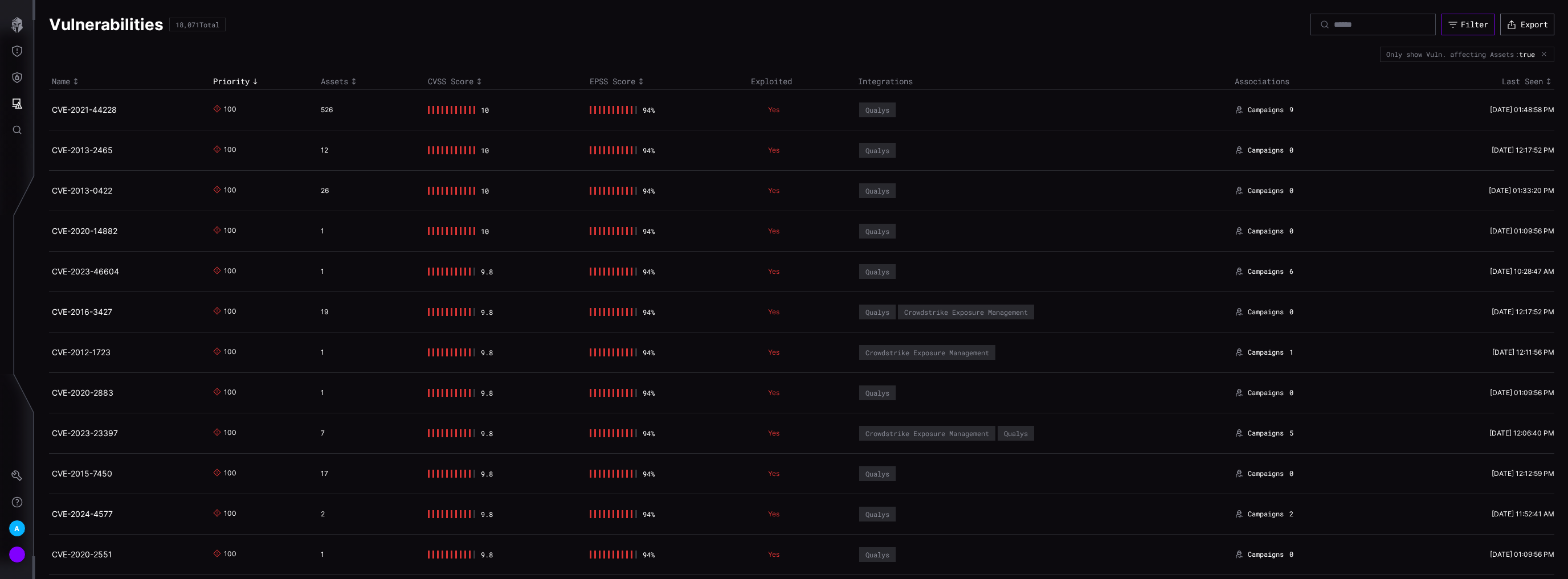
click at [1469, 29] on button "Filter" at bounding box center [1468, 25] width 53 height 22
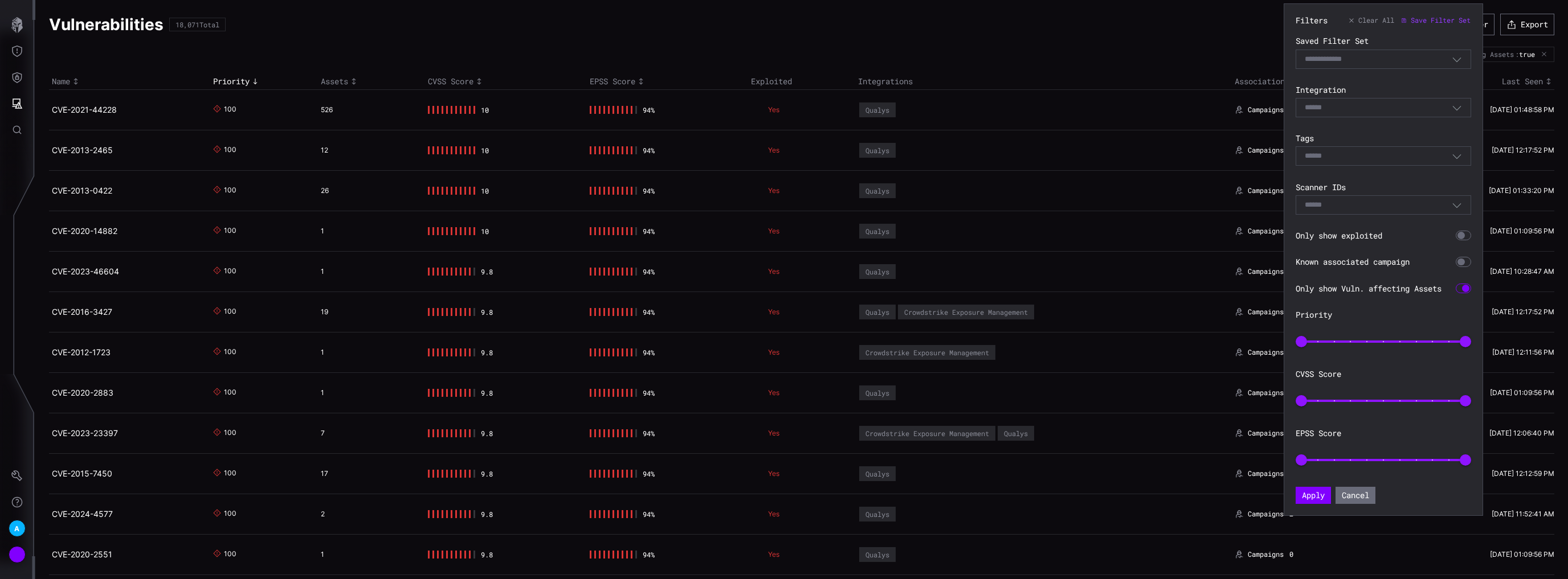
click at [1453, 104] on icon "button" at bounding box center [1456, 107] width 10 height 10
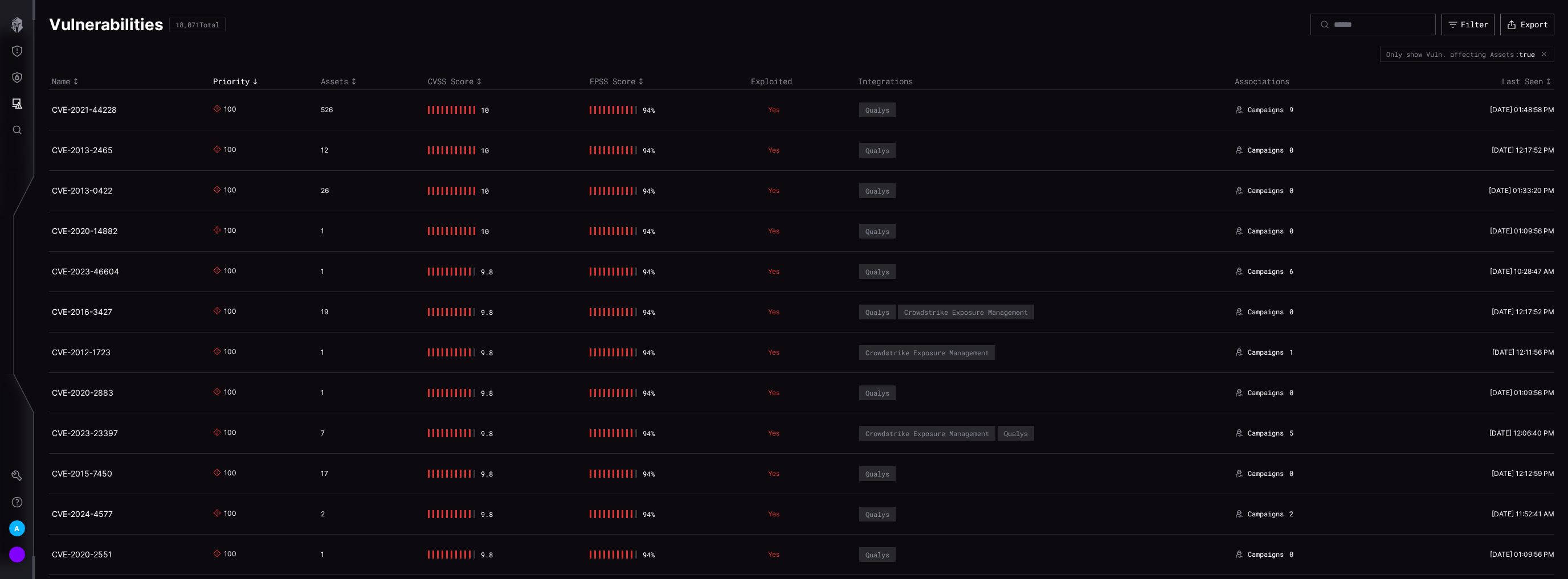
click at [1152, 19] on div "Vulnerabilities 18,071 Total Filter Export" at bounding box center [802, 25] width 1505 height 22
click at [16, 74] on icon "Defense Surface" at bounding box center [17, 78] width 10 height 11
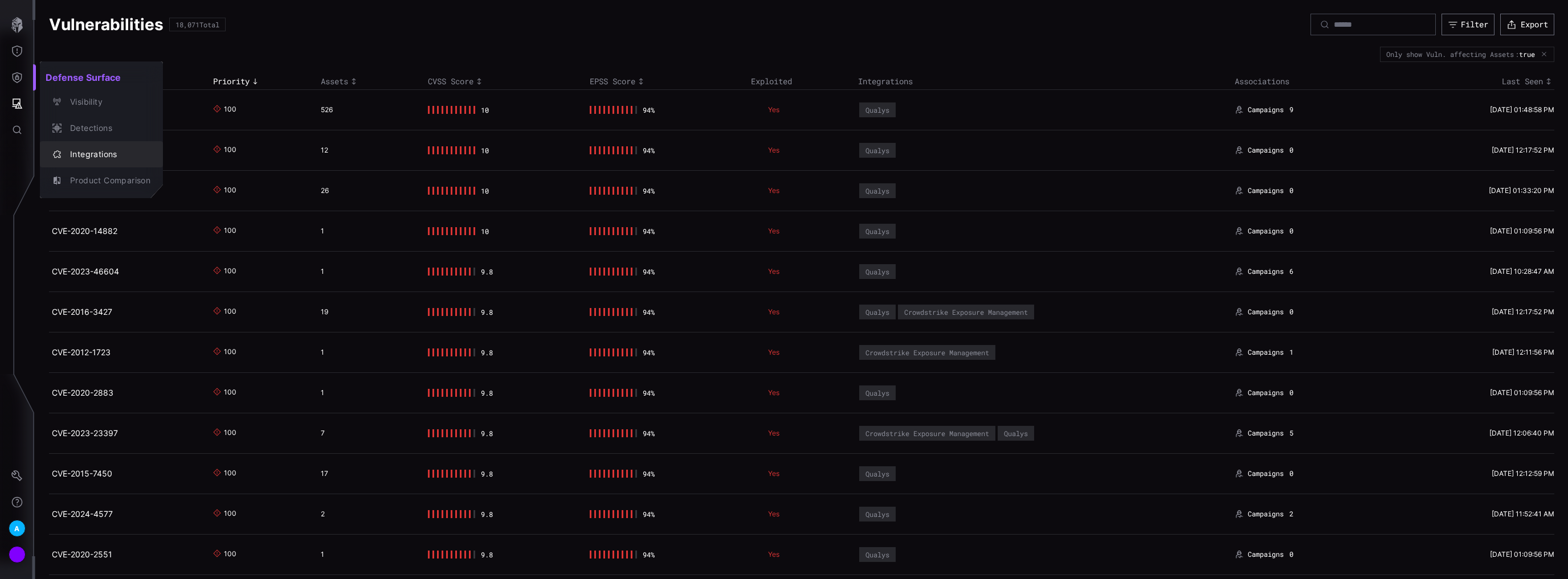
click at [86, 151] on div "Integrations" at bounding box center [107, 154] width 86 height 14
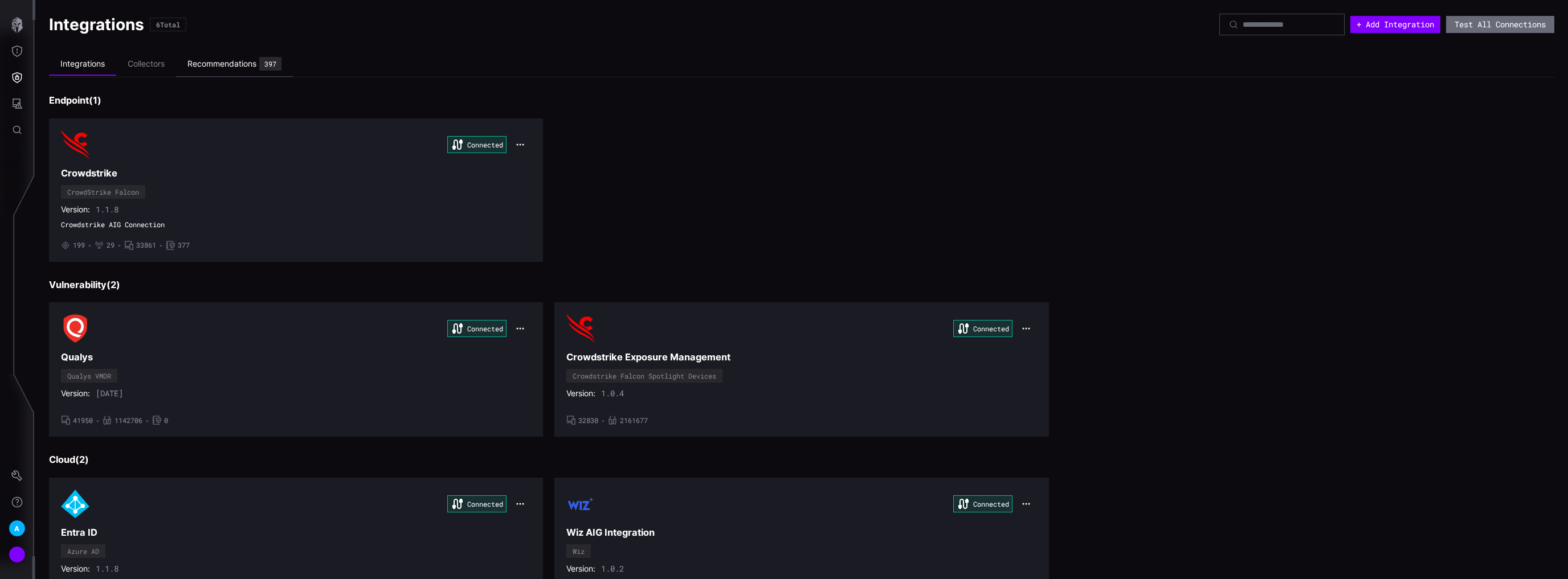
drag, startPoint x: 241, startPoint y: 68, endPoint x: 231, endPoint y: 69, distance: 10.0
click at [241, 68] on div "Recommendations" at bounding box center [222, 63] width 69 height 10
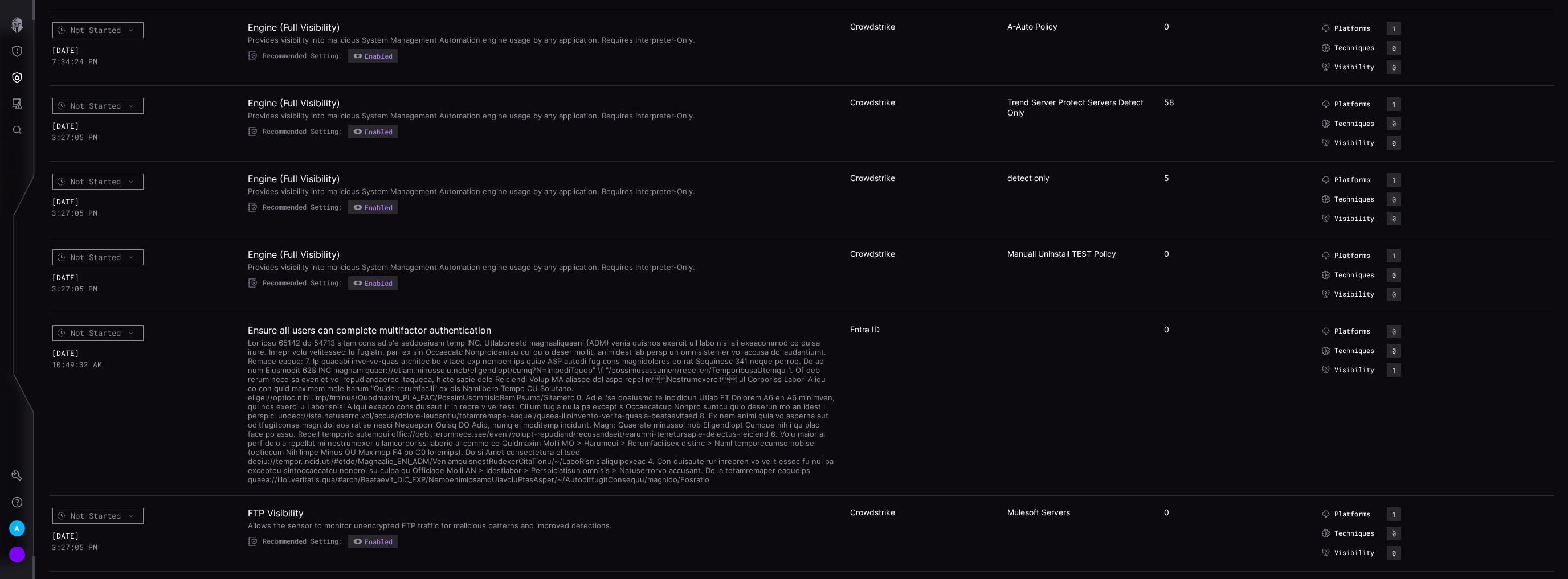
scroll to position [7152, 0]
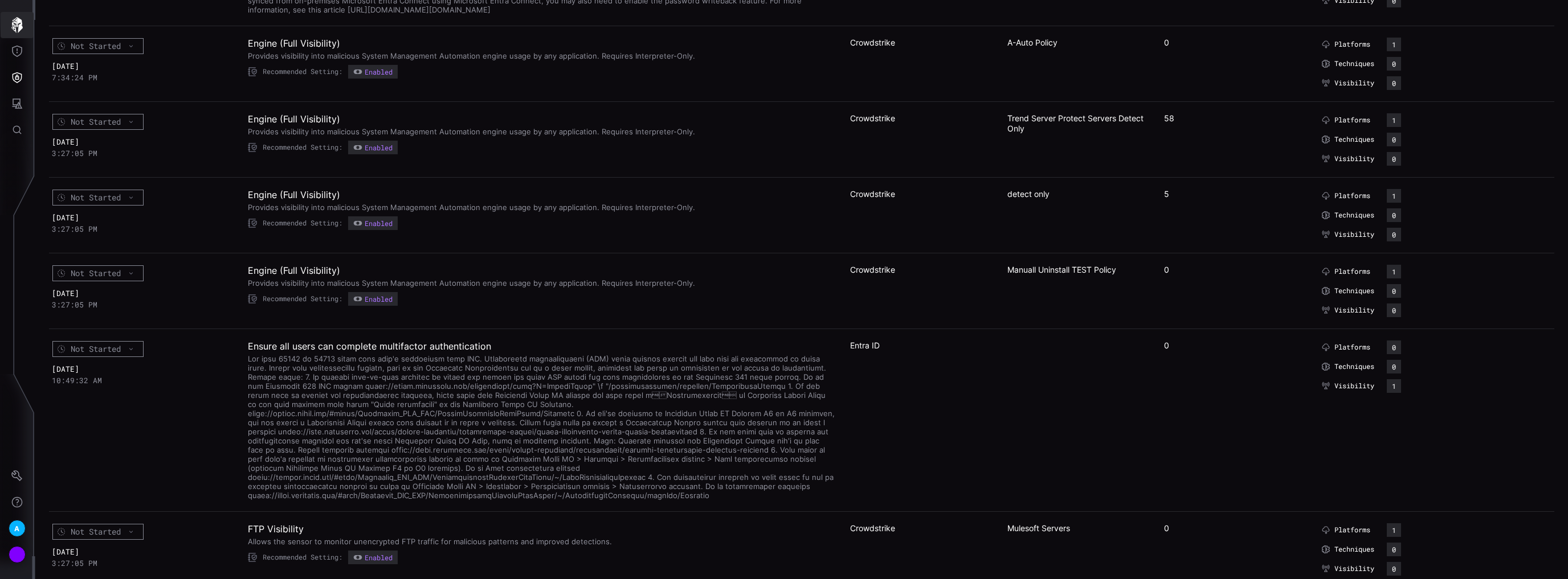
click at [16, 28] on icon "button" at bounding box center [16, 25] width 16 height 16
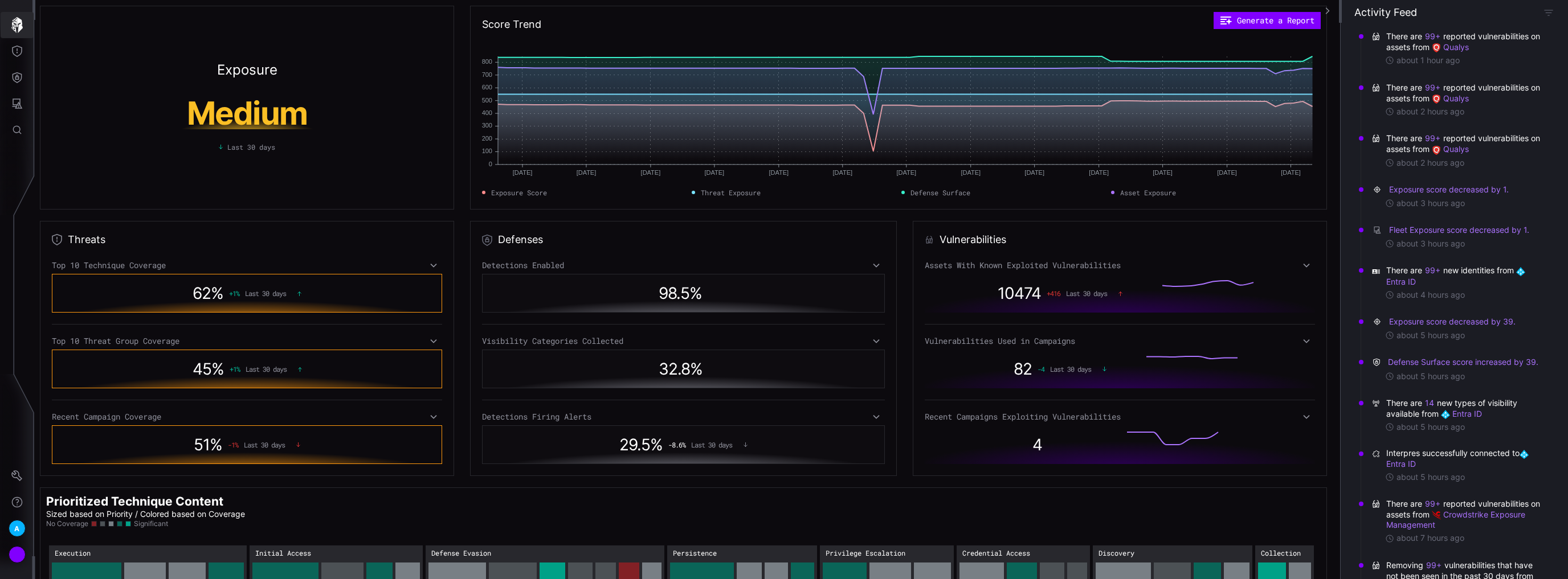
click at [9, 22] on icon "button" at bounding box center [16, 25] width 16 height 16
